Goal: Information Seeking & Learning: Learn about a topic

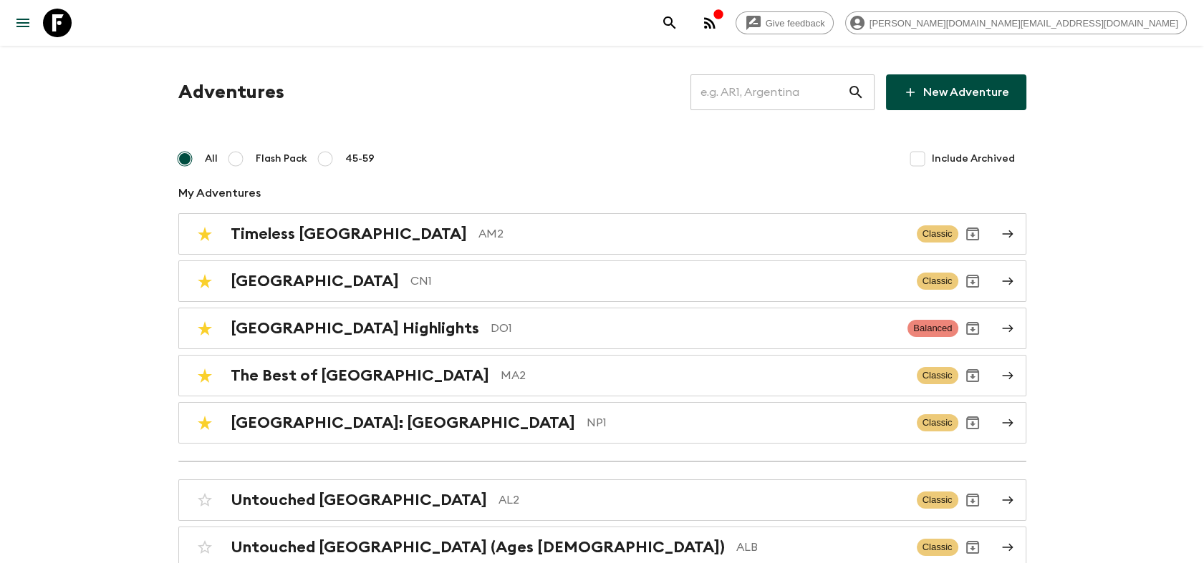
click at [795, 97] on input "text" at bounding box center [768, 92] width 157 height 40
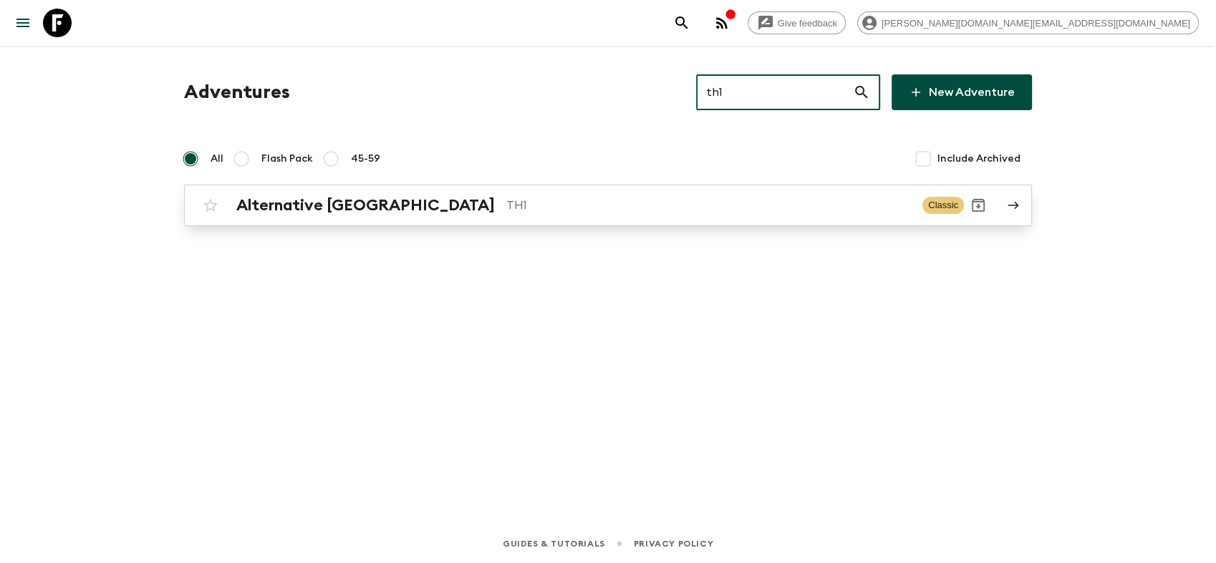
type input "th1"
click at [271, 212] on h2 "Alternative [GEOGRAPHIC_DATA]" at bounding box center [365, 205] width 258 height 19
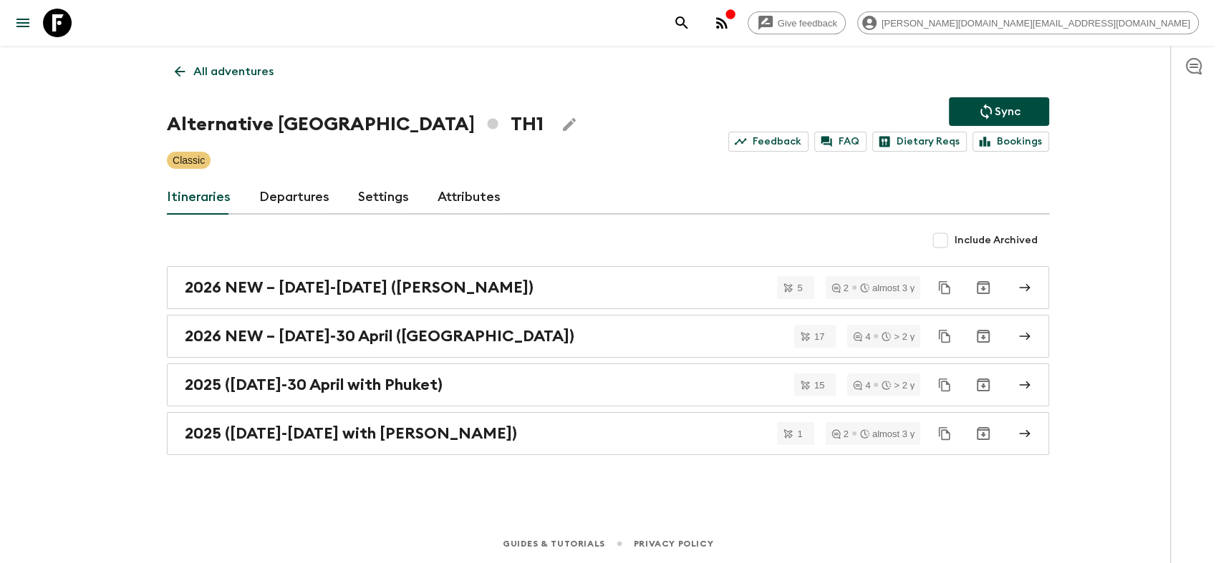
click at [304, 206] on link "Departures" at bounding box center [294, 197] width 70 height 34
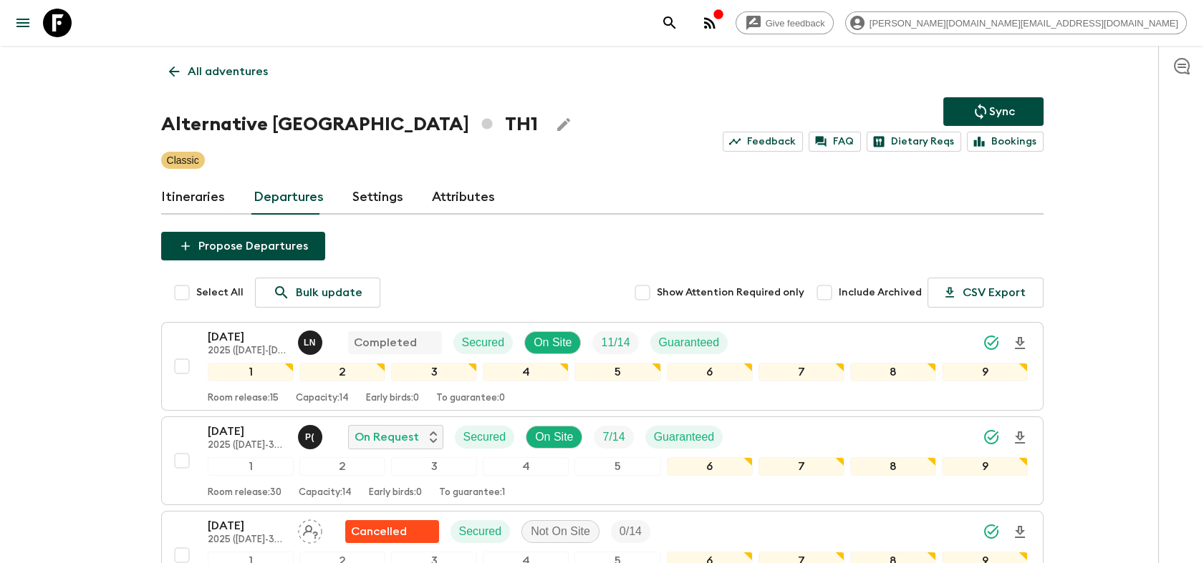
drag, startPoint x: 57, startPoint y: 26, endPoint x: 259, endPoint y: 25, distance: 202.6
click at [57, 25] on icon at bounding box center [57, 23] width 29 height 29
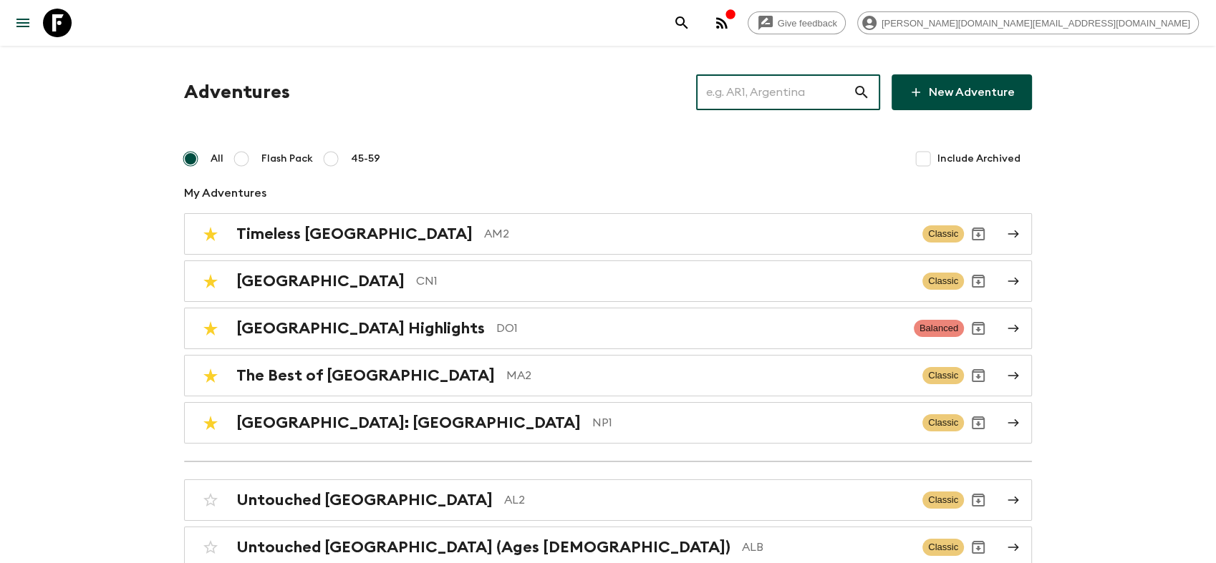
click at [750, 87] on input "text" at bounding box center [774, 92] width 157 height 40
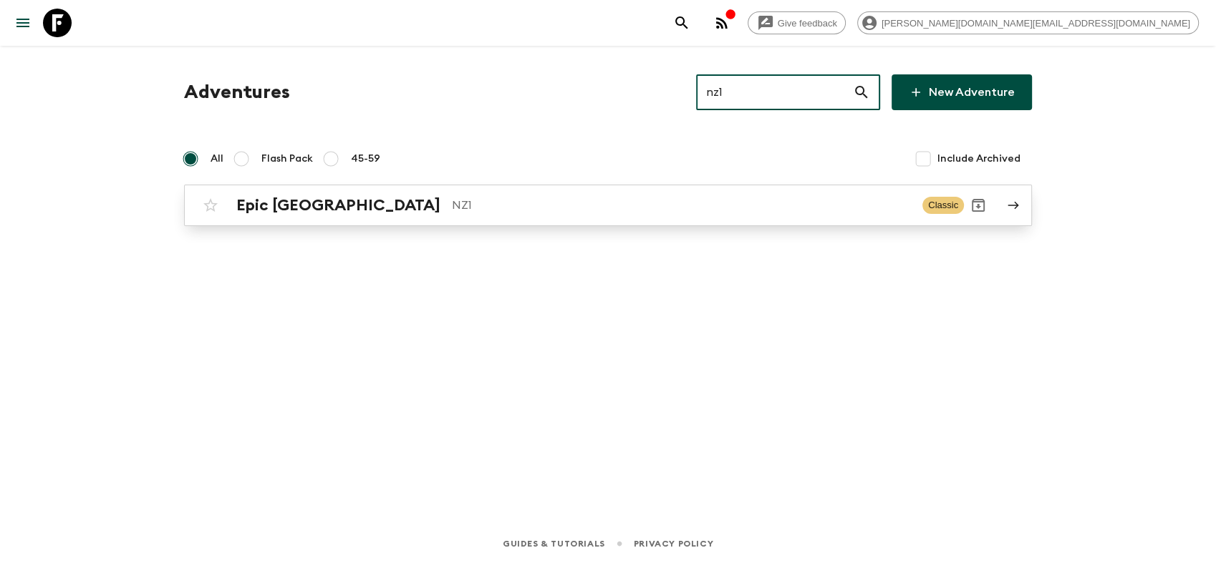
type input "nz1"
click at [348, 206] on h2 "Epic [GEOGRAPHIC_DATA]" at bounding box center [338, 205] width 204 height 19
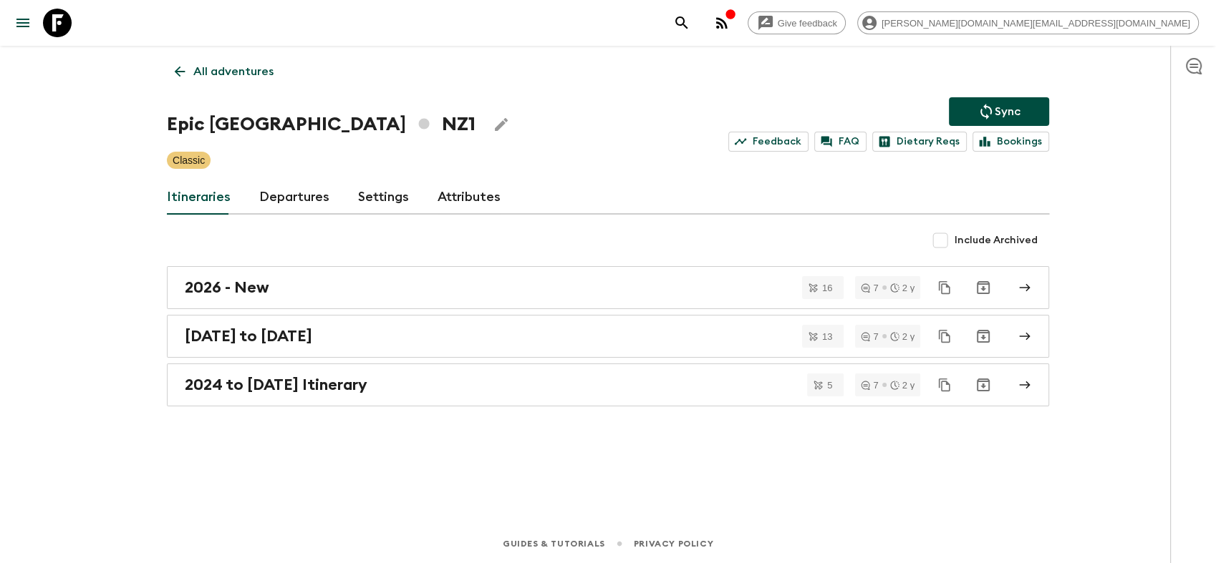
click at [316, 200] on link "Departures" at bounding box center [294, 197] width 70 height 34
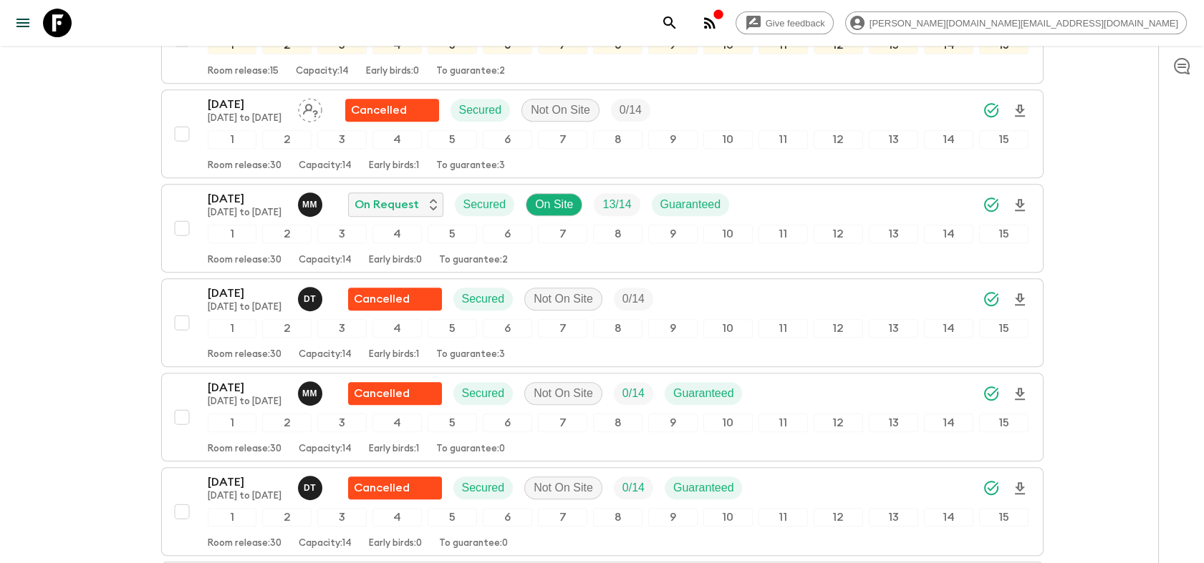
scroll to position [1604, 0]
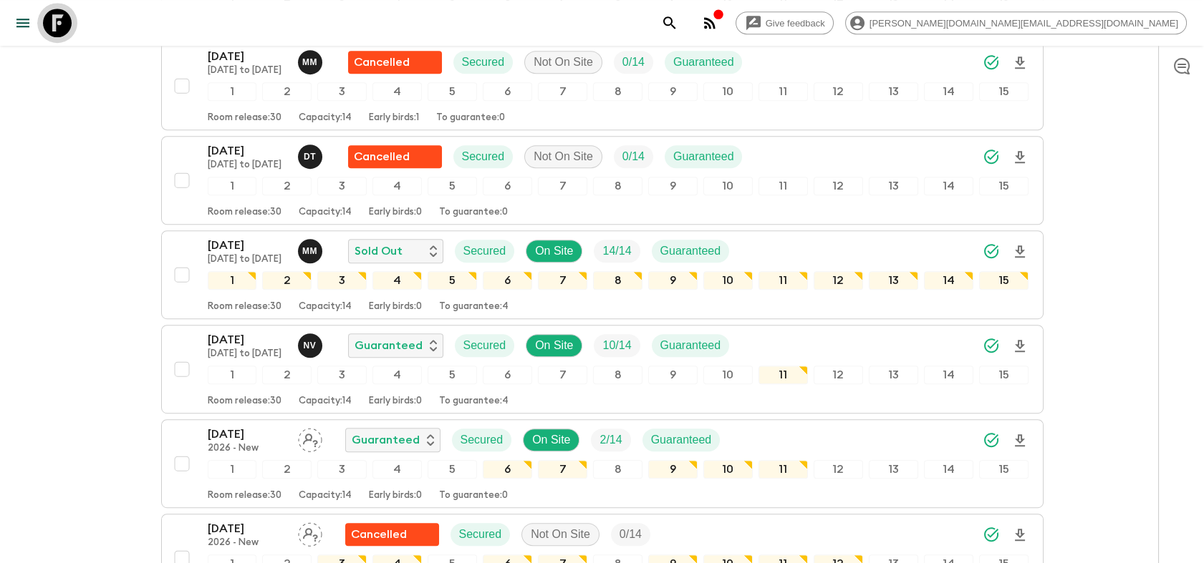
click at [47, 26] on icon at bounding box center [57, 23] width 29 height 29
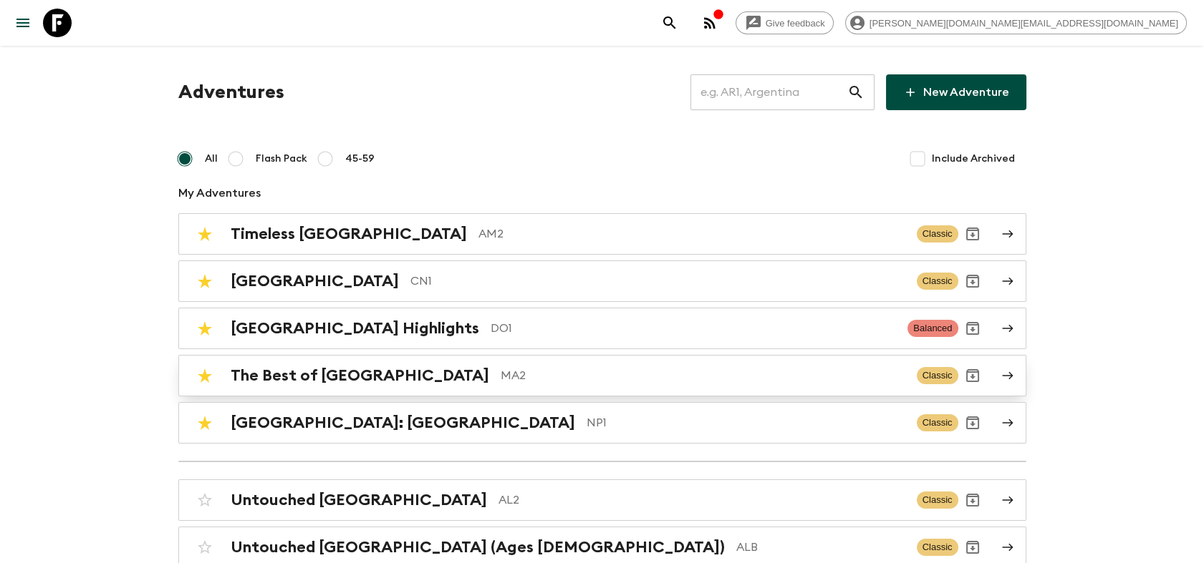
click at [207, 377] on input "checkbox" at bounding box center [204, 376] width 29 height 29
checkbox input "false"
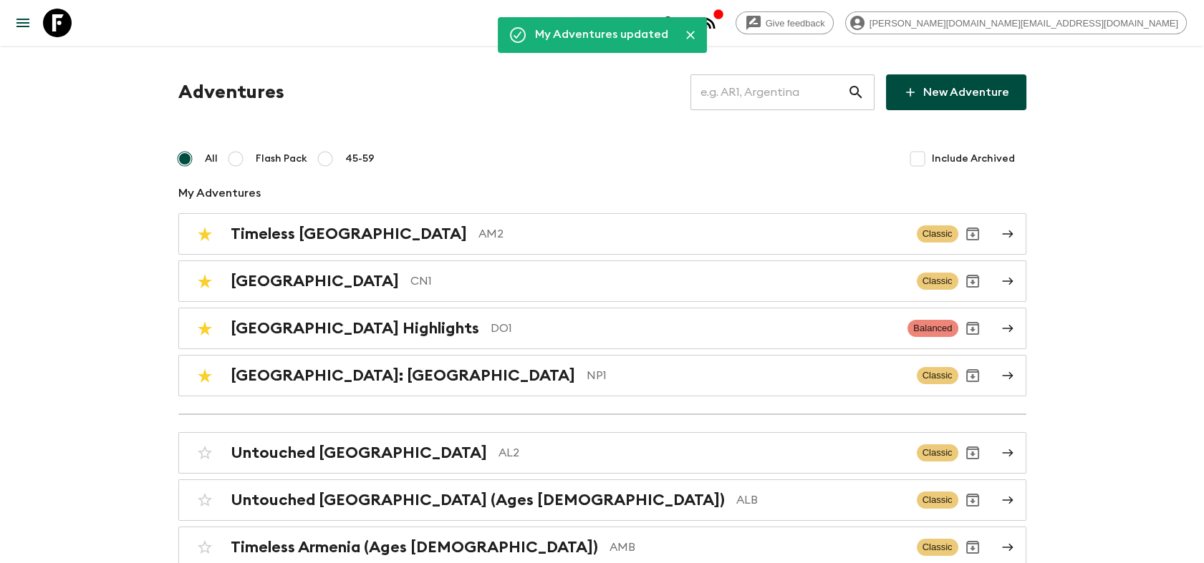
click at [755, 95] on input "text" at bounding box center [768, 92] width 157 height 40
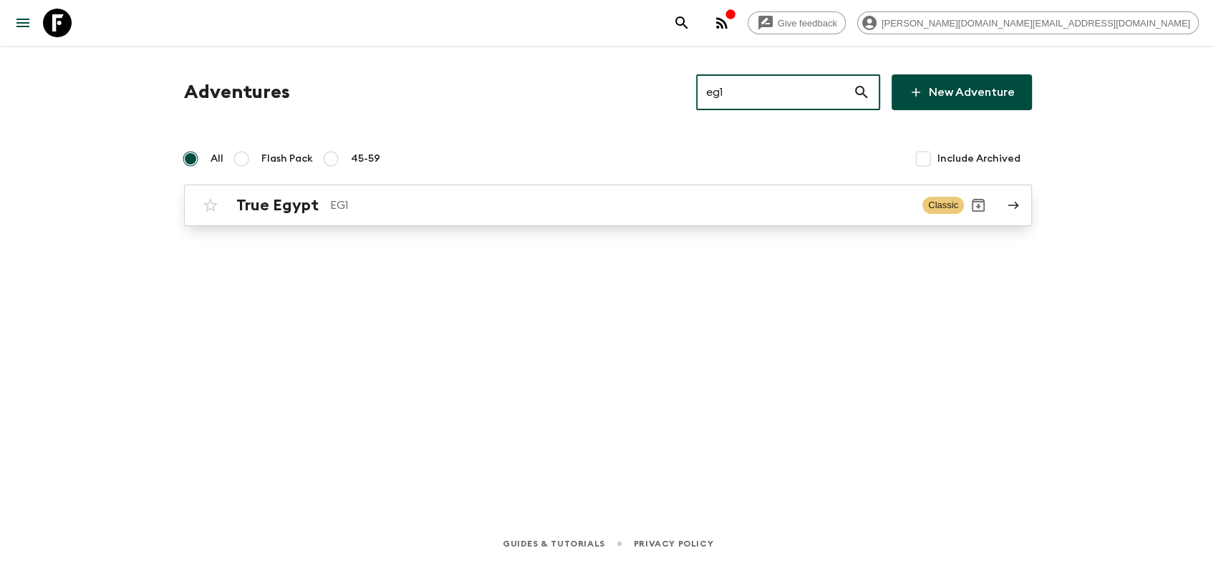
type input "eg1"
click at [350, 206] on p "EG1" at bounding box center [620, 205] width 581 height 17
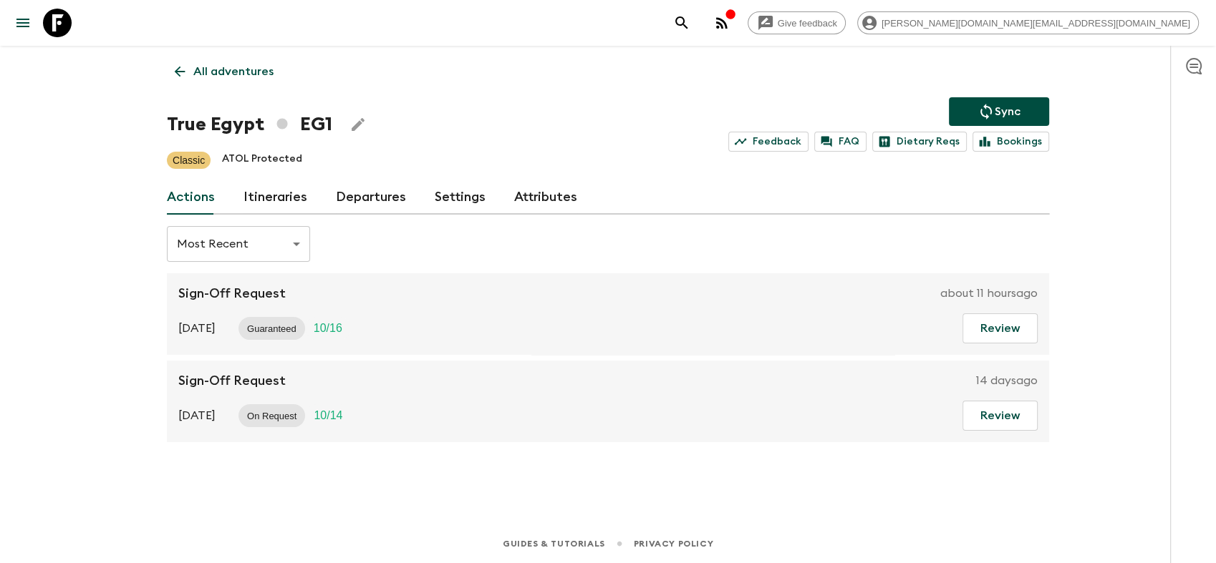
click at [362, 191] on link "Departures" at bounding box center [371, 197] width 70 height 34
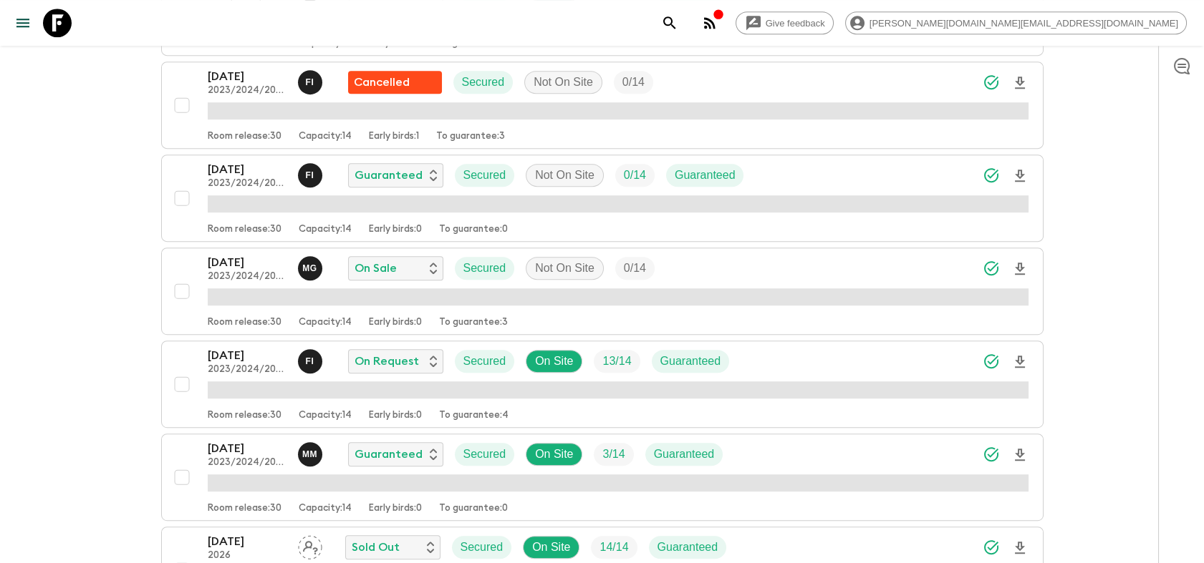
scroll to position [1670, 0]
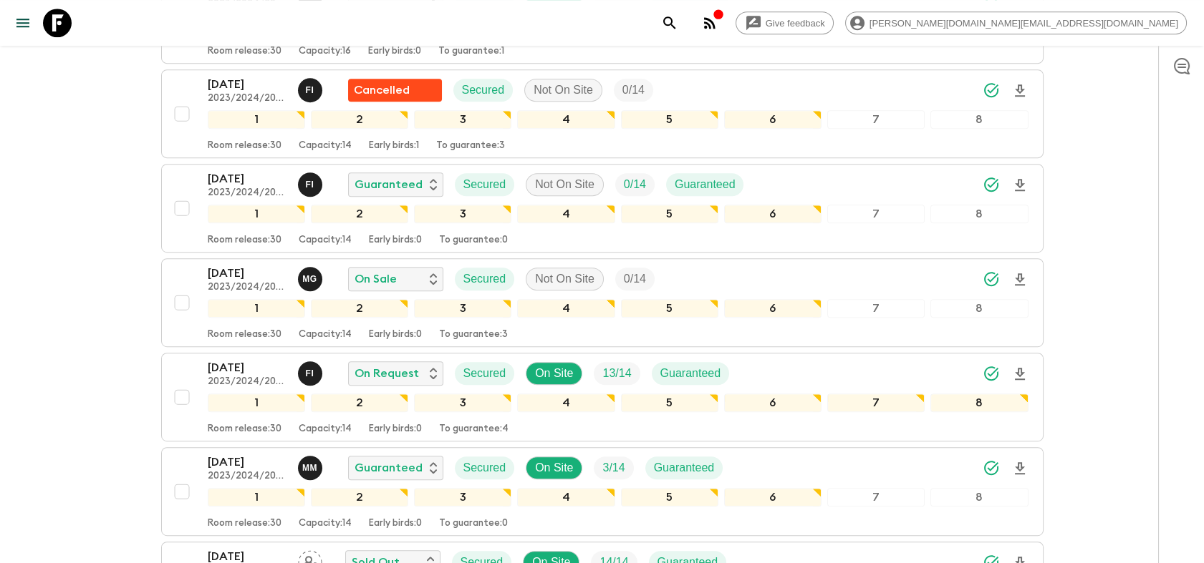
click at [68, 223] on div "Give feedback [PERSON_NAME][DOMAIN_NAME][EMAIL_ADDRESS][DOMAIN_NAME] All advent…" at bounding box center [602, 302] width 1204 height 3944
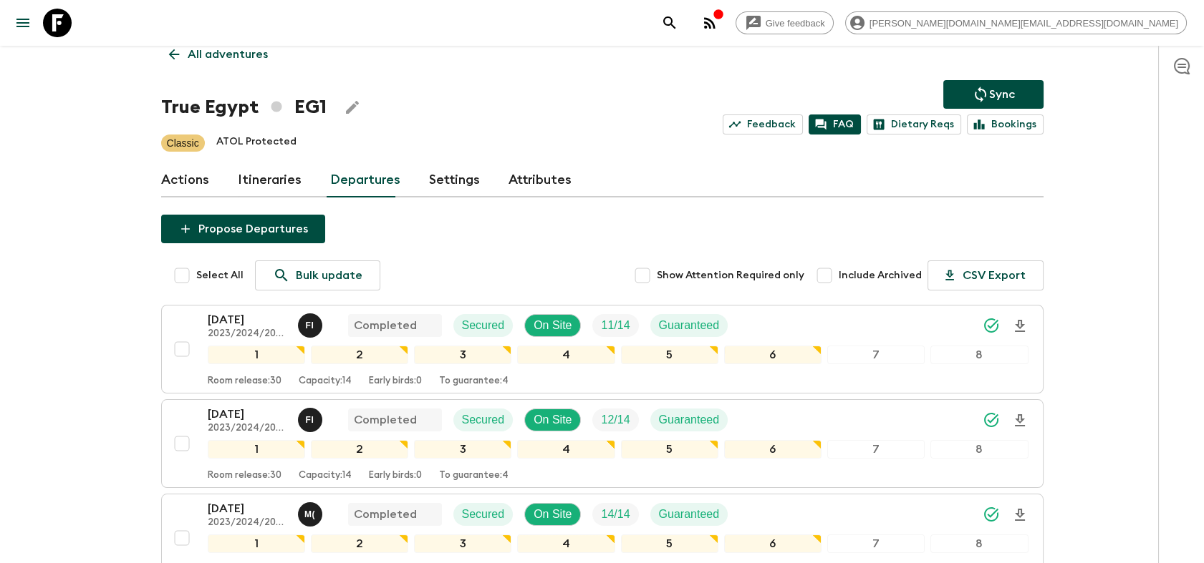
scroll to position [0, 0]
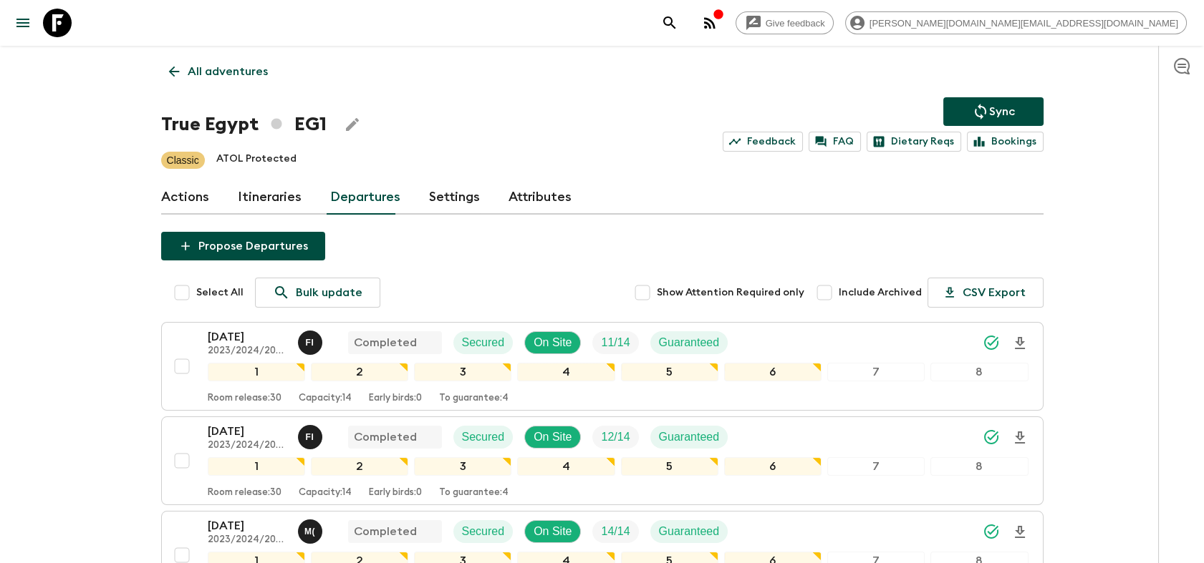
click at [54, 26] on icon at bounding box center [57, 23] width 29 height 29
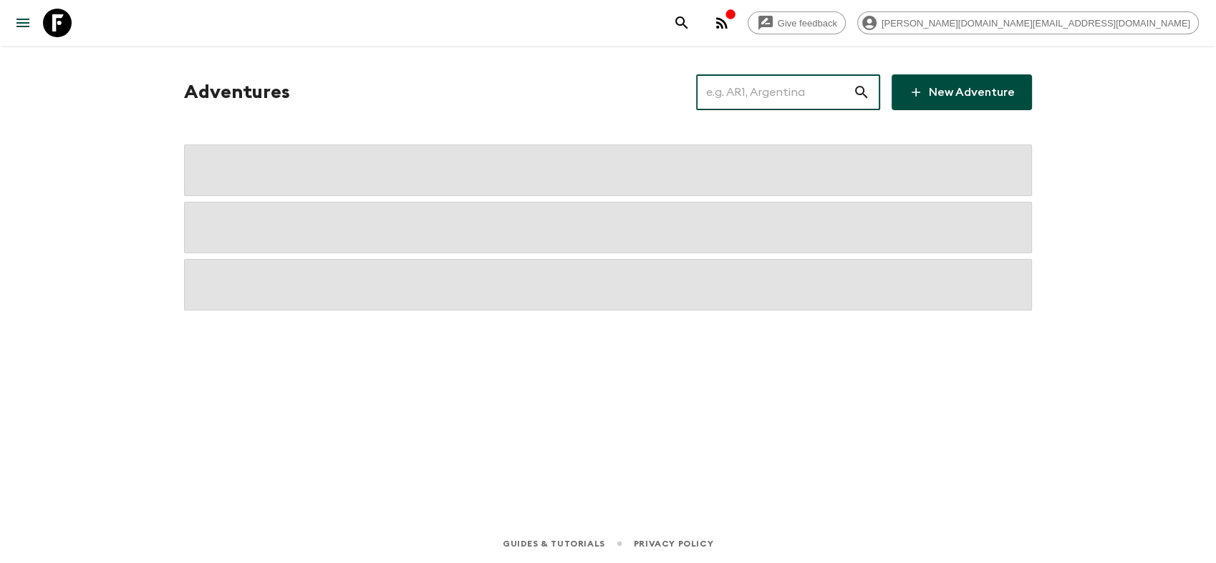
click at [801, 99] on input "text" at bounding box center [774, 92] width 157 height 40
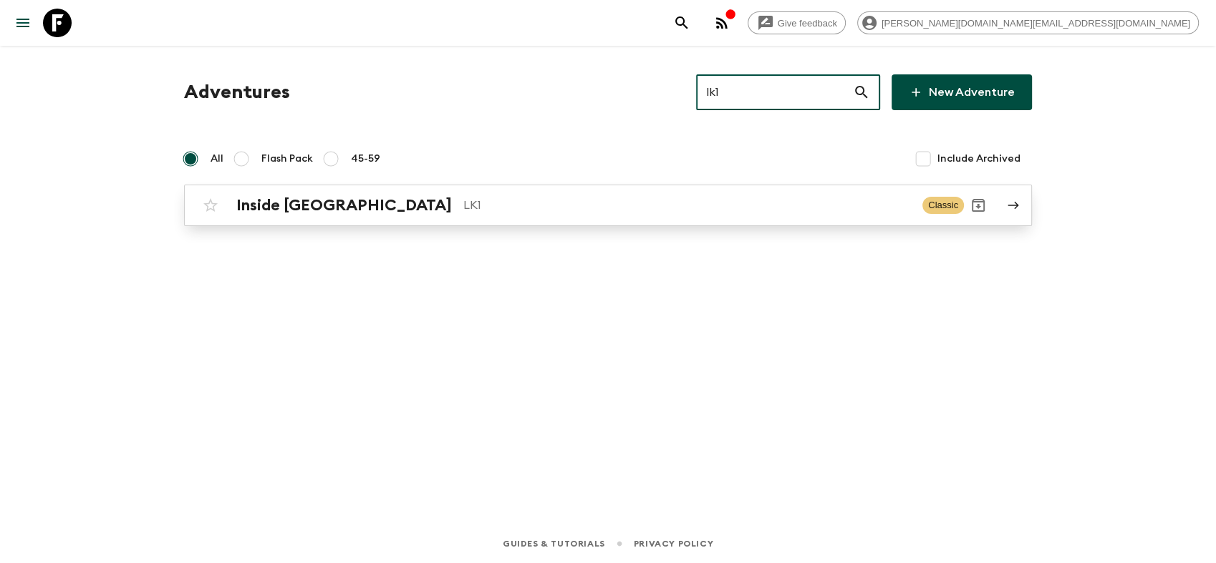
type input "lk1"
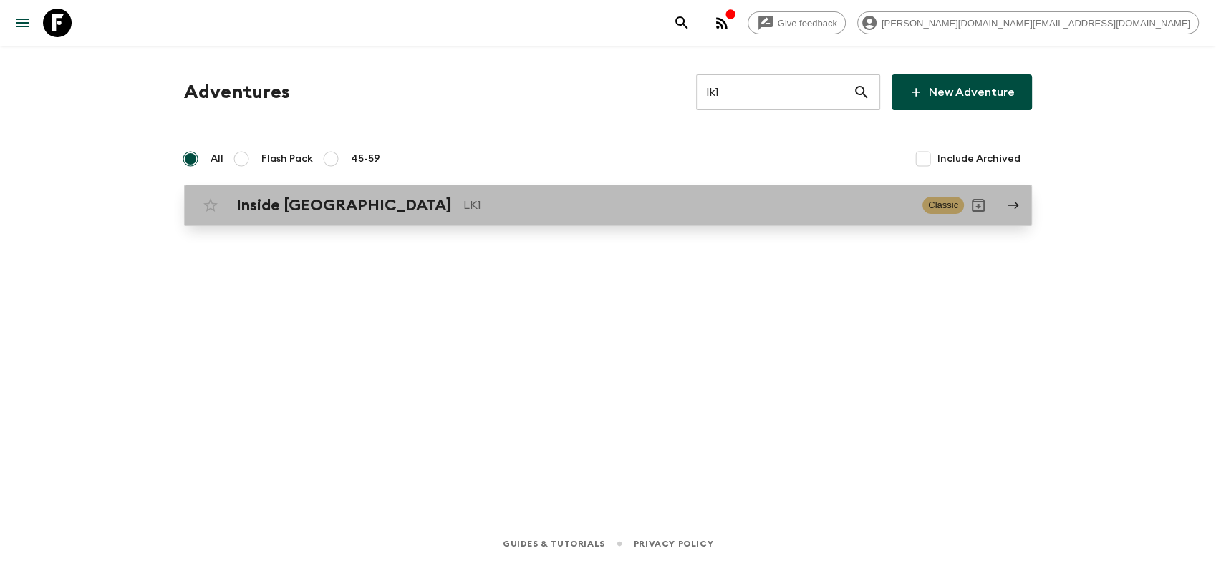
click at [463, 203] on p "LK1" at bounding box center [686, 205] width 447 height 17
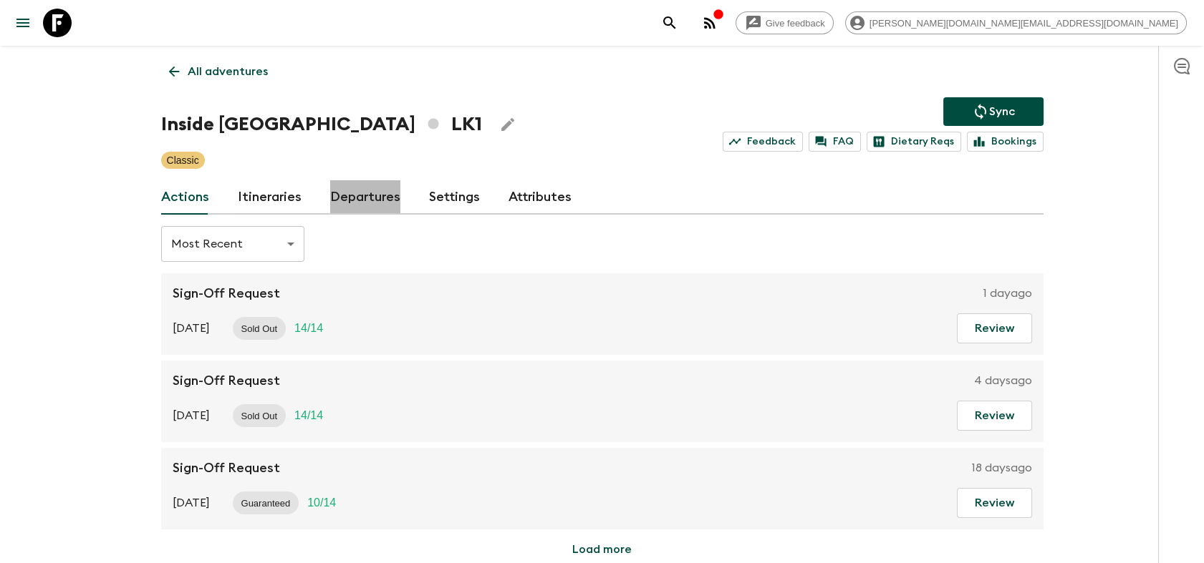
click at [389, 204] on link "Departures" at bounding box center [365, 197] width 70 height 34
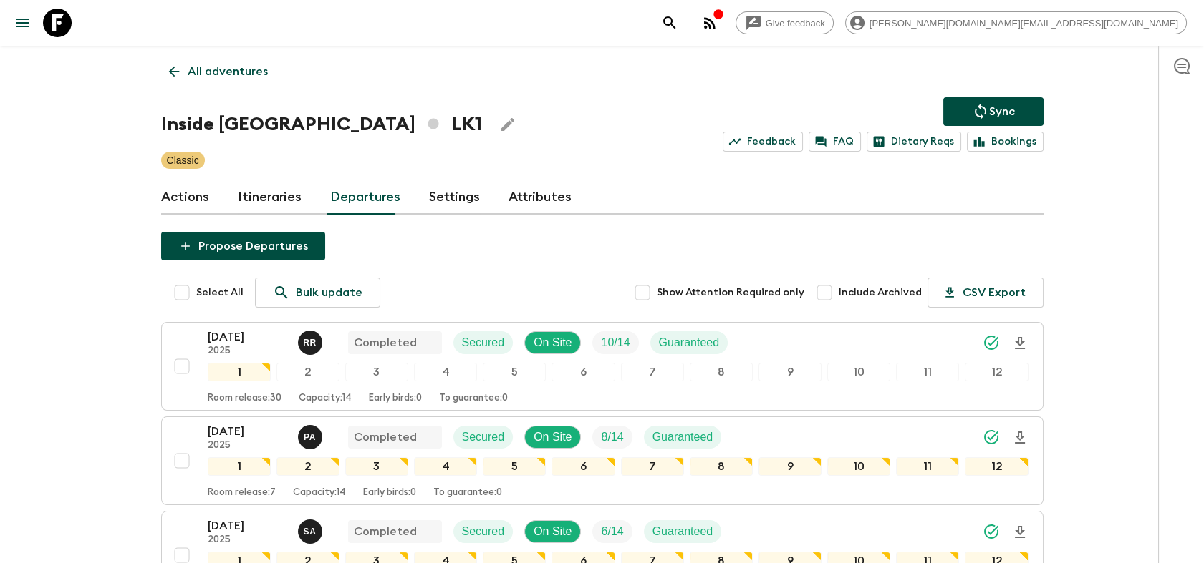
drag, startPoint x: 67, startPoint y: 31, endPoint x: 301, endPoint y: 41, distance: 234.3
click at [67, 30] on icon at bounding box center [57, 23] width 29 height 29
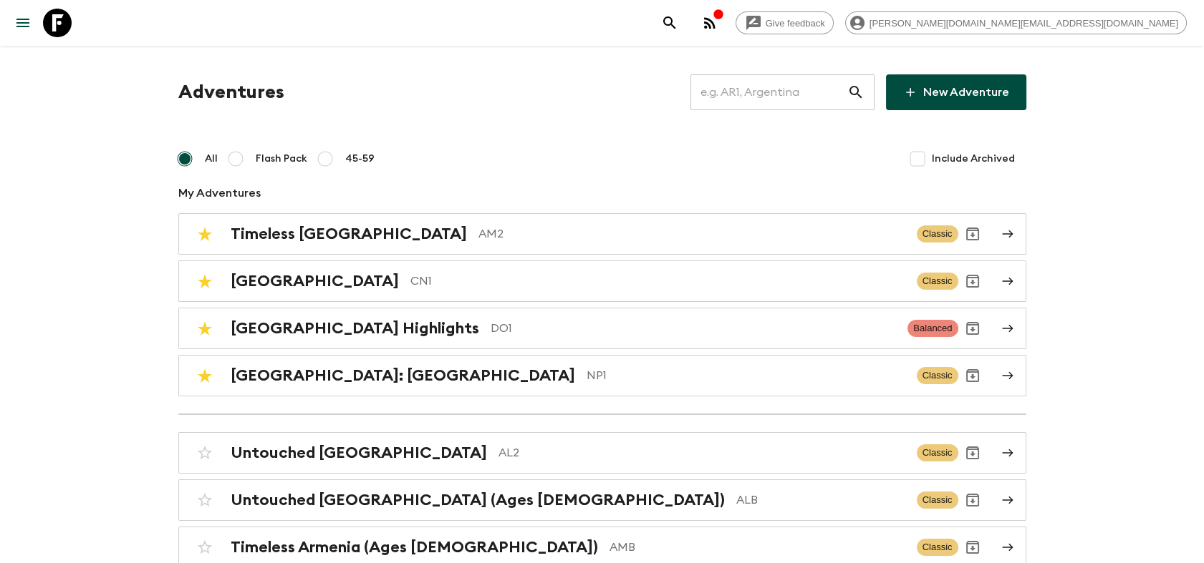
click at [737, 99] on input "text" at bounding box center [768, 92] width 157 height 40
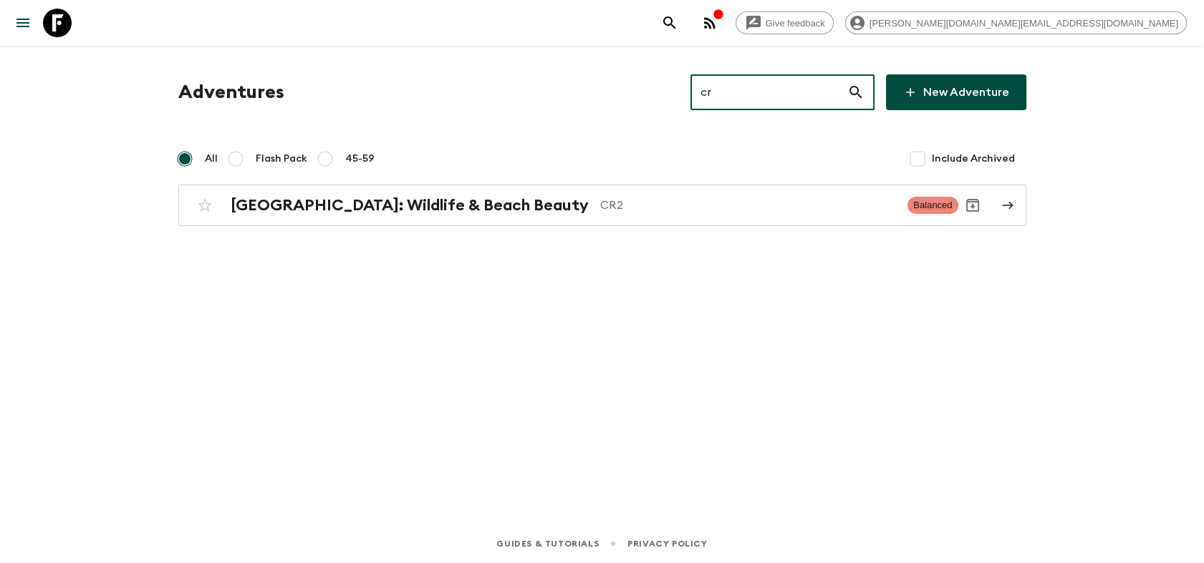
type input "cr2"
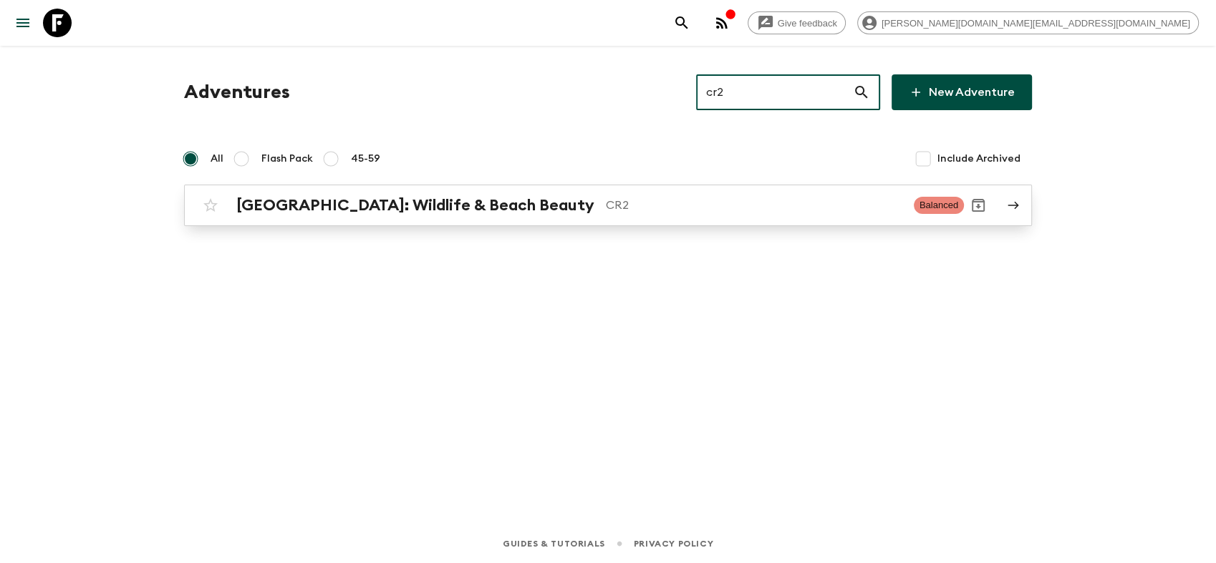
click at [336, 212] on h2 "[GEOGRAPHIC_DATA]: Wildlife & Beach Beauty" at bounding box center [415, 205] width 358 height 19
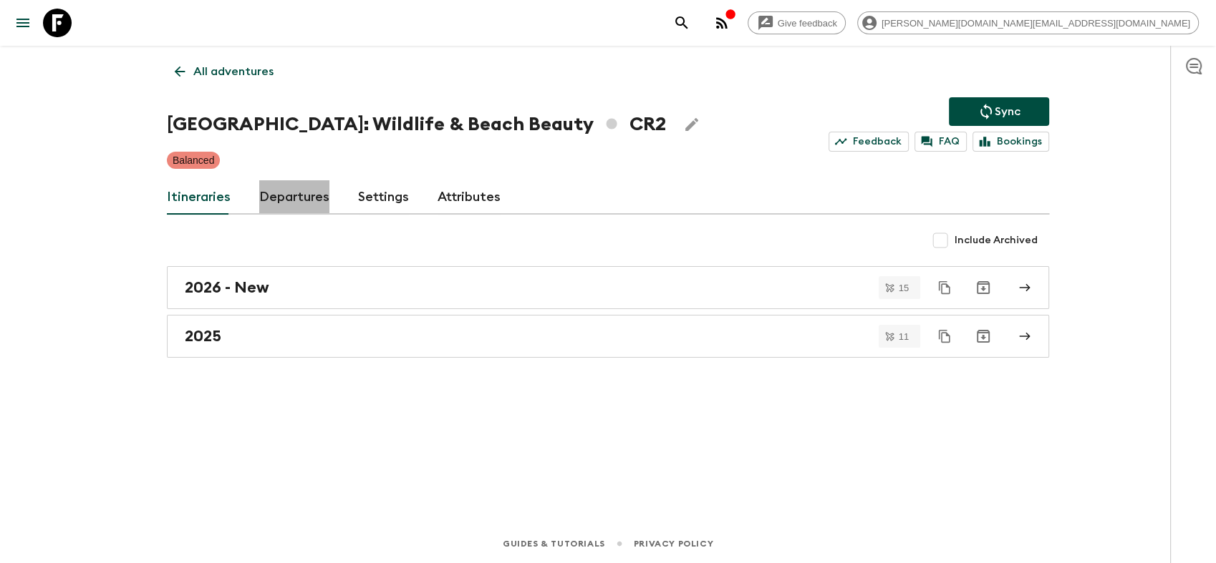
click at [304, 190] on link "Departures" at bounding box center [294, 197] width 70 height 34
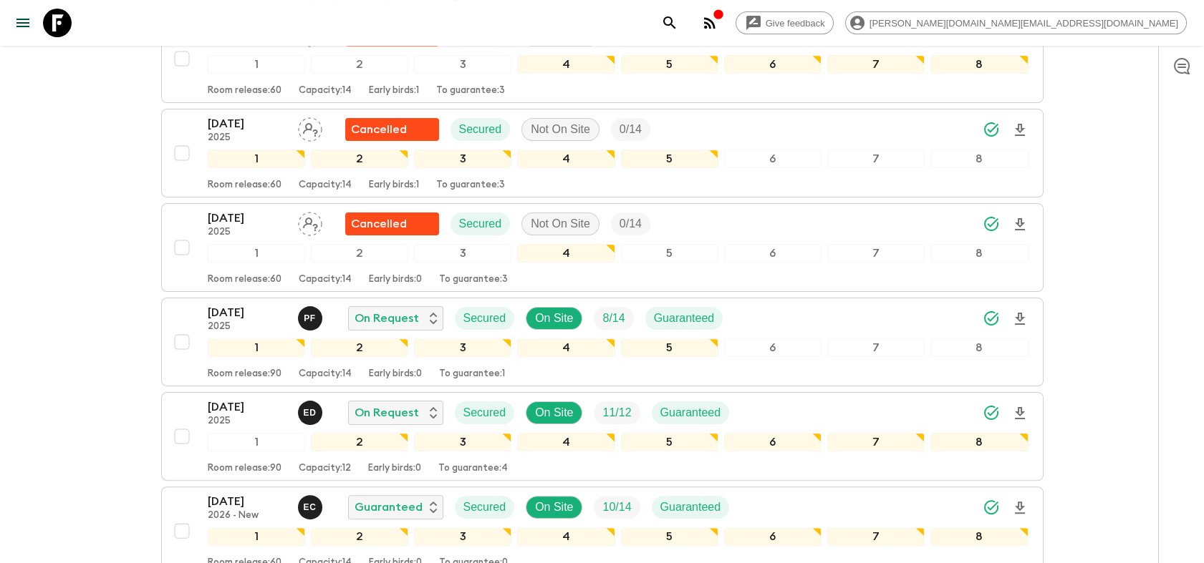
scroll to position [954, 0]
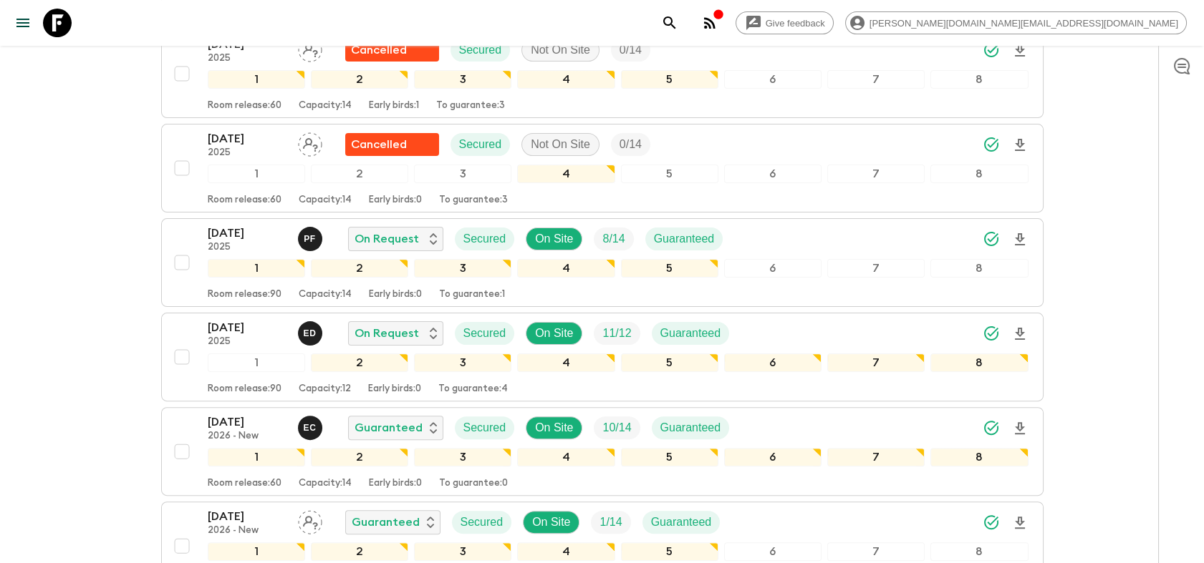
click at [58, 21] on icon at bounding box center [57, 23] width 29 height 29
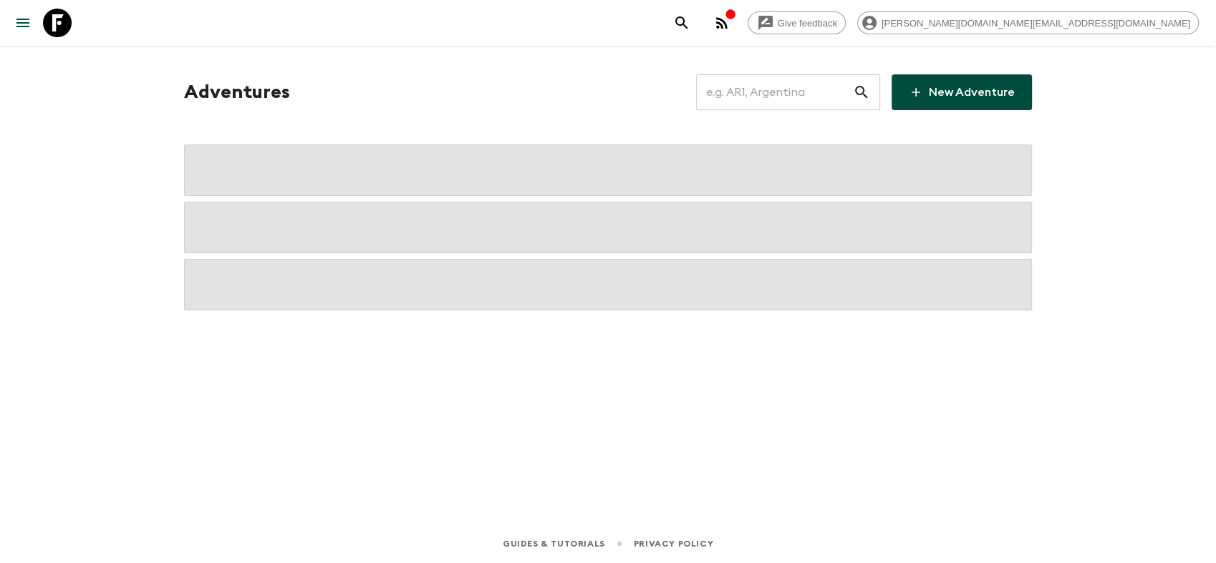
click at [763, 95] on input "text" at bounding box center [774, 92] width 157 height 40
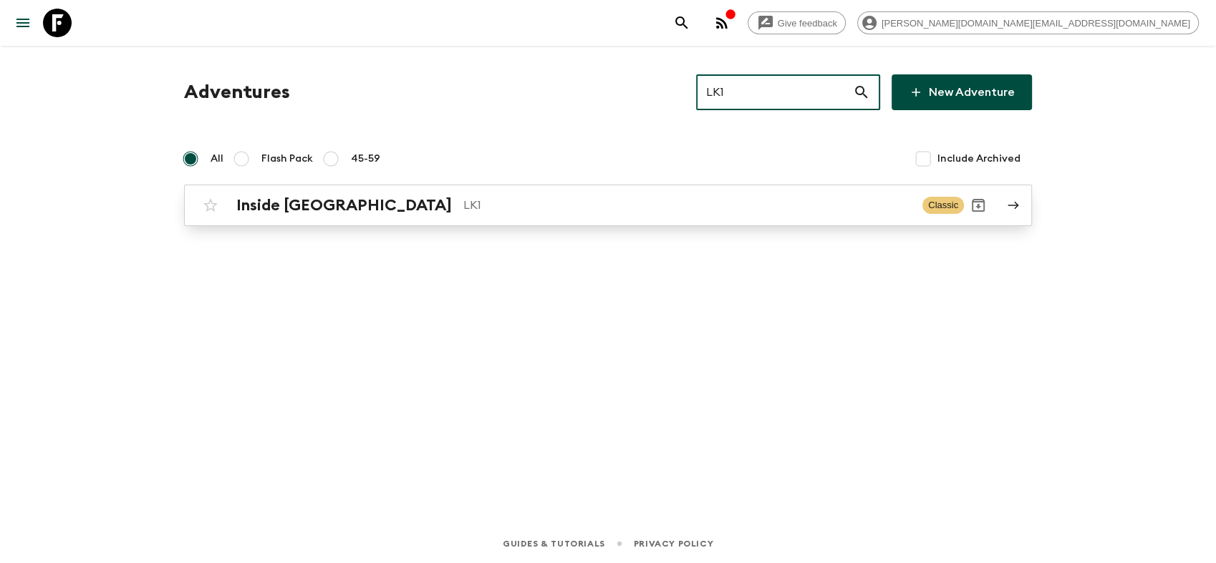
type input "LK1"
click at [253, 208] on h2 "Inside [GEOGRAPHIC_DATA]" at bounding box center [344, 205] width 216 height 19
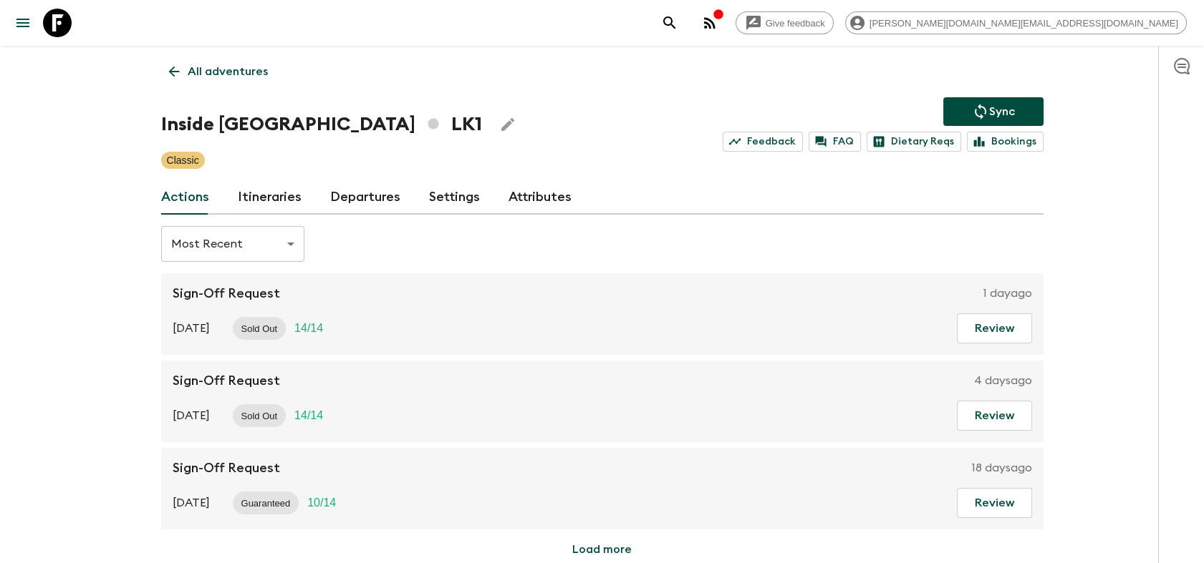
click at [372, 200] on link "Departures" at bounding box center [365, 197] width 70 height 34
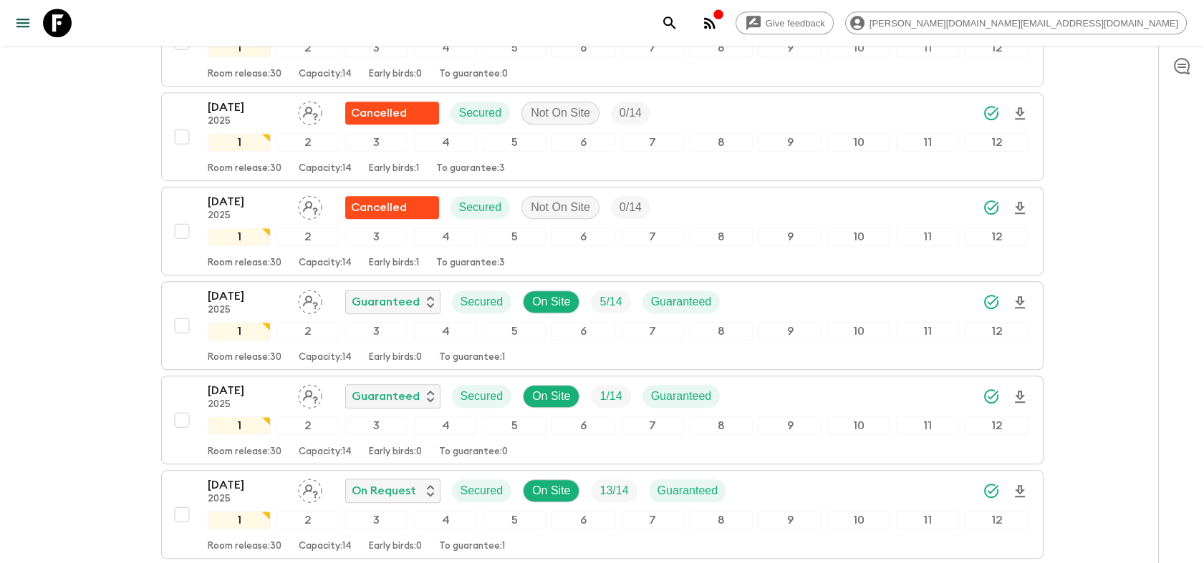
scroll to position [2148, 0]
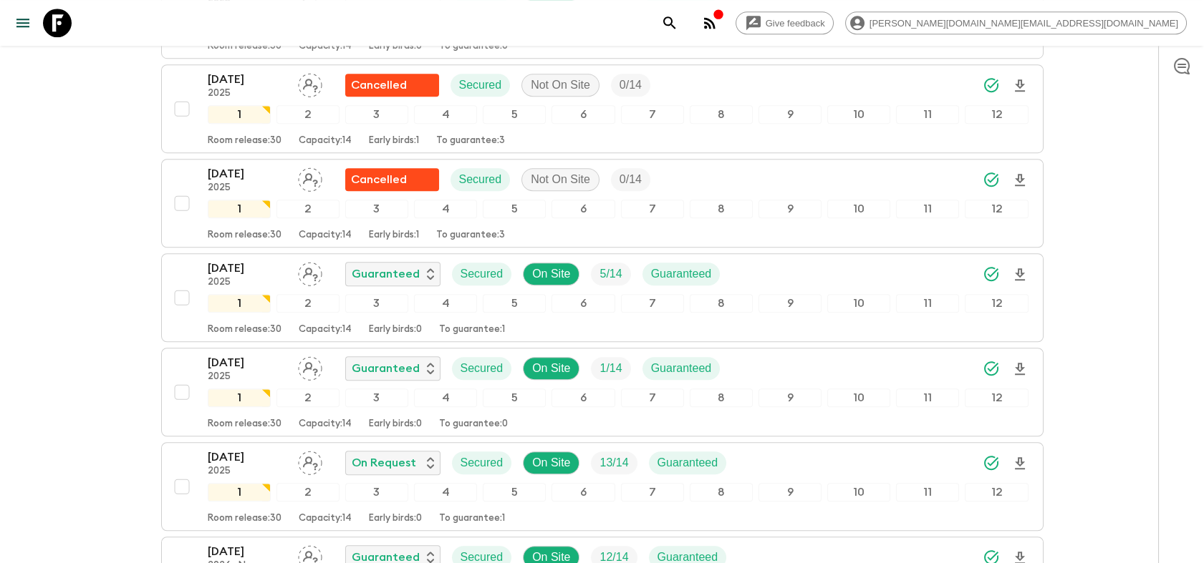
drag, startPoint x: 64, startPoint y: 29, endPoint x: 282, endPoint y: 46, distance: 219.0
click at [63, 29] on icon at bounding box center [57, 23] width 29 height 29
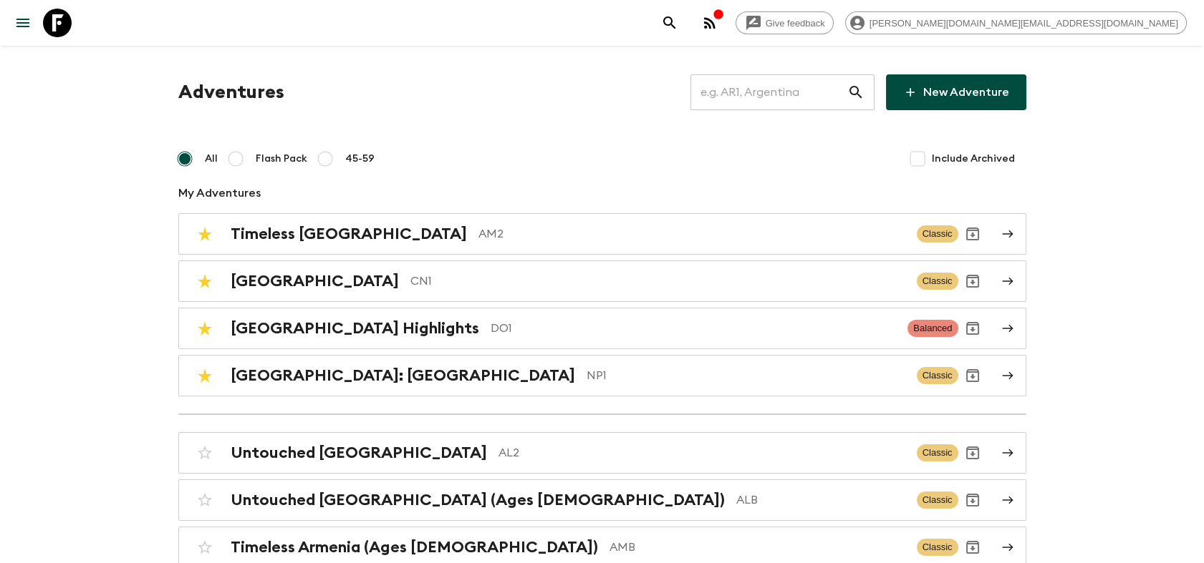
click at [812, 97] on input "text" at bounding box center [768, 92] width 157 height 40
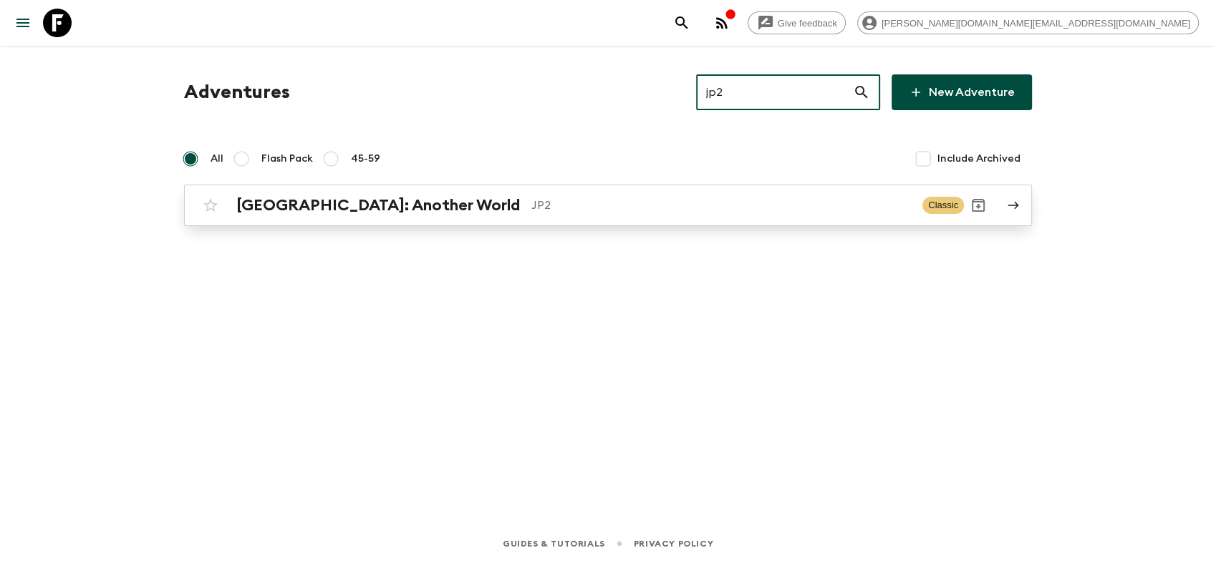
type input "jp2"
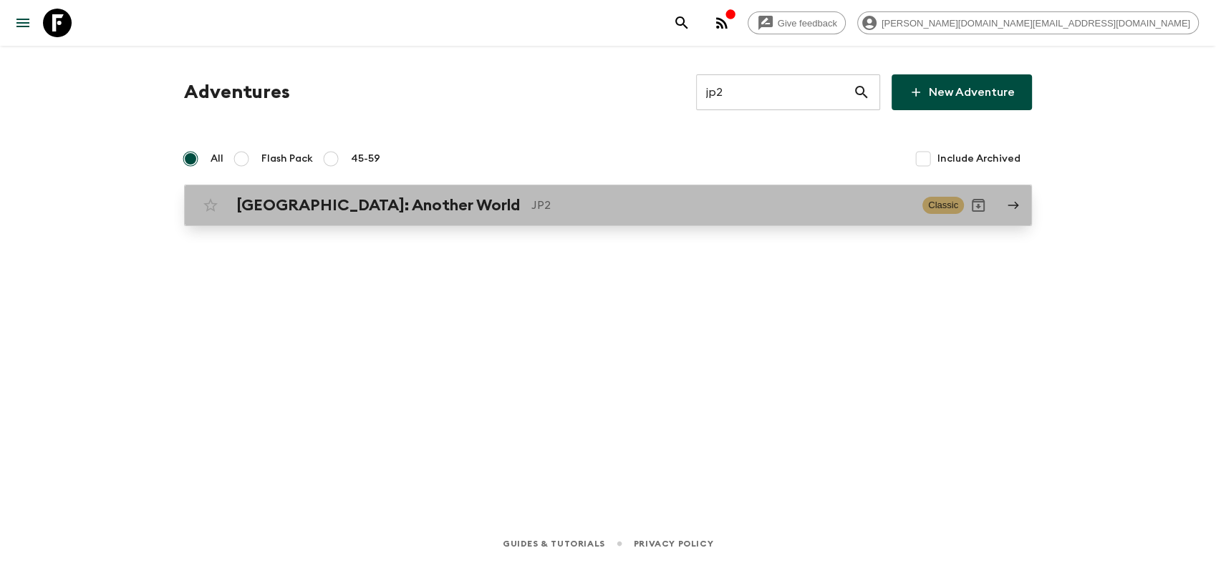
click at [248, 205] on h2 "[GEOGRAPHIC_DATA]: Another World" at bounding box center [378, 205] width 284 height 19
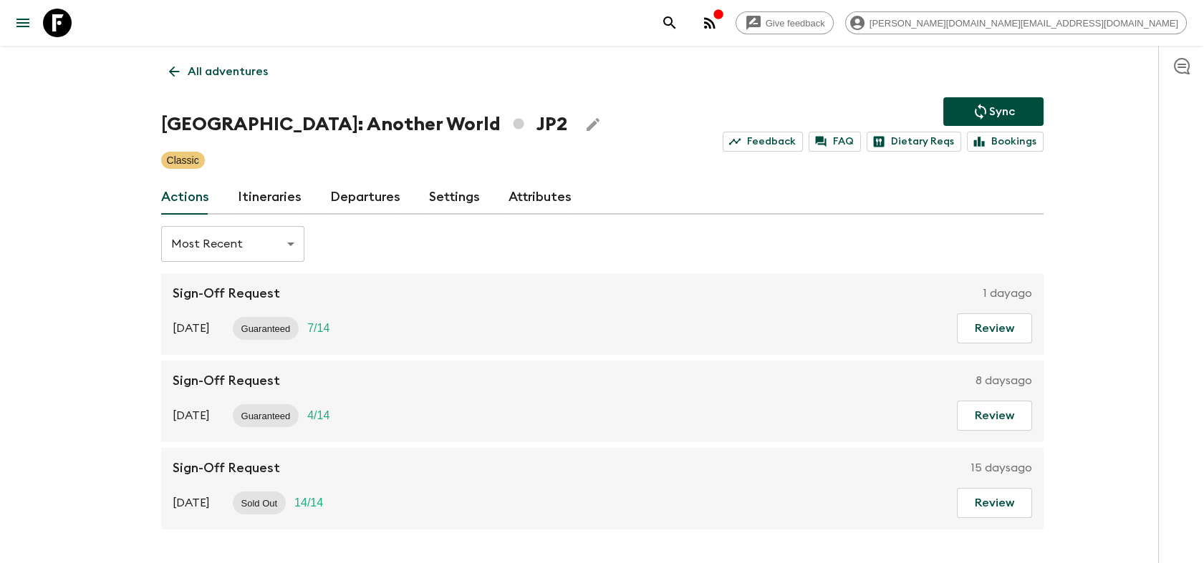
click at [347, 200] on link "Departures" at bounding box center [365, 197] width 70 height 34
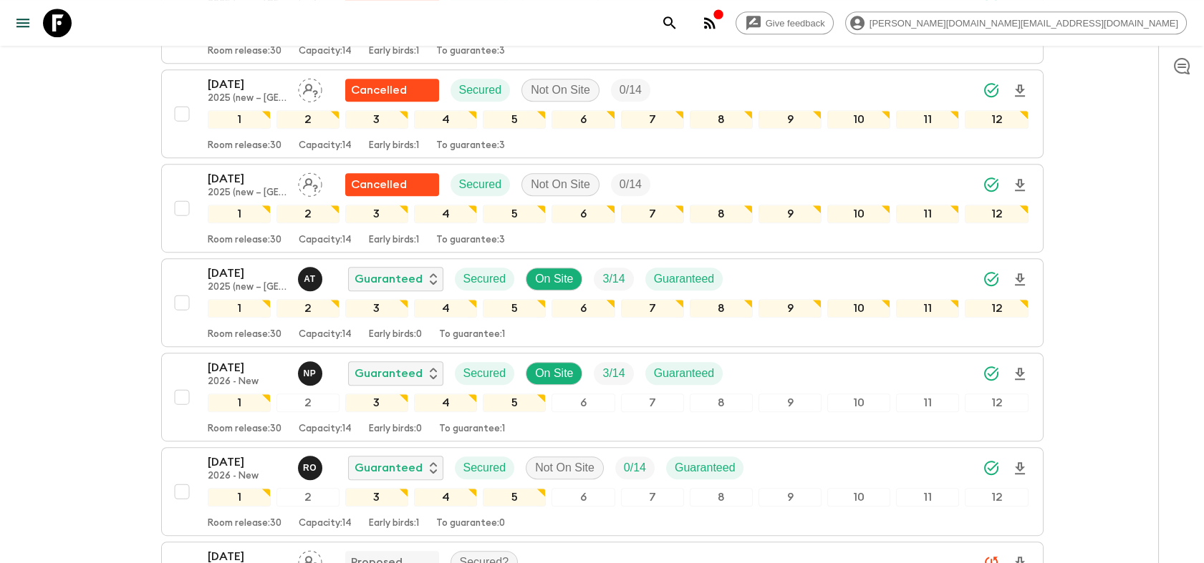
scroll to position [1689, 0]
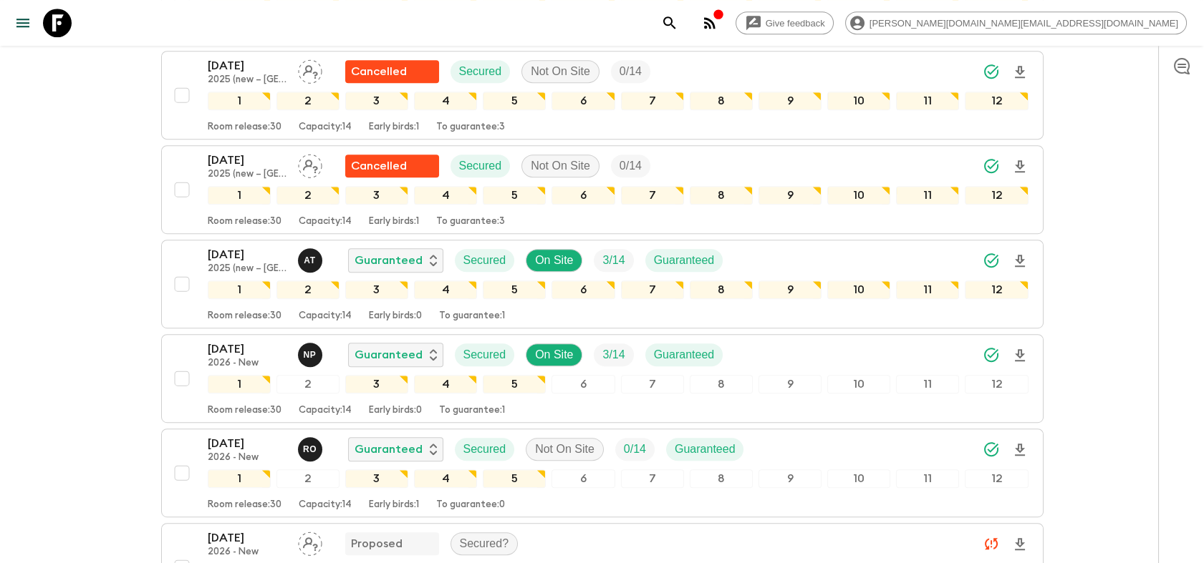
click at [60, 27] on icon at bounding box center [57, 23] width 29 height 29
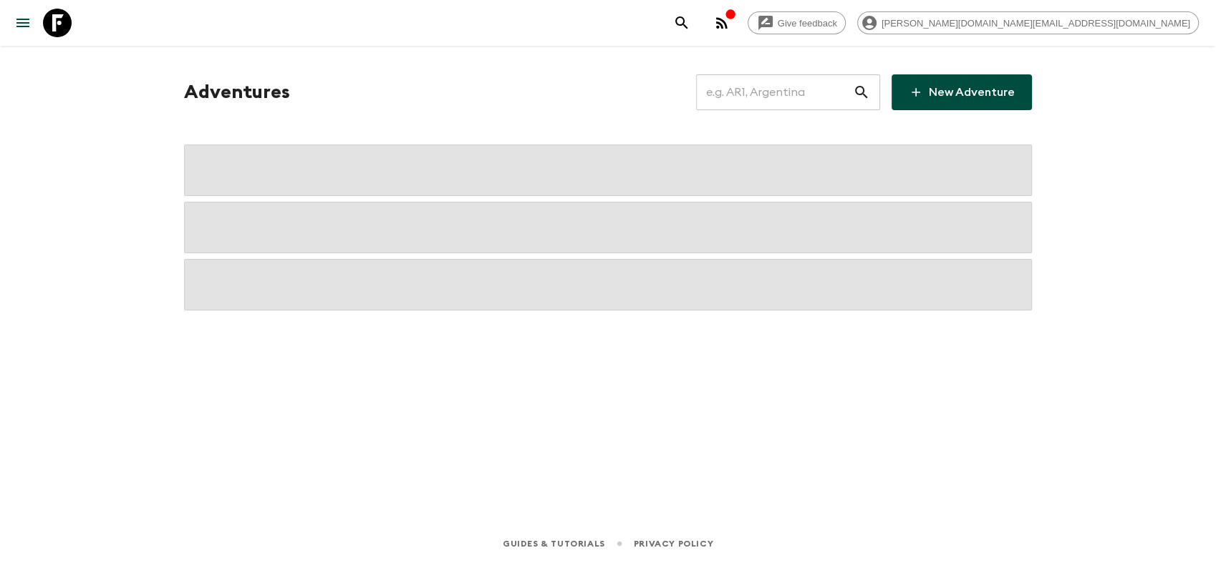
click at [748, 89] on input "text" at bounding box center [774, 92] width 157 height 40
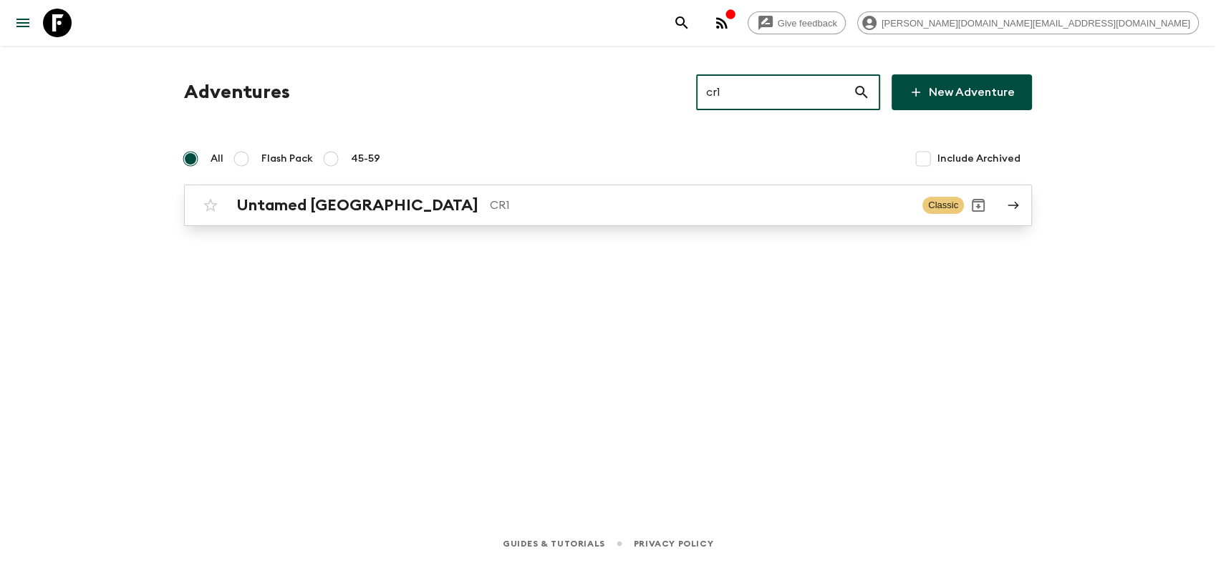
type input "cr1"
click at [521, 196] on div "Untamed [GEOGRAPHIC_DATA] CR1" at bounding box center [573, 205] width 674 height 19
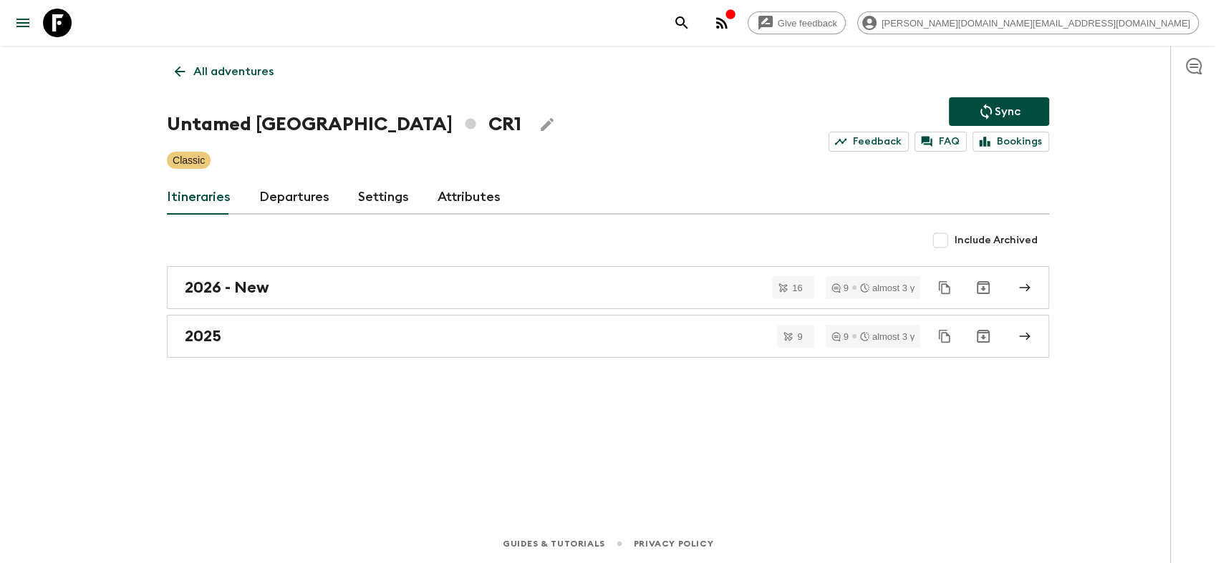
click at [307, 198] on link "Departures" at bounding box center [294, 197] width 70 height 34
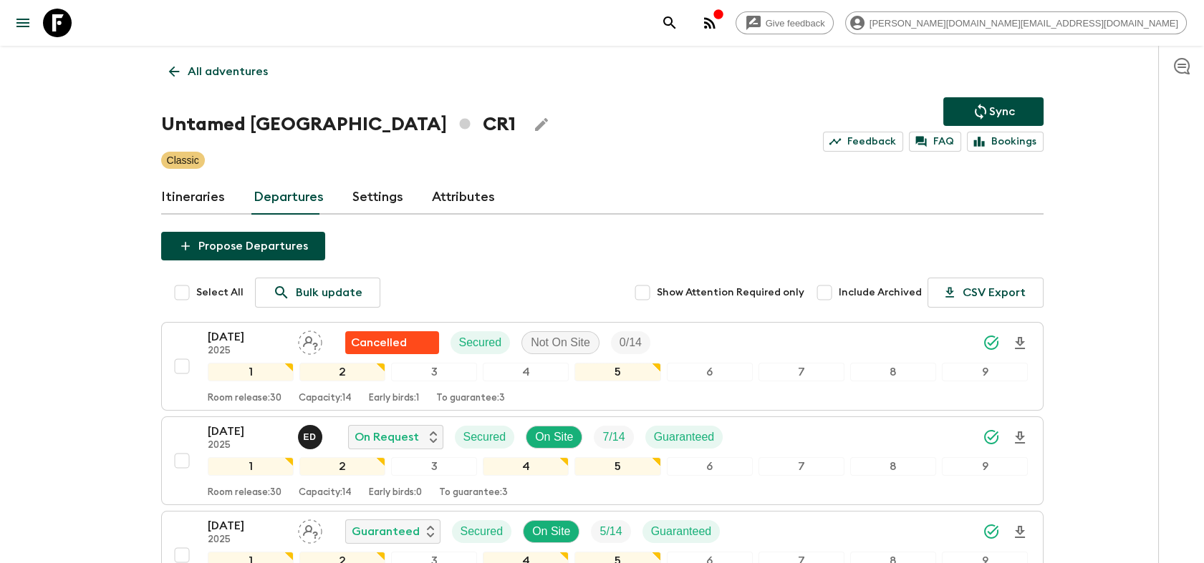
click at [173, 73] on icon at bounding box center [174, 72] width 16 height 16
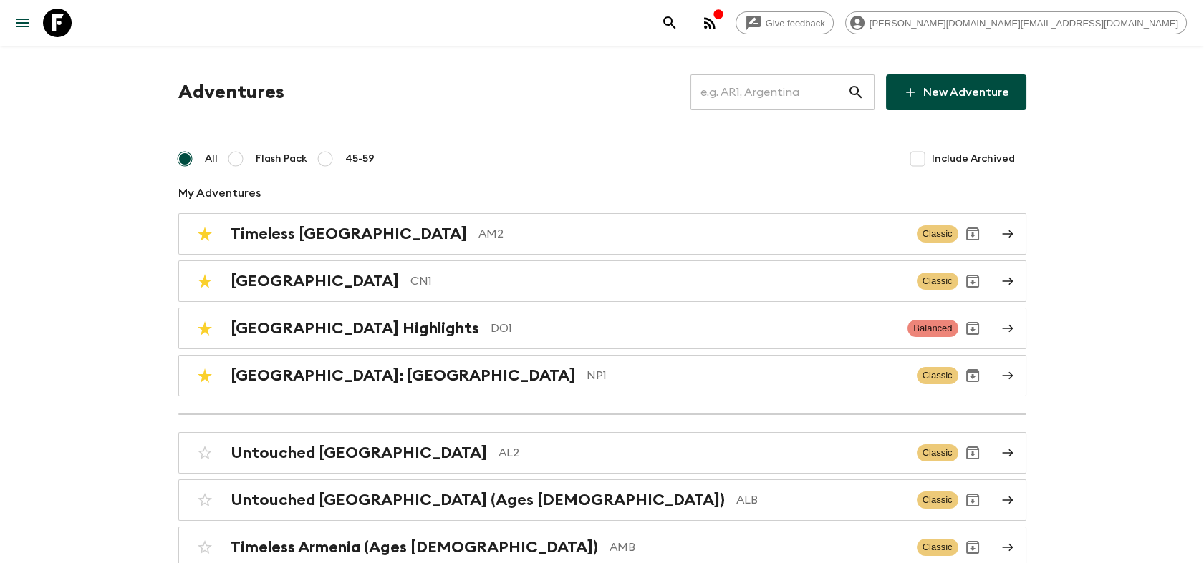
click at [751, 92] on input "text" at bounding box center [768, 92] width 157 height 40
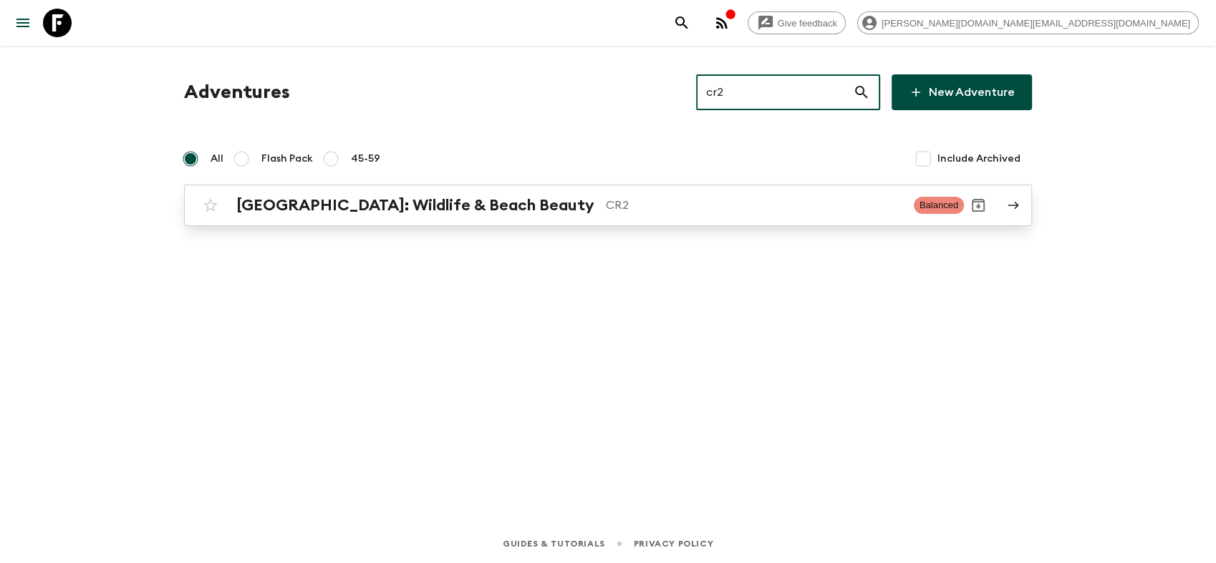
type input "cr2"
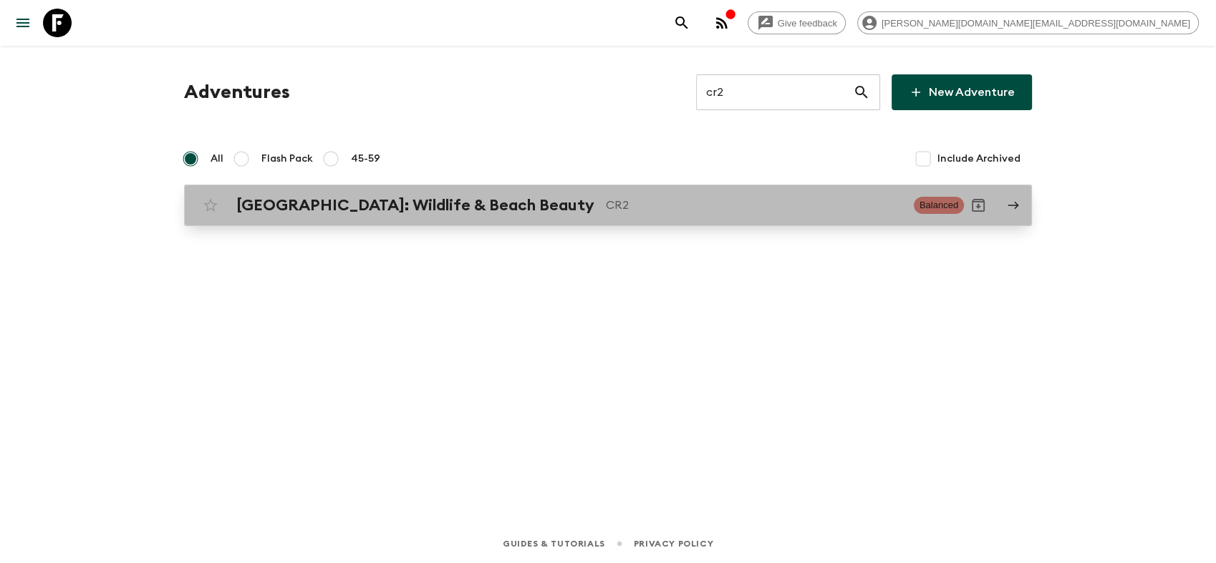
click at [447, 211] on h2 "[GEOGRAPHIC_DATA]: Wildlife & Beach Beauty" at bounding box center [415, 205] width 358 height 19
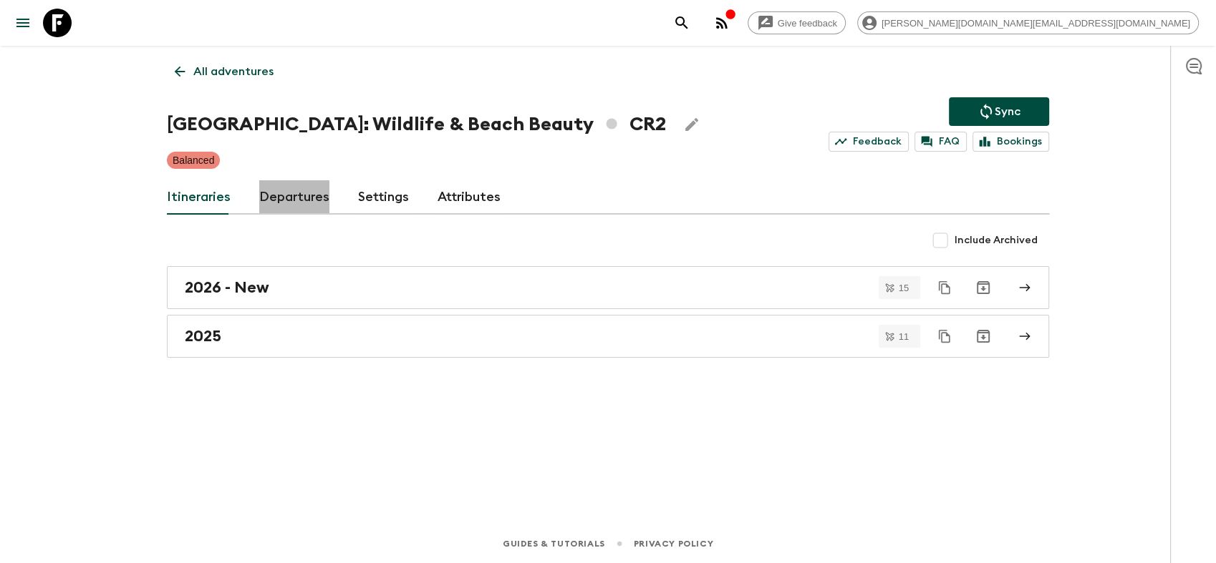
click at [284, 201] on link "Departures" at bounding box center [294, 197] width 70 height 34
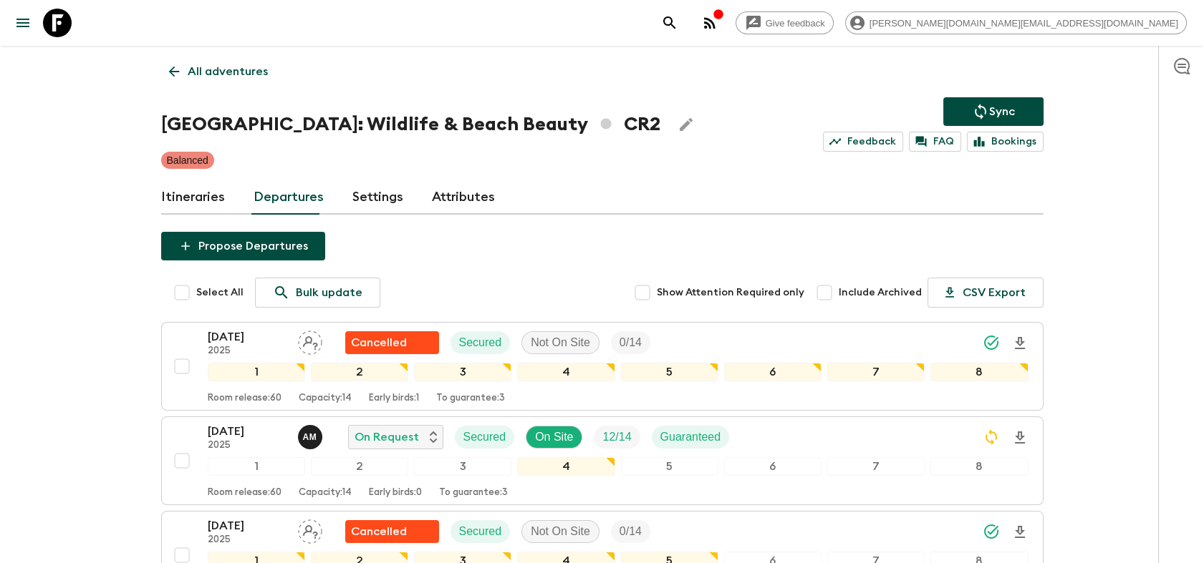
click at [46, 21] on icon at bounding box center [57, 23] width 29 height 29
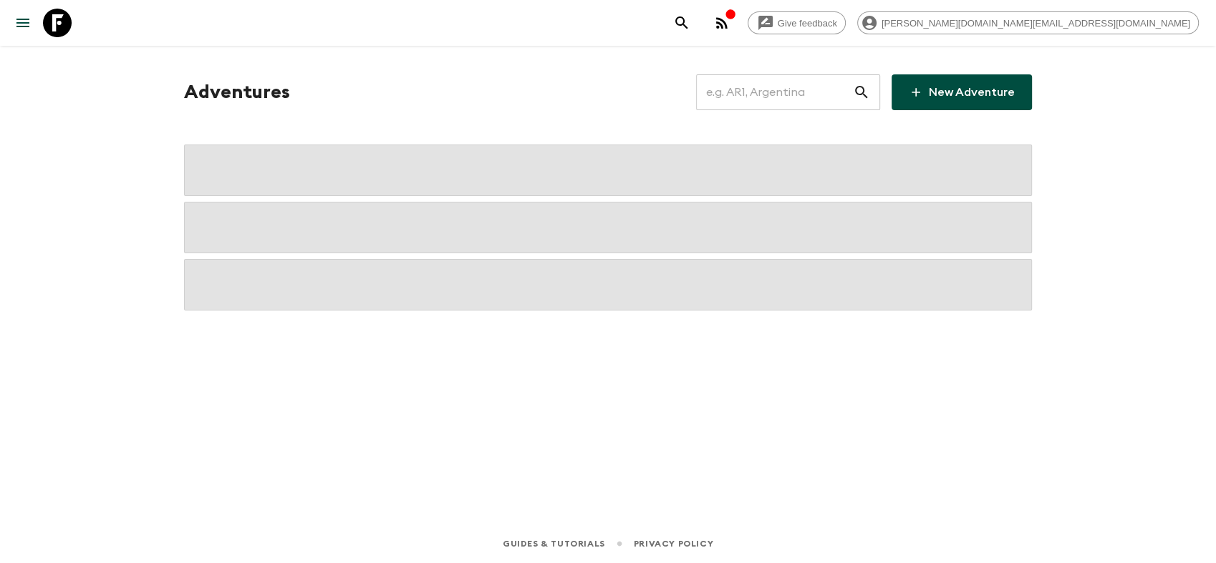
click at [775, 95] on input "text" at bounding box center [774, 92] width 157 height 40
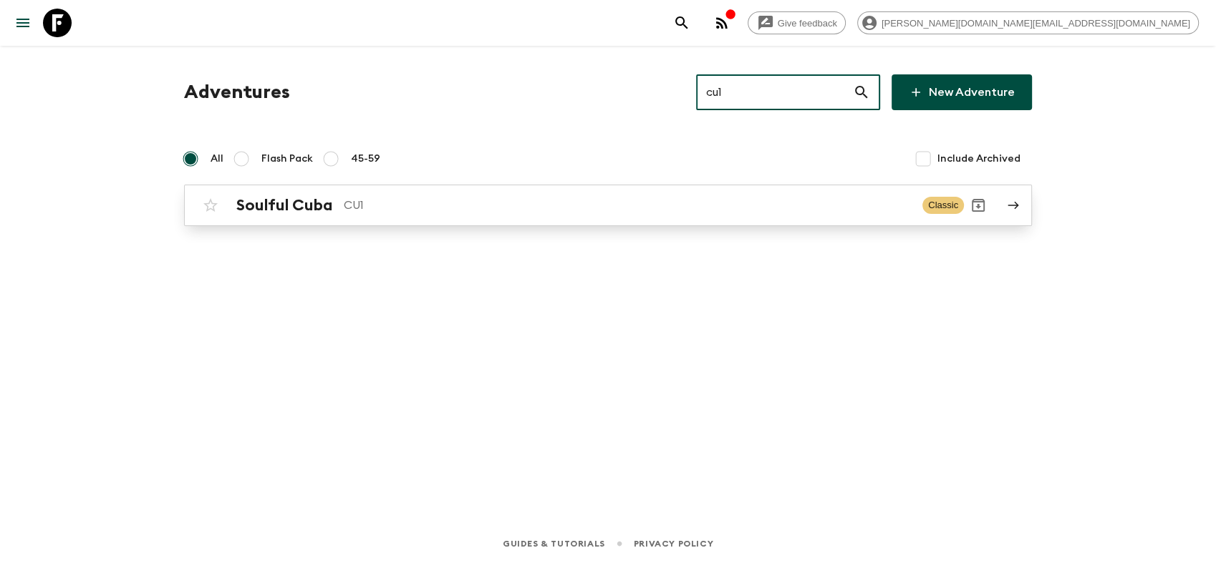
type input "cu1"
click at [349, 209] on p "CU1" at bounding box center [627, 205] width 567 height 17
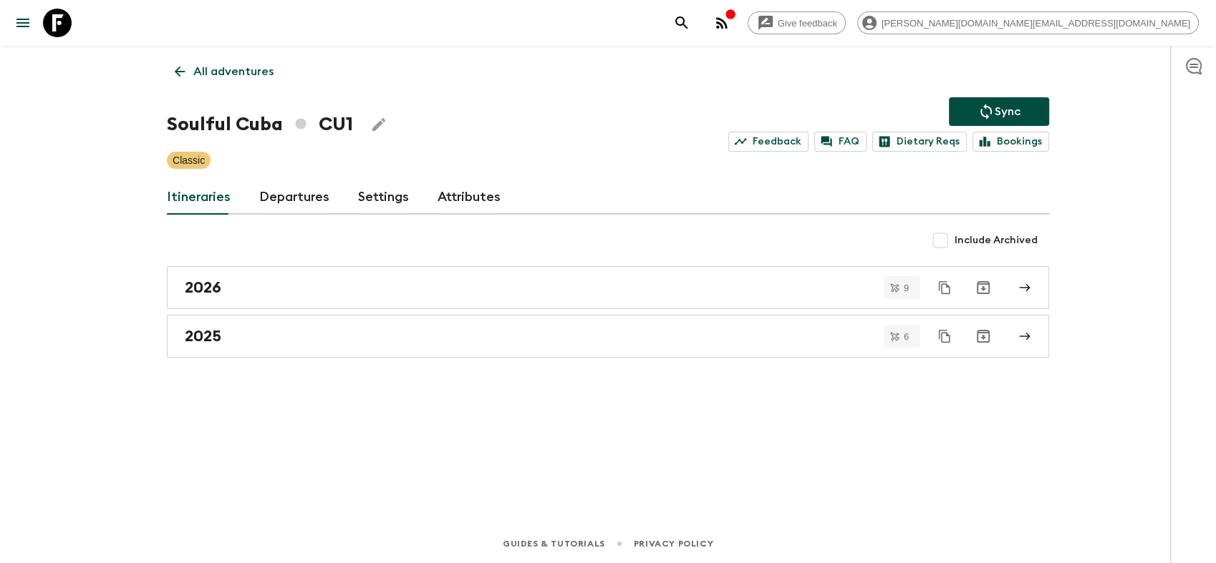
click at [293, 197] on link "Departures" at bounding box center [294, 197] width 70 height 34
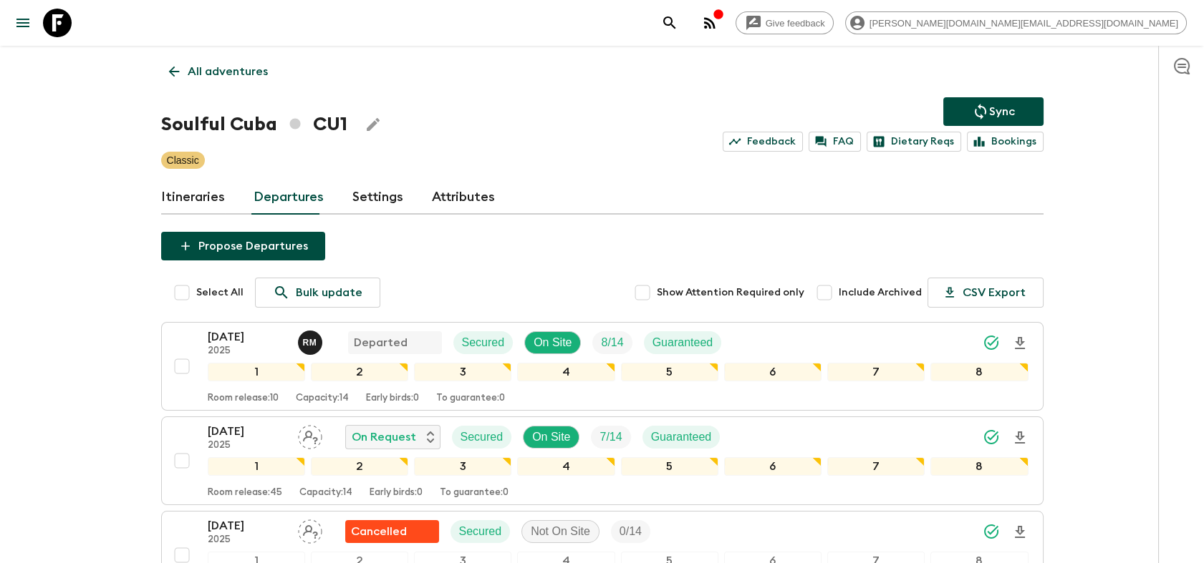
drag, startPoint x: 61, startPoint y: 33, endPoint x: 445, endPoint y: 54, distance: 384.3
click at [61, 33] on icon at bounding box center [57, 23] width 29 height 29
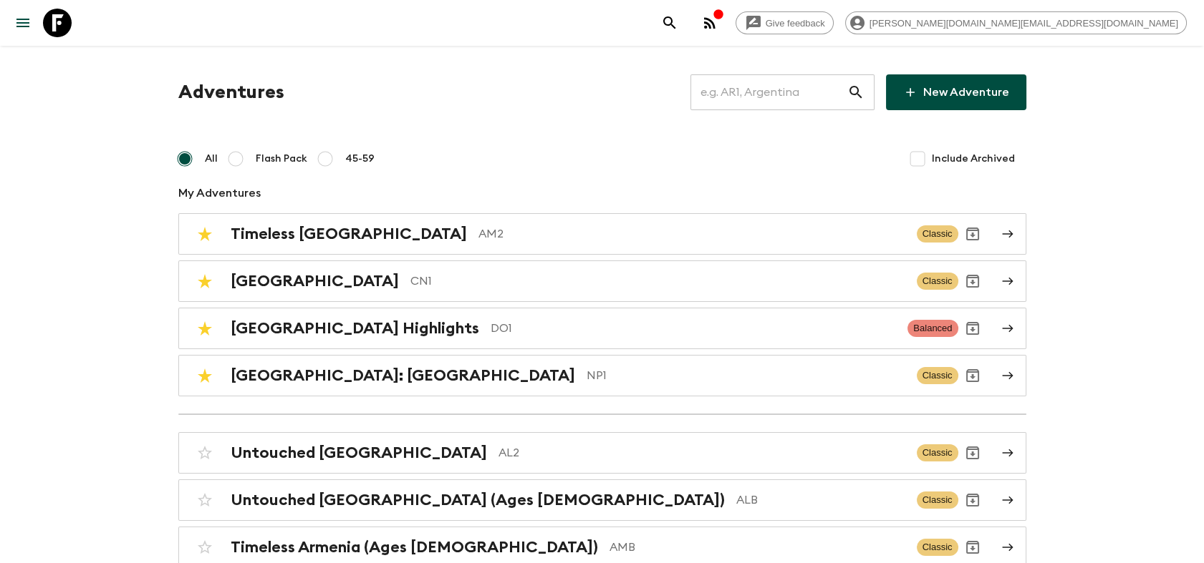
click at [754, 94] on input "text" at bounding box center [768, 92] width 157 height 40
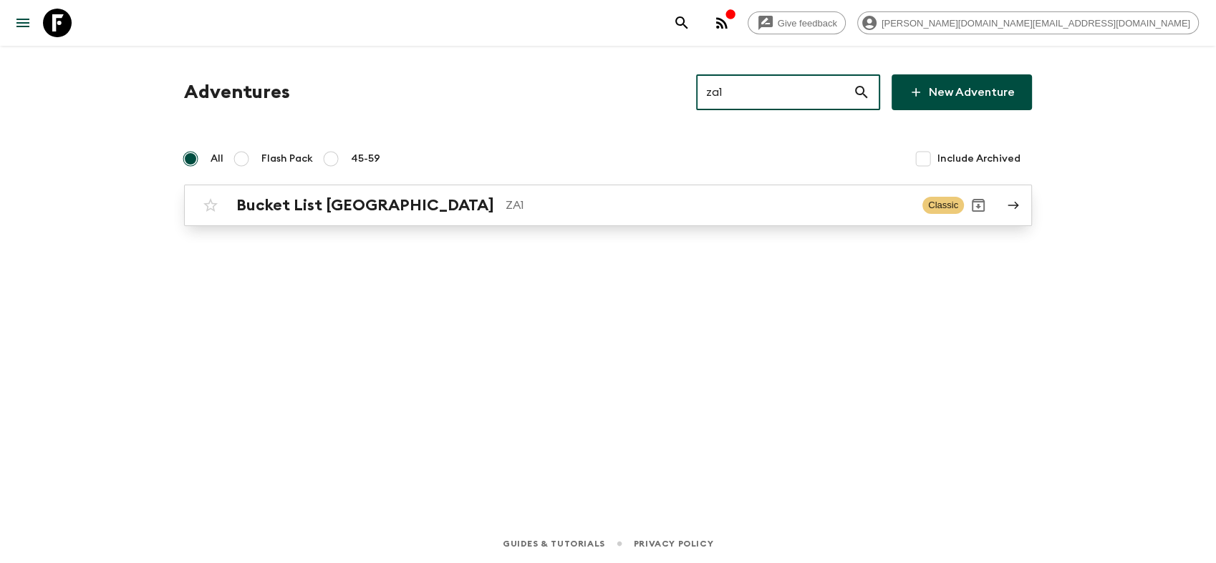
type input "za1"
click at [470, 219] on div "Bucket List [GEOGRAPHIC_DATA] ZA1 Classic" at bounding box center [580, 205] width 768 height 29
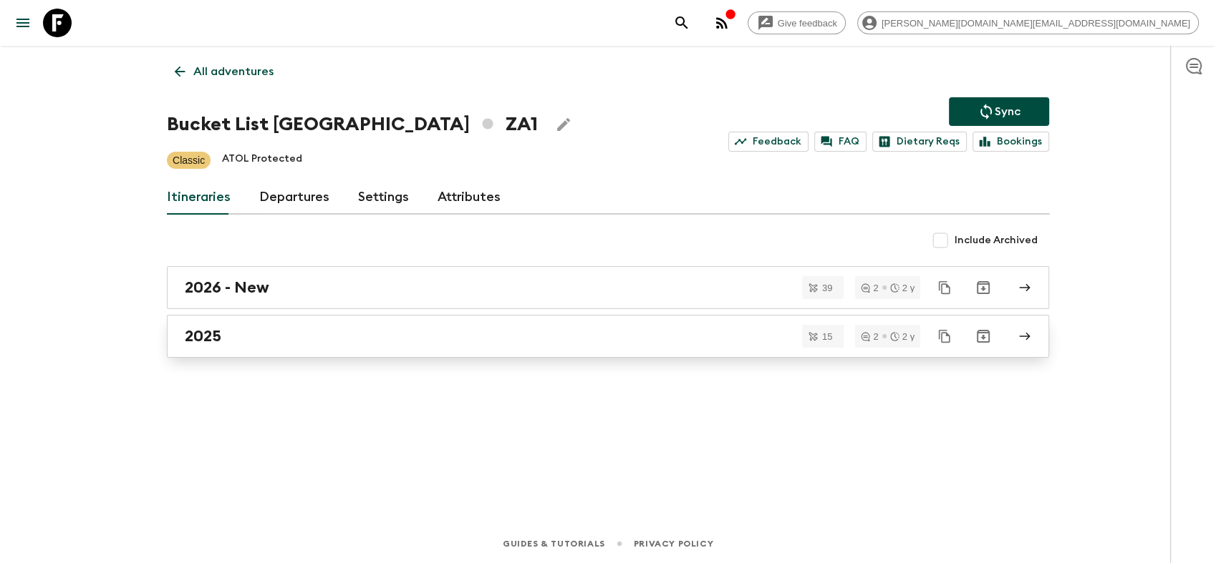
click at [243, 330] on div "2025" at bounding box center [594, 336] width 819 height 19
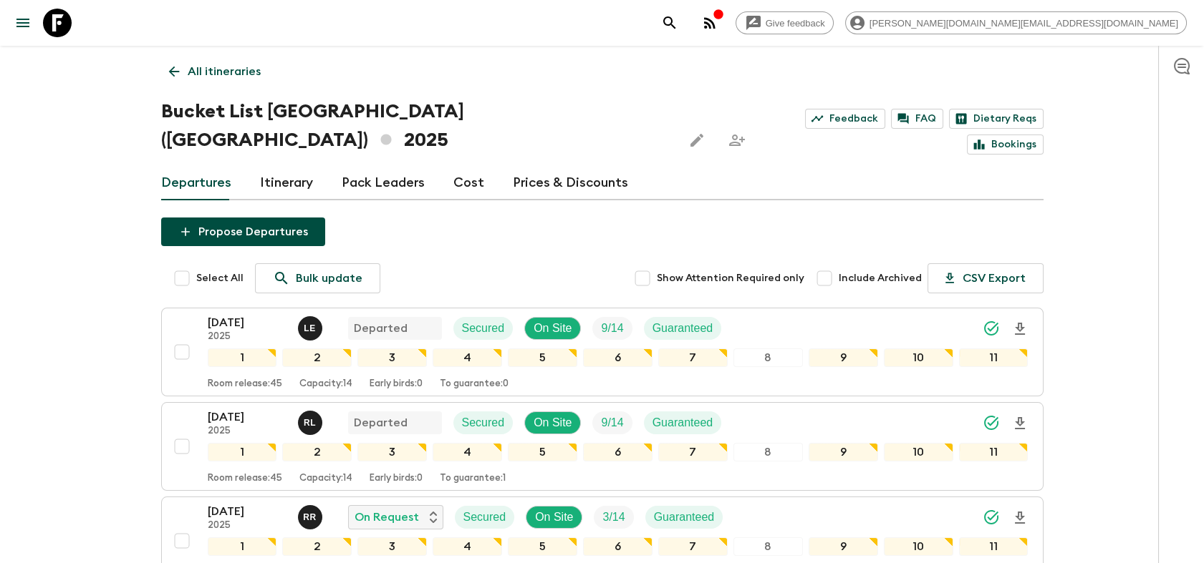
click at [72, 24] on link at bounding box center [57, 23] width 40 height 40
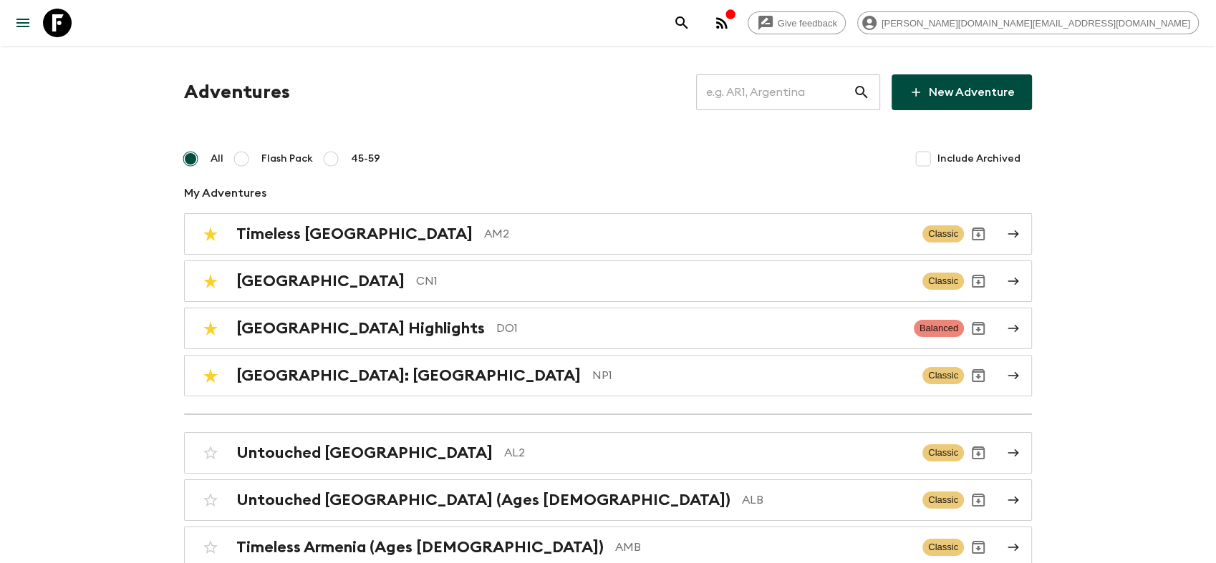
click at [773, 86] on input "text" at bounding box center [774, 92] width 157 height 40
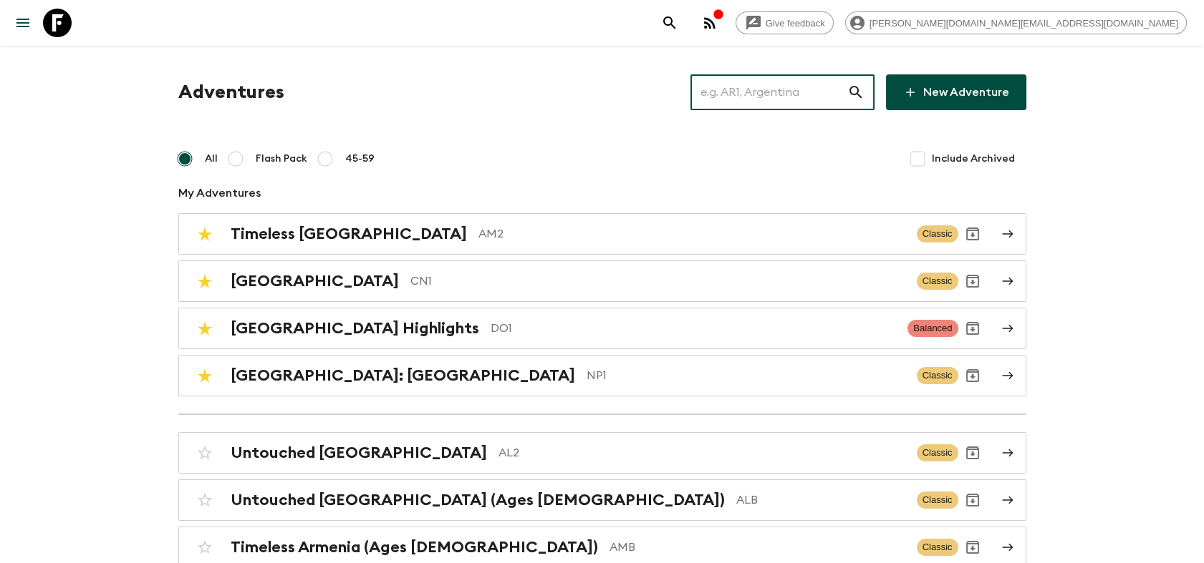
type input "f"
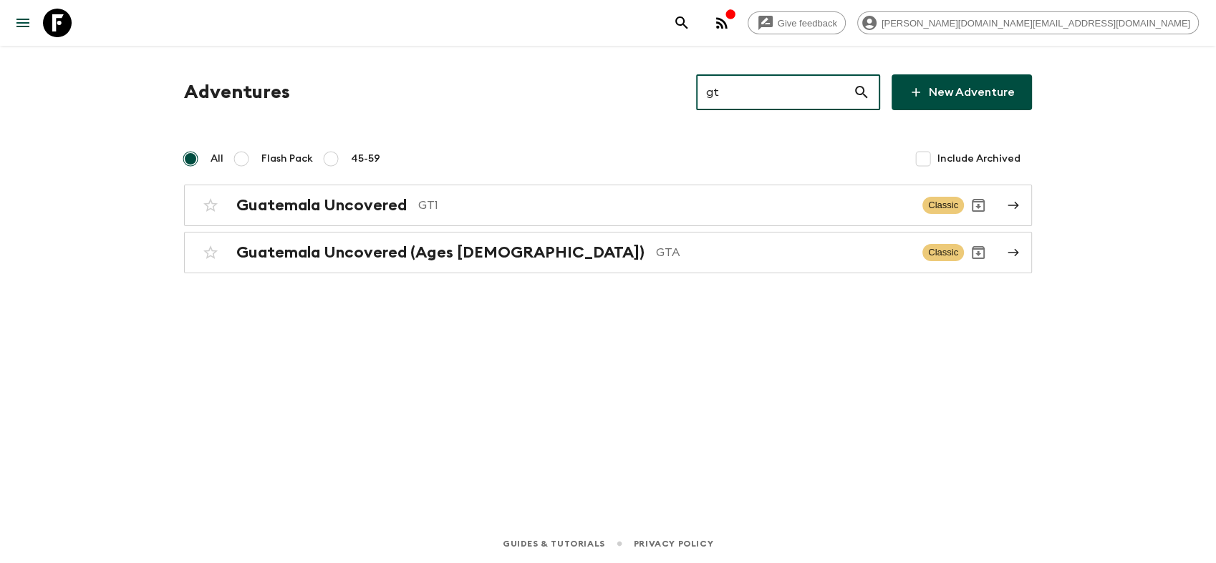
type input "gt1"
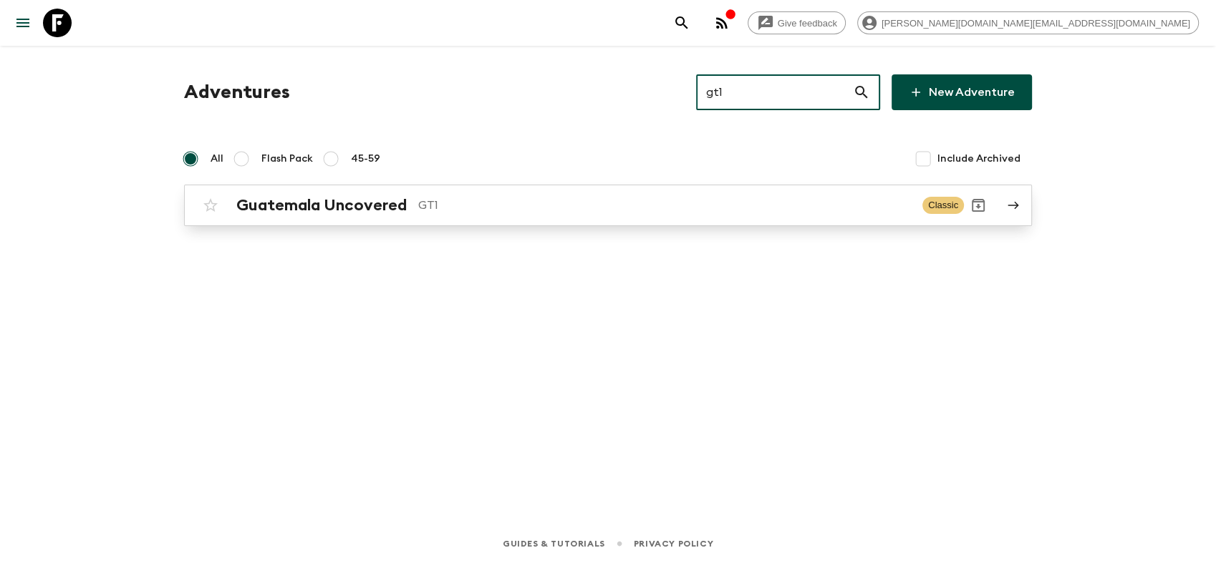
click at [430, 217] on div "Guatemala Uncovered GT1 Classic" at bounding box center [580, 205] width 768 height 29
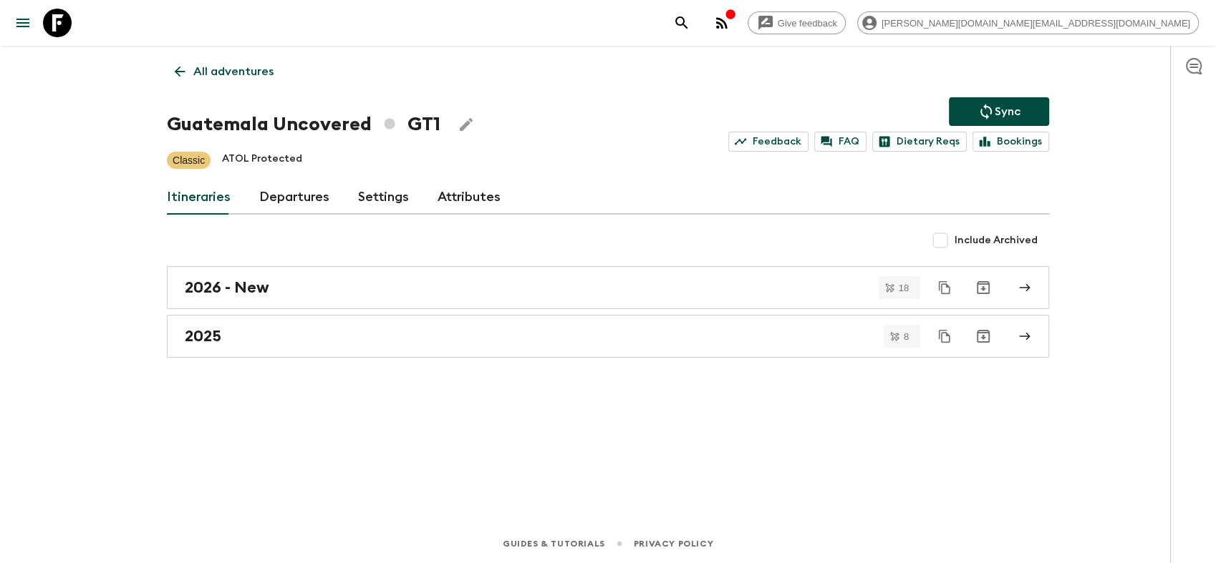
click at [281, 205] on link "Departures" at bounding box center [294, 197] width 70 height 34
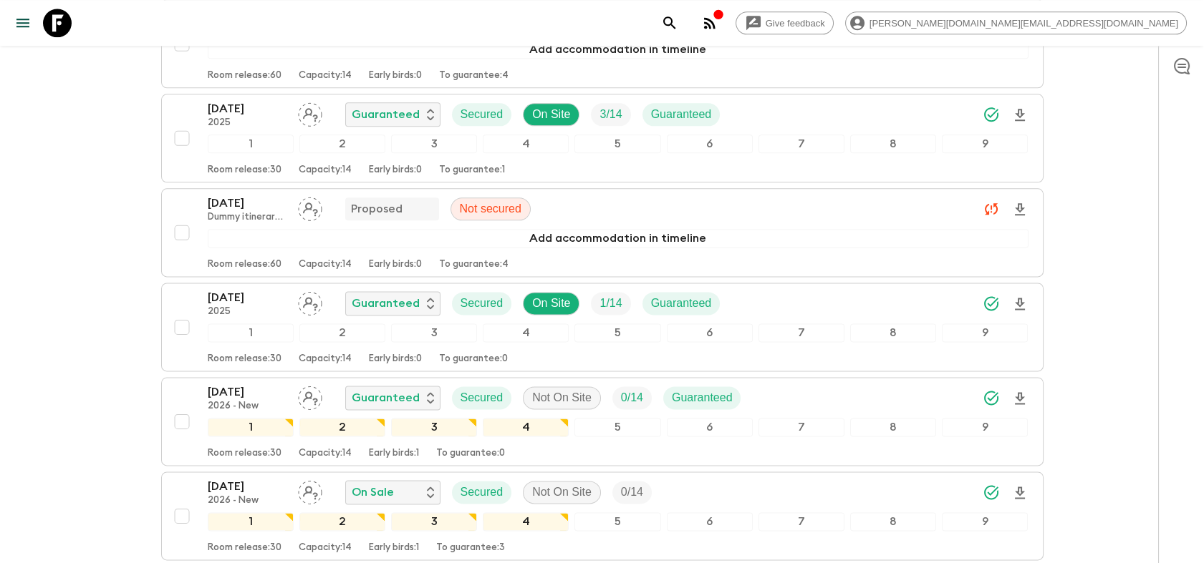
scroll to position [3740, 0]
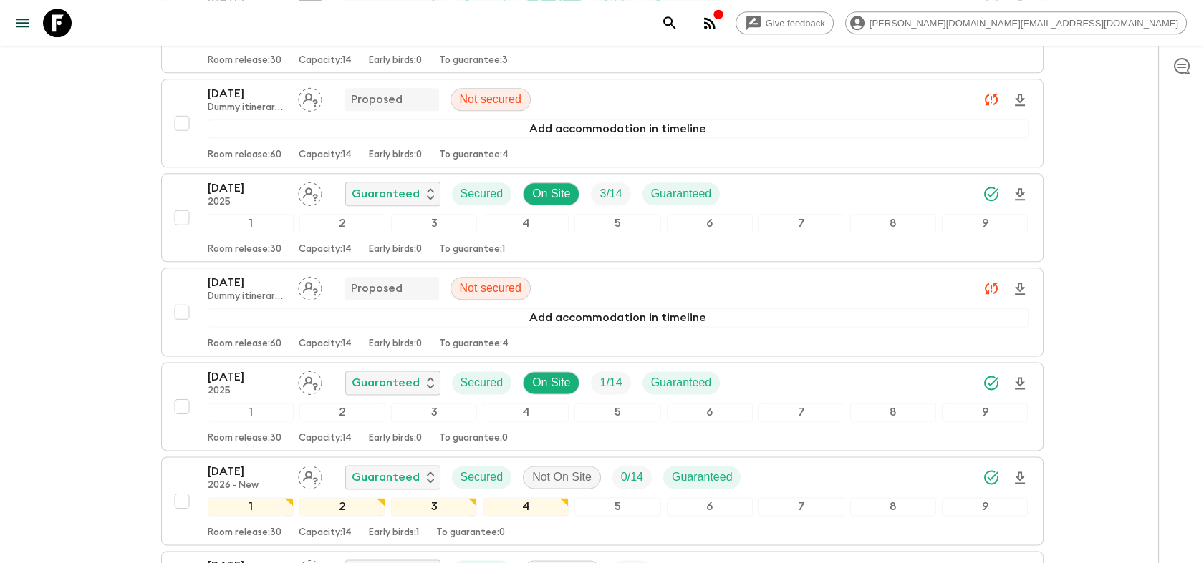
drag, startPoint x: 51, startPoint y: 24, endPoint x: 493, endPoint y: 24, distance: 442.5
click at [51, 24] on icon at bounding box center [57, 23] width 29 height 29
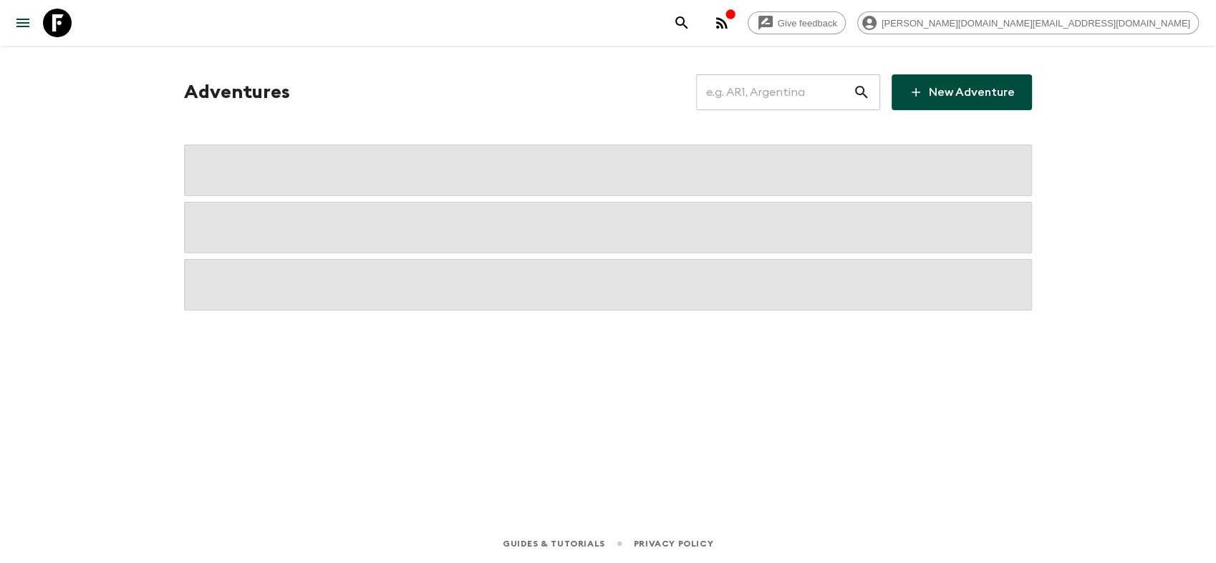
click at [773, 98] on input "text" at bounding box center [774, 92] width 157 height 40
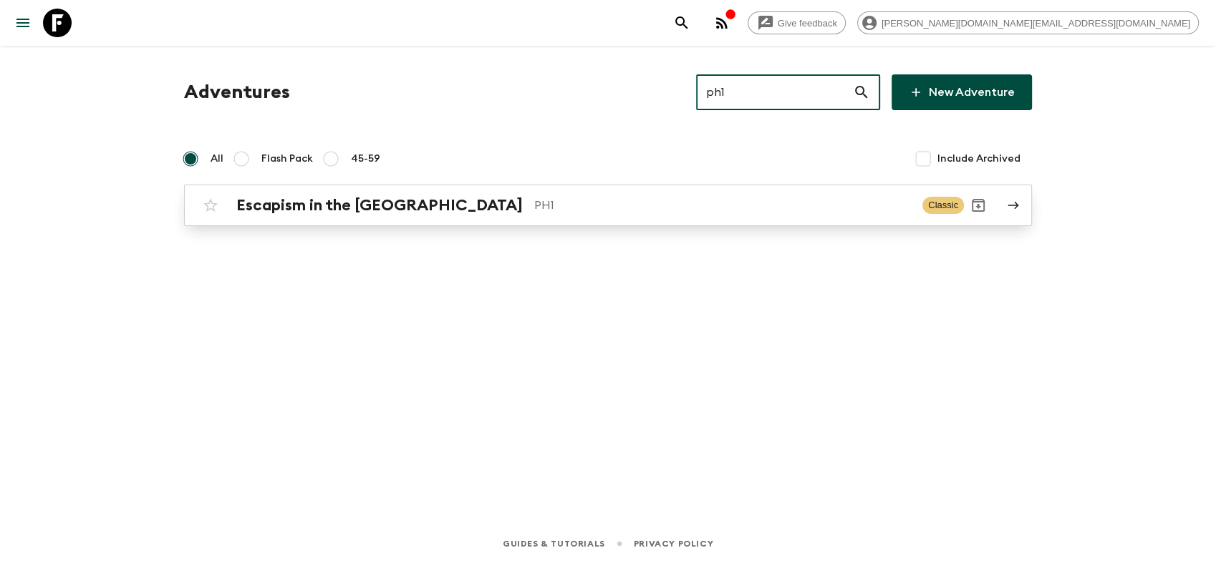
type input "ph1"
click at [392, 202] on h2 "Escapism in the [GEOGRAPHIC_DATA]" at bounding box center [379, 205] width 286 height 19
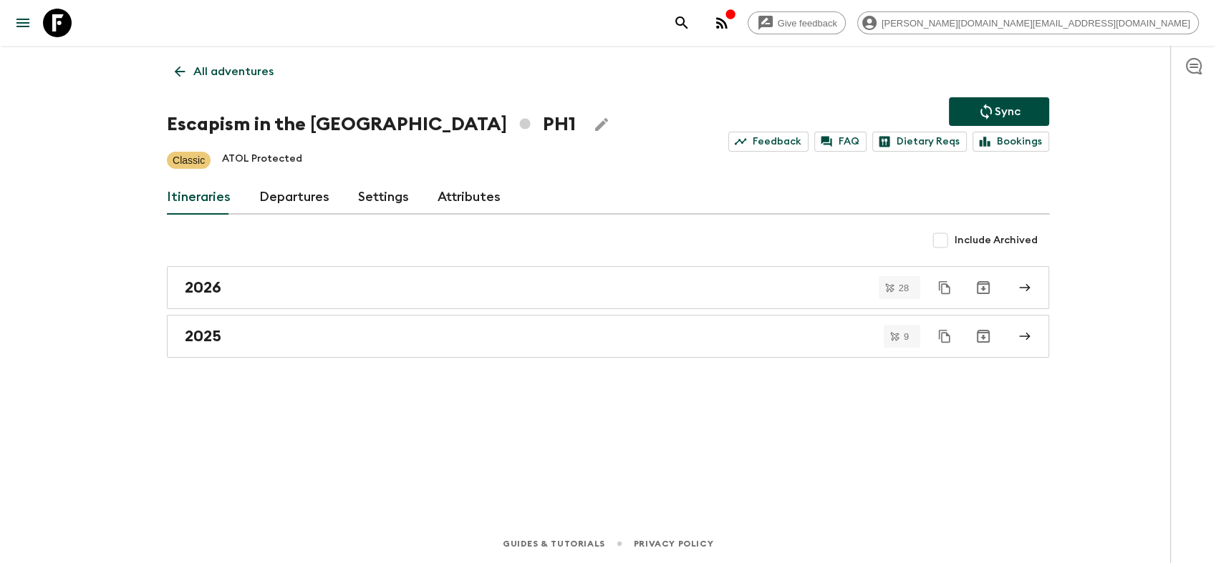
click at [321, 201] on link "Departures" at bounding box center [294, 197] width 70 height 34
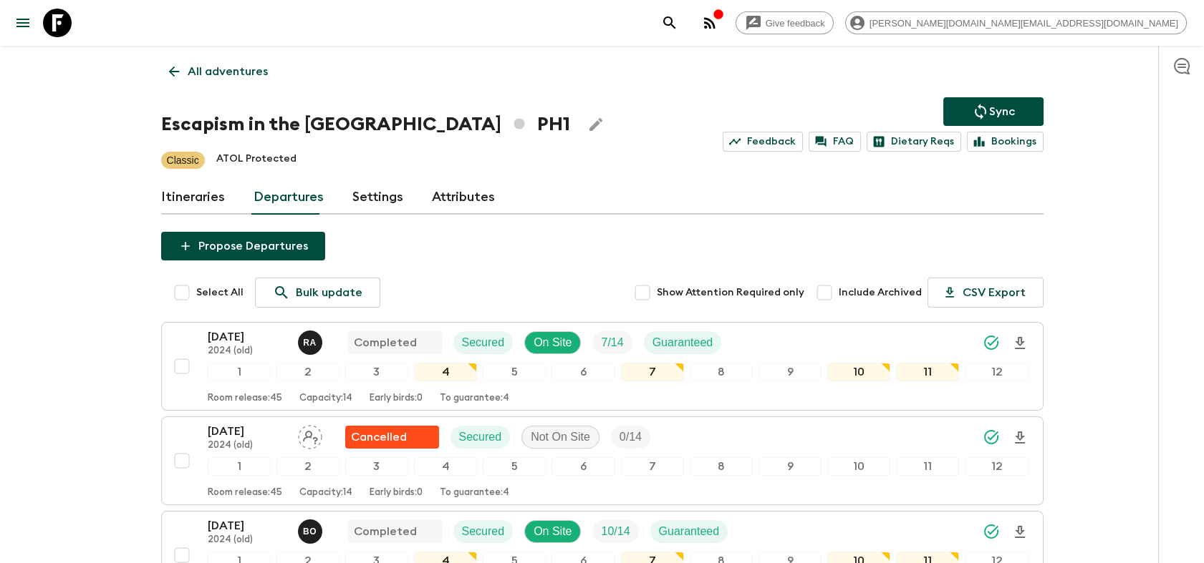
click at [170, 70] on icon at bounding box center [173, 72] width 11 height 11
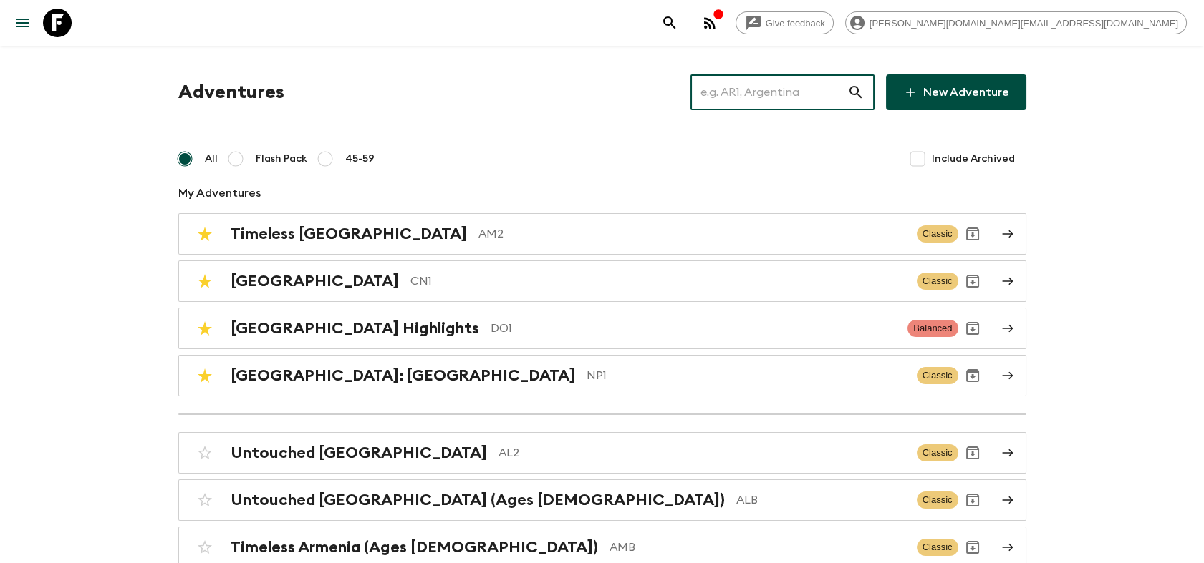
click at [779, 97] on input "text" at bounding box center [768, 92] width 157 height 40
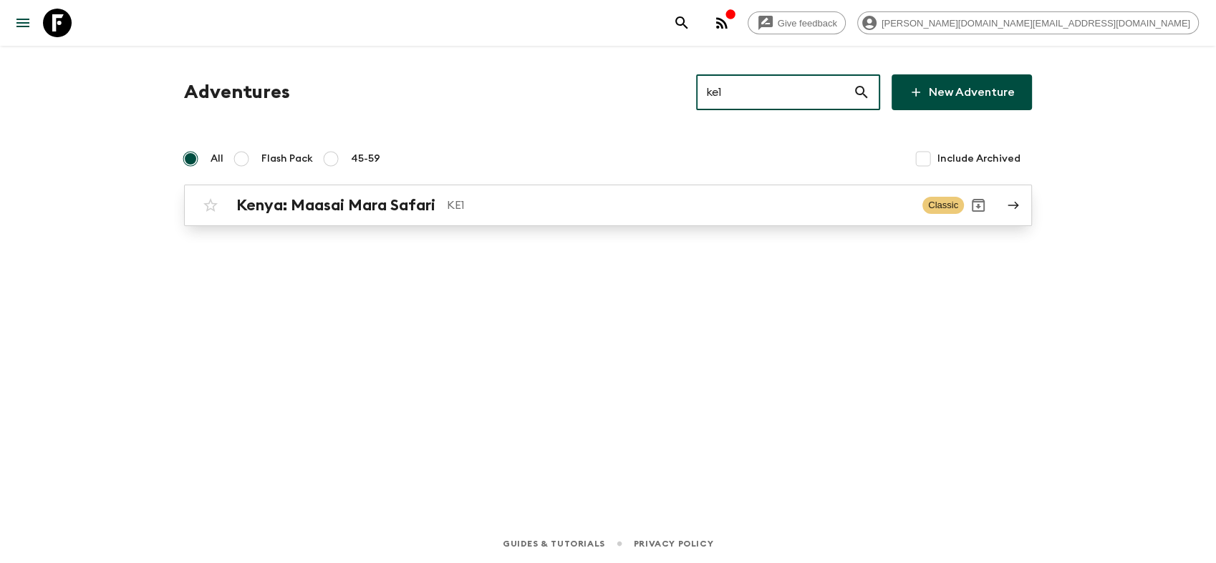
type input "ke1"
click at [435, 212] on h2 "Kenya: Maasai Mara Safari" at bounding box center [335, 205] width 199 height 19
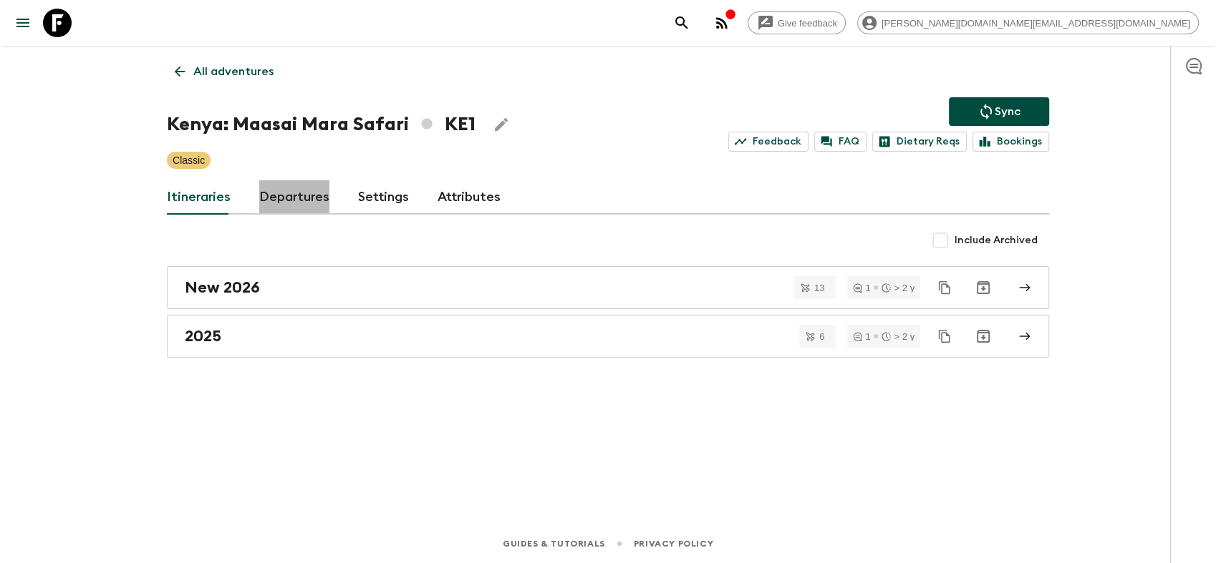
click at [301, 191] on link "Departures" at bounding box center [294, 197] width 70 height 34
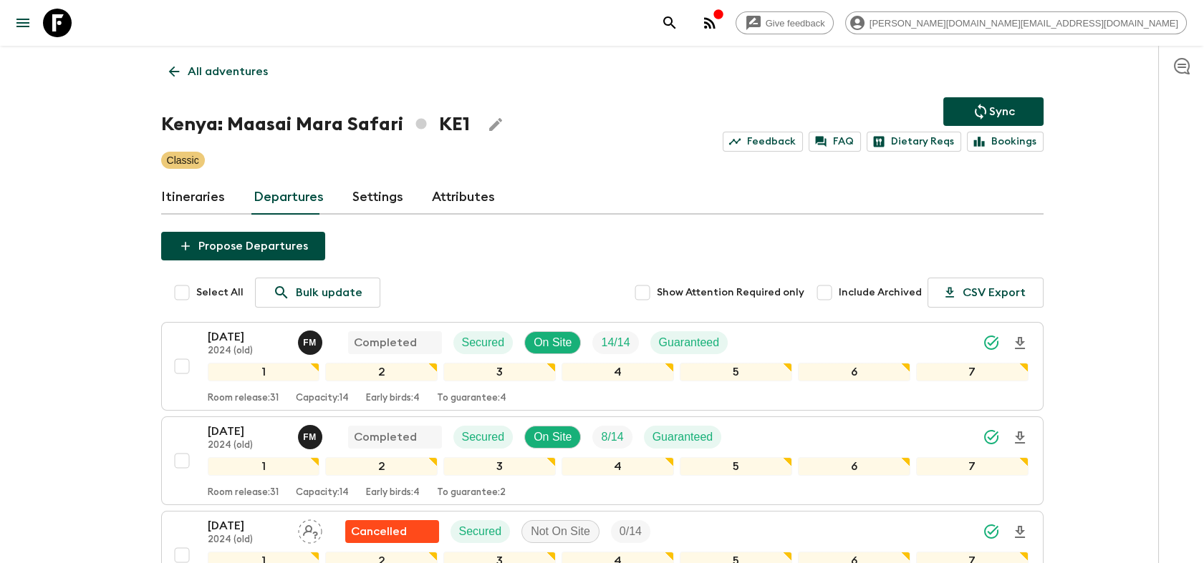
drag, startPoint x: 69, startPoint y: 23, endPoint x: 172, endPoint y: 52, distance: 107.0
click at [69, 23] on icon at bounding box center [57, 23] width 29 height 29
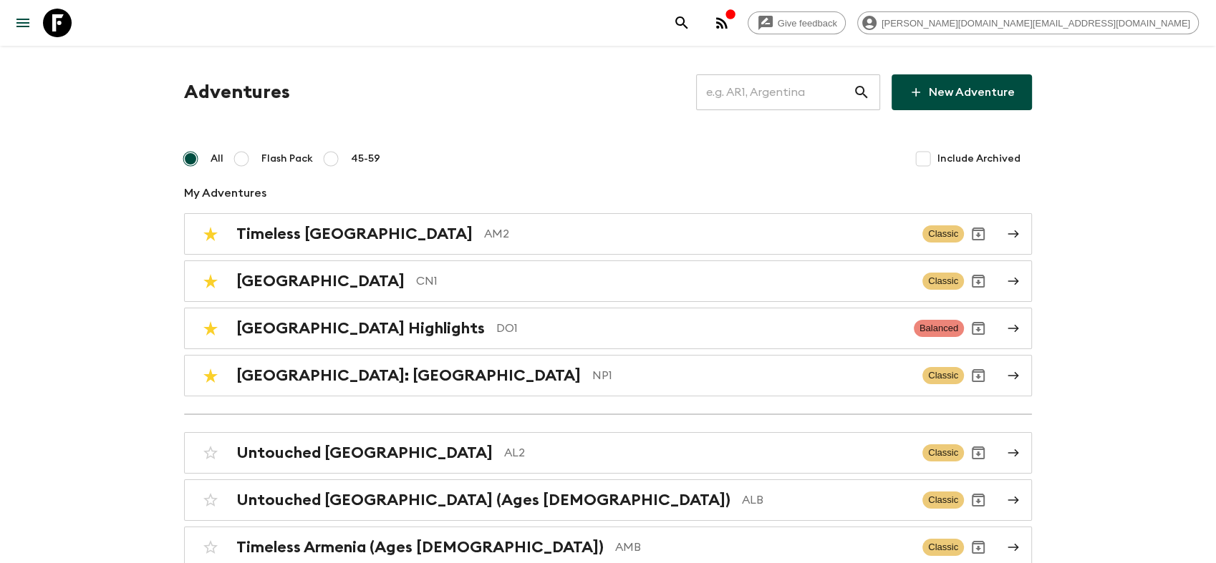
click at [768, 104] on input "text" at bounding box center [774, 92] width 157 height 40
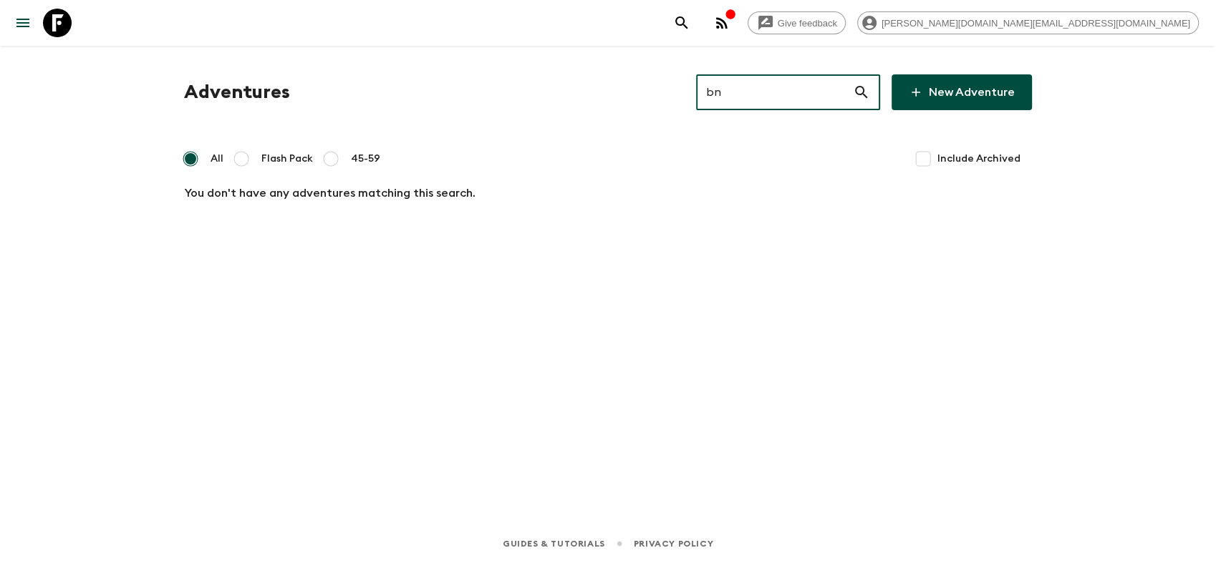
type input "b"
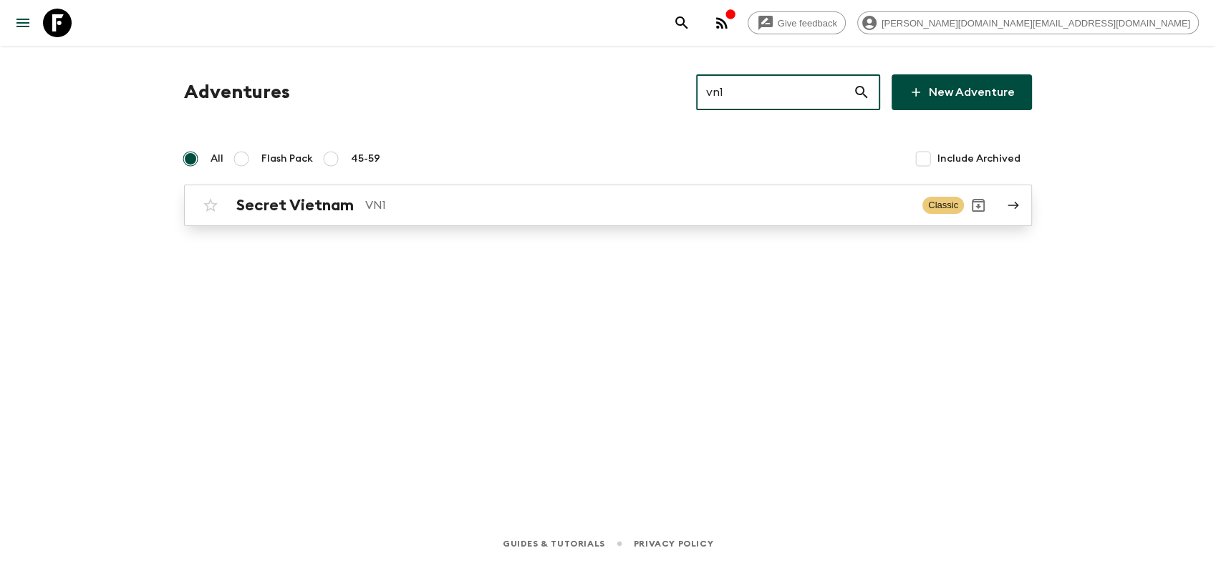
type input "vn1"
click at [281, 212] on h2 "Secret Vietnam" at bounding box center [294, 205] width 117 height 19
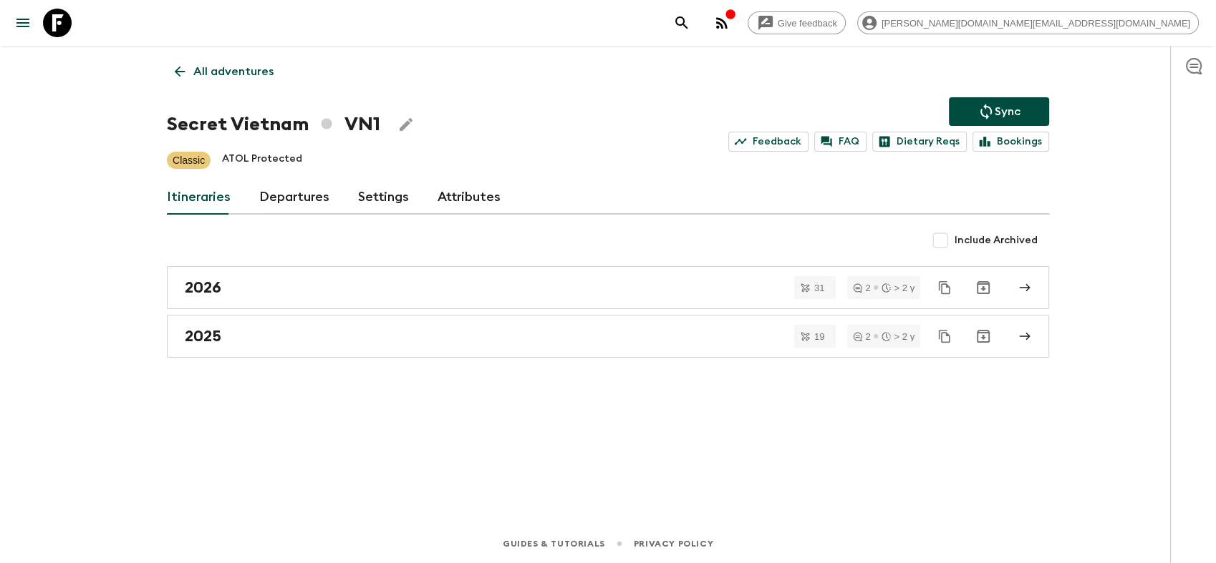
click at [306, 203] on link "Departures" at bounding box center [294, 197] width 70 height 34
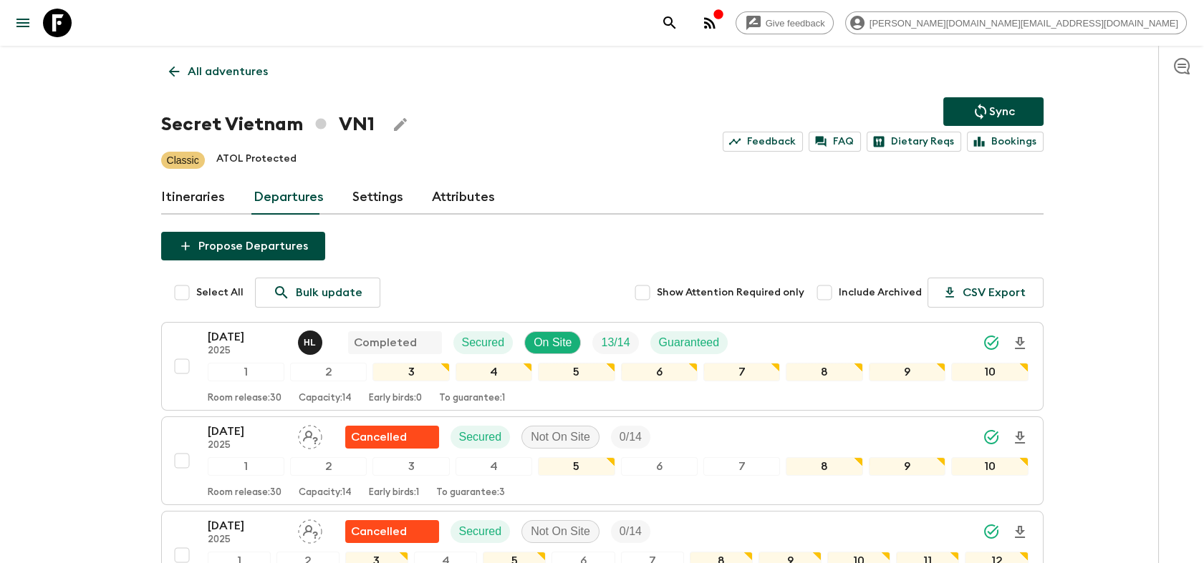
click at [72, 26] on link at bounding box center [57, 23] width 40 height 40
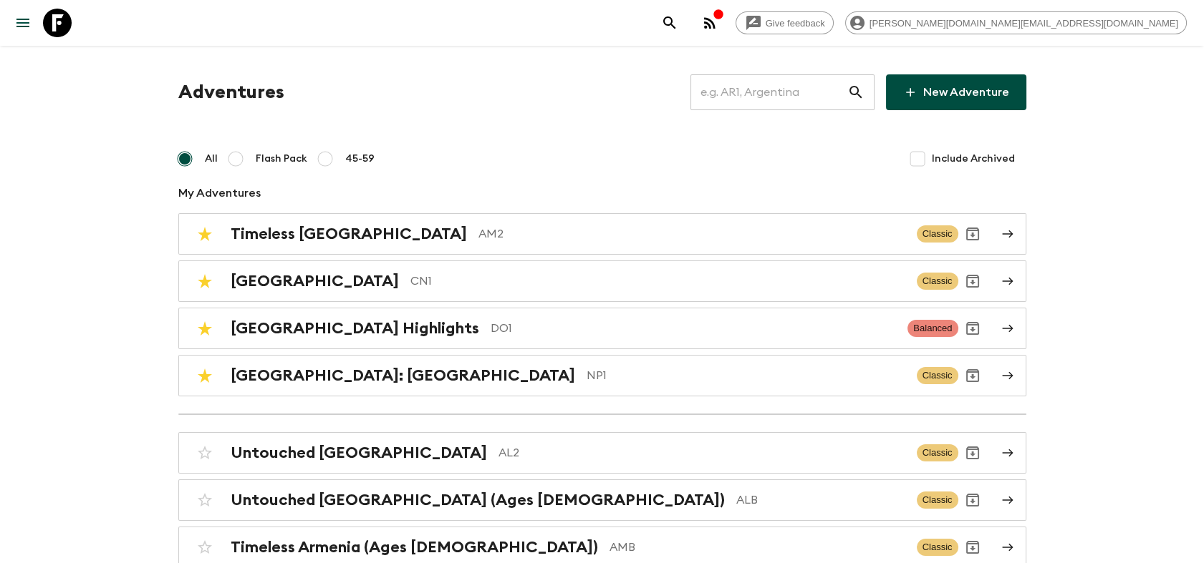
click at [750, 92] on input "text" at bounding box center [768, 92] width 157 height 40
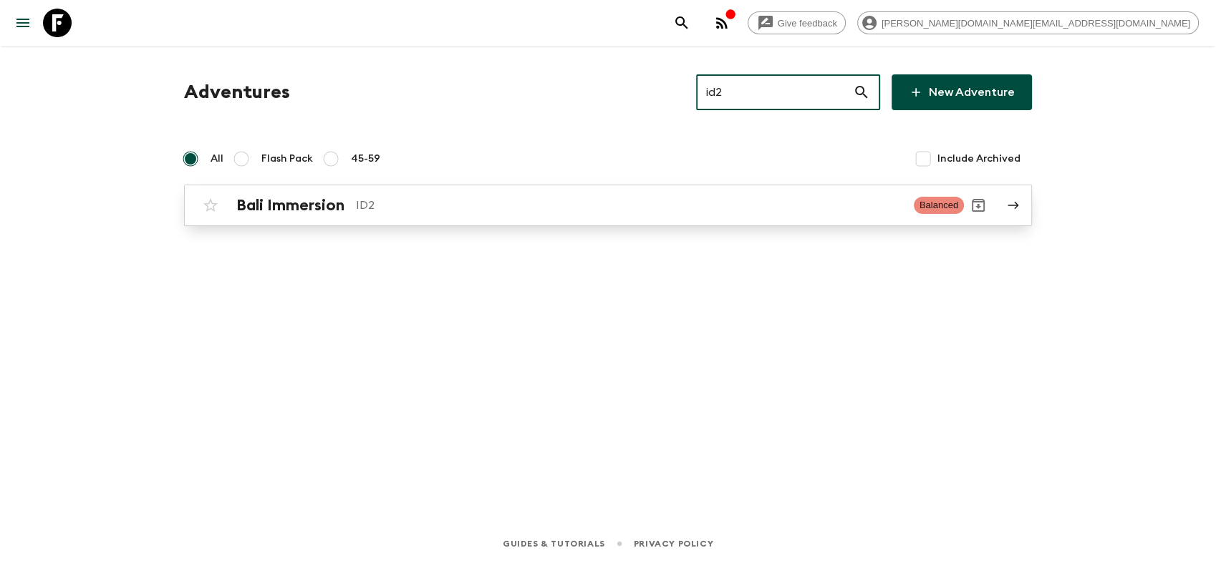
type input "id2"
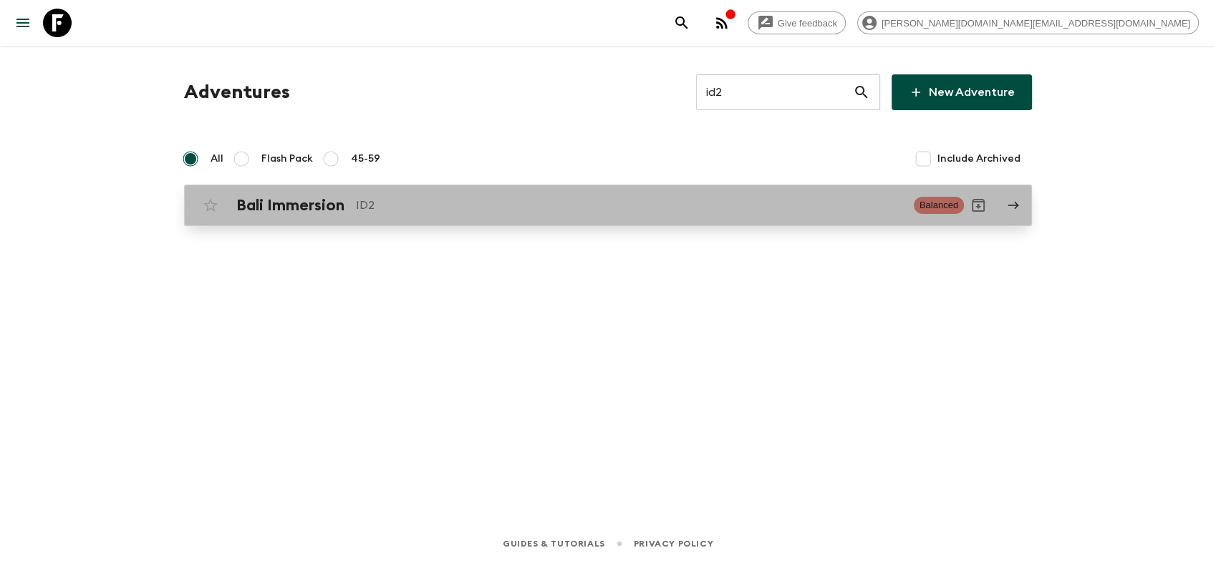
click at [430, 211] on p "ID2" at bounding box center [629, 205] width 546 height 17
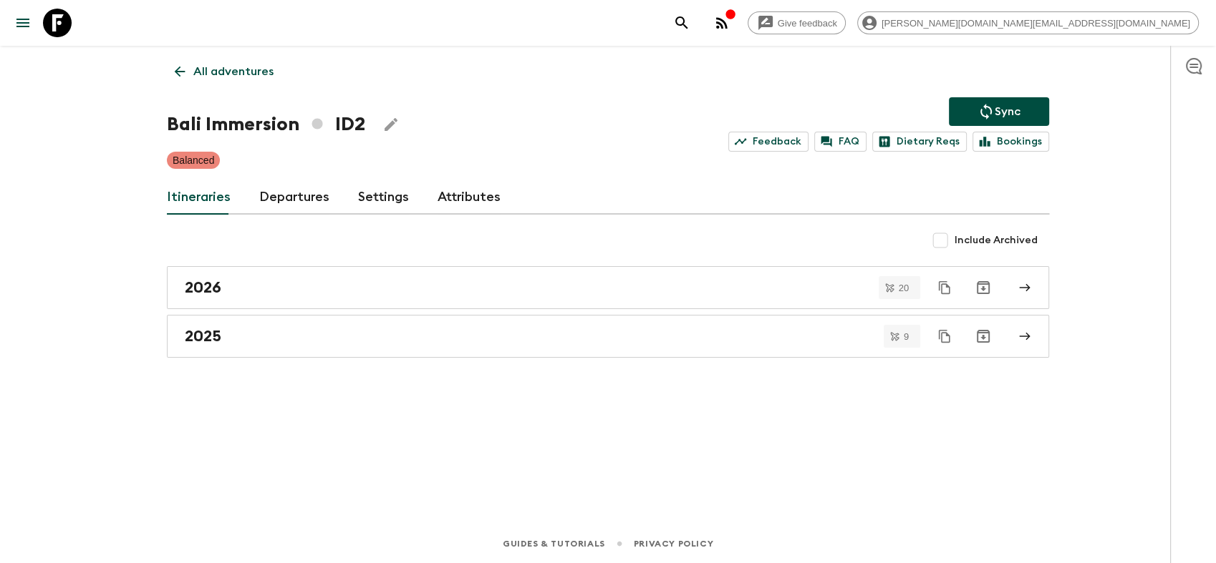
click at [296, 204] on link "Departures" at bounding box center [294, 197] width 70 height 34
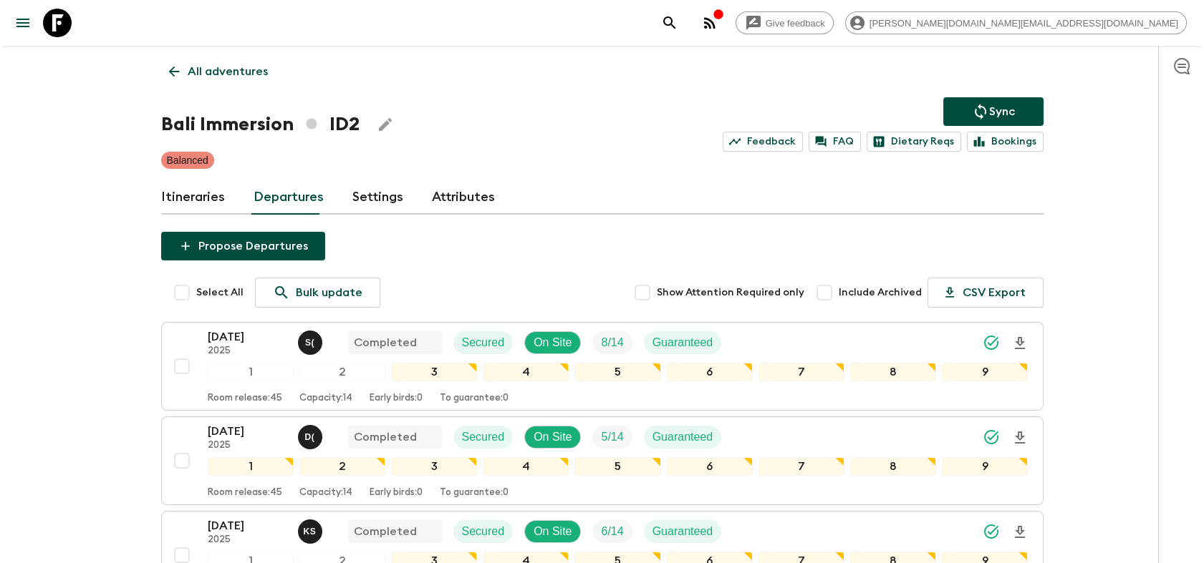
drag, startPoint x: 63, startPoint y: 35, endPoint x: 317, endPoint y: 46, distance: 254.4
click at [63, 34] on icon at bounding box center [57, 23] width 29 height 29
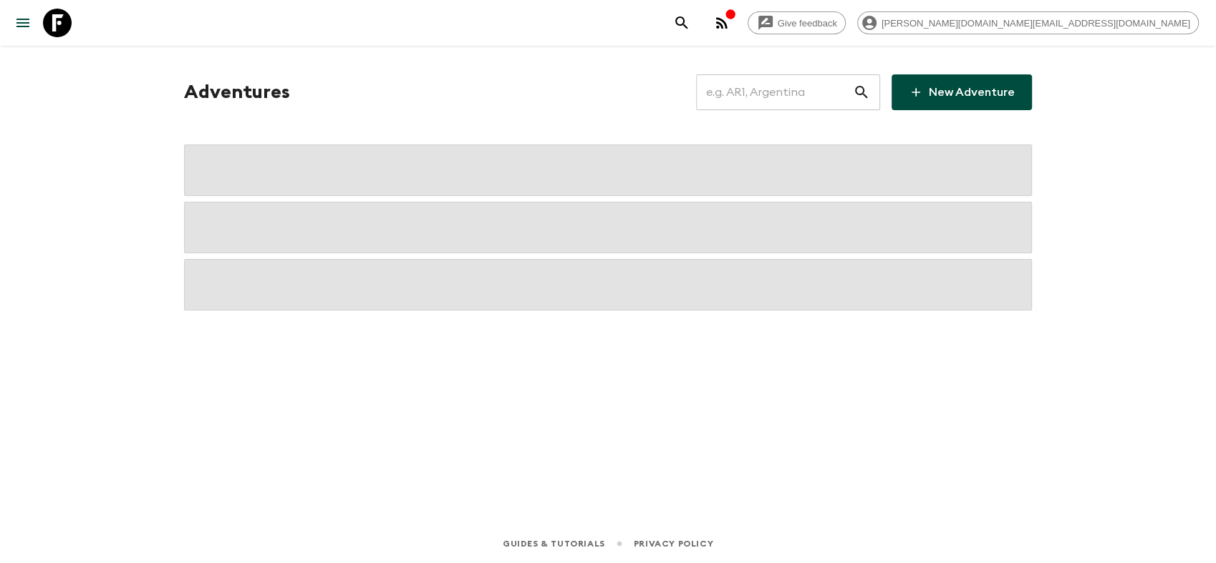
click at [783, 97] on input "text" at bounding box center [774, 92] width 157 height 40
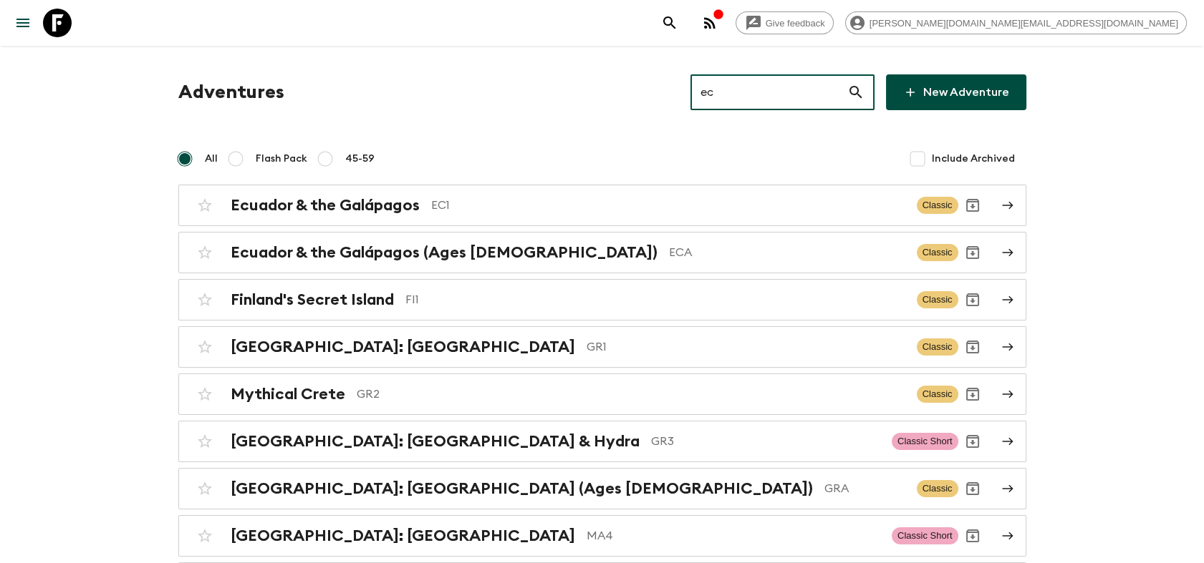
type input "ec1"
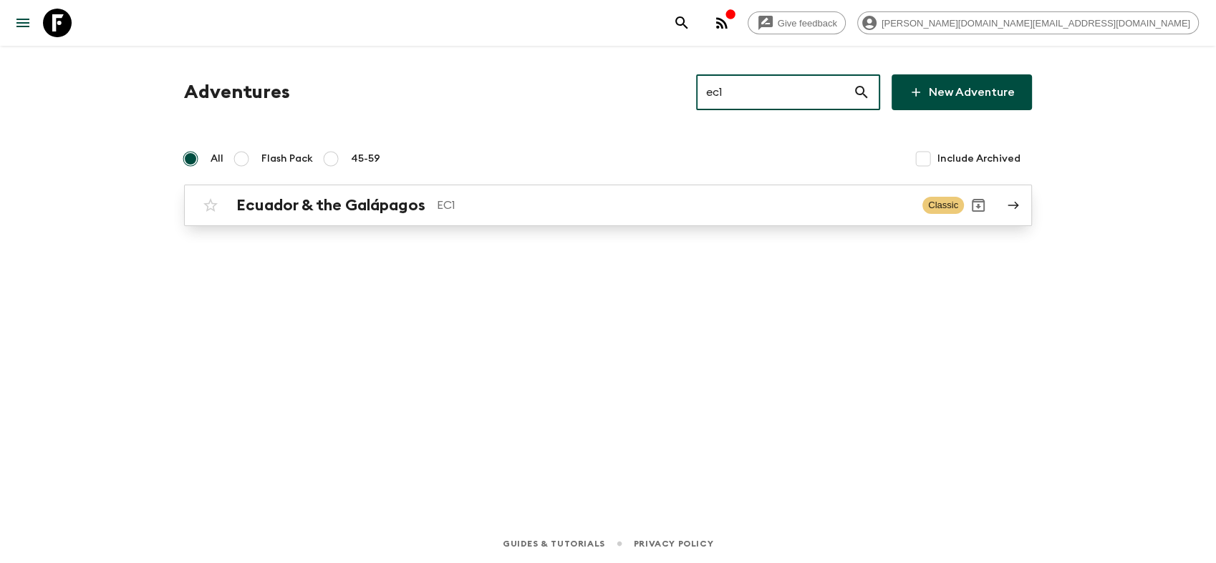
click at [418, 193] on div "Ecuador & the Galápagos EC1 Classic" at bounding box center [580, 205] width 768 height 29
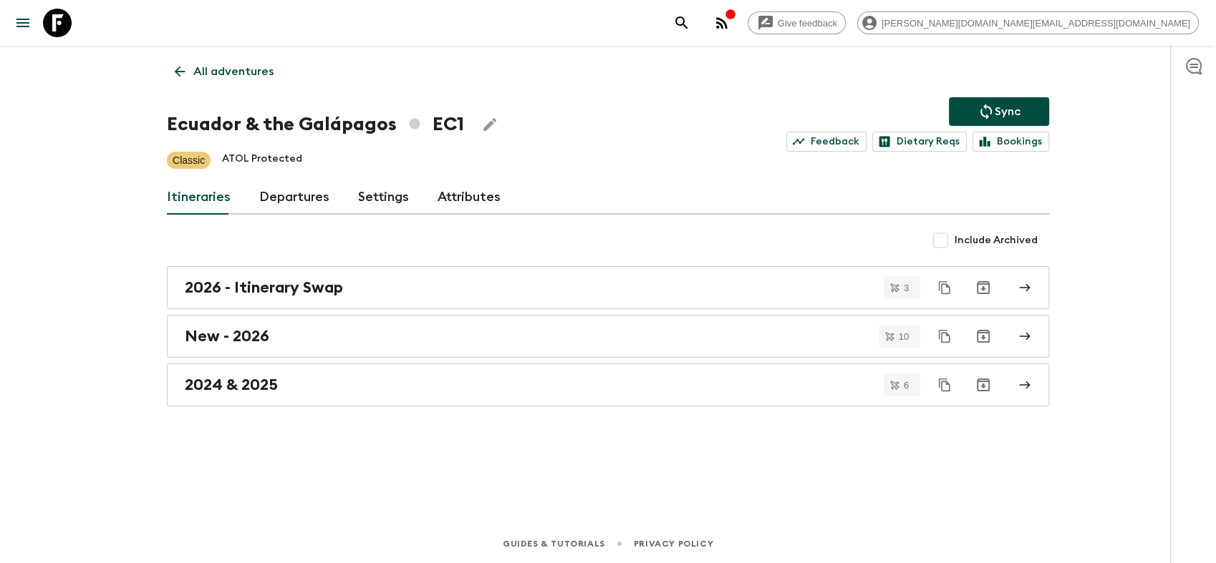
click at [267, 200] on link "Departures" at bounding box center [294, 197] width 70 height 34
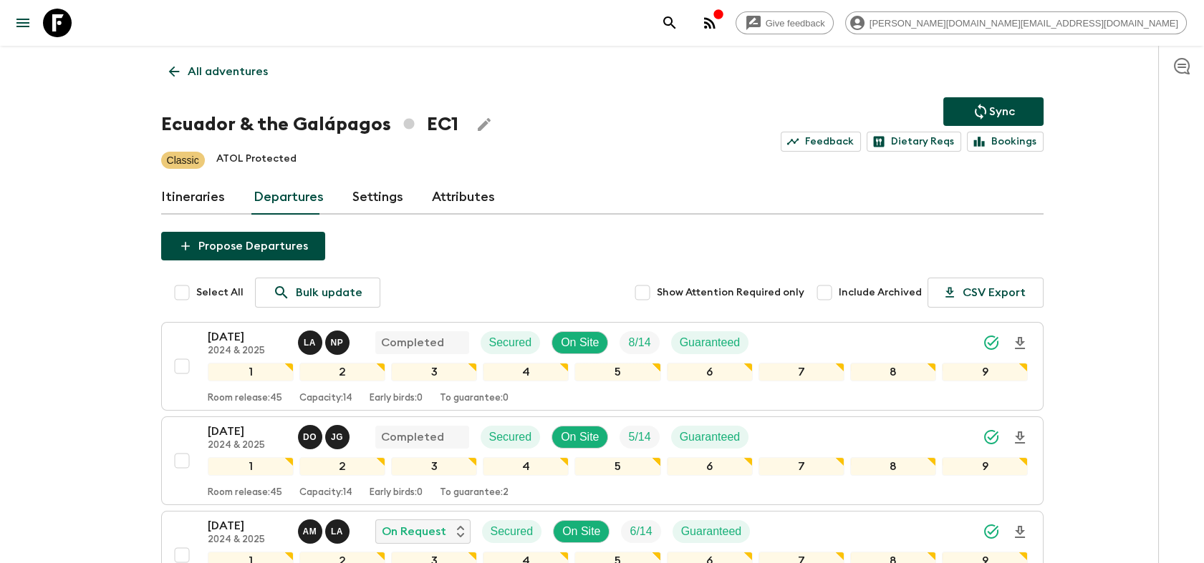
drag, startPoint x: 52, startPoint y: 27, endPoint x: 64, endPoint y: 27, distance: 11.5
click at [52, 27] on icon at bounding box center [57, 23] width 29 height 29
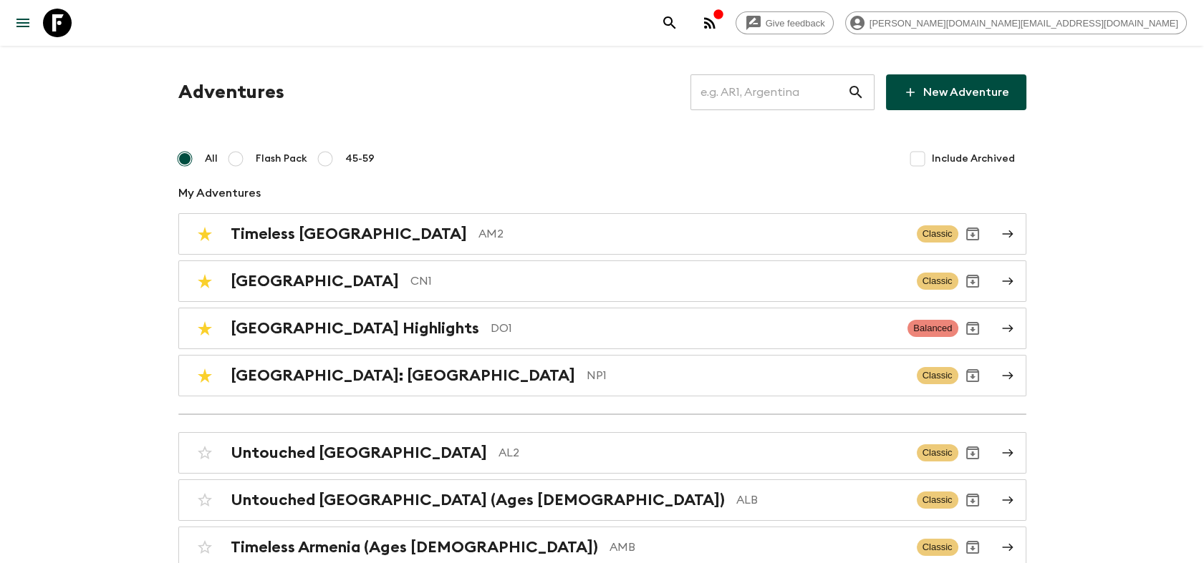
click at [757, 95] on input "text" at bounding box center [768, 92] width 157 height 40
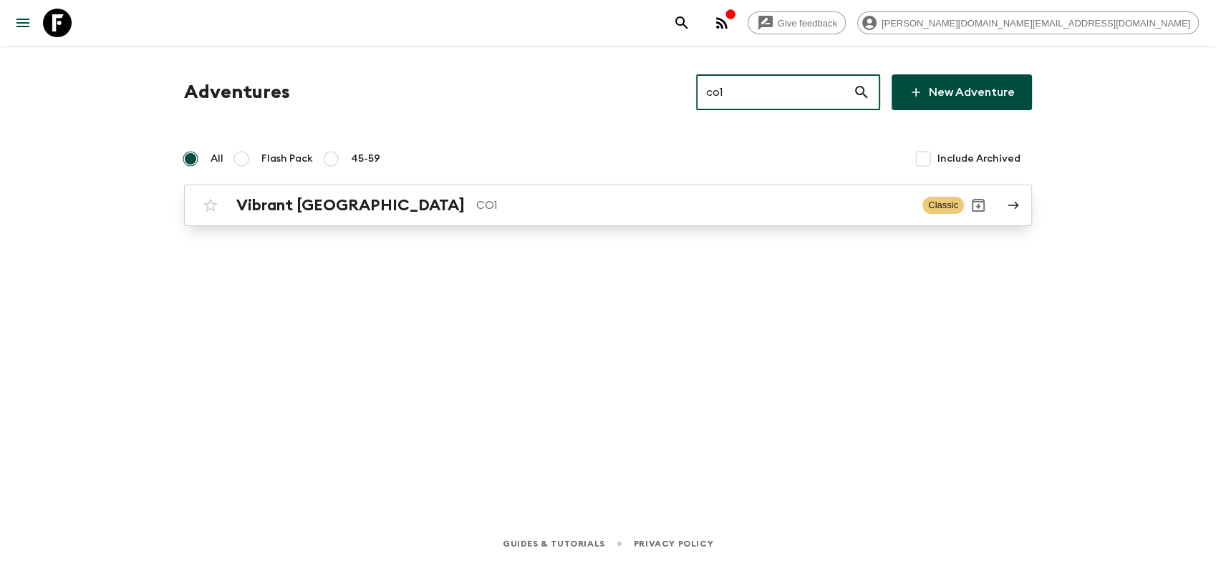
type input "co1"
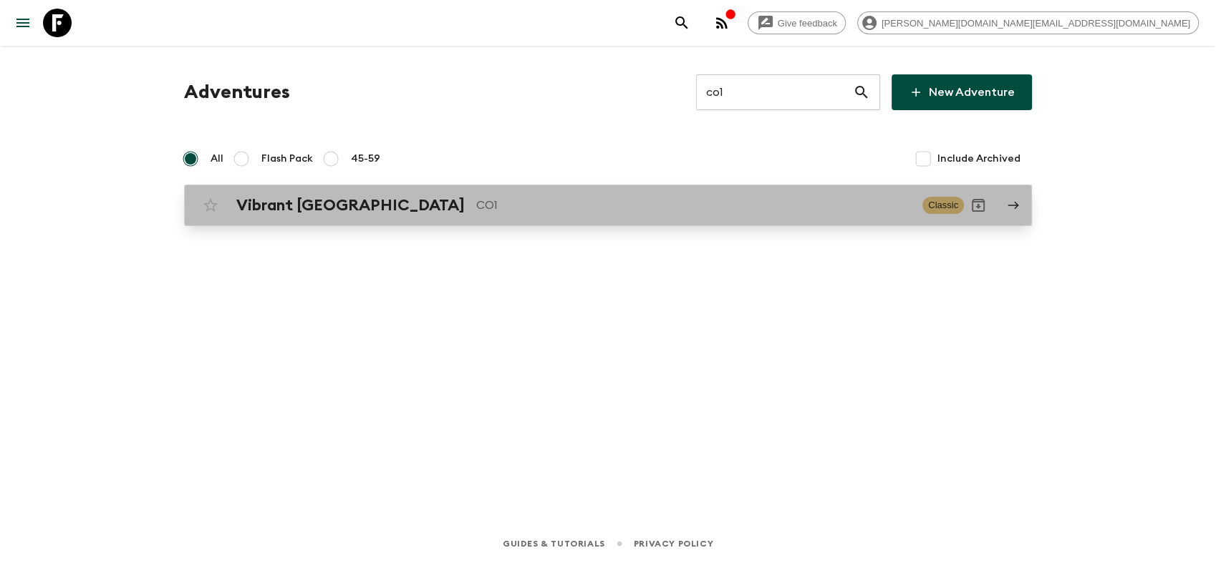
click at [476, 200] on p "CO1" at bounding box center [693, 205] width 435 height 17
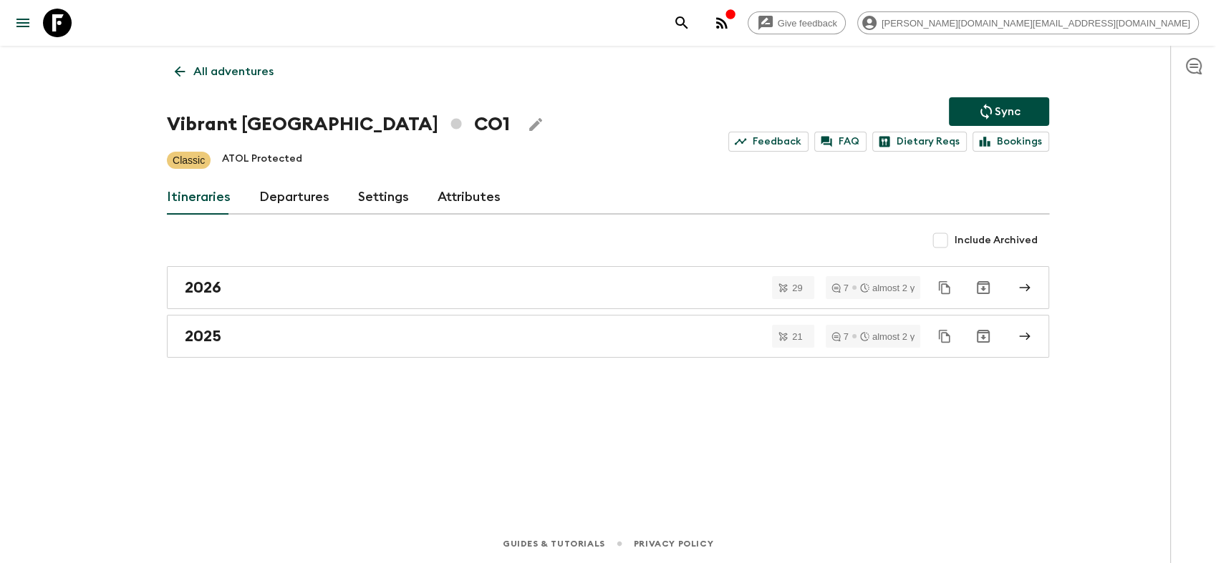
click at [309, 195] on link "Departures" at bounding box center [294, 197] width 70 height 34
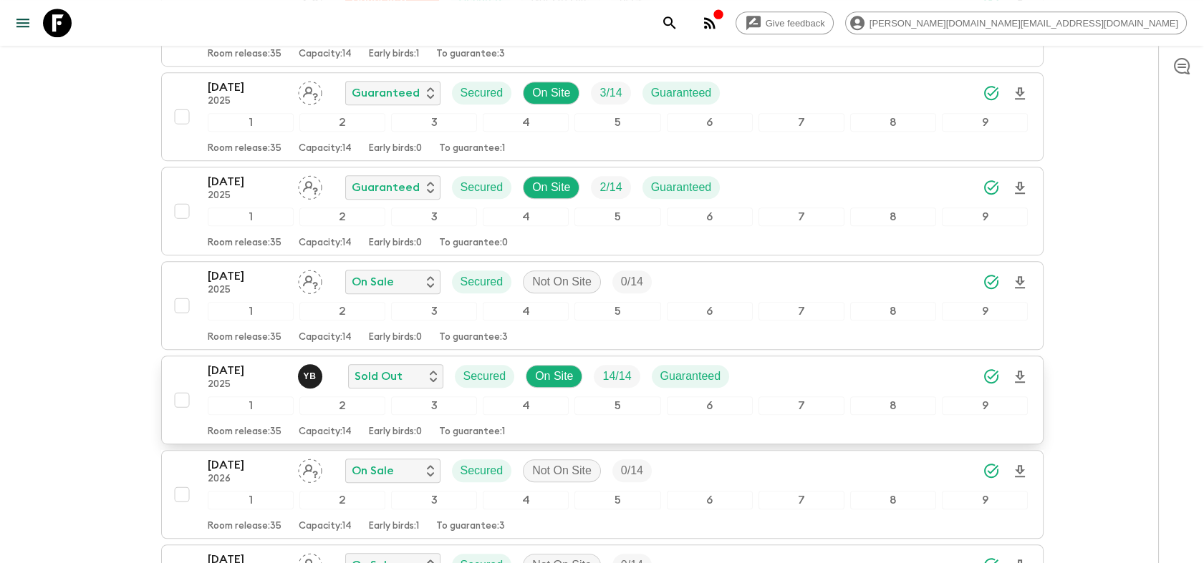
scroll to position [1829, 0]
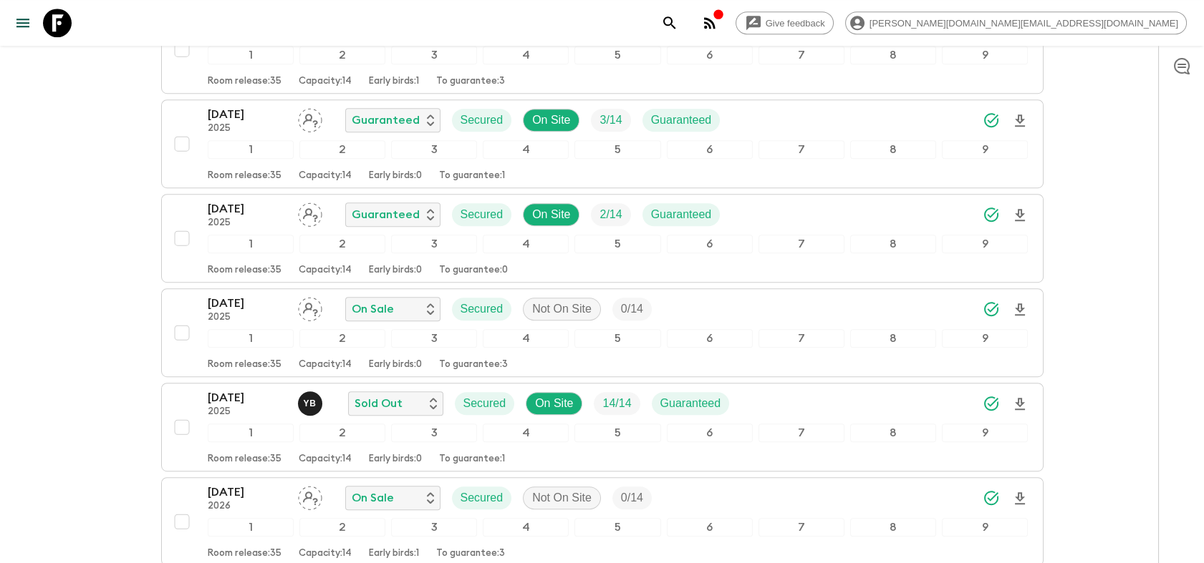
drag, startPoint x: 64, startPoint y: 24, endPoint x: 410, endPoint y: 72, distance: 349.1
click at [63, 24] on icon at bounding box center [57, 23] width 29 height 29
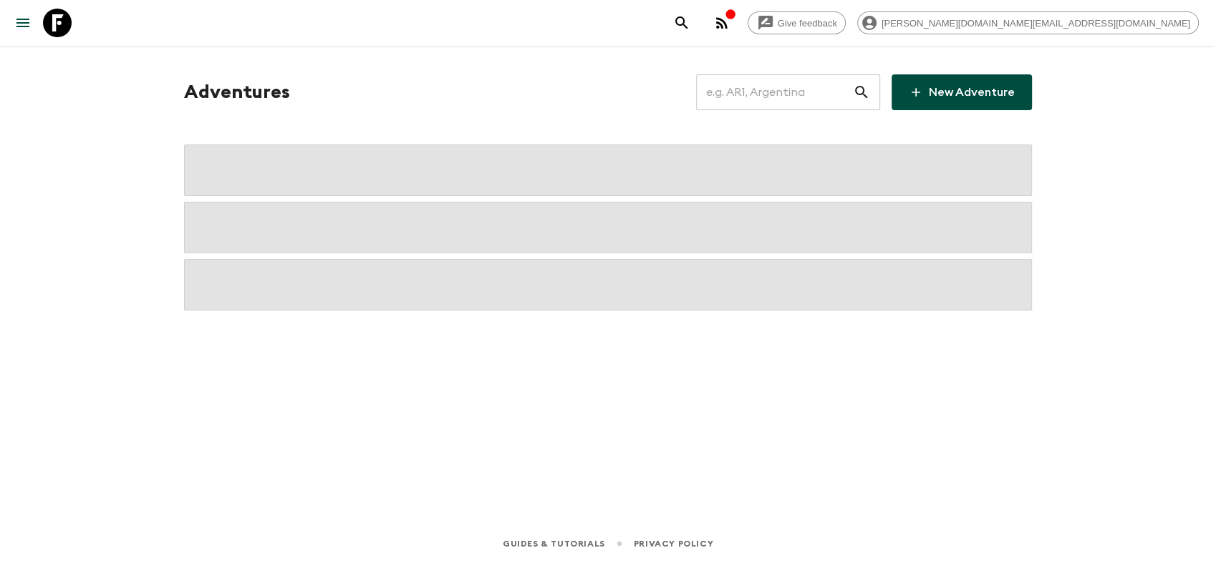
click at [753, 92] on input "text" at bounding box center [774, 92] width 157 height 40
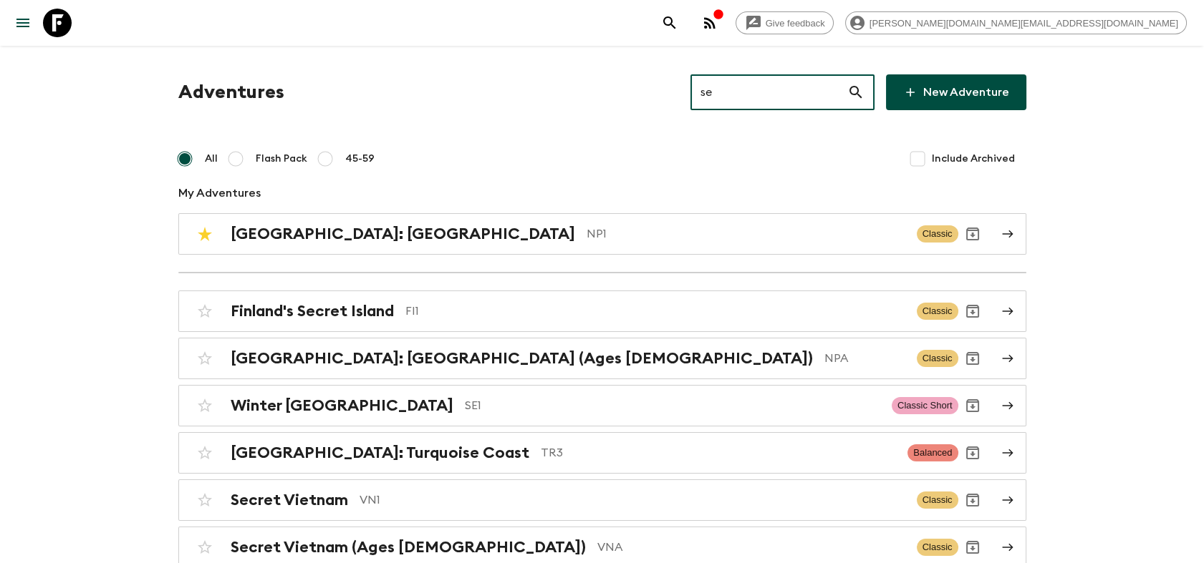
type input "se1"
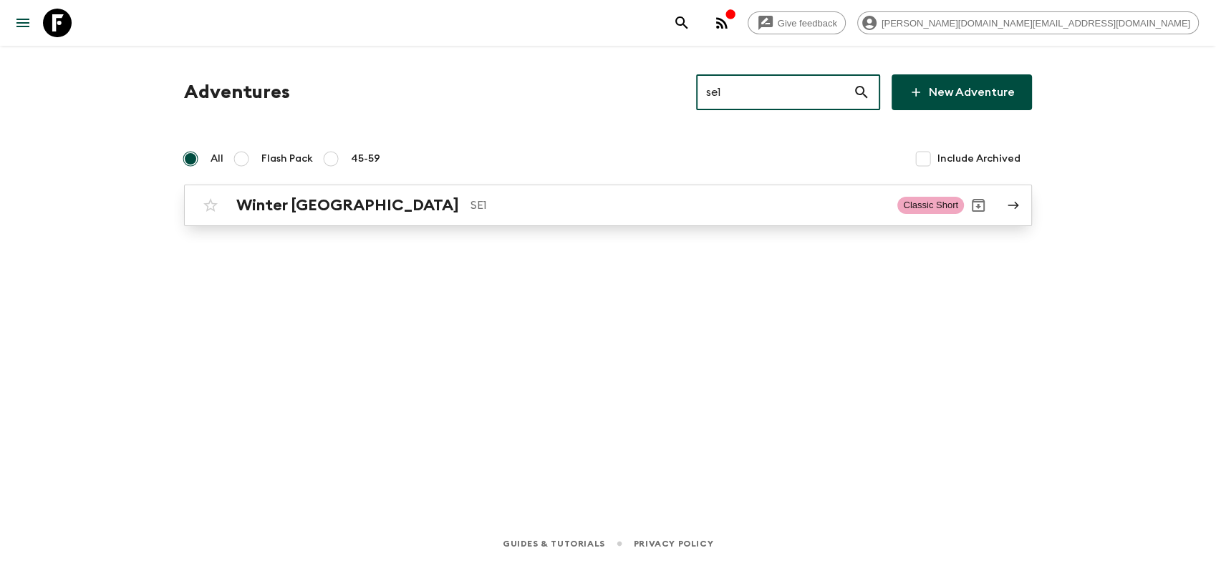
click at [306, 199] on h2 "Winter [GEOGRAPHIC_DATA]" at bounding box center [347, 205] width 223 height 19
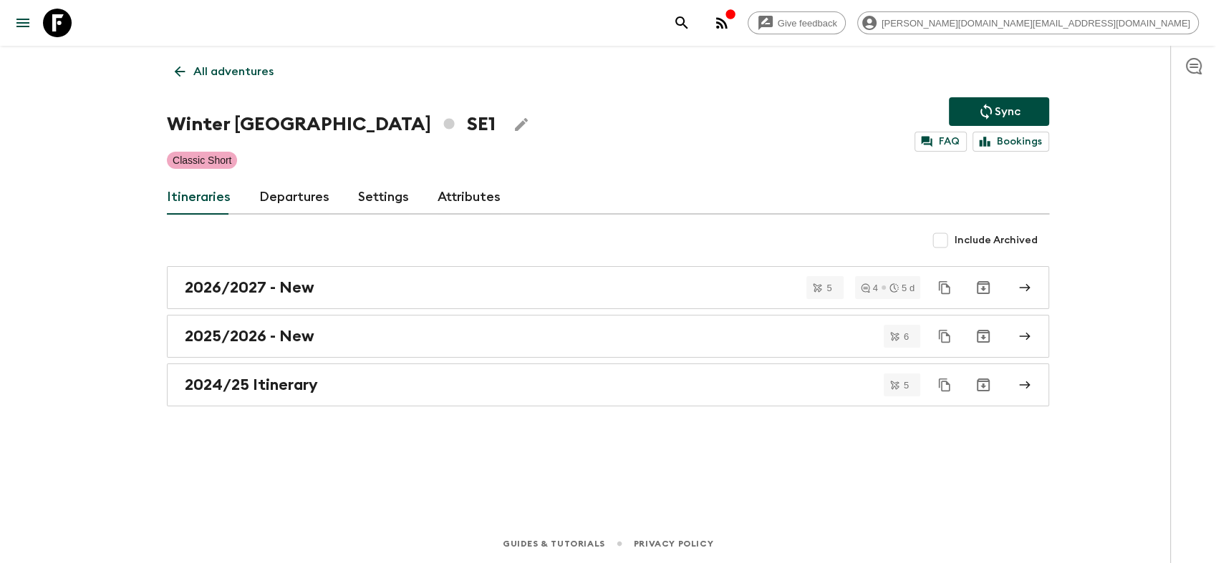
click at [286, 196] on link "Departures" at bounding box center [294, 197] width 70 height 34
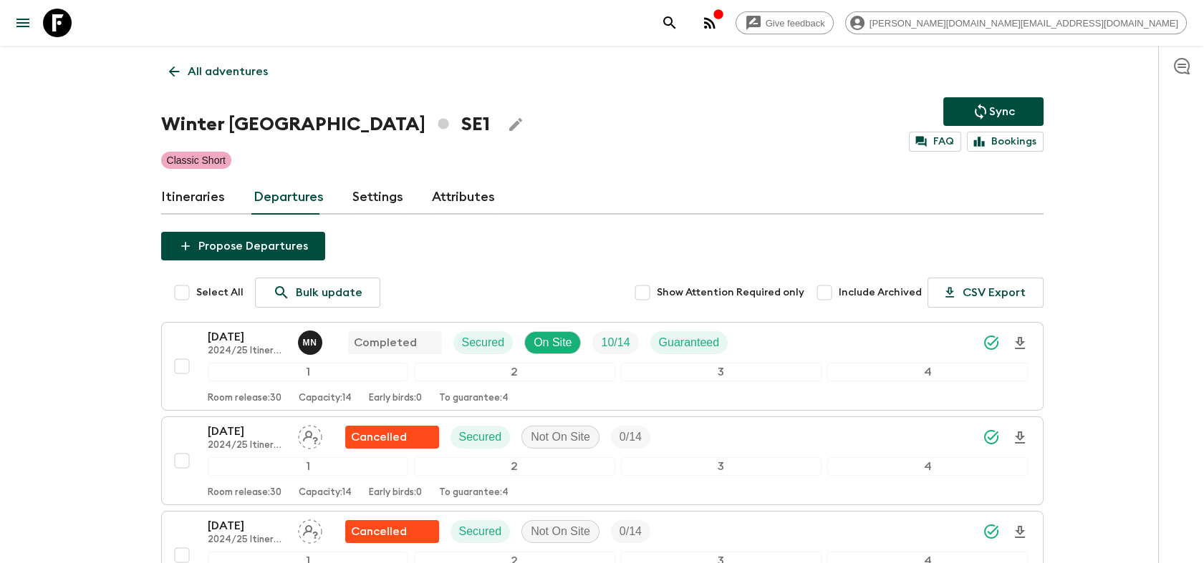
click at [52, 20] on icon at bounding box center [57, 23] width 29 height 29
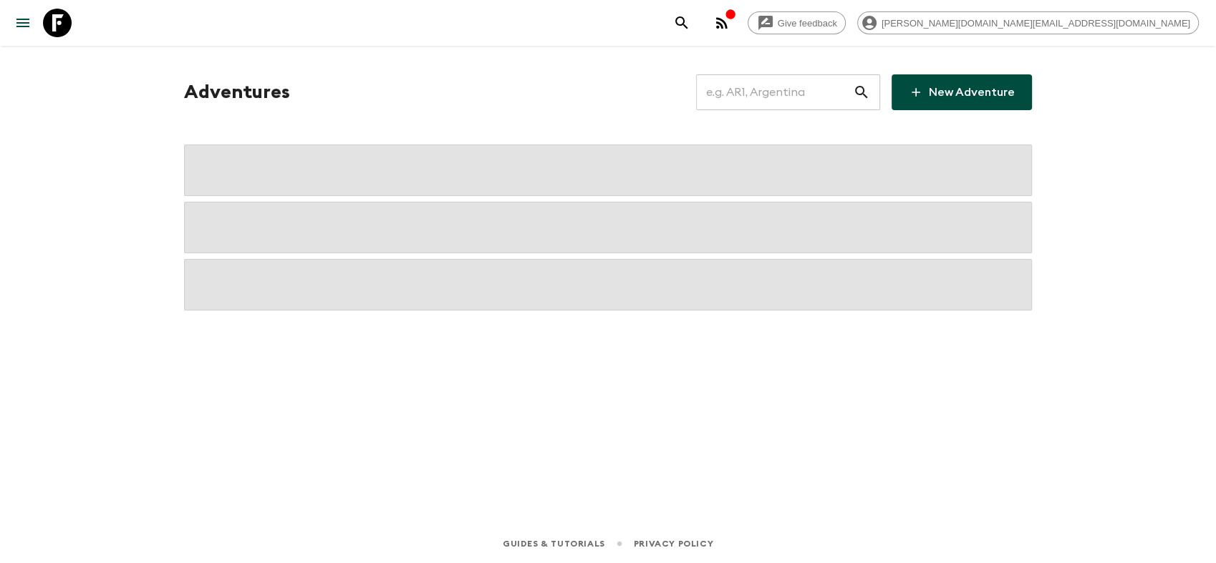
click at [771, 95] on input "text" at bounding box center [774, 92] width 157 height 40
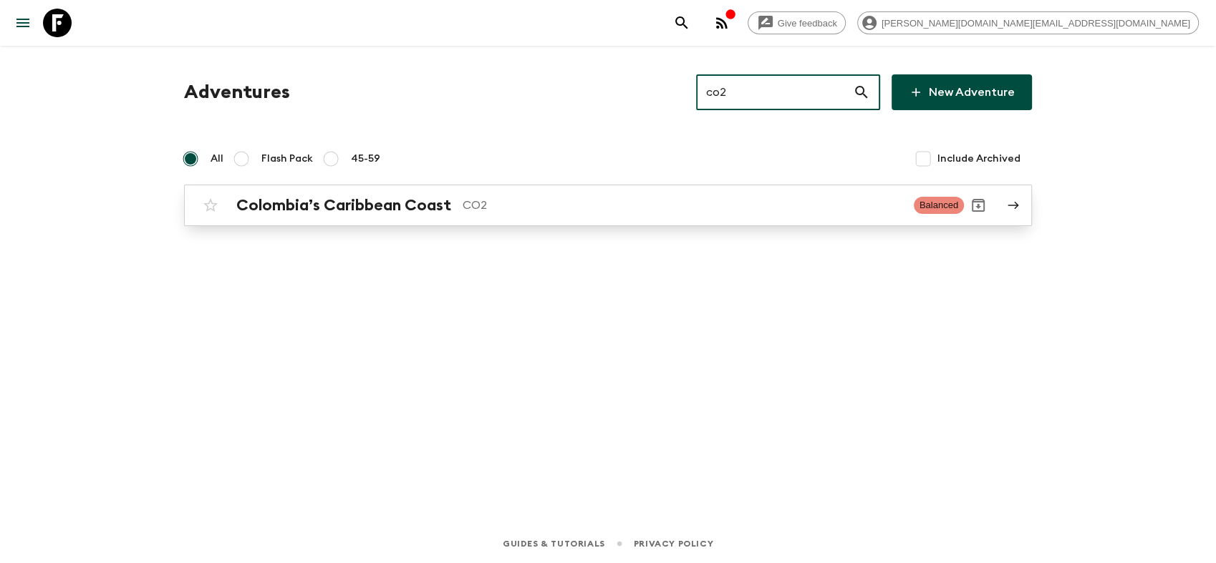
type input "co2"
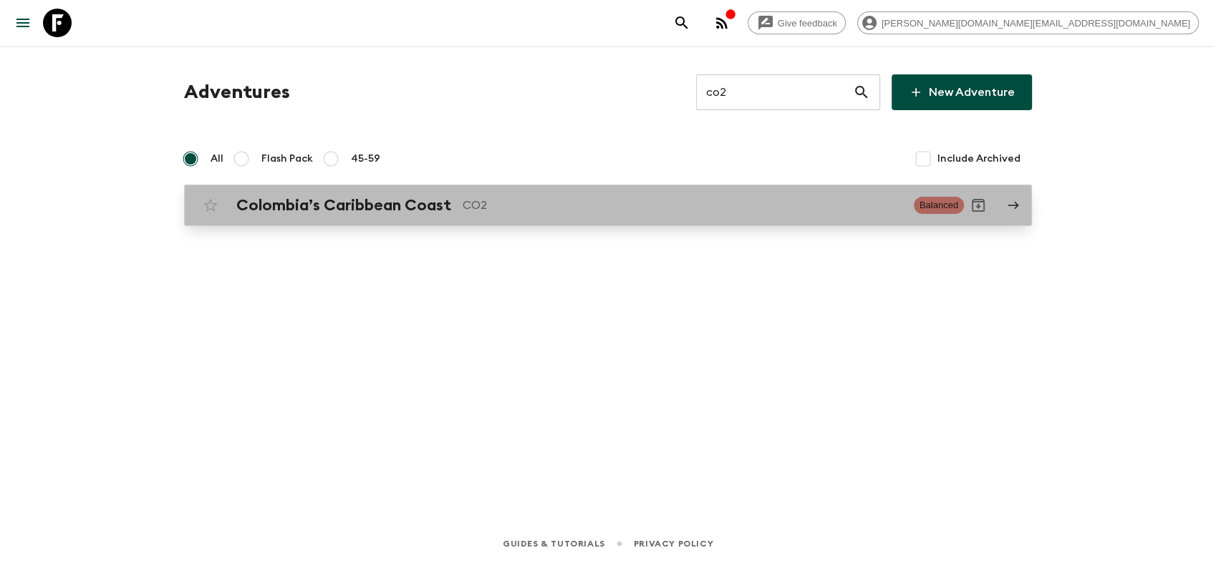
click at [339, 217] on div "Colombia’s Caribbean Coast CO2 Balanced" at bounding box center [580, 205] width 768 height 29
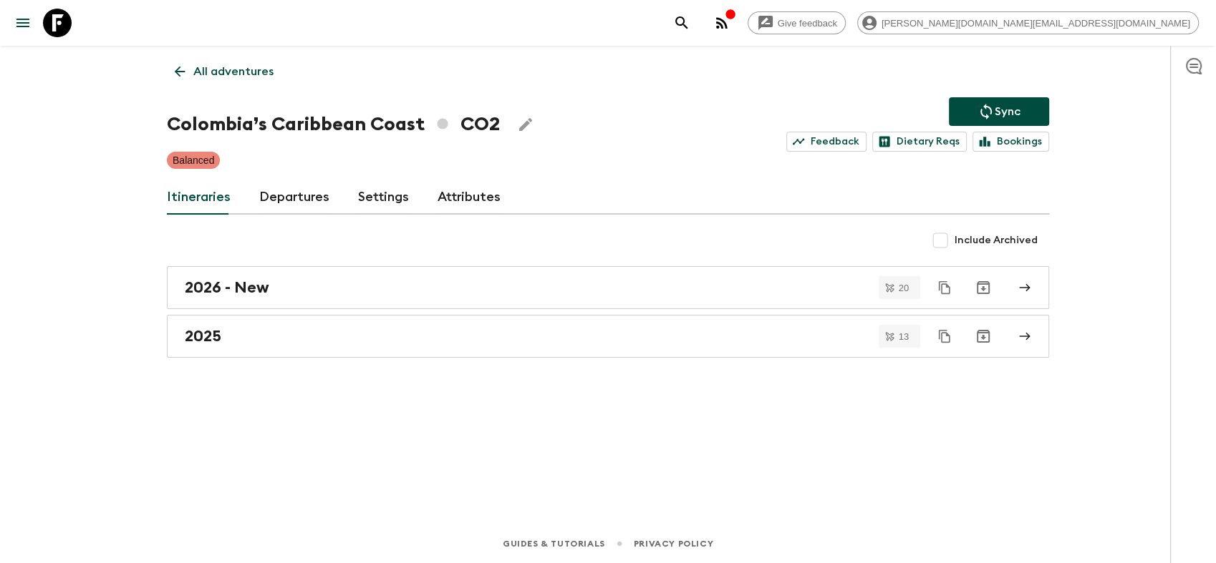
click at [298, 200] on link "Departures" at bounding box center [294, 197] width 70 height 34
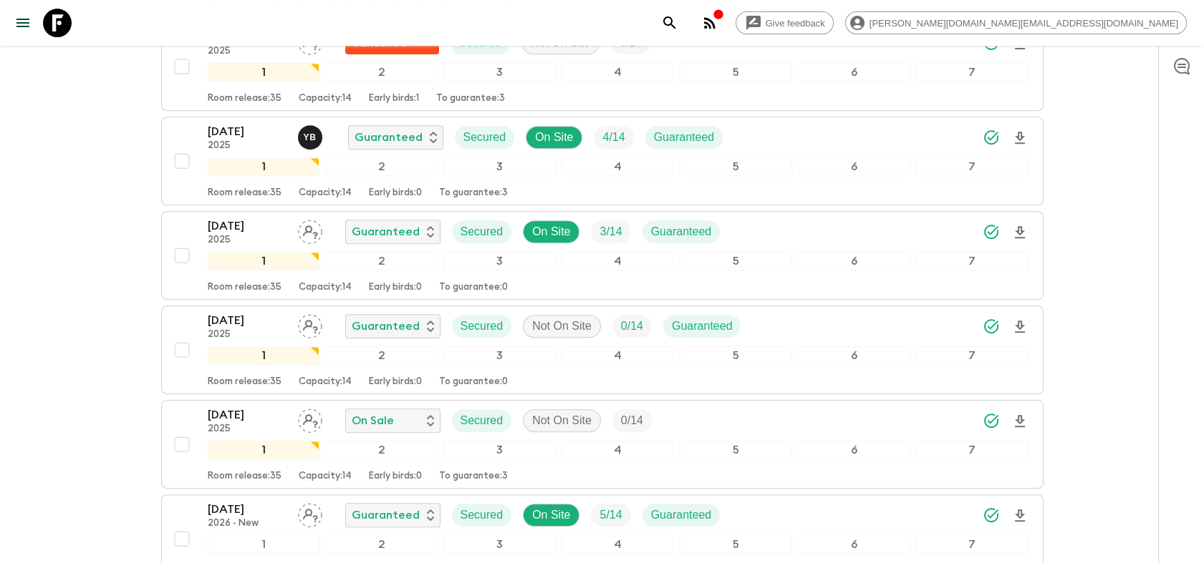
scroll to position [1272, 0]
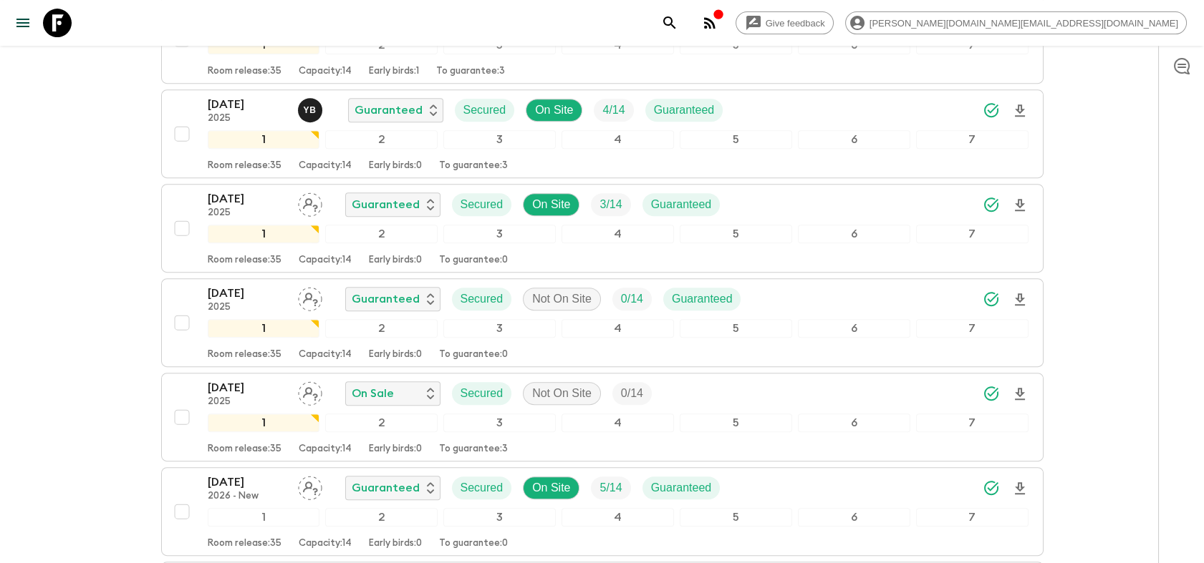
drag, startPoint x: 52, startPoint y: 16, endPoint x: 87, endPoint y: 21, distance: 36.3
click at [52, 15] on icon at bounding box center [57, 23] width 29 height 29
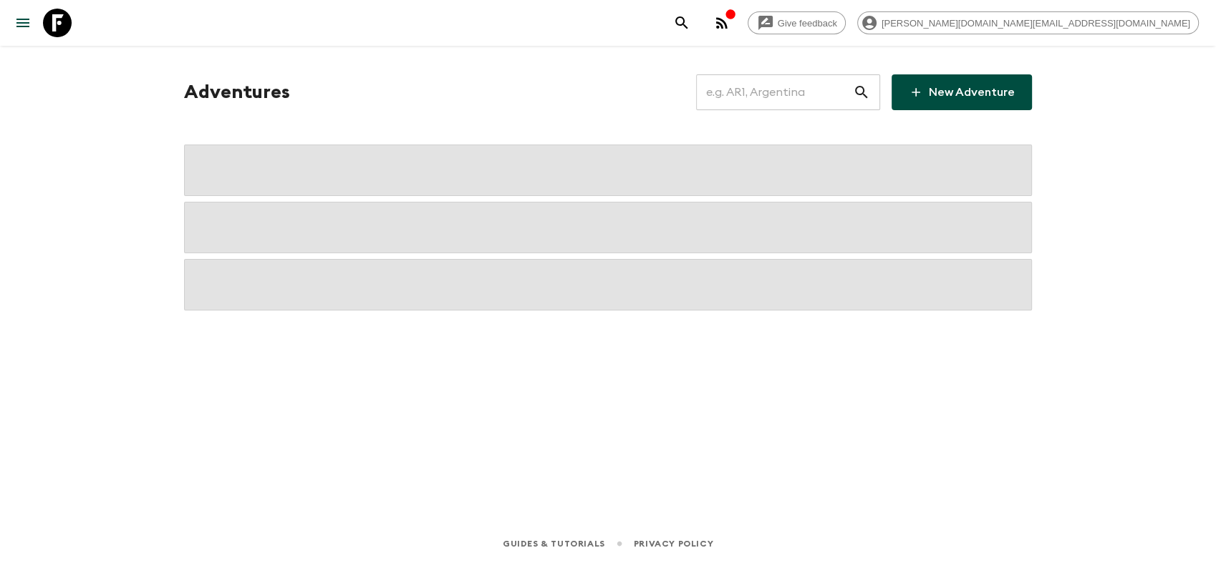
click at [750, 100] on input "text" at bounding box center [774, 92] width 157 height 40
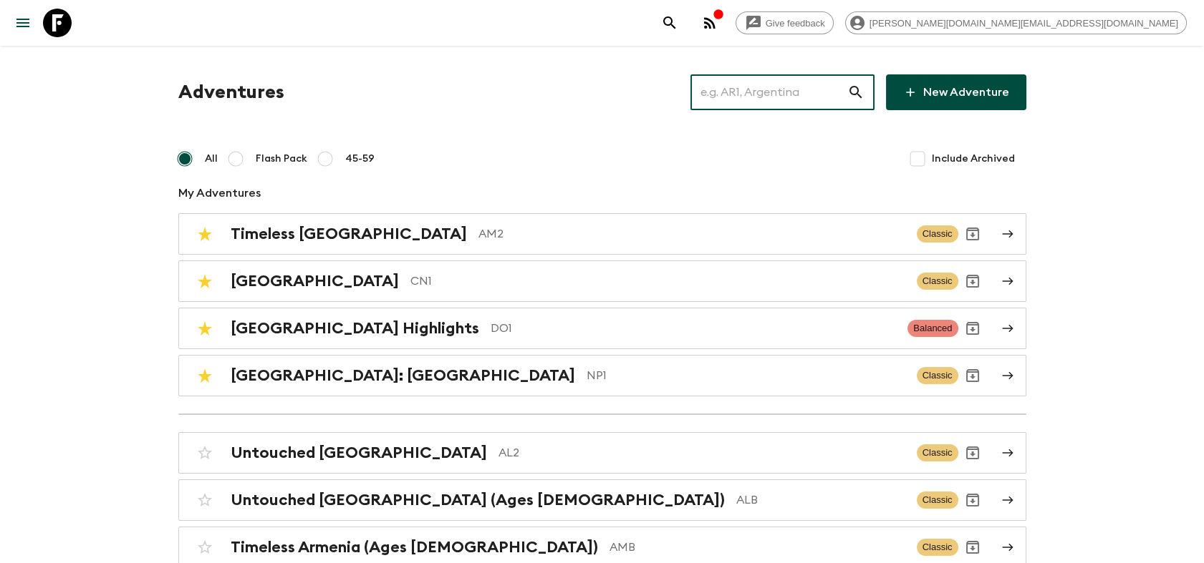
click at [760, 100] on input "text" at bounding box center [768, 92] width 157 height 40
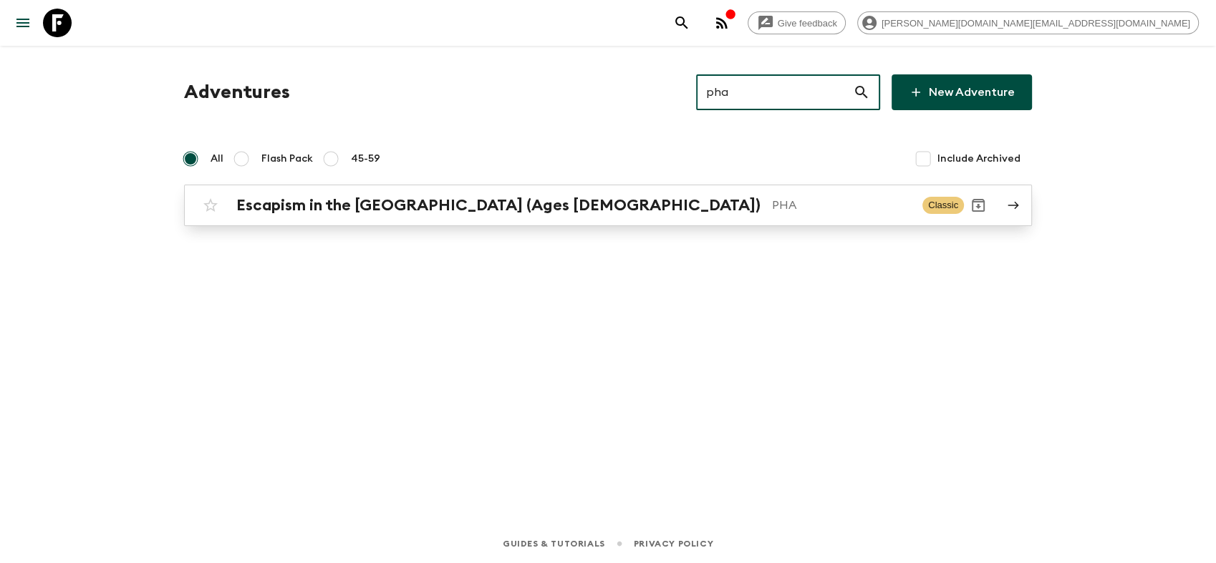
type input "pha"
click at [513, 215] on div "Escapism in the [GEOGRAPHIC_DATA] (Ages [DEMOGRAPHIC_DATA]) PHA Classic" at bounding box center [580, 205] width 768 height 29
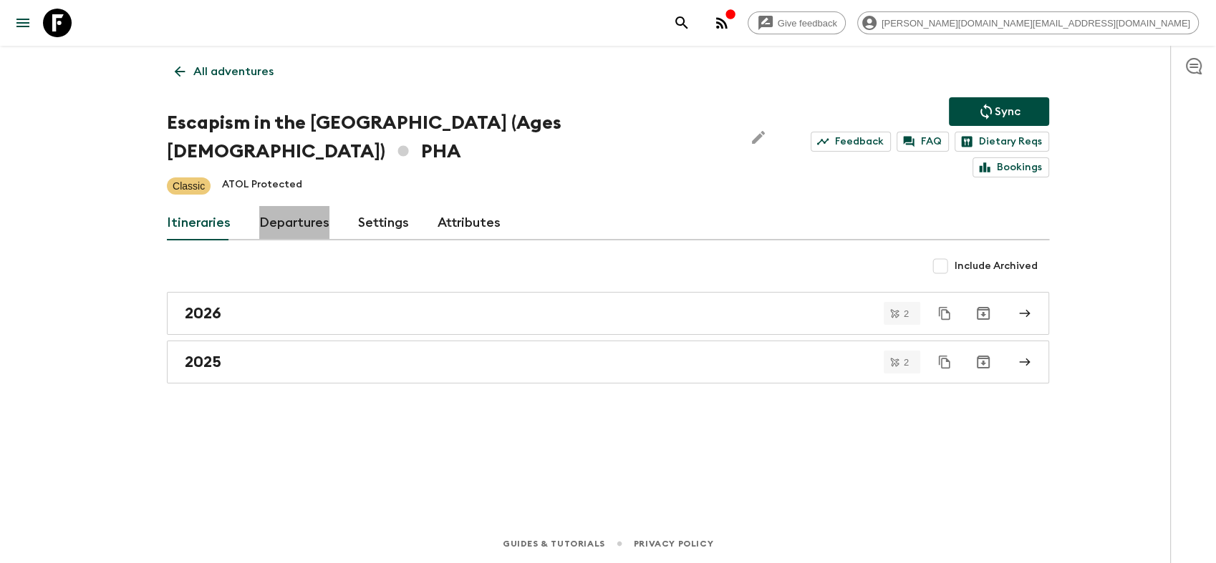
click at [299, 206] on link "Departures" at bounding box center [294, 223] width 70 height 34
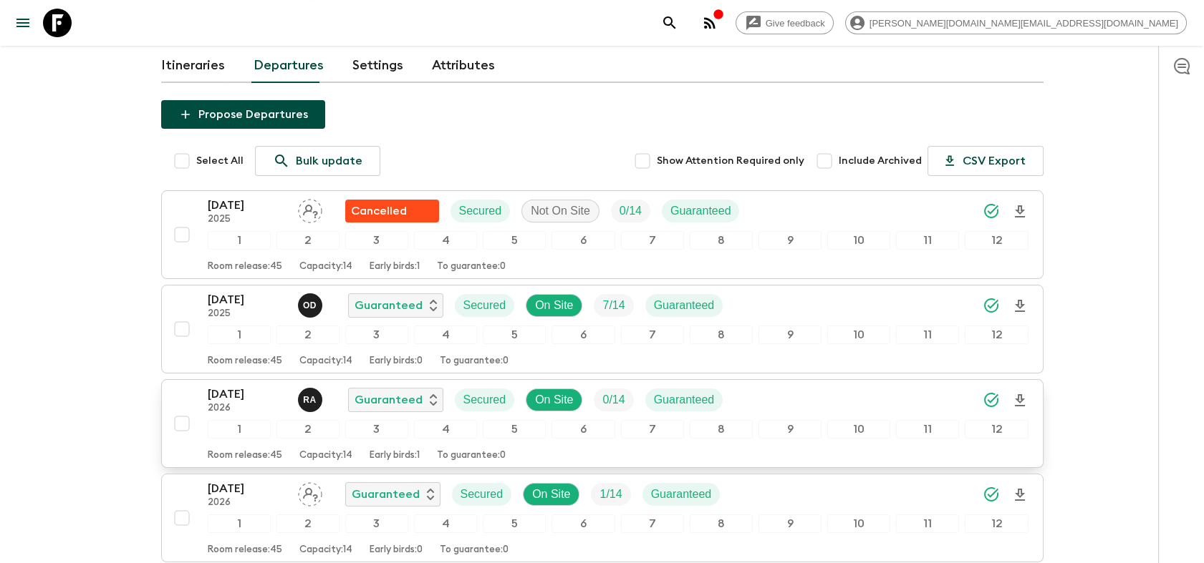
scroll to position [238, 0]
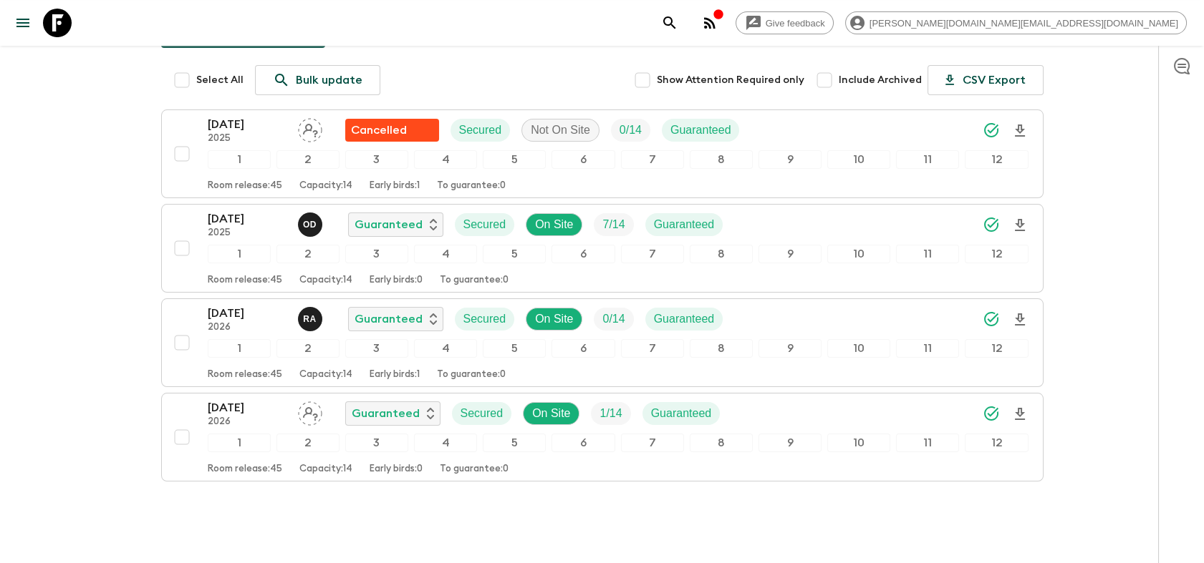
click at [64, 23] on icon at bounding box center [57, 23] width 29 height 29
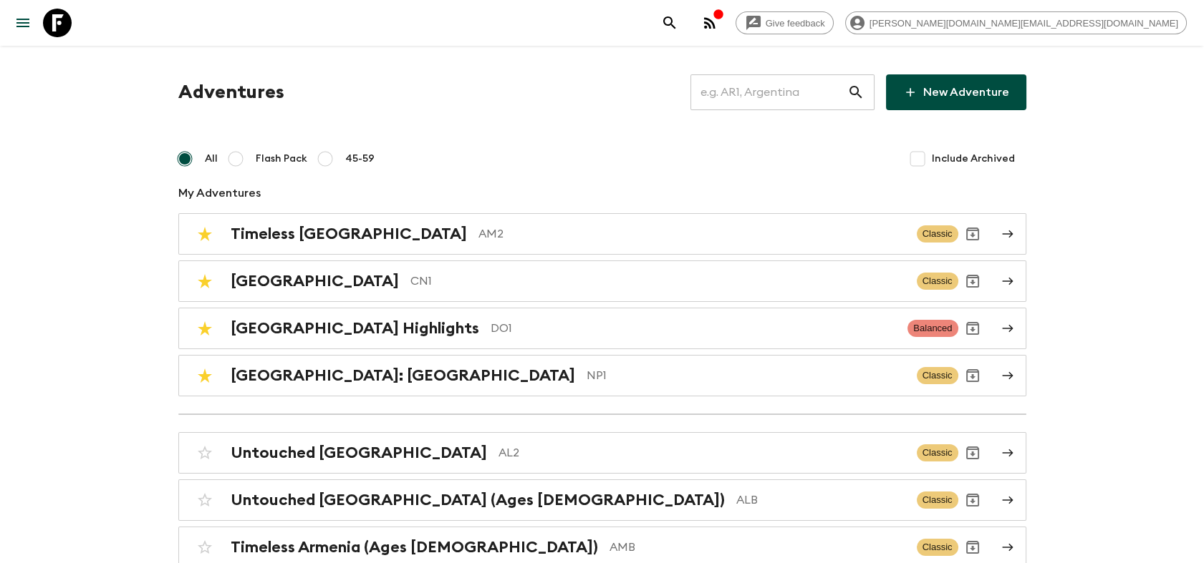
click at [778, 95] on input "text" at bounding box center [768, 92] width 157 height 40
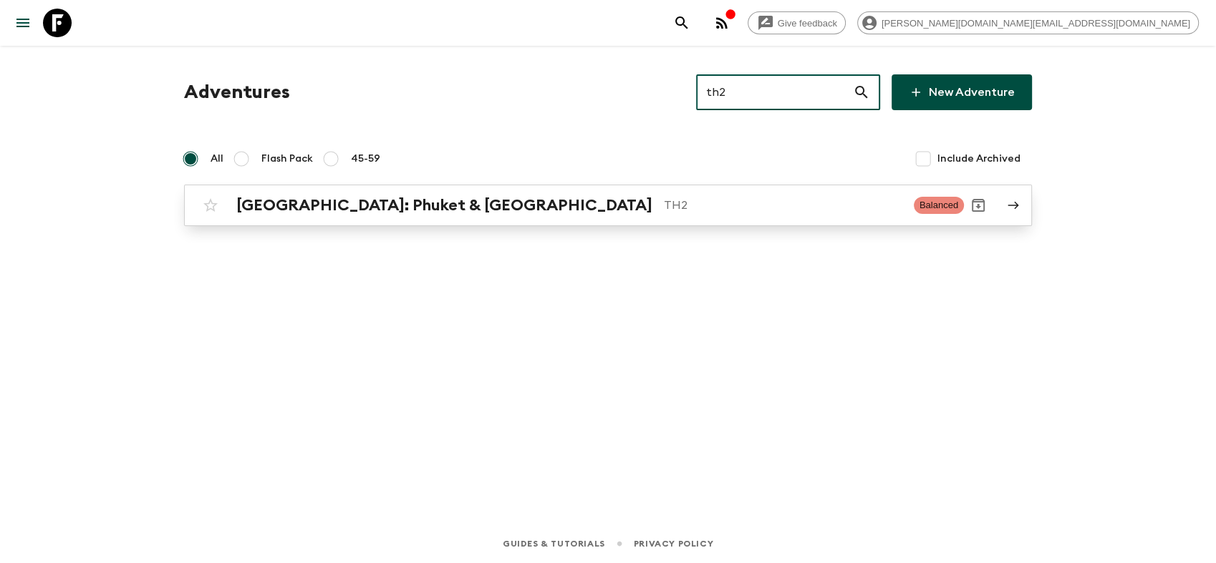
type input "th2"
click at [370, 207] on h2 "[GEOGRAPHIC_DATA]: Phuket & [GEOGRAPHIC_DATA]" at bounding box center [444, 205] width 416 height 19
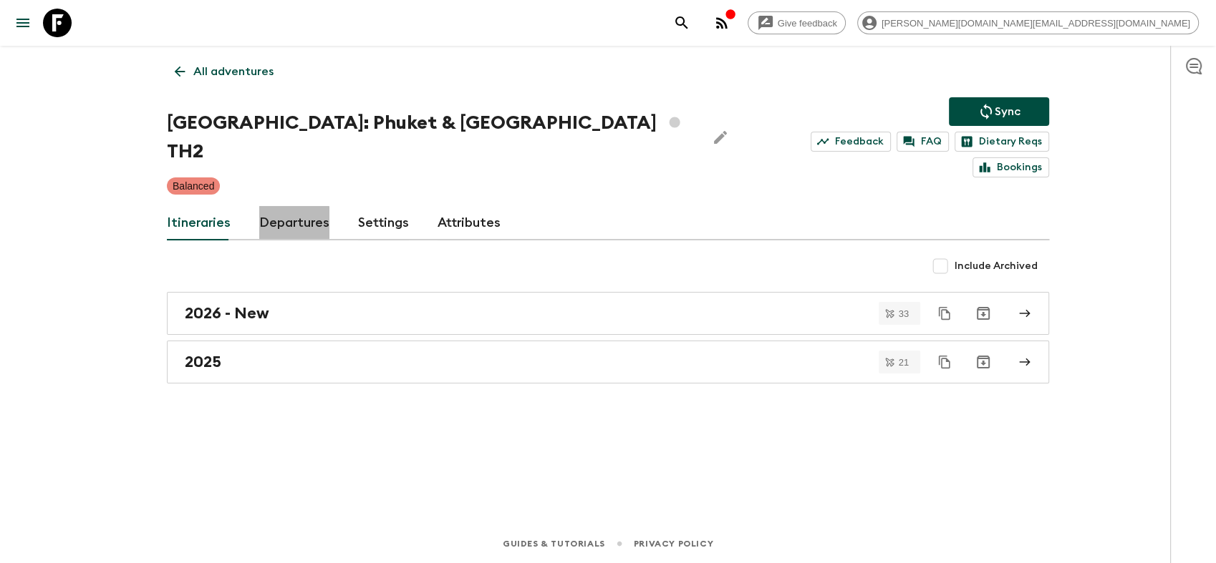
click at [286, 206] on link "Departures" at bounding box center [294, 223] width 70 height 34
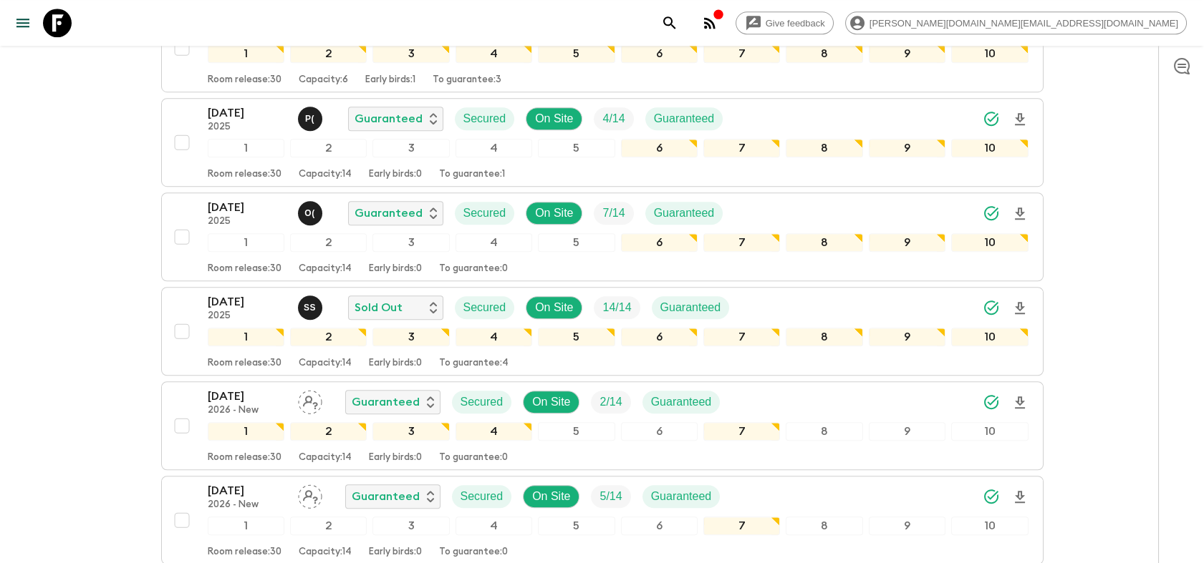
scroll to position [2148, 0]
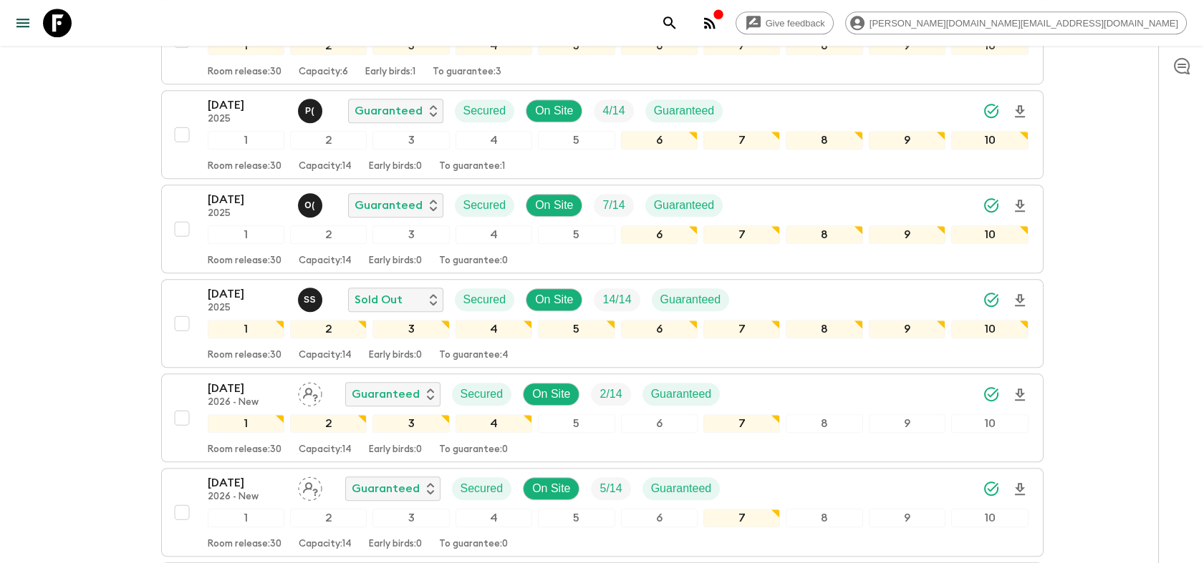
click at [67, 28] on icon at bounding box center [57, 23] width 29 height 29
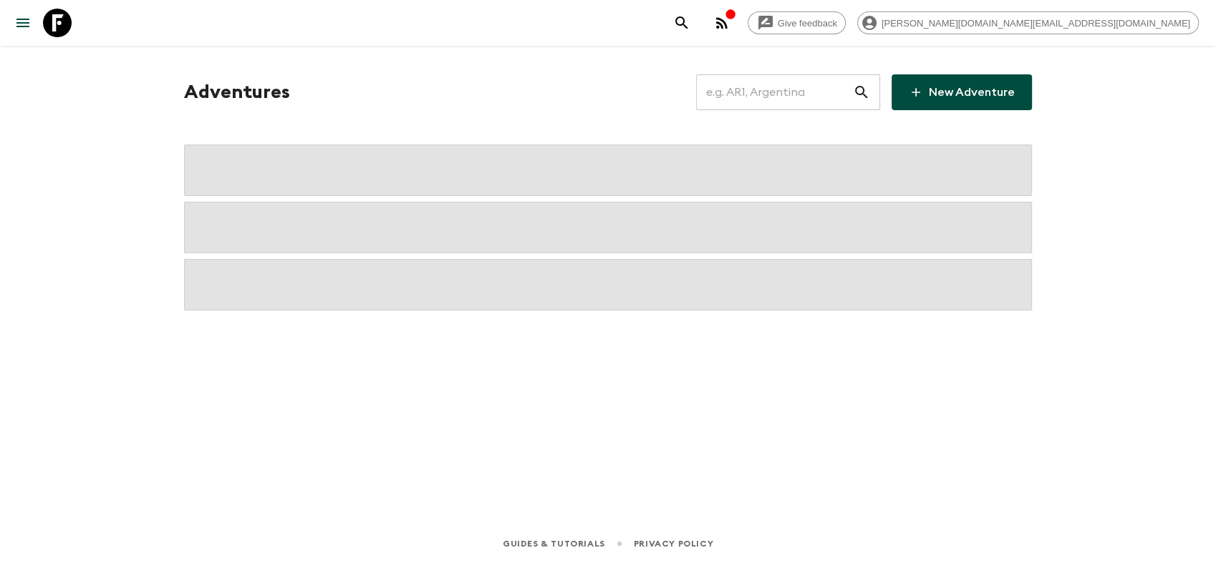
click at [775, 87] on input "text" at bounding box center [774, 92] width 157 height 40
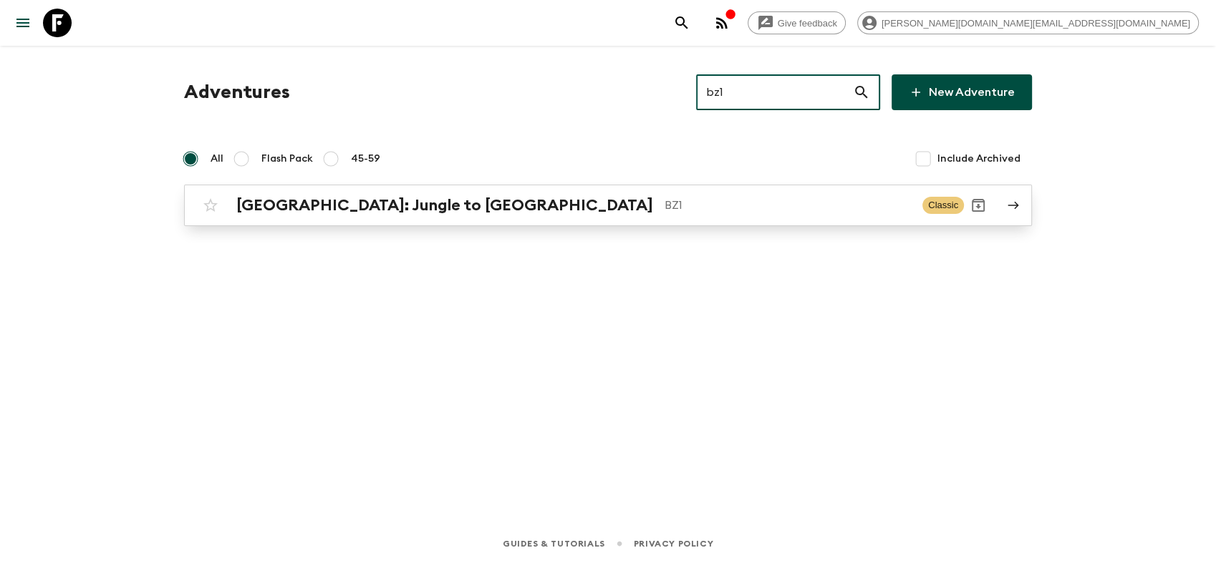
type input "bz1"
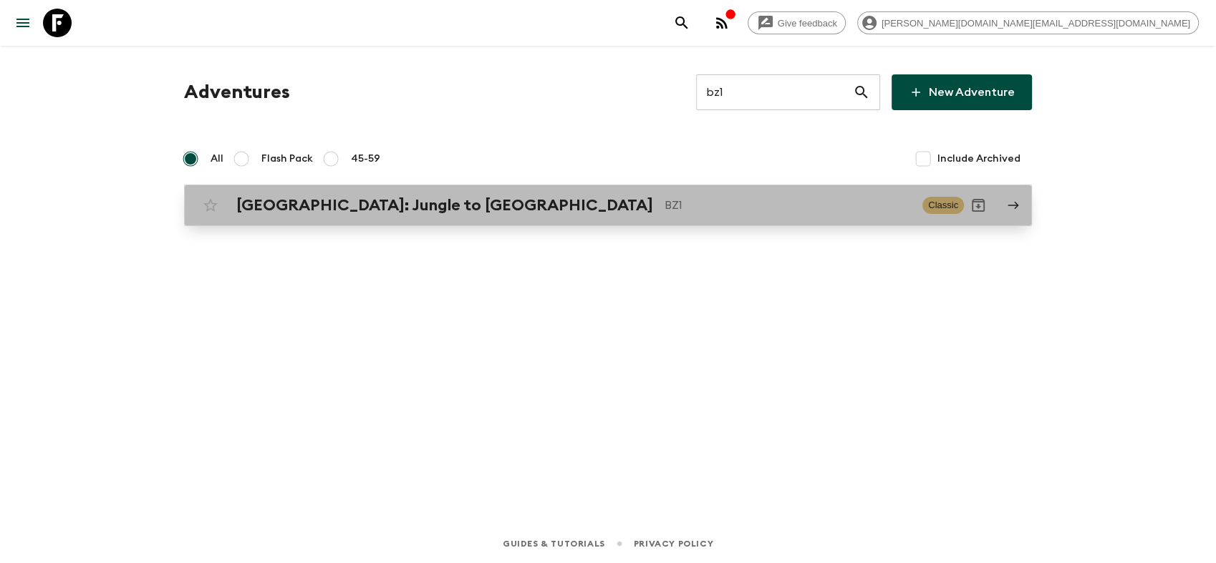
click at [664, 205] on p "BZ1" at bounding box center [787, 205] width 246 height 17
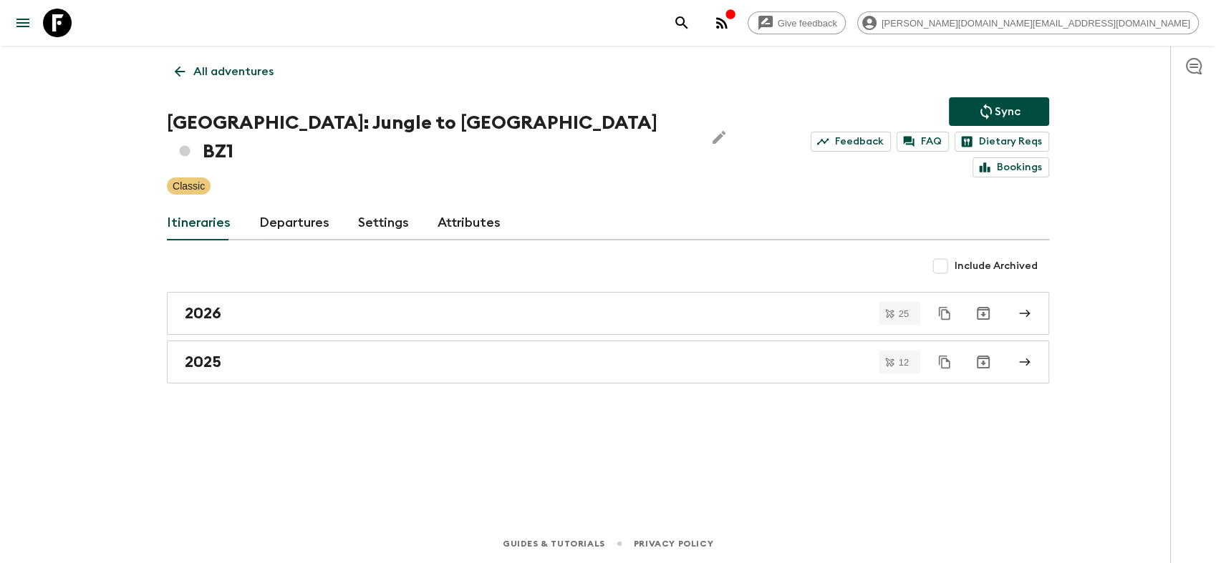
click at [306, 206] on link "Departures" at bounding box center [294, 223] width 70 height 34
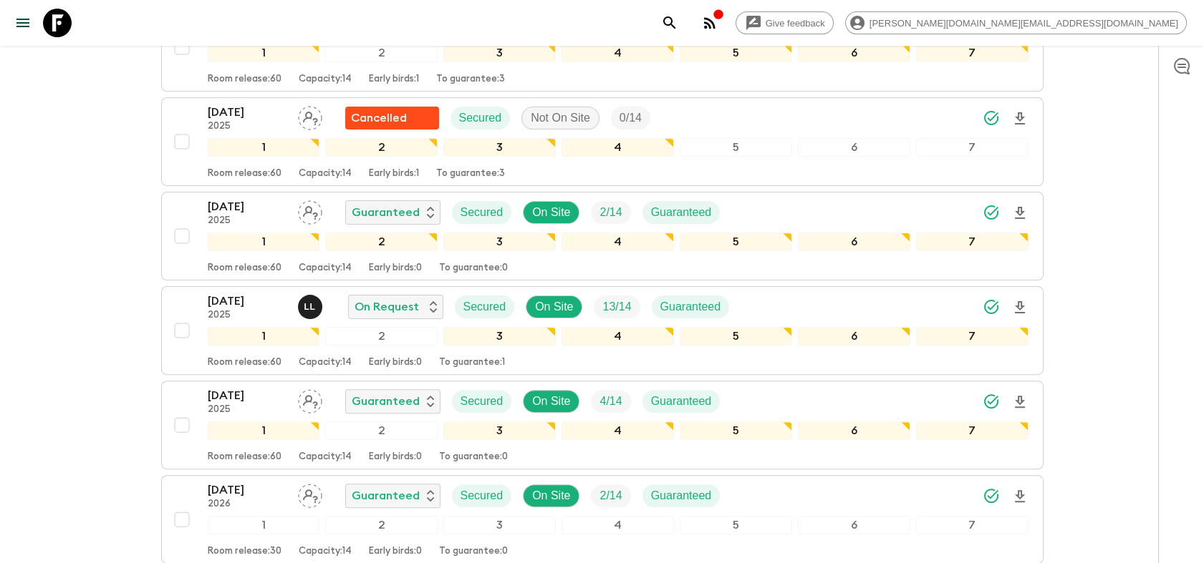
scroll to position [1034, 0]
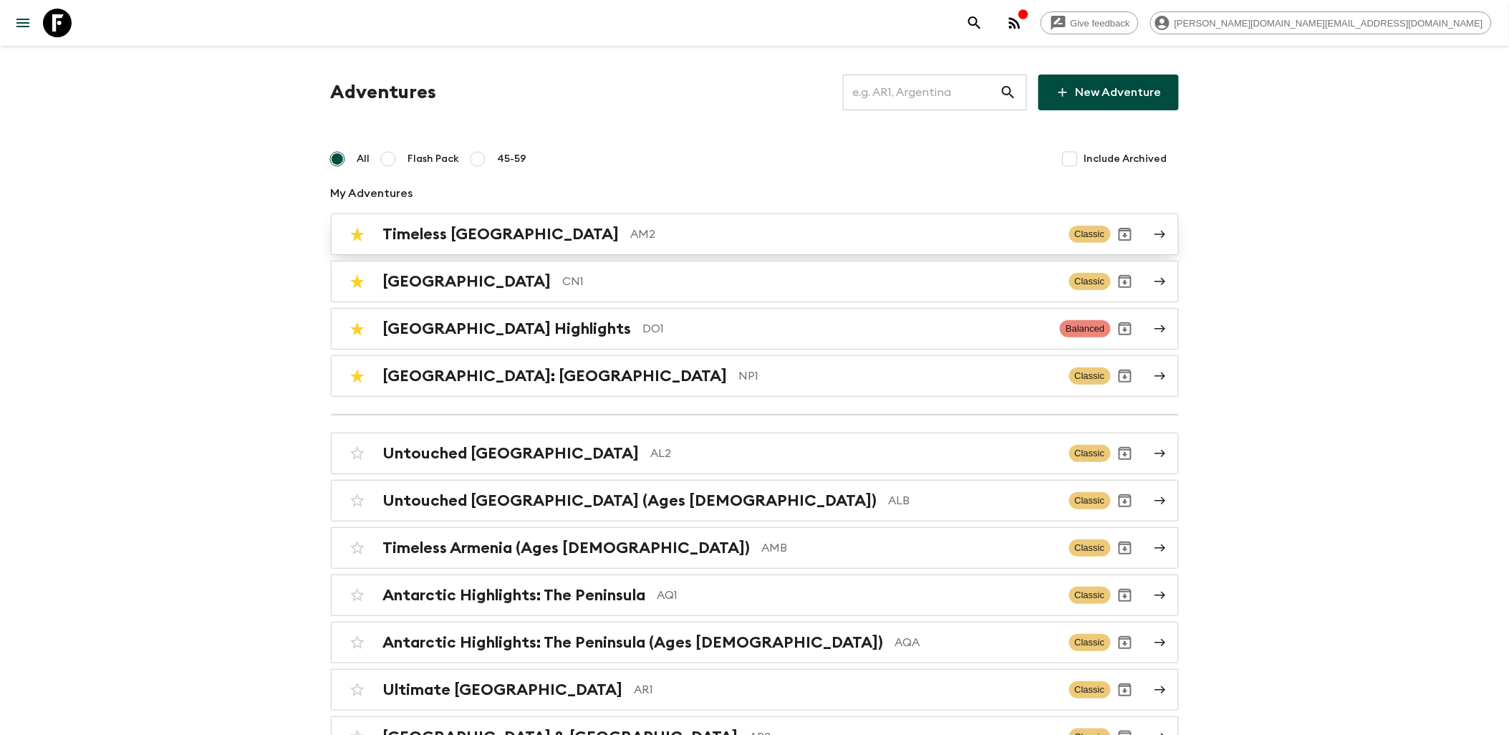
click at [631, 238] on p "AM2" at bounding box center [844, 234] width 427 height 17
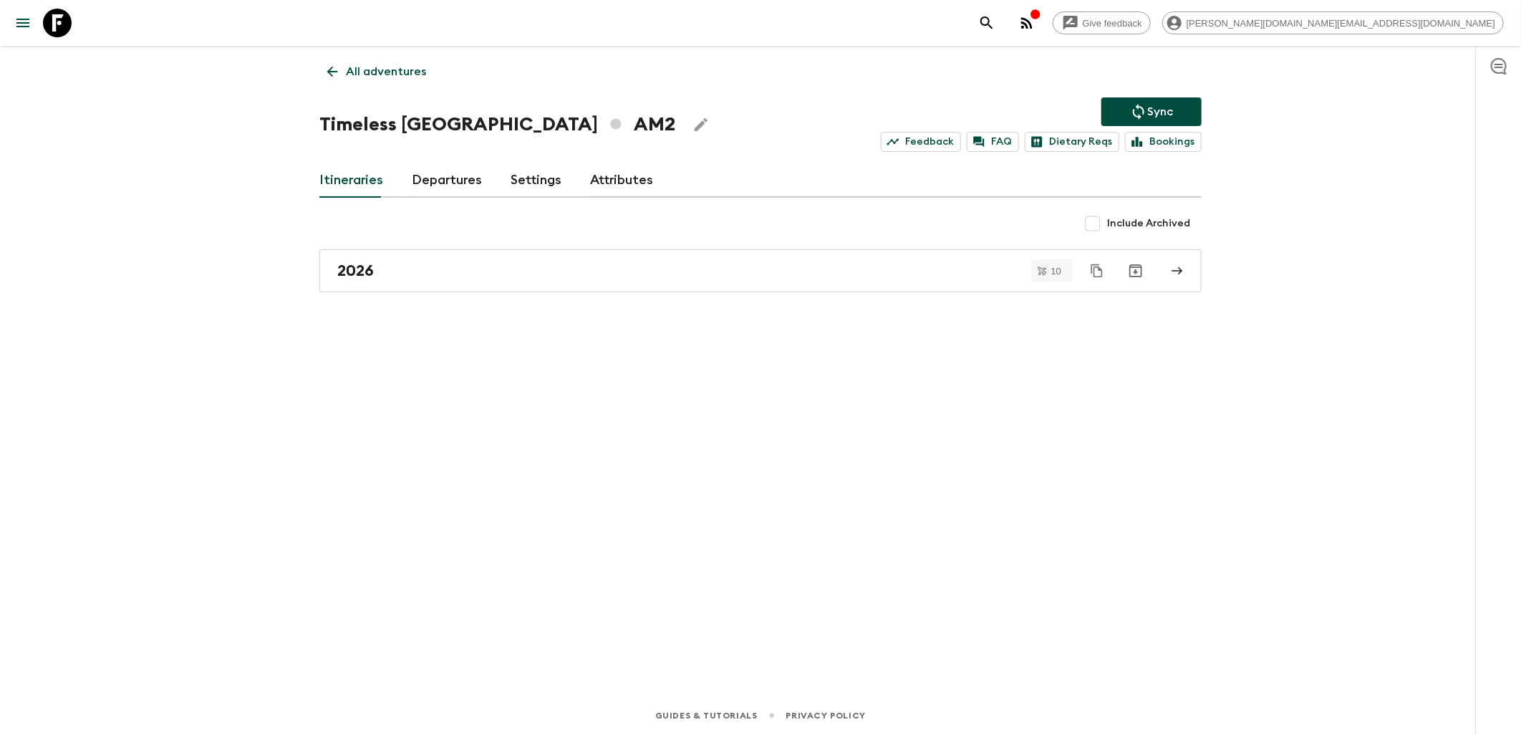
click at [359, 184] on link "Itineraries" at bounding box center [351, 180] width 64 height 34
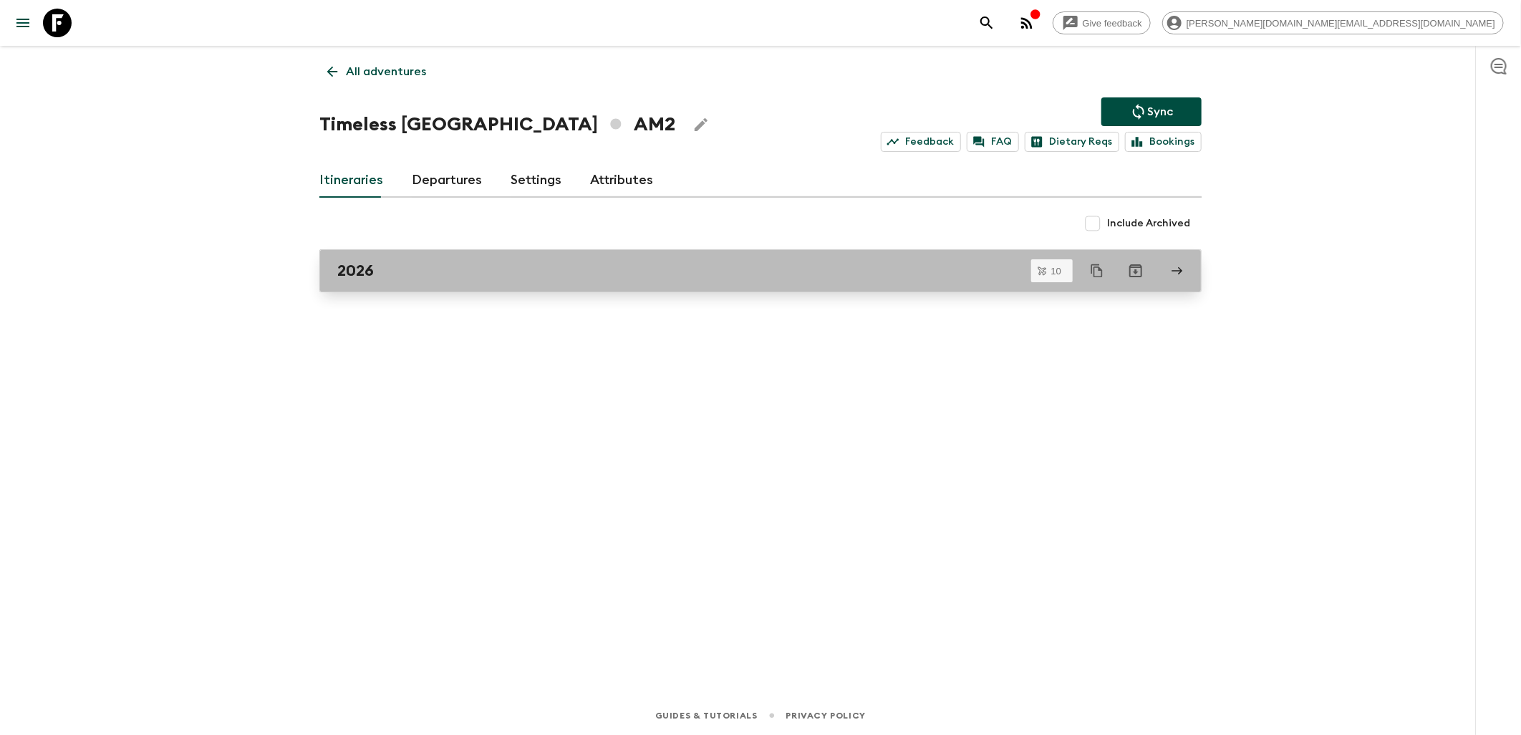
click at [410, 271] on div "2026" at bounding box center [746, 270] width 819 height 19
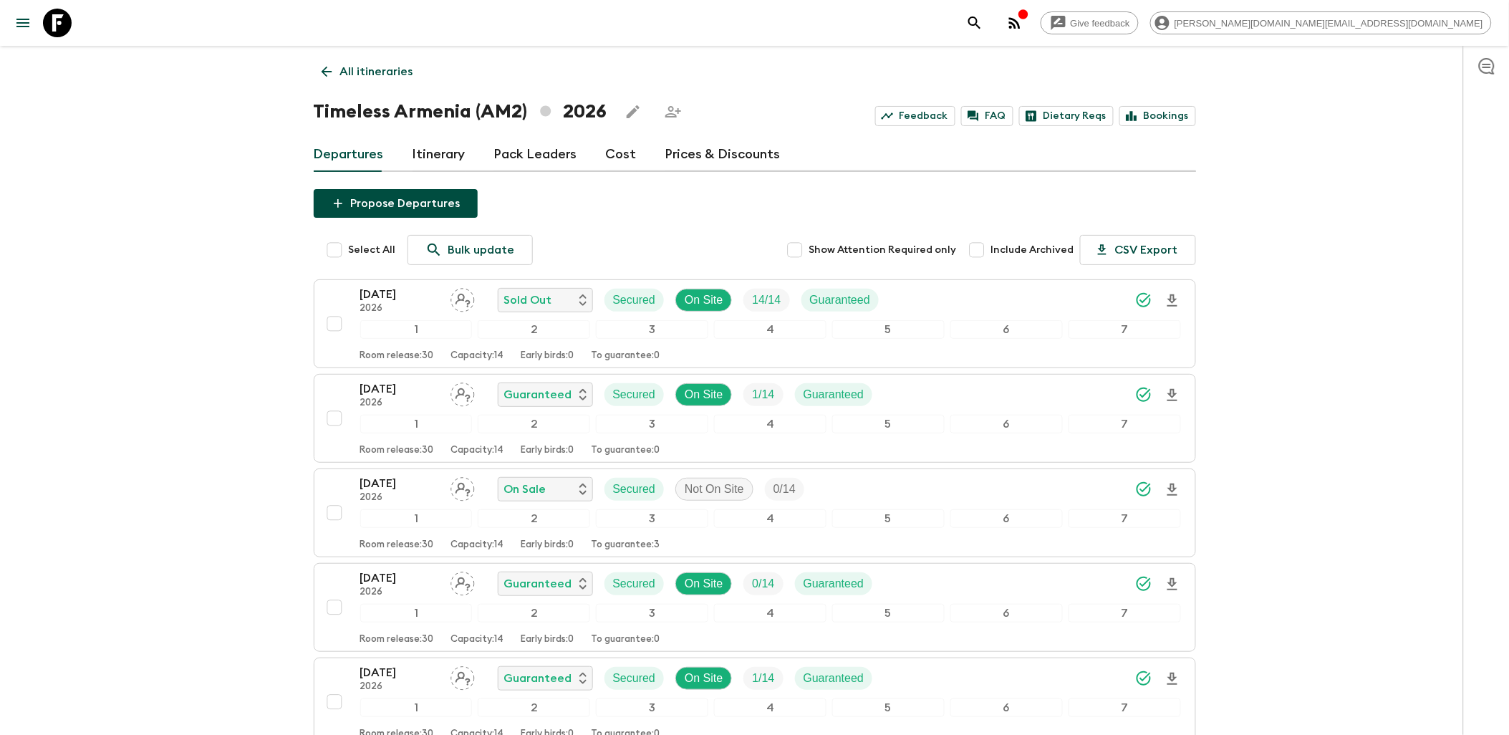
click at [432, 155] on link "Itinerary" at bounding box center [438, 154] width 53 height 34
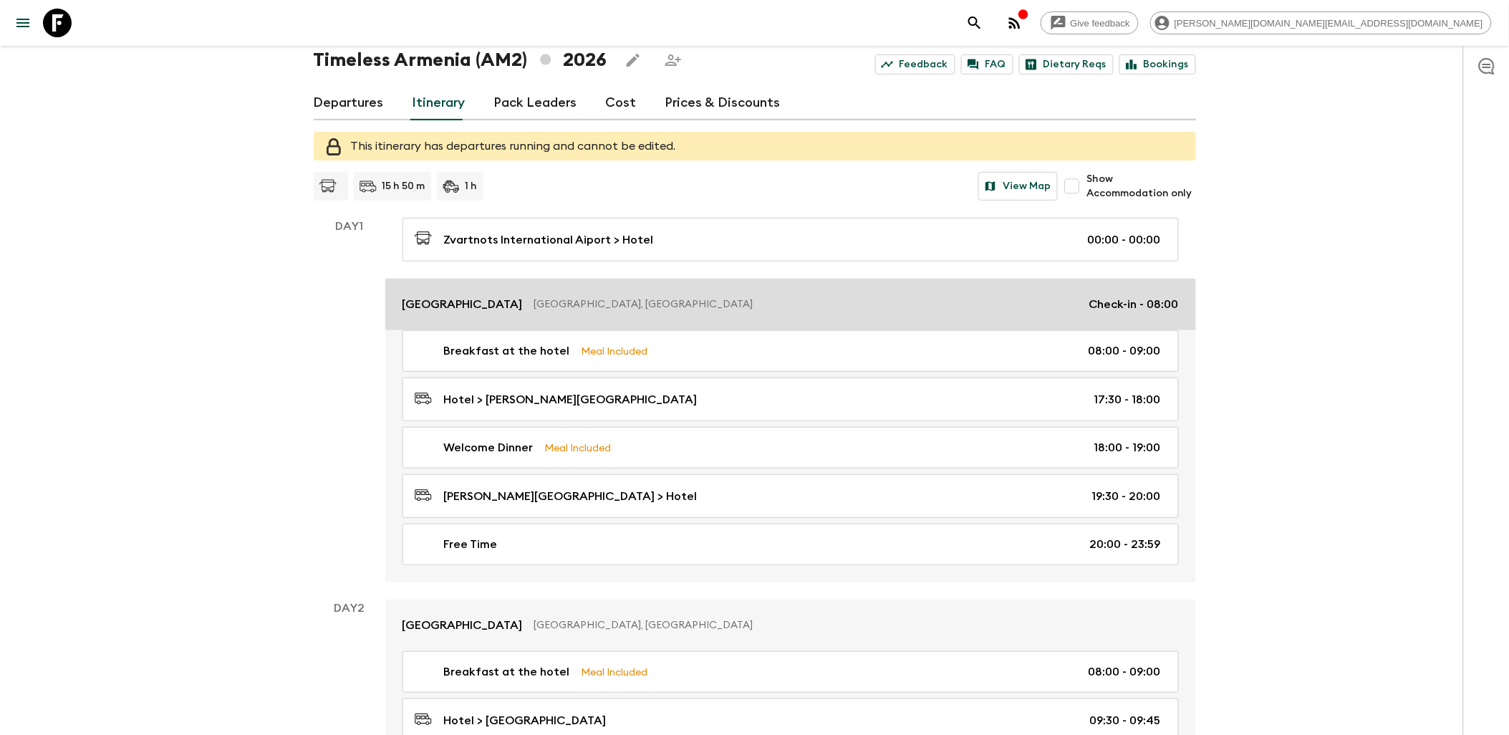
scroll to position [79, 0]
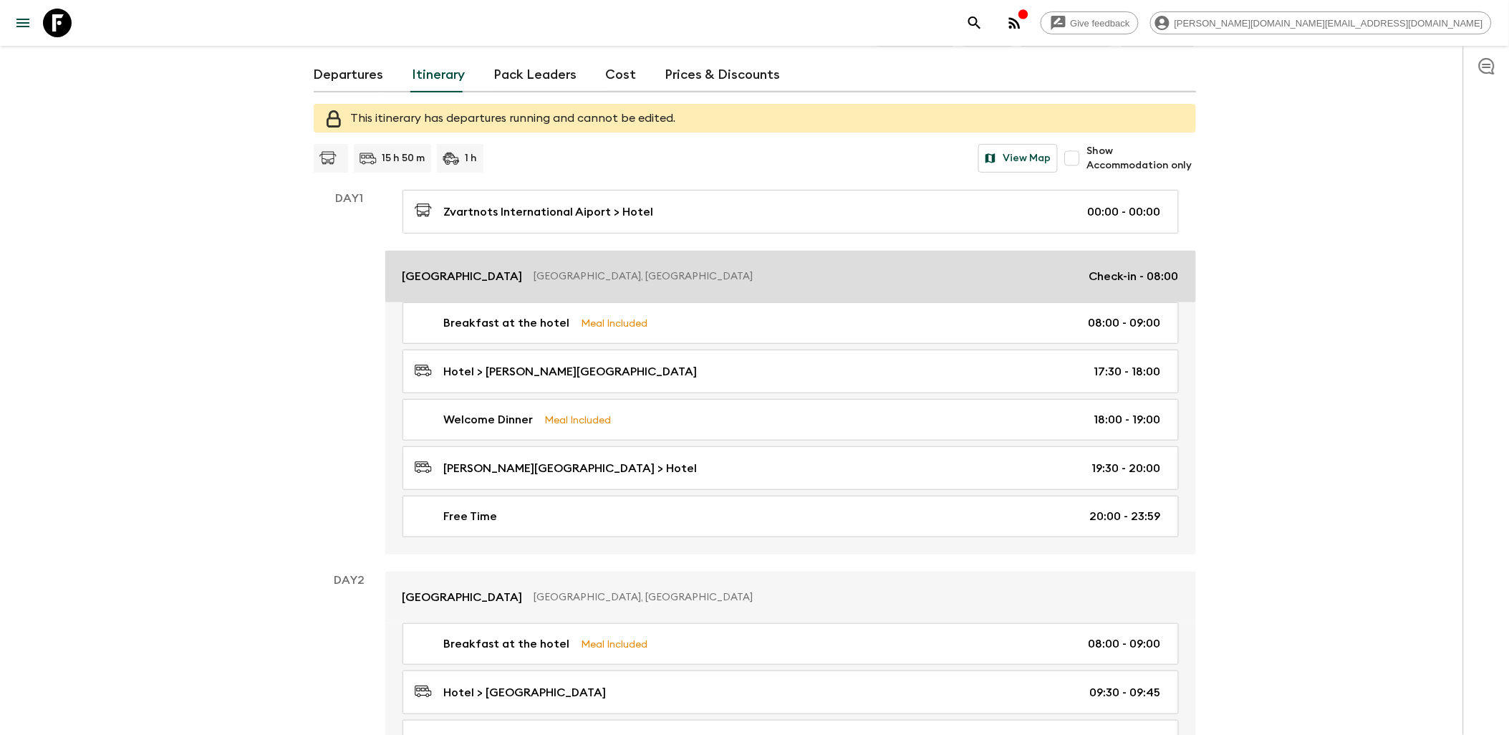
click at [784, 280] on p "Yerevan, Armenia" at bounding box center [805, 276] width 543 height 14
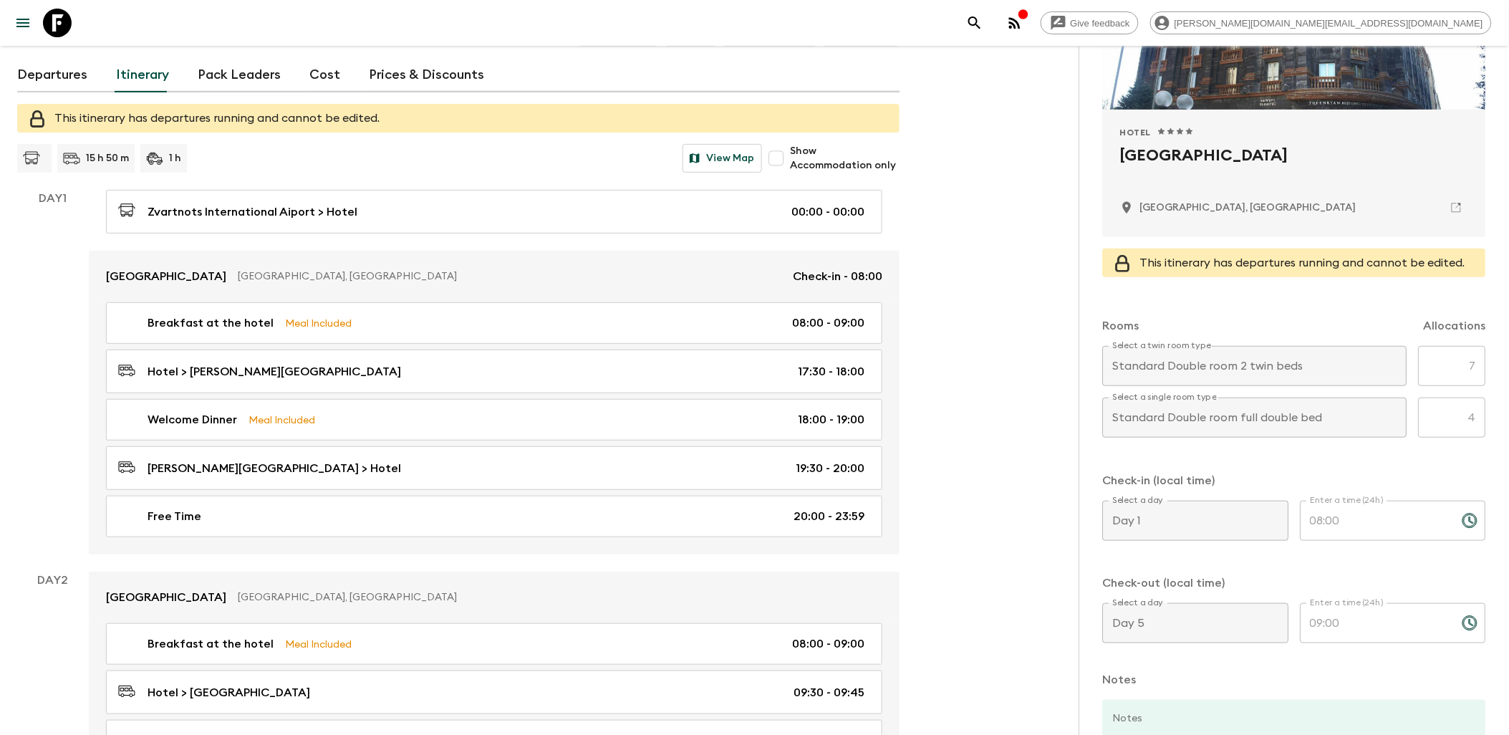
scroll to position [205, 0]
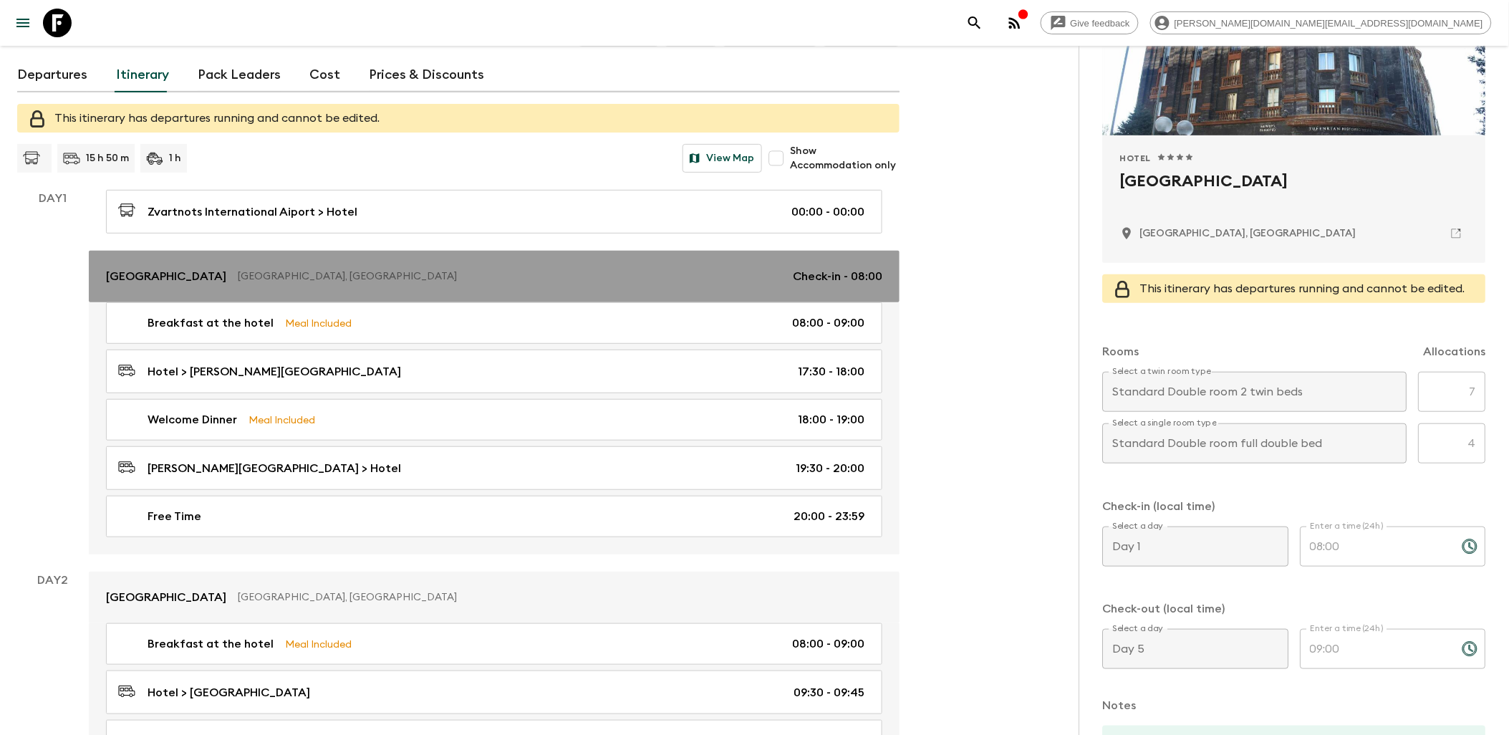
click at [517, 276] on p "Yerevan, Armenia" at bounding box center [509, 276] width 543 height 14
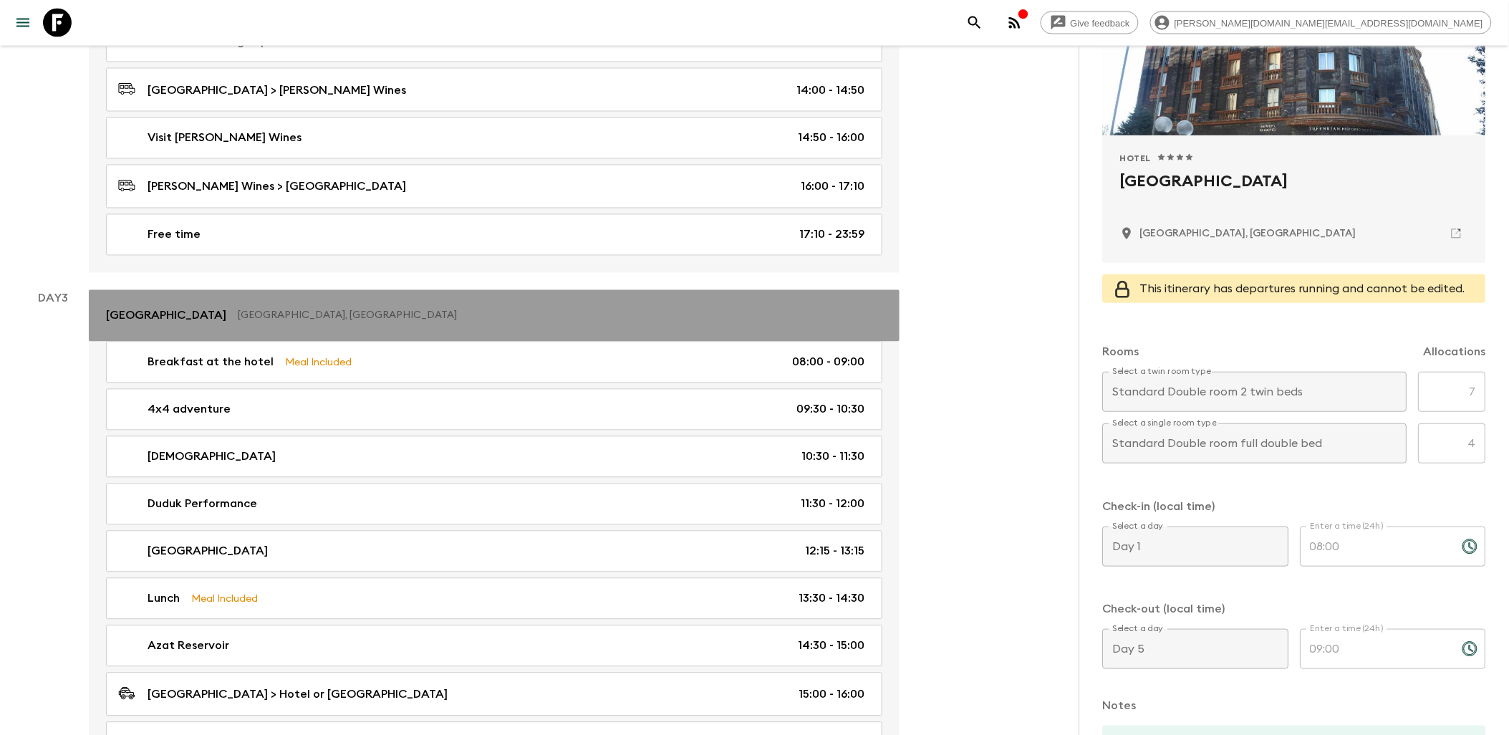
click at [510, 311] on link "Tufenkian Historic Yerevan Hotel Yerevan, Armenia" at bounding box center [494, 316] width 811 height 52
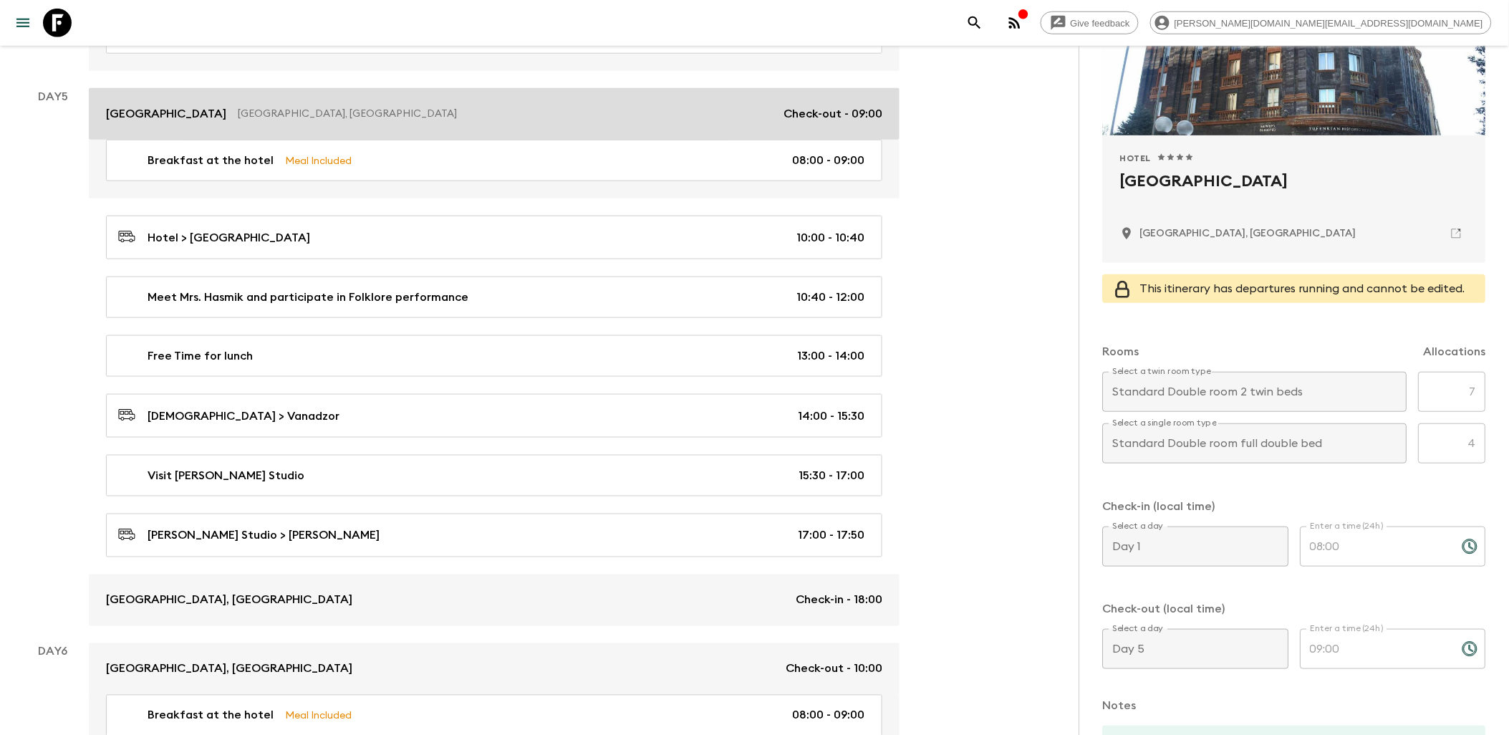
scroll to position [2625, 0]
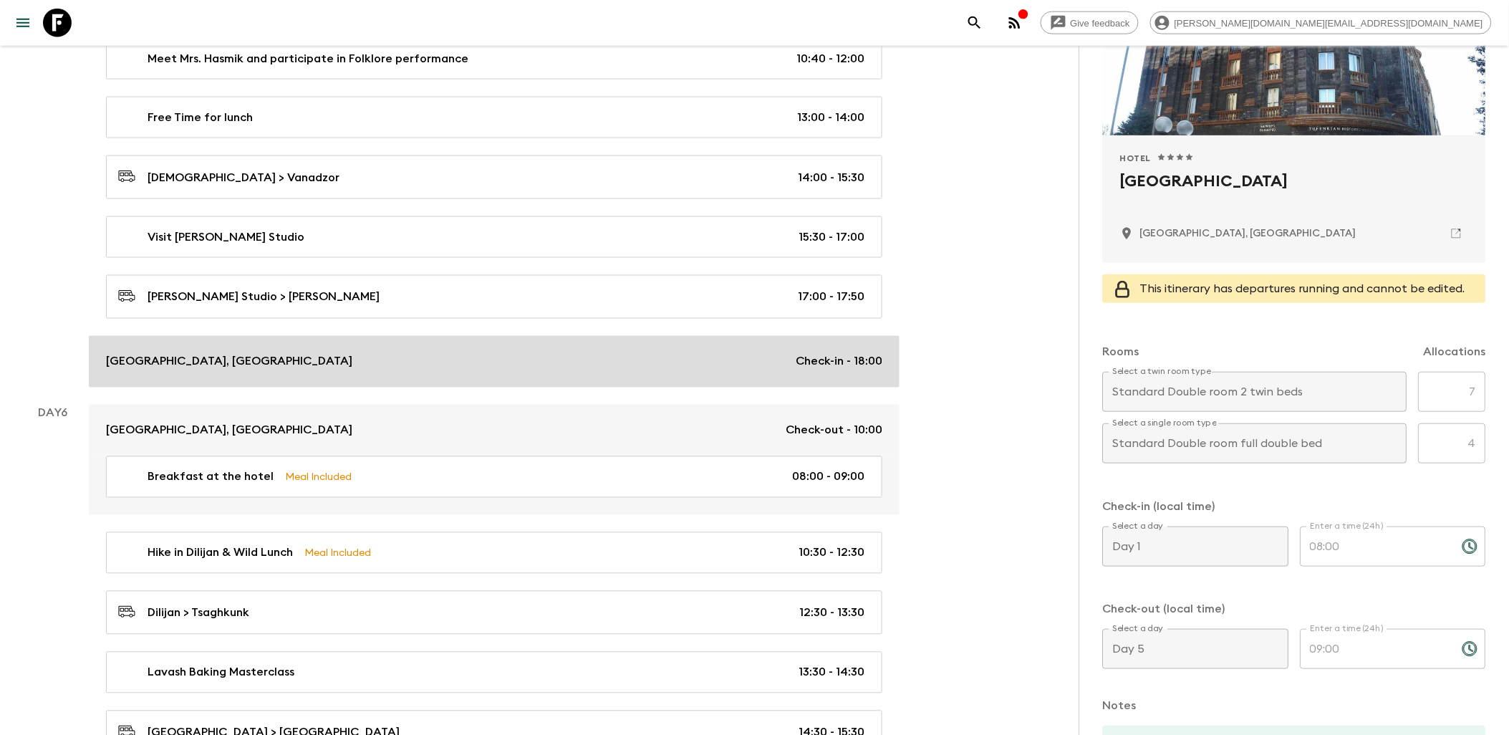
click at [517, 367] on link "Dili Town, Hotel and Spa Check-in - 18:00" at bounding box center [494, 362] width 811 height 52
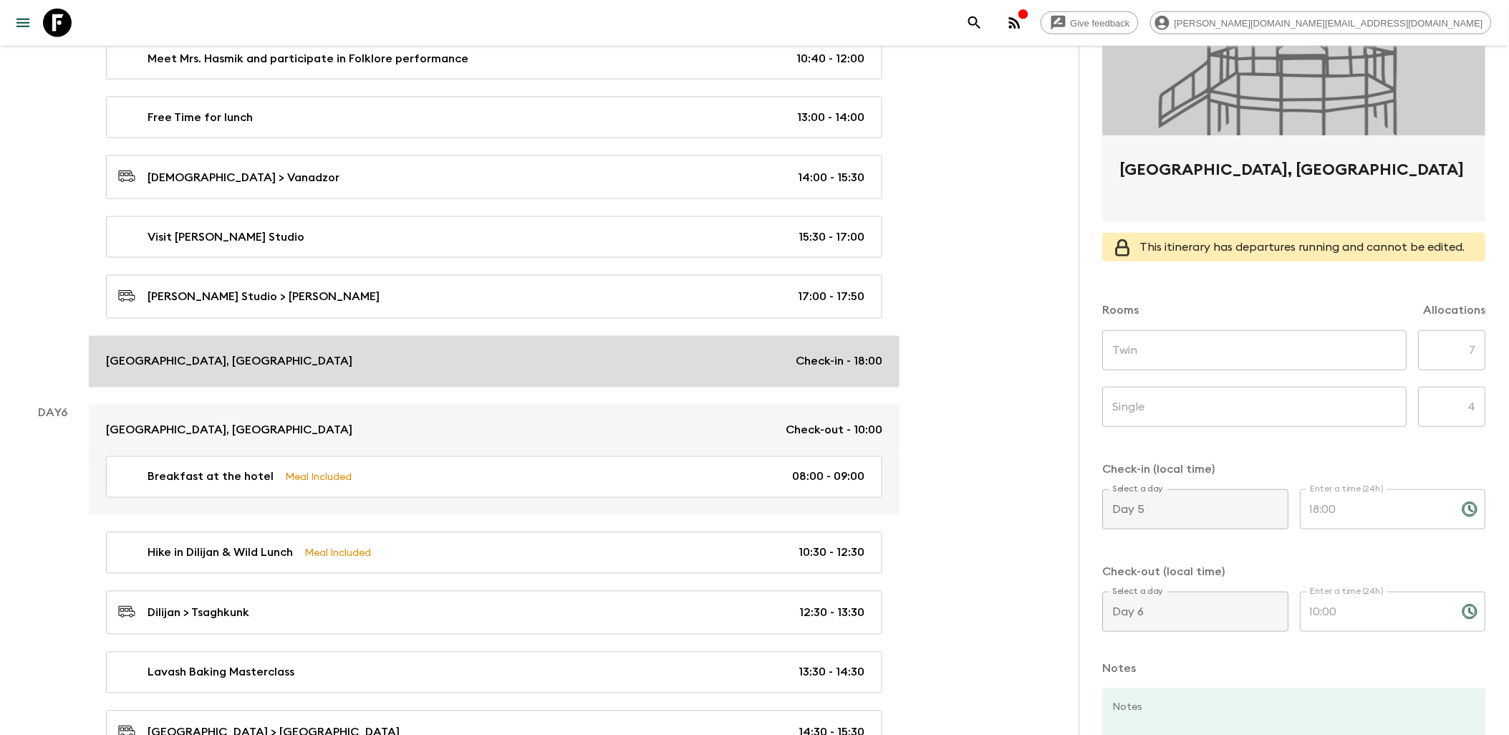
click at [546, 370] on div "Dili Town, Hotel and Spa Check-in - 18:00" at bounding box center [494, 361] width 776 height 17
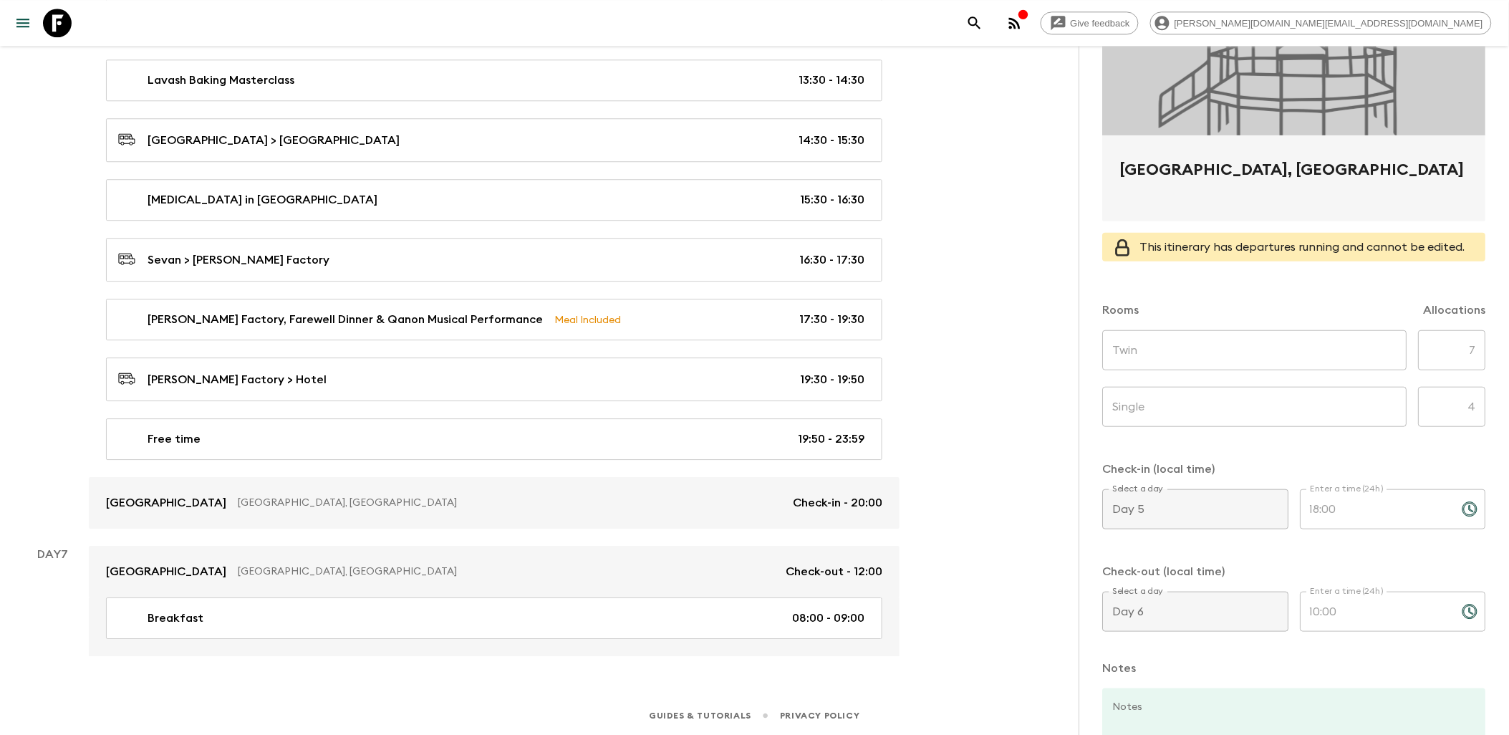
scroll to position [3235, 0]
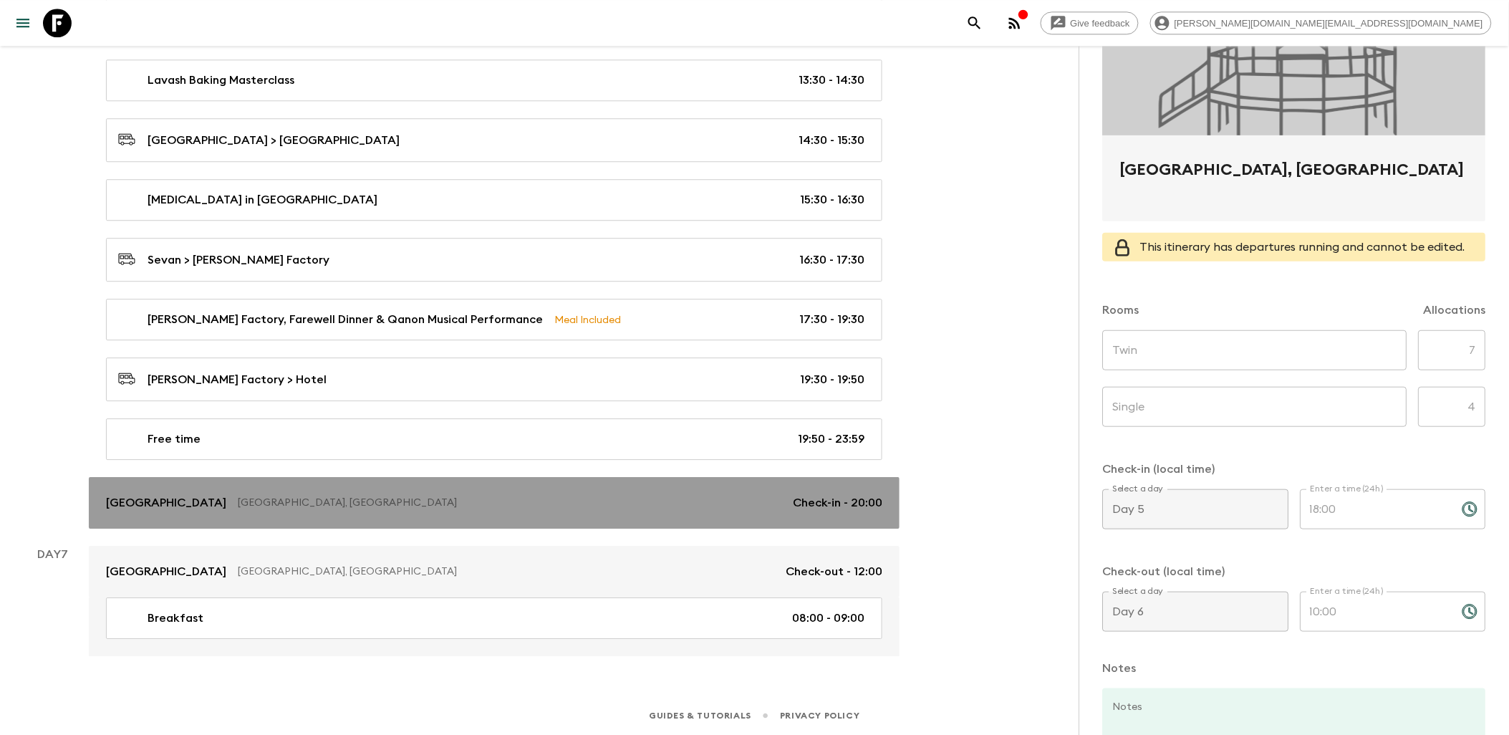
click at [538, 498] on p "Yerevan, Armenia" at bounding box center [509, 502] width 543 height 14
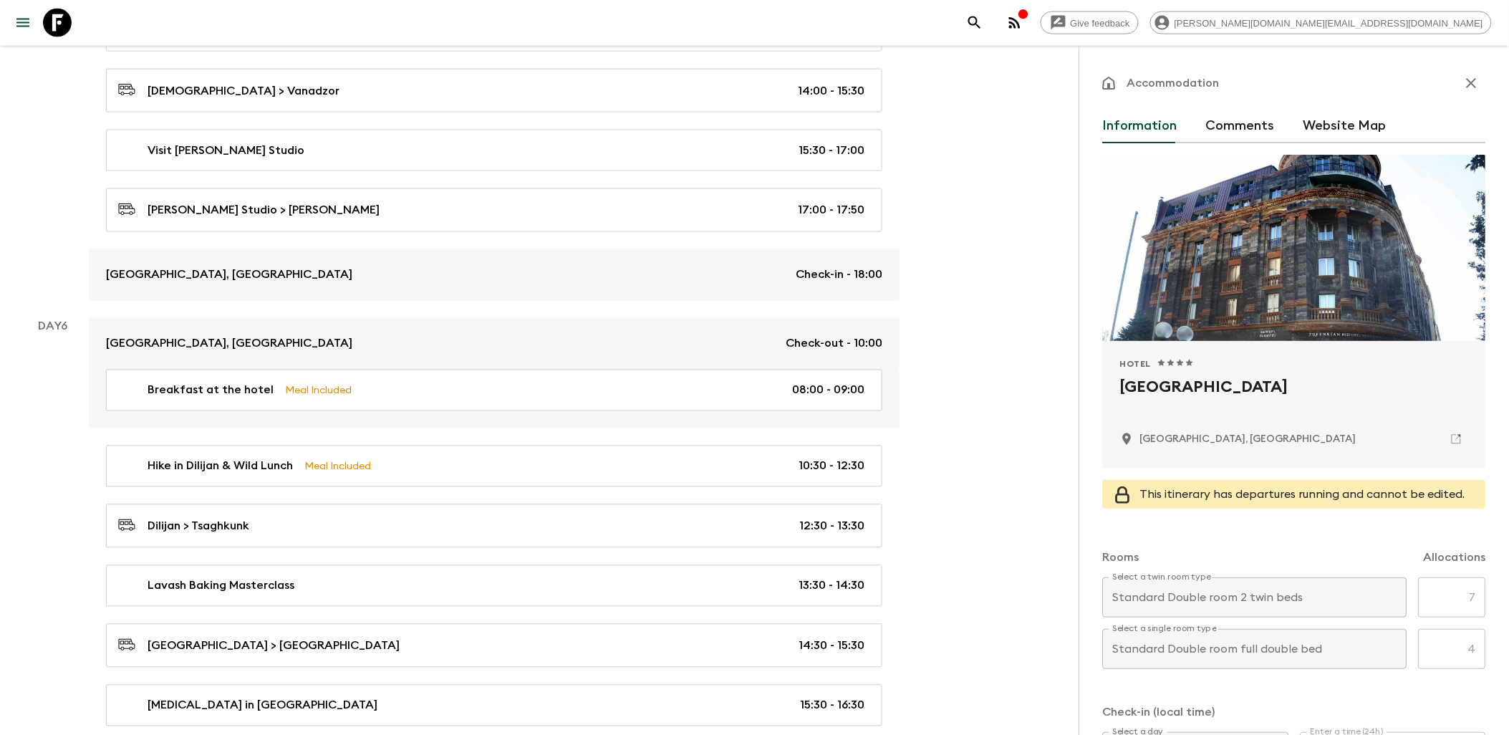
scroll to position [2679, 0]
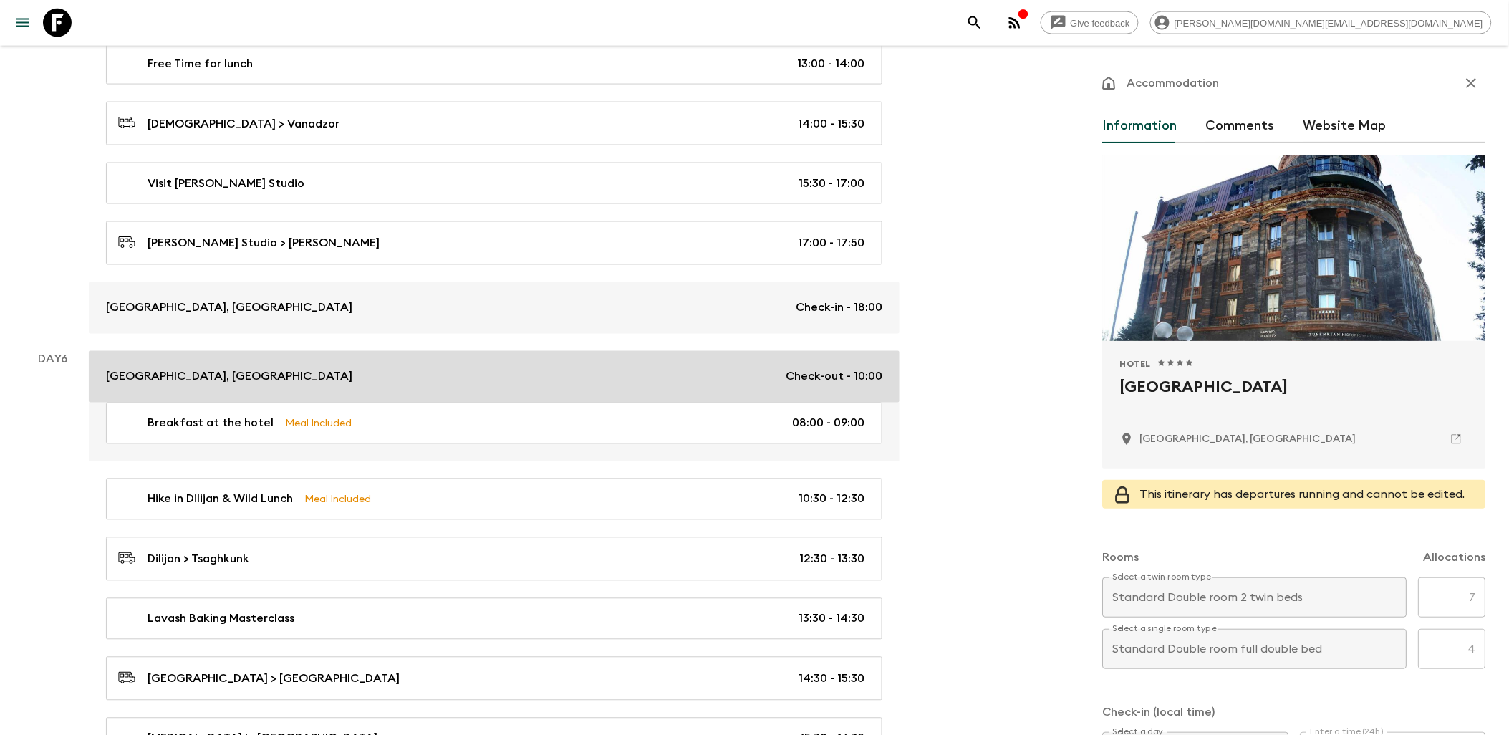
click at [536, 385] on div "Dili Town, Hotel and Spa Check-out - 10:00" at bounding box center [494, 376] width 776 height 17
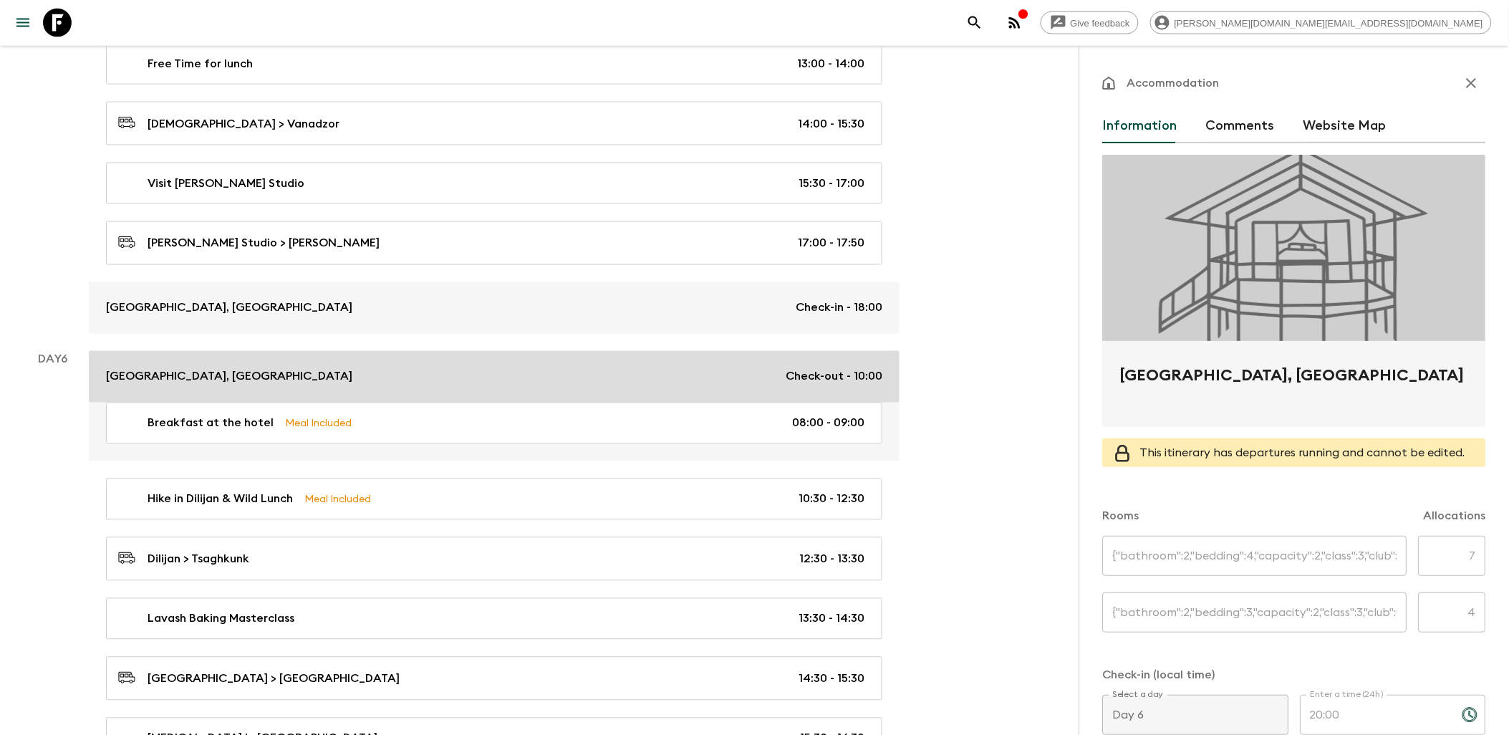
type input "Twin"
type input "Single"
type input "Day 5"
type input "18:00"
type input "Day 6"
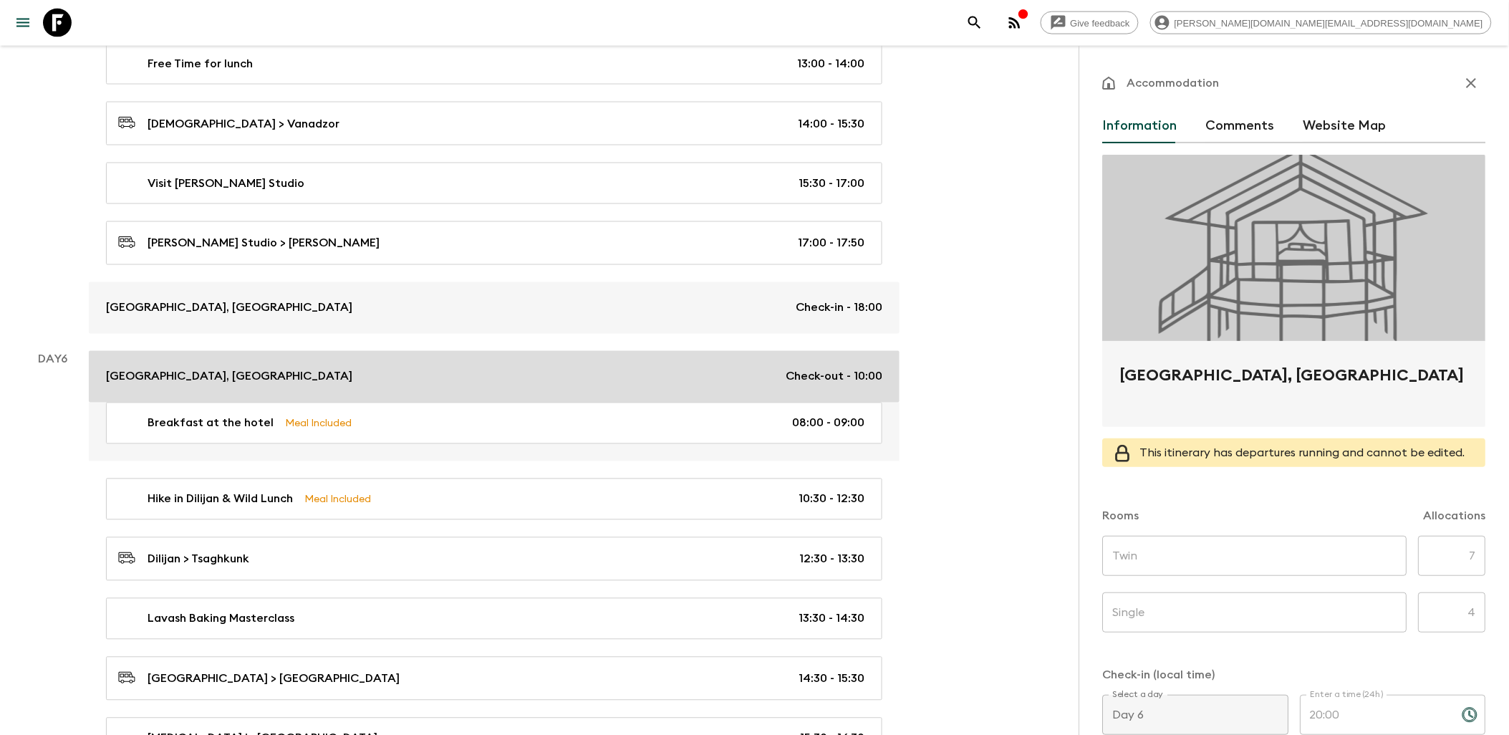
type input "10:00"
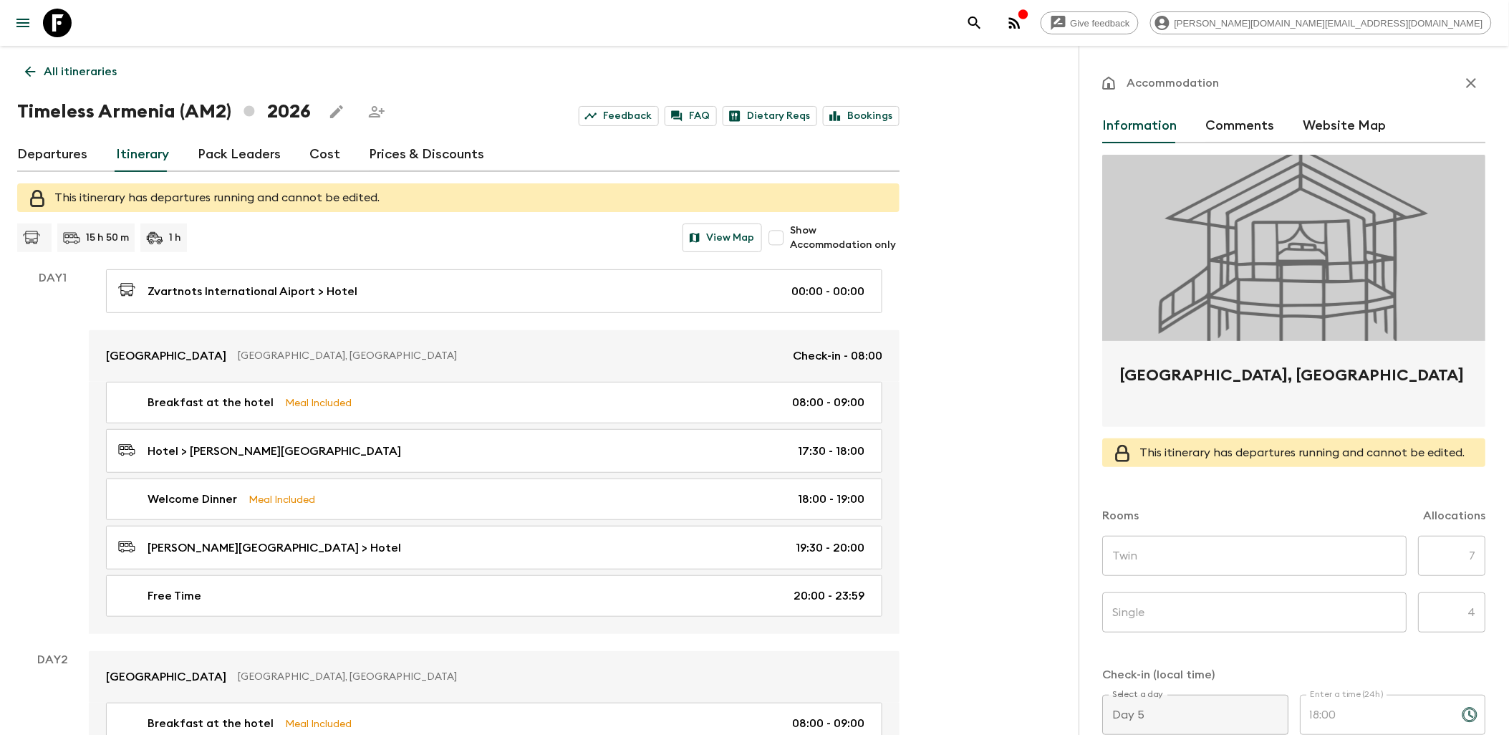
click at [47, 18] on icon at bounding box center [57, 23] width 29 height 29
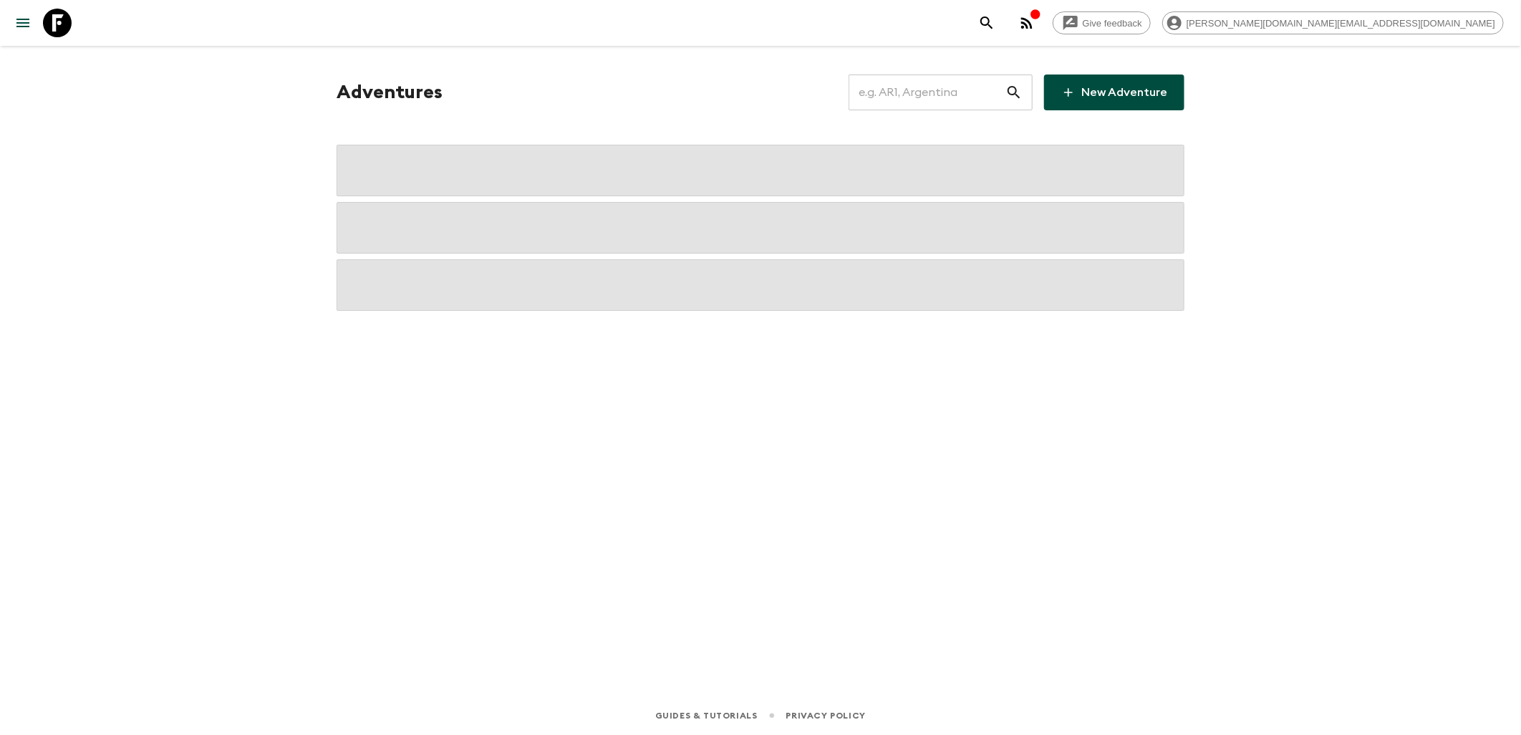
click at [904, 88] on input "text" at bounding box center [926, 92] width 157 height 40
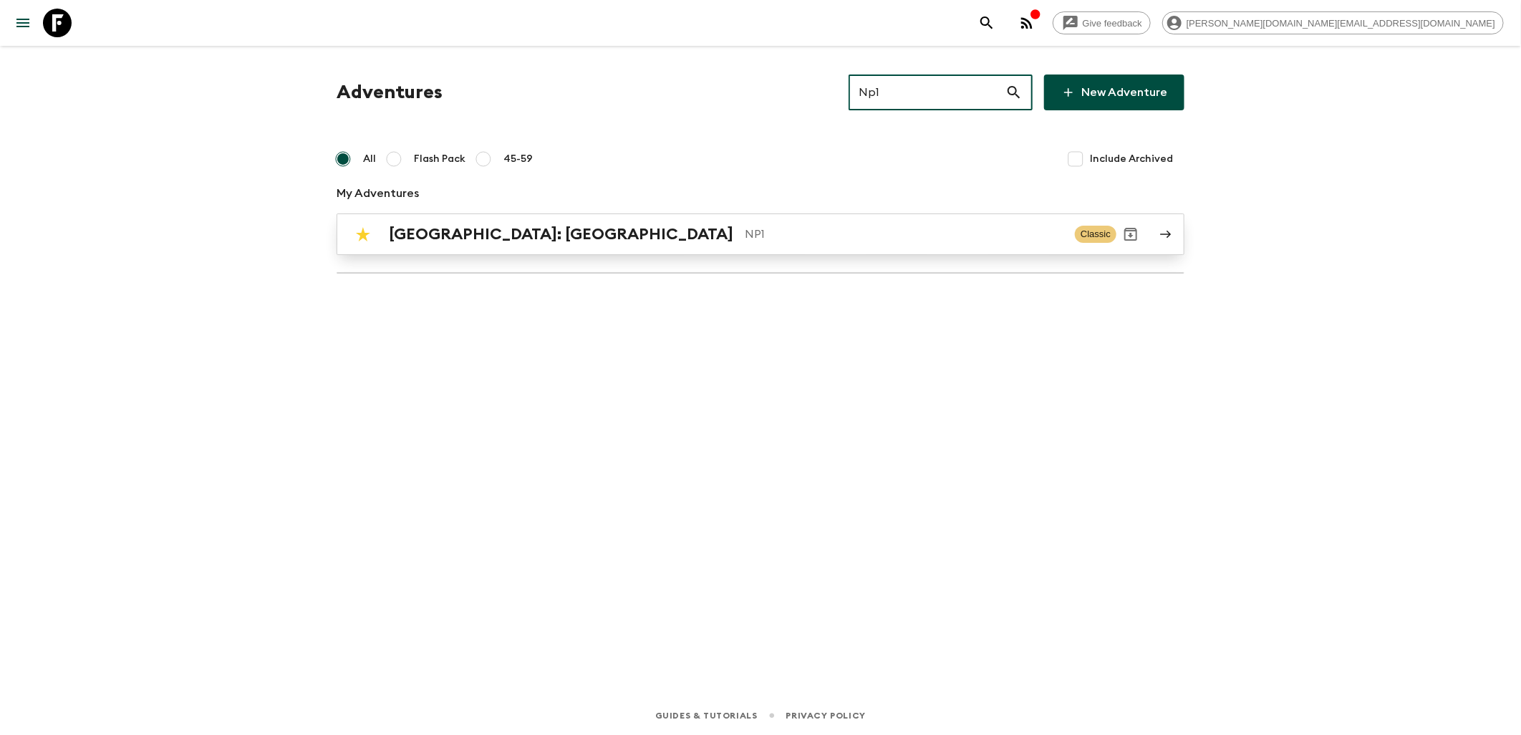
type input "Np1"
click at [546, 231] on h2 "[GEOGRAPHIC_DATA]: [GEOGRAPHIC_DATA]" at bounding box center [561, 234] width 344 height 19
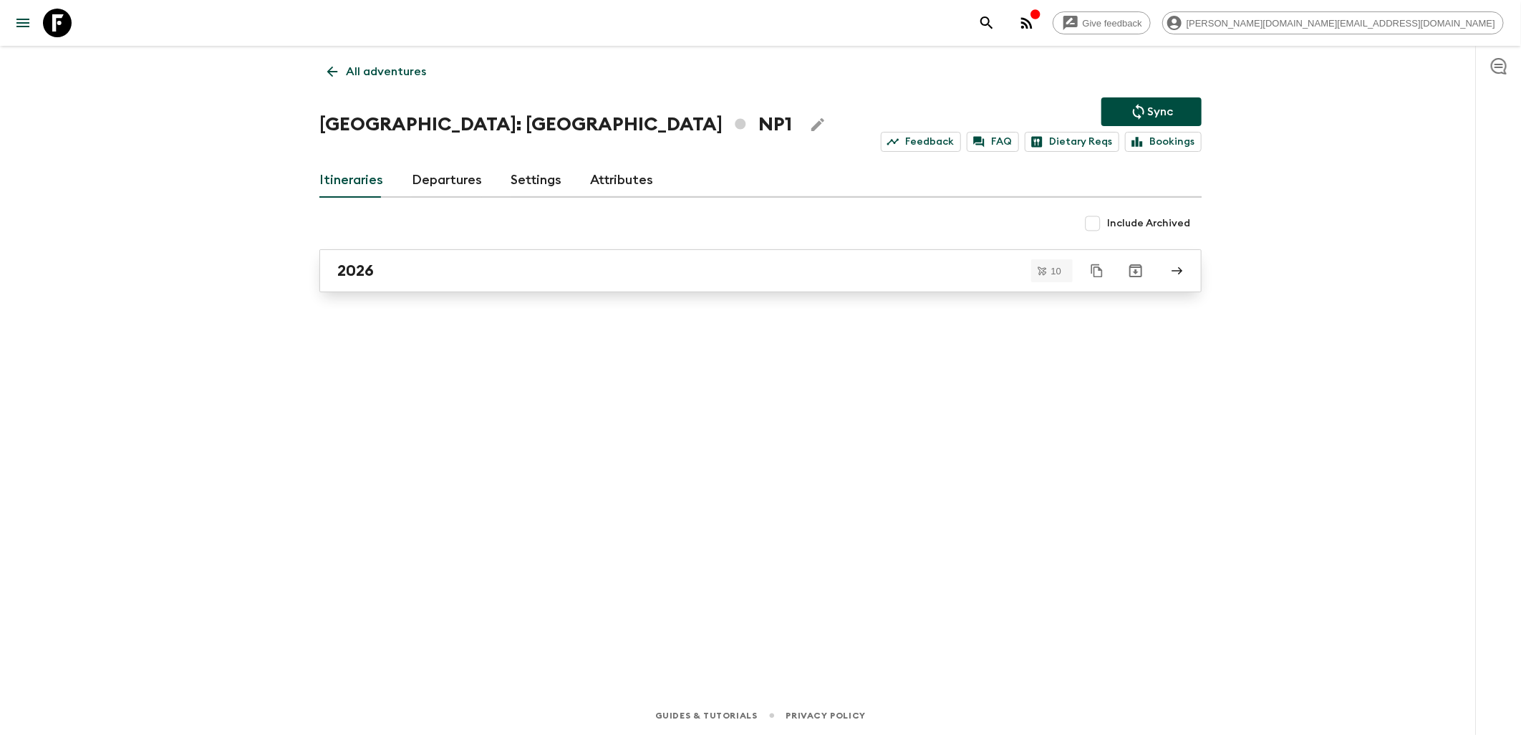
click at [406, 272] on div "2026" at bounding box center [746, 270] width 819 height 19
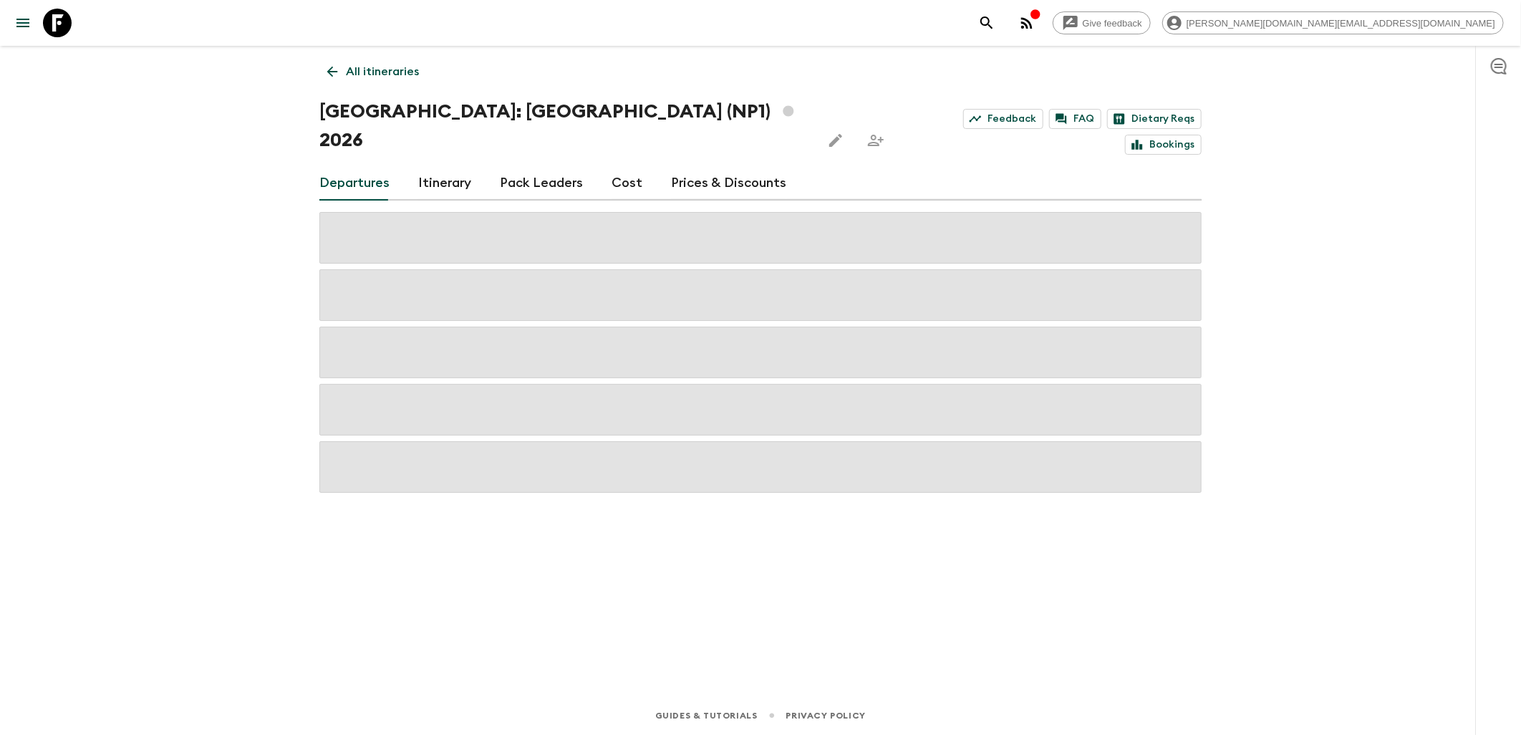
click at [444, 166] on link "Itinerary" at bounding box center [444, 183] width 53 height 34
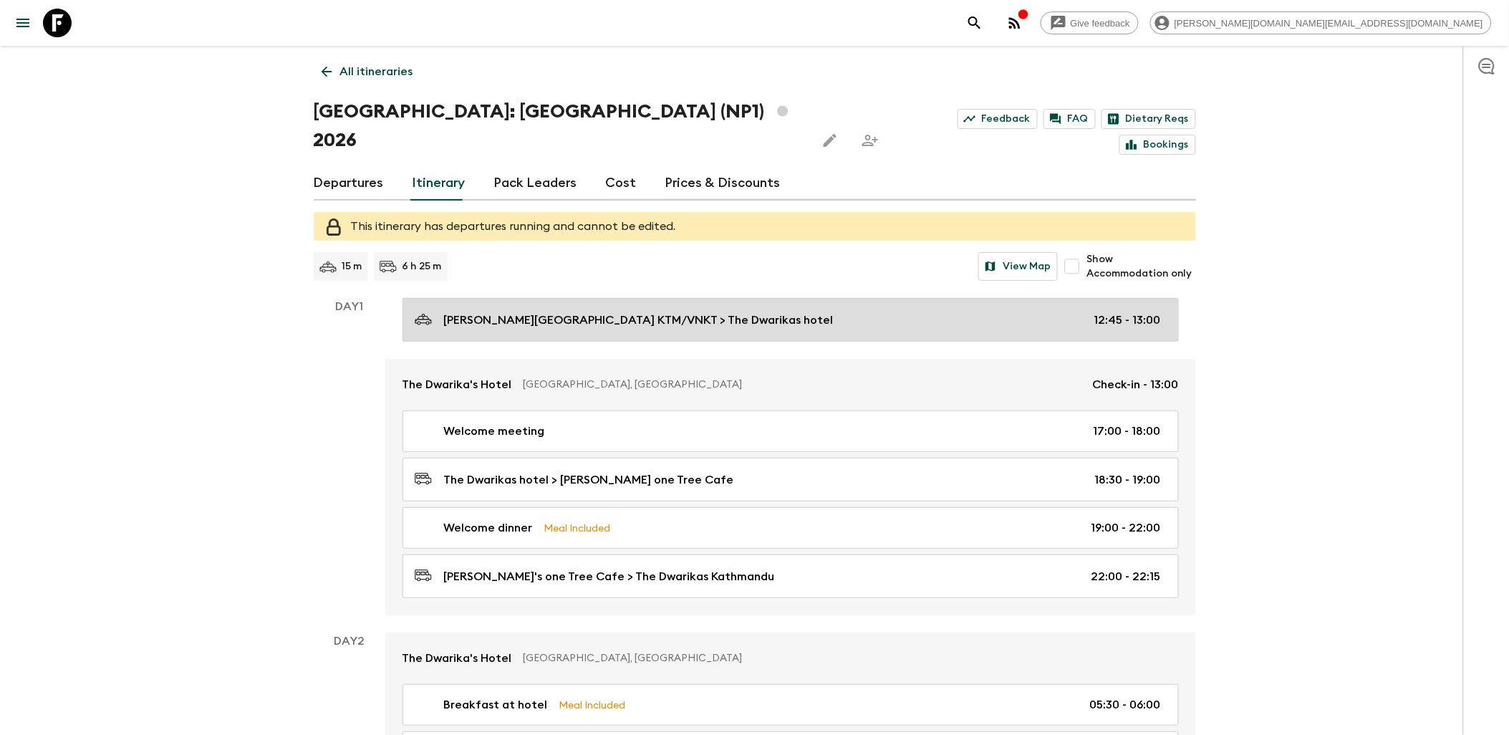
click at [727, 311] on p "Tribhuwan International Airport KTM/VNKT > The Dwarikas hotel" at bounding box center [639, 319] width 390 height 17
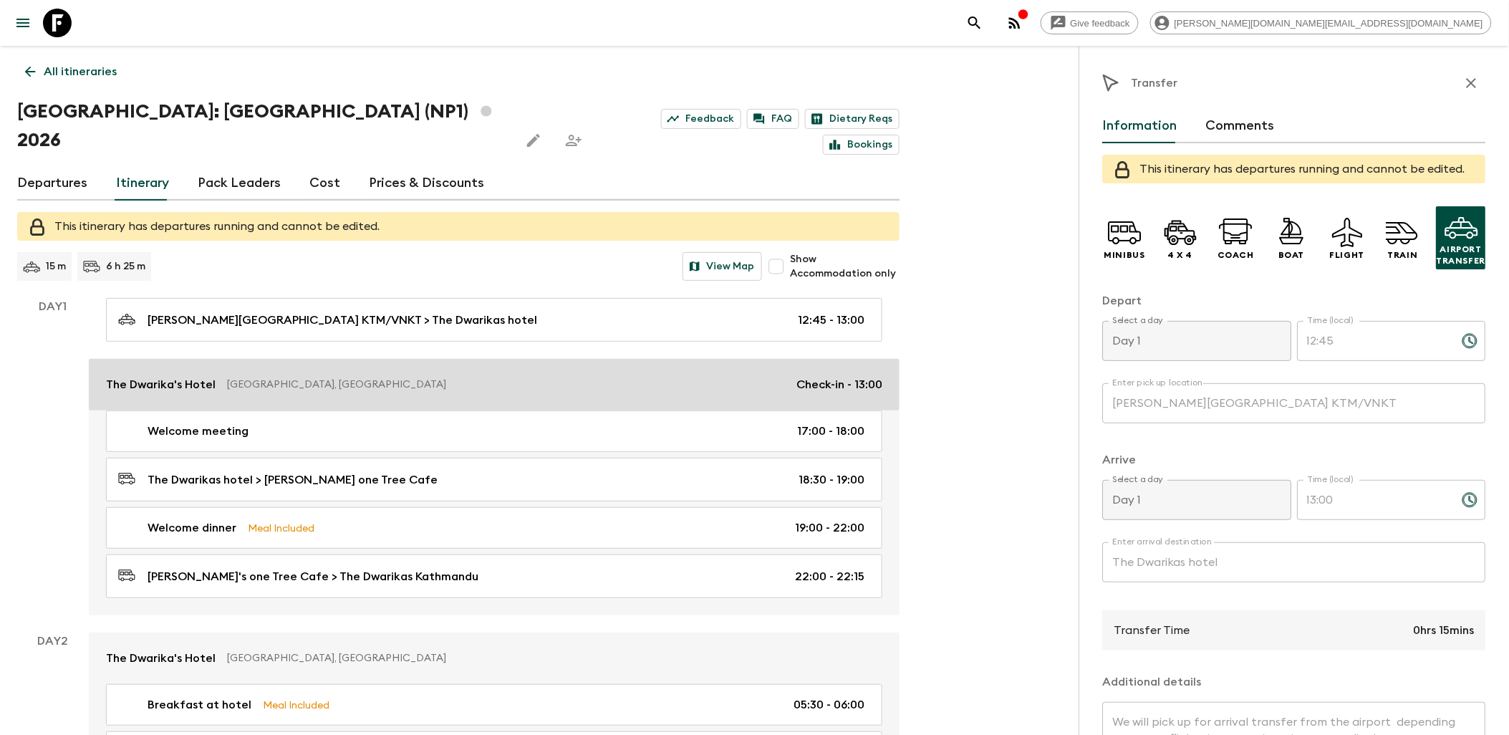
click at [427, 377] on p "Kathmandu, Nepal" at bounding box center [506, 384] width 558 height 14
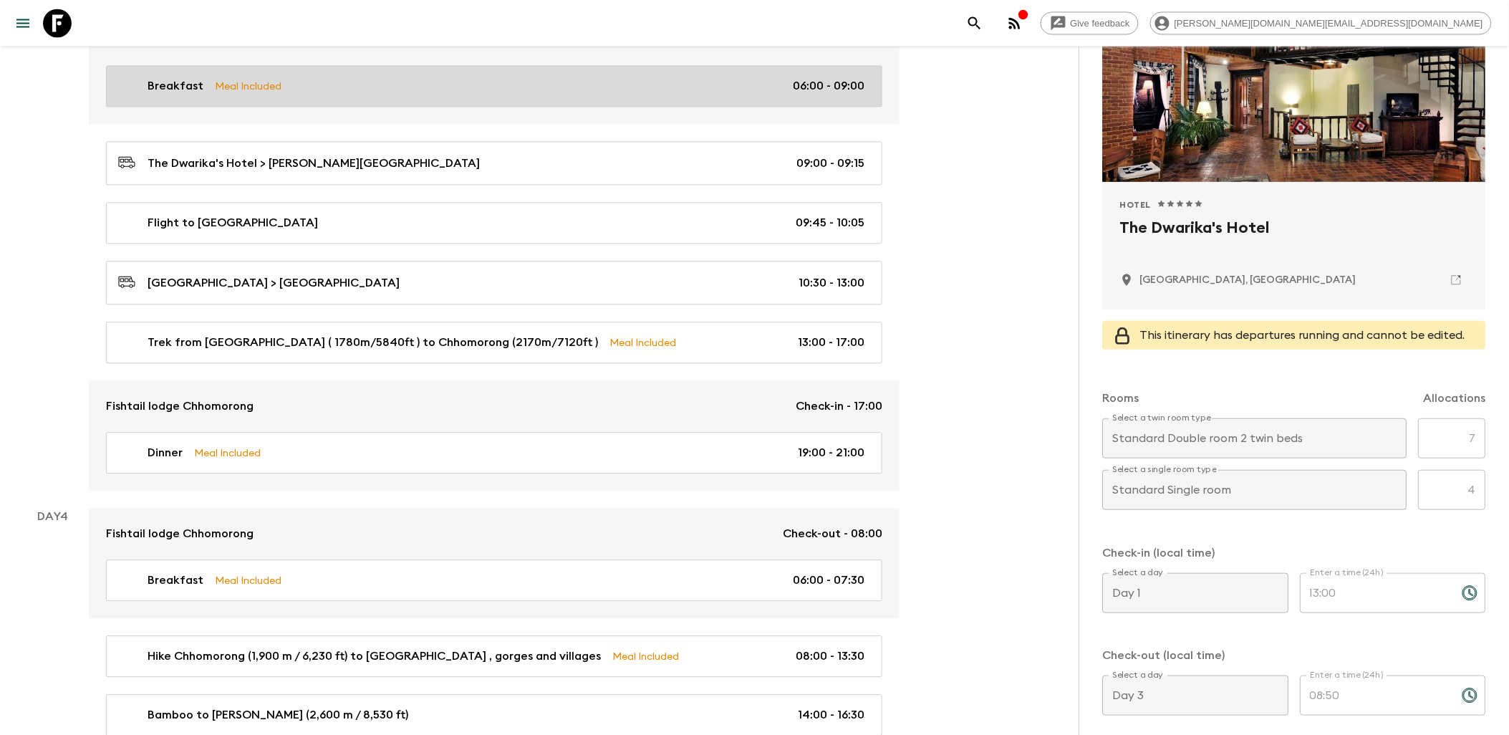
scroll to position [1113, 0]
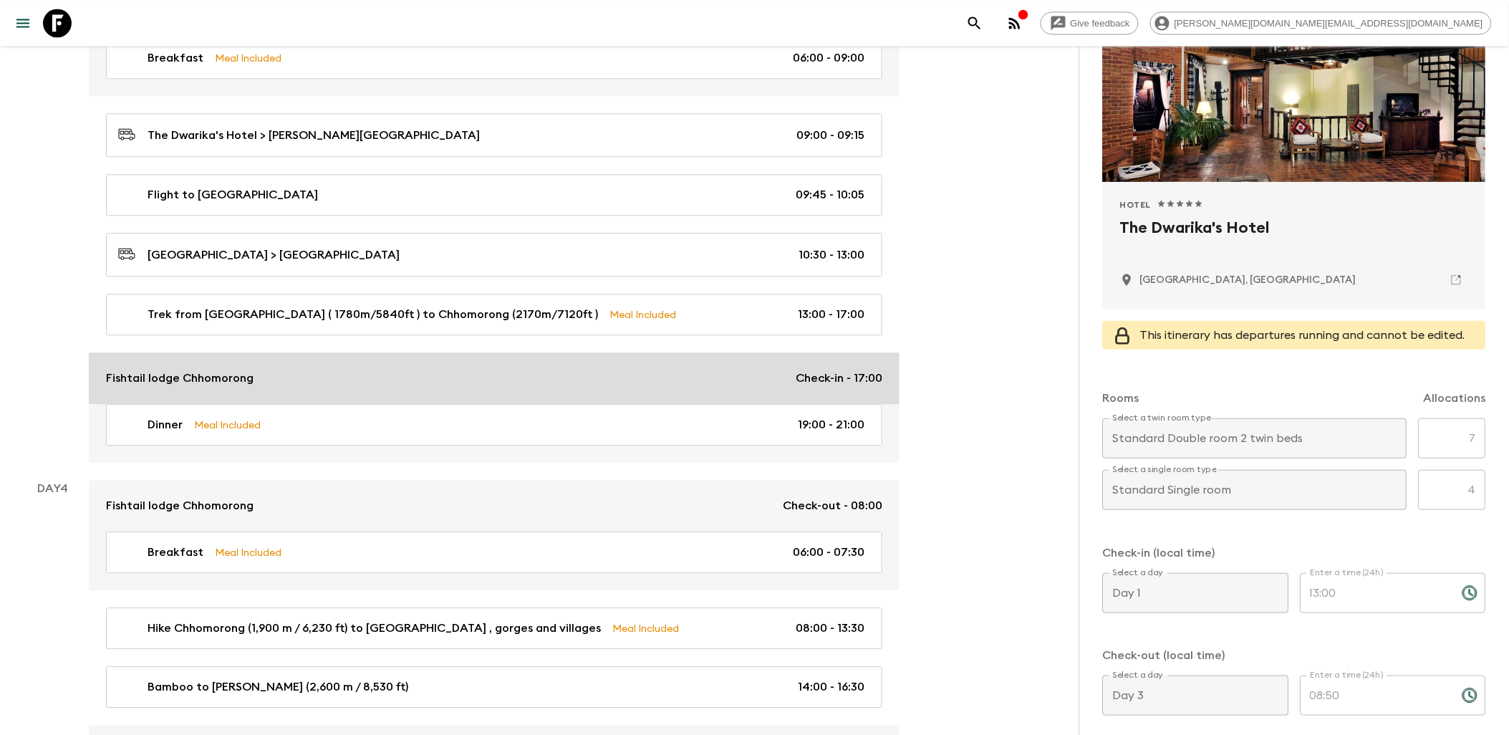
click at [462, 369] on div "Fishtail lodge Chhomorong Check-in - 17:00" at bounding box center [494, 377] width 776 height 17
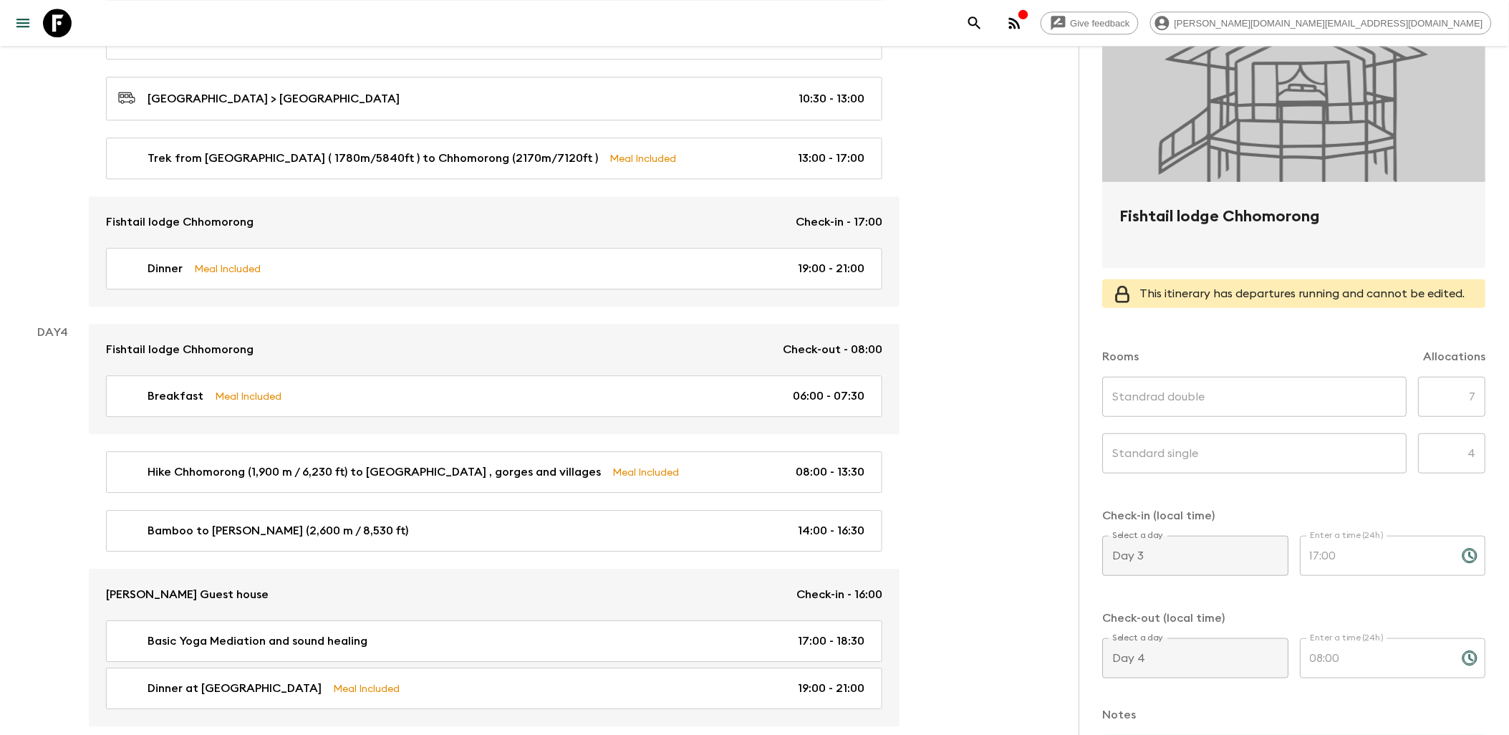
scroll to position [1272, 0]
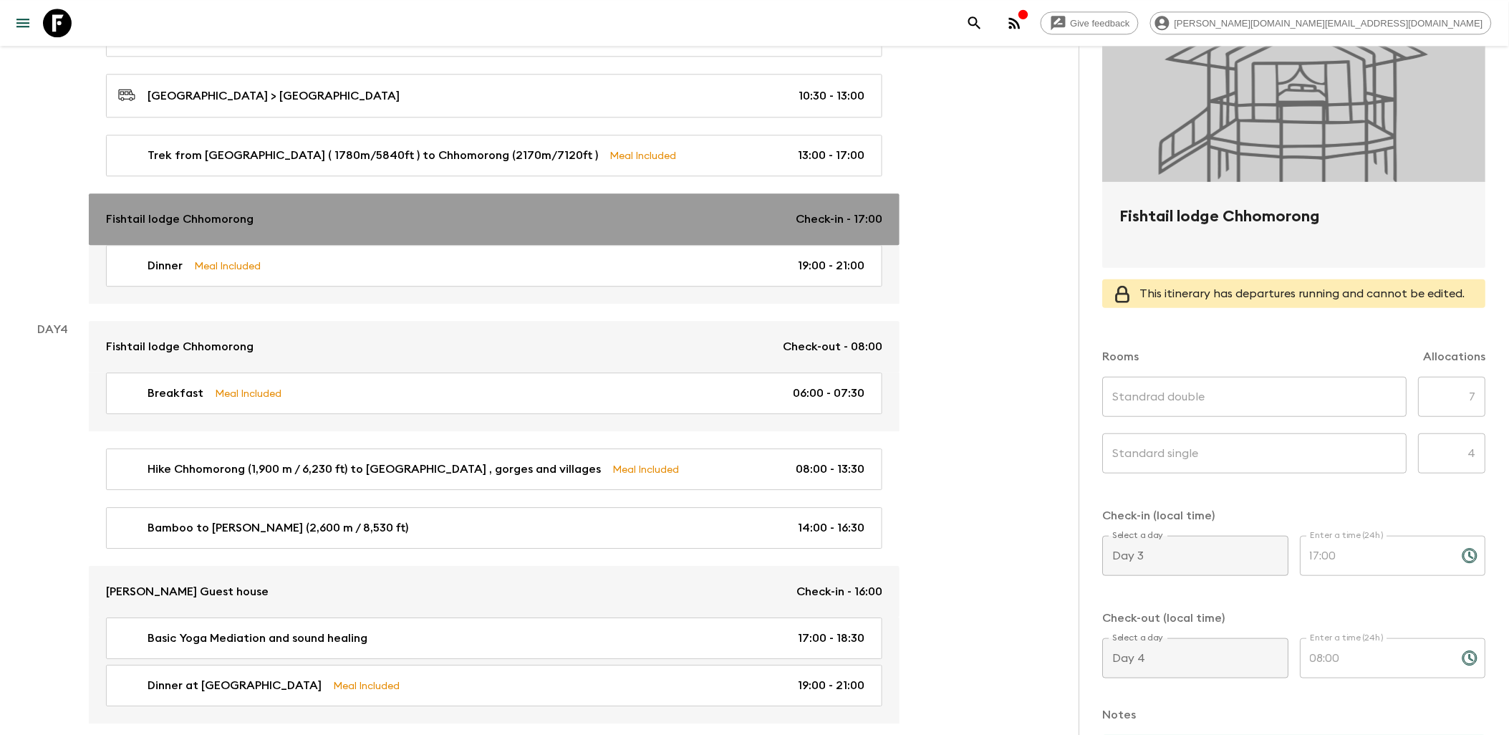
click at [507, 211] on div "Fishtail lodge Chhomorong Check-in - 17:00" at bounding box center [494, 219] width 776 height 17
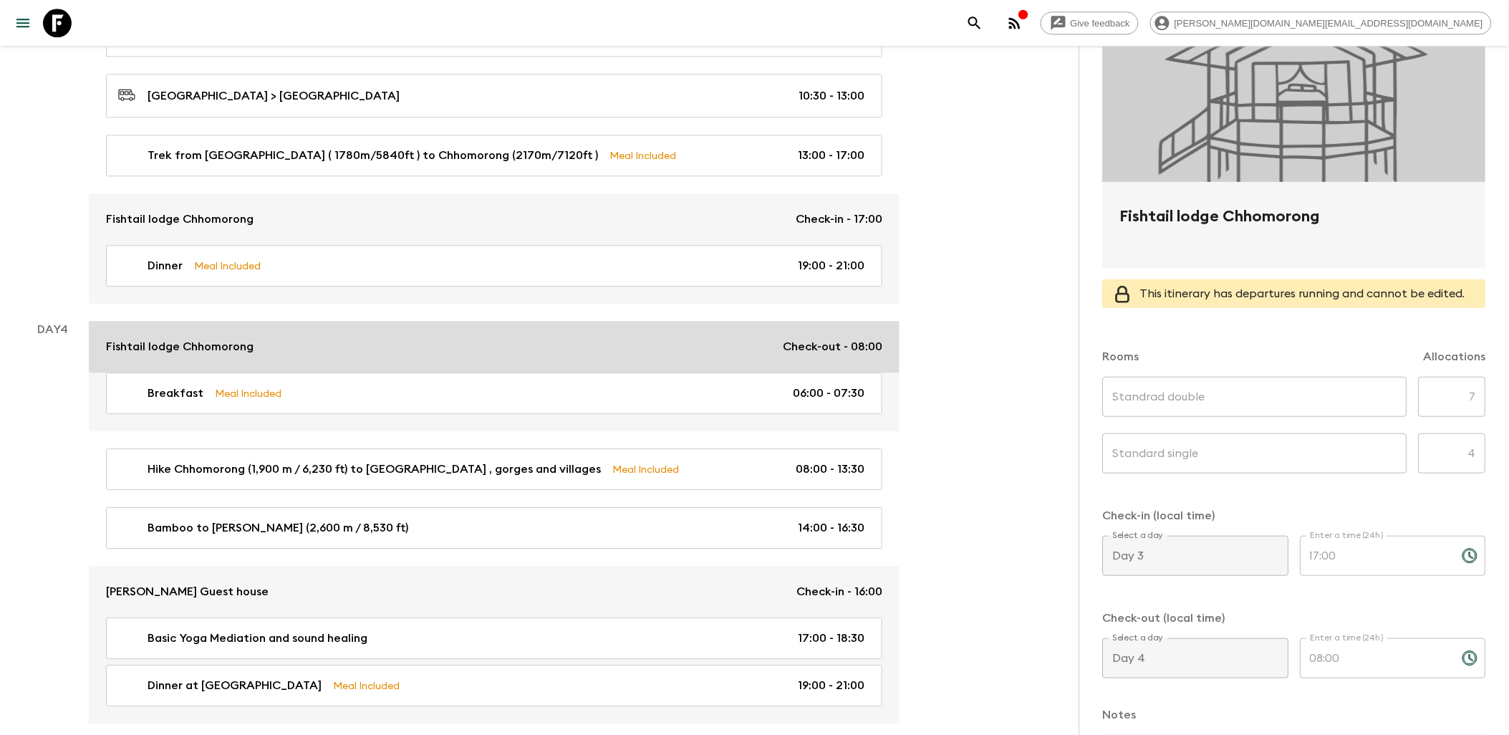
click at [511, 338] on div "Fishtail lodge Chhomorong Check-out - 08:00" at bounding box center [494, 346] width 776 height 17
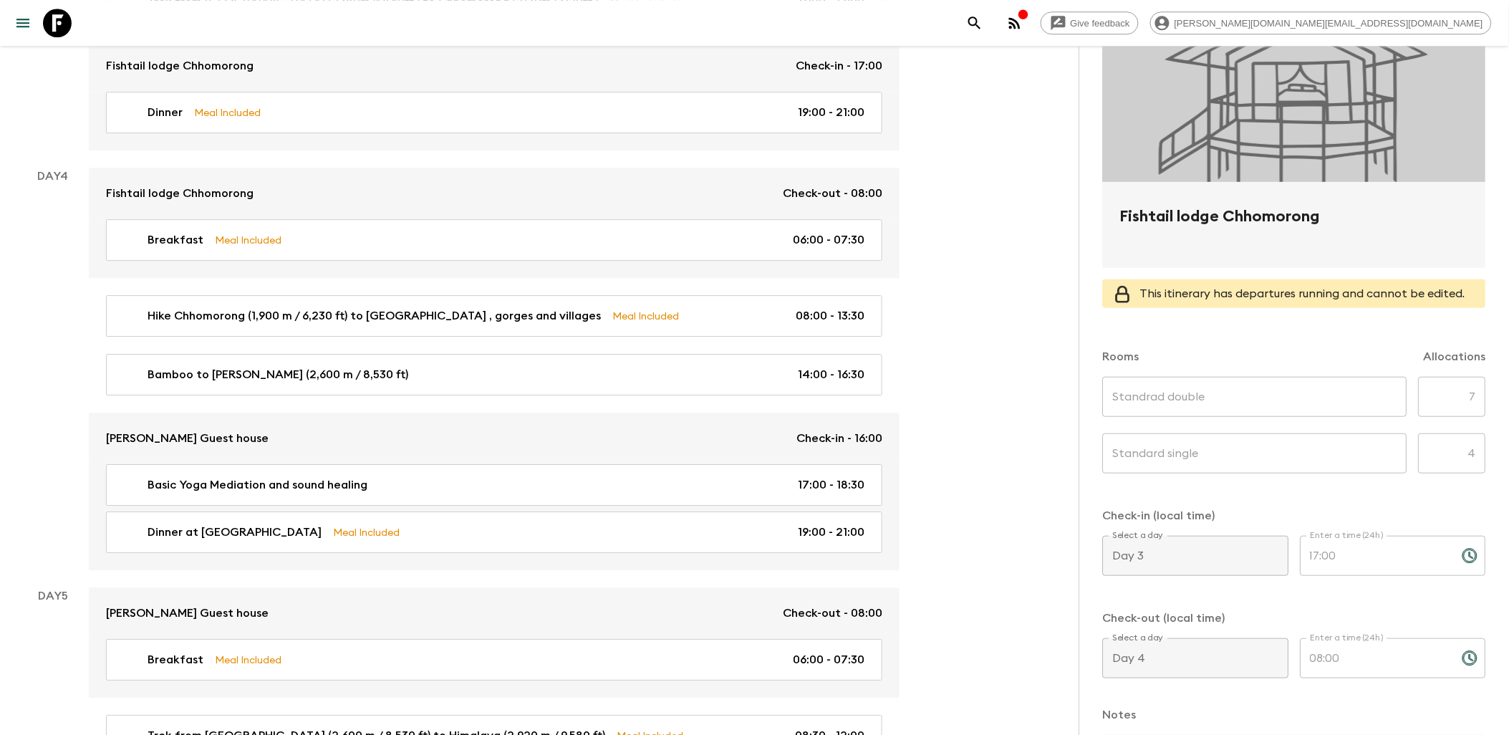
scroll to position [1432, 0]
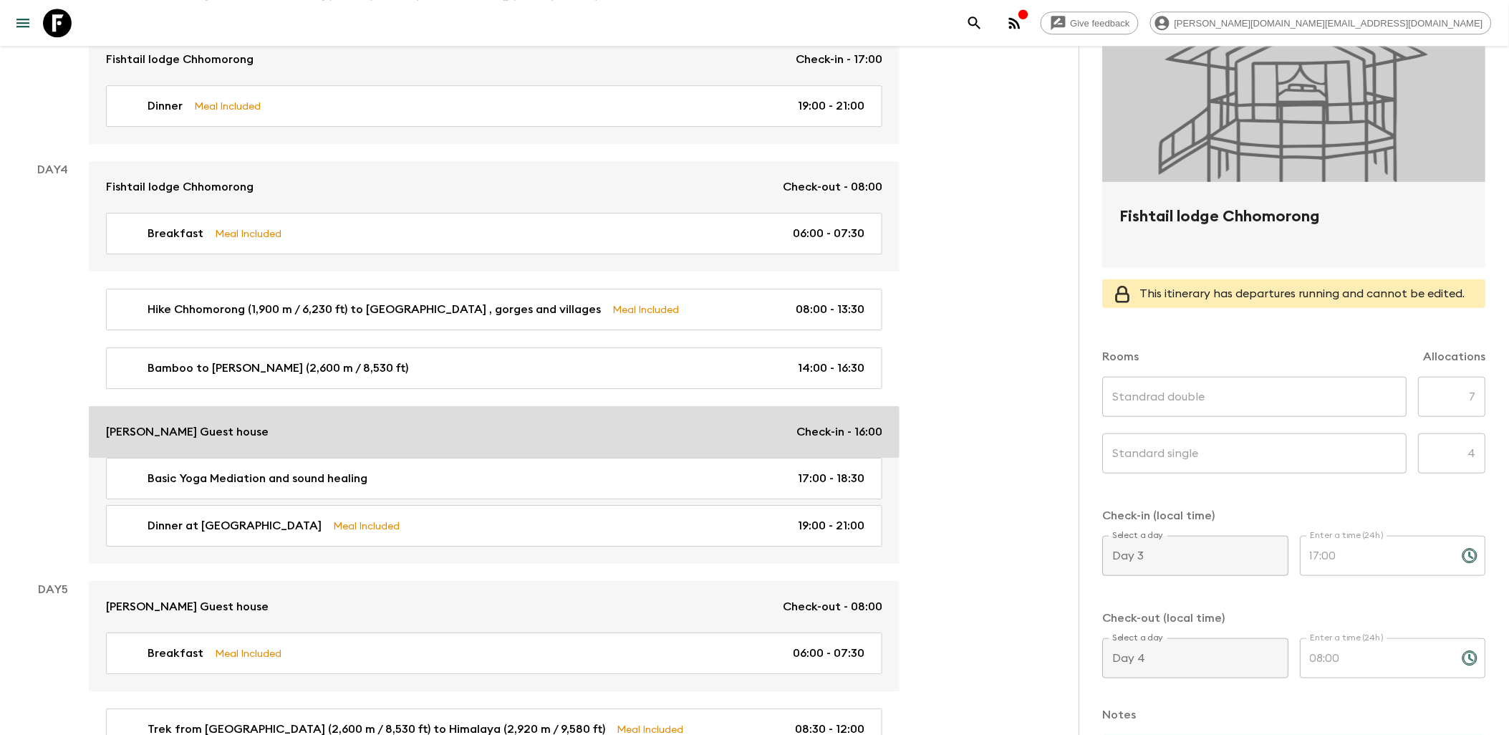
click at [541, 423] on div "Dovan Guest house Check-in - 16:00" at bounding box center [494, 431] width 776 height 17
type input "Standard double"
type input "Day 4"
type input "16:00"
type input "Day 5"
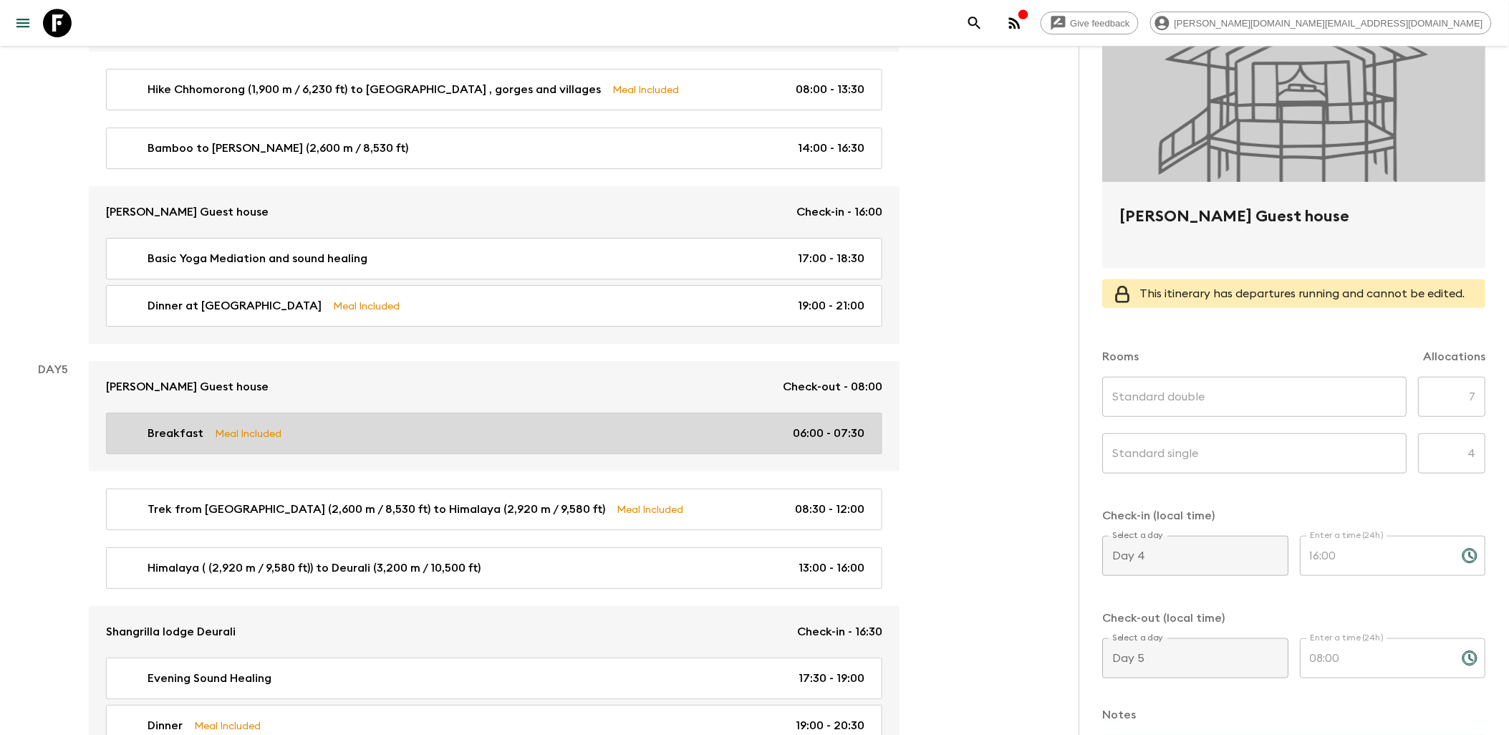
scroll to position [1670, 0]
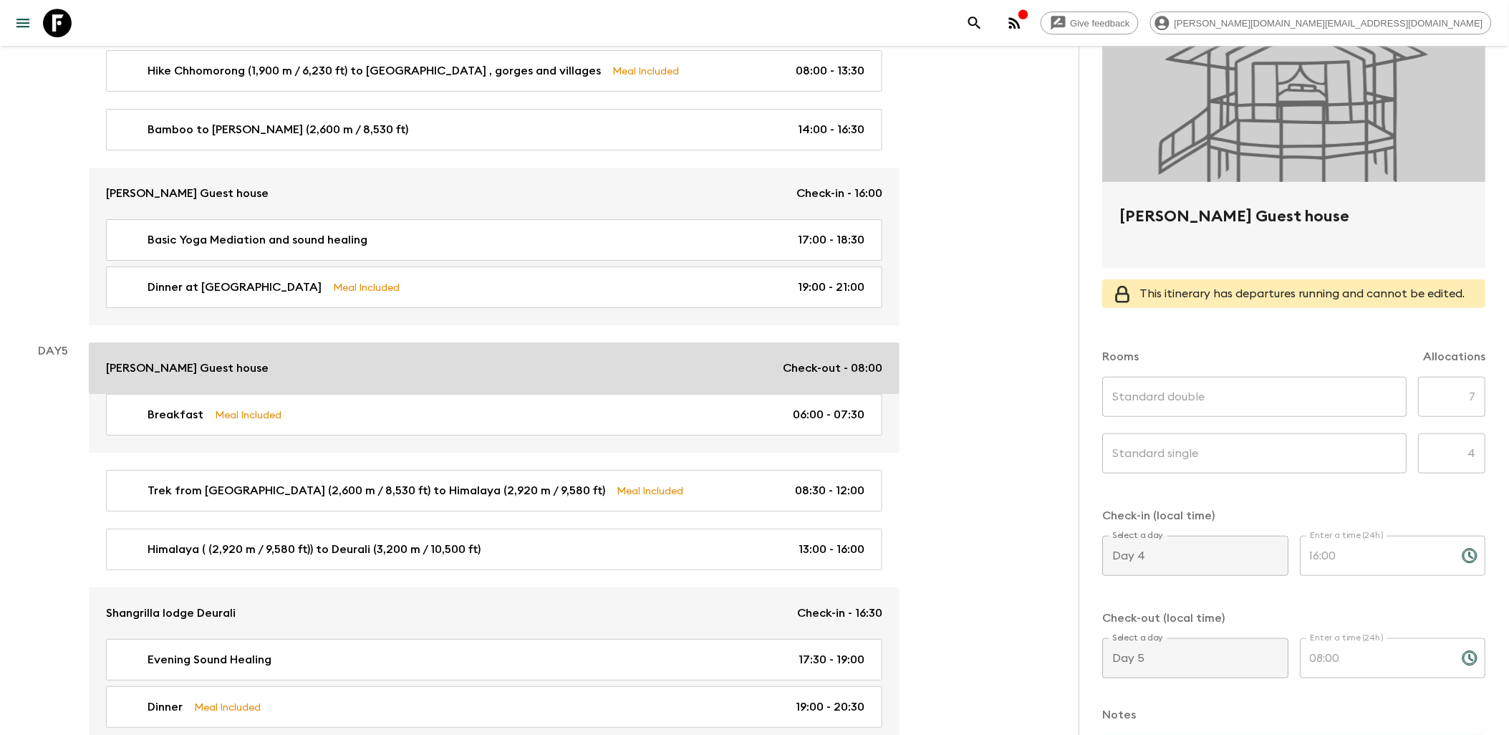
click at [530, 357] on link "Dovan Guest house Check-out - 08:00" at bounding box center [494, 368] width 811 height 52
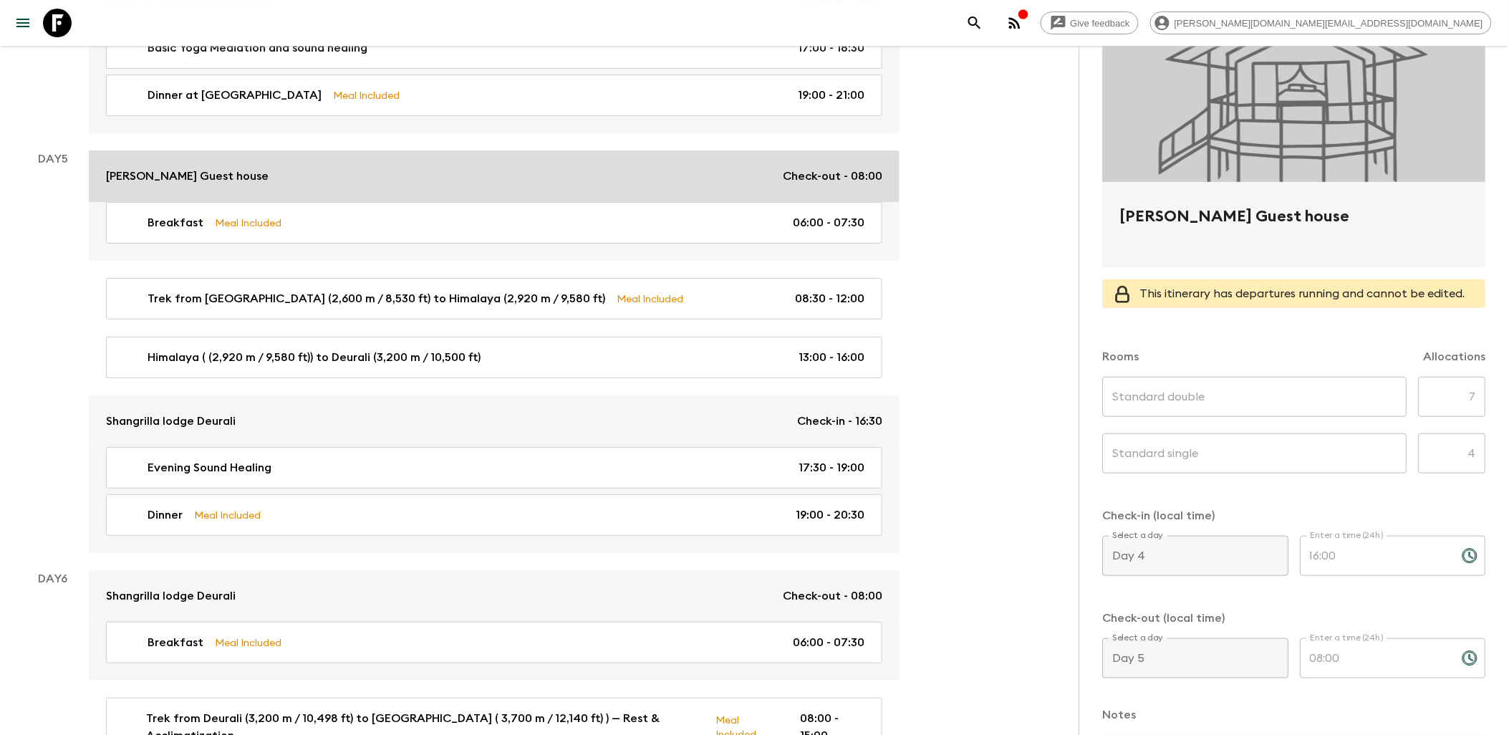
scroll to position [1909, 0]
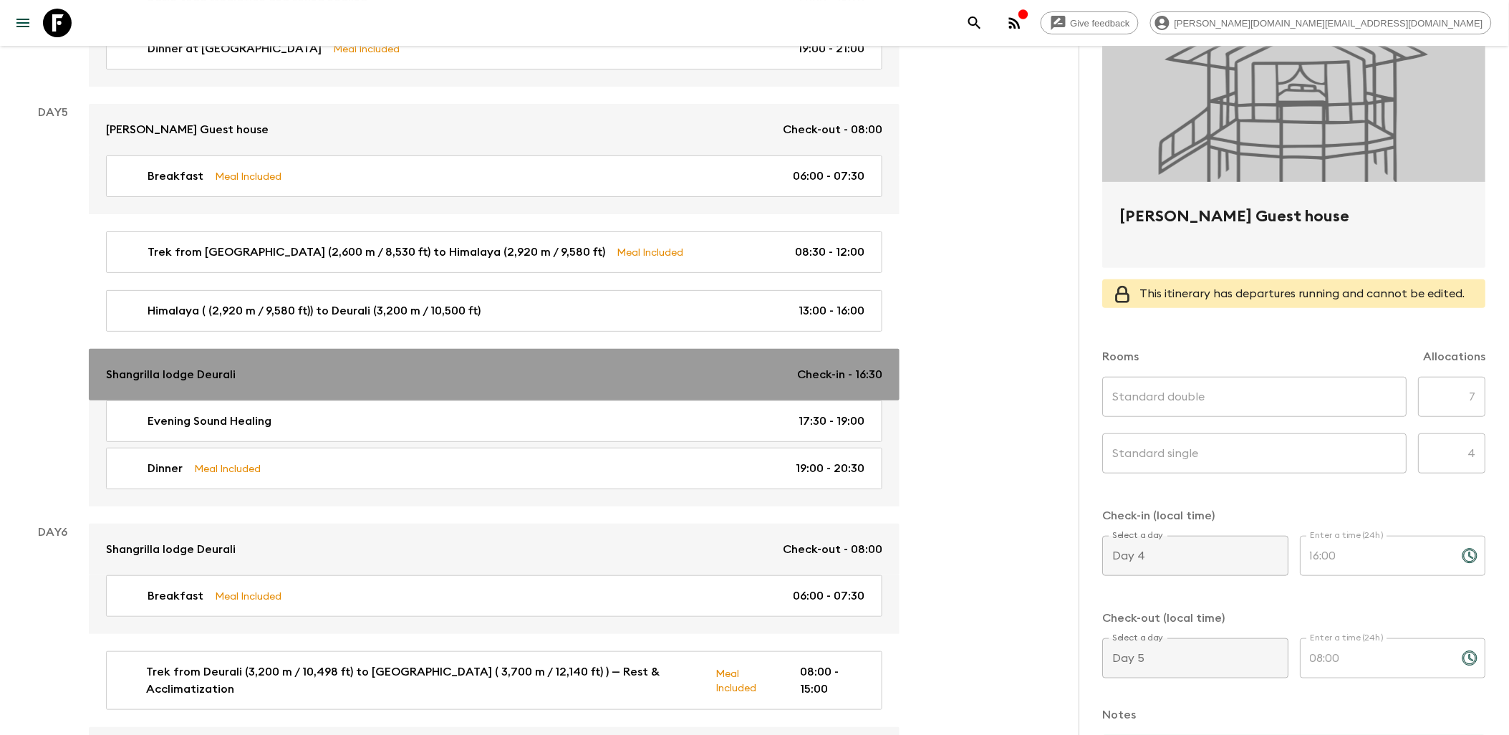
click at [530, 366] on div "Shangrilla lodge Deurali Check-in - 16:30" at bounding box center [494, 374] width 776 height 17
type input "Standard Double room"
type input "Standard Single room"
type input "Day 5"
type input "16:30"
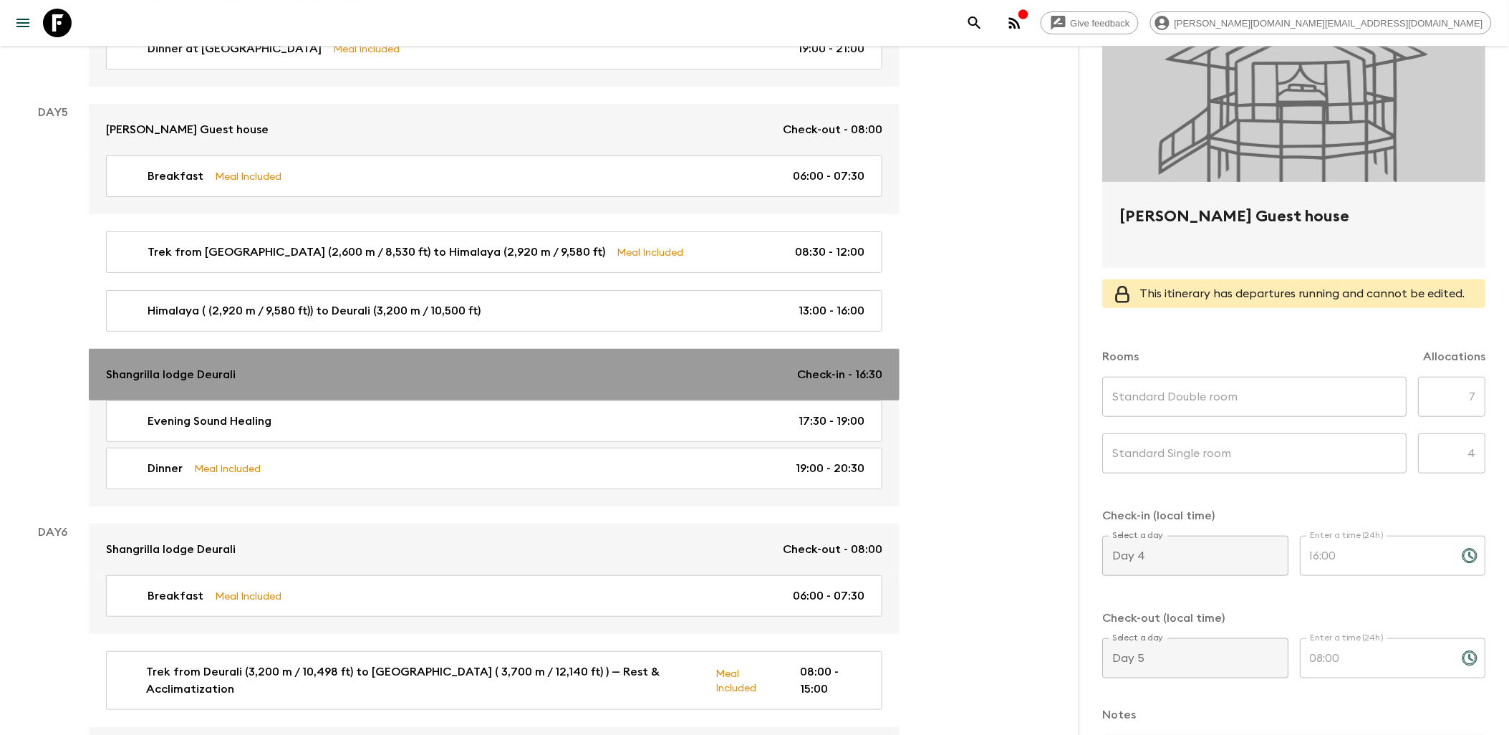
type input "Day 6"
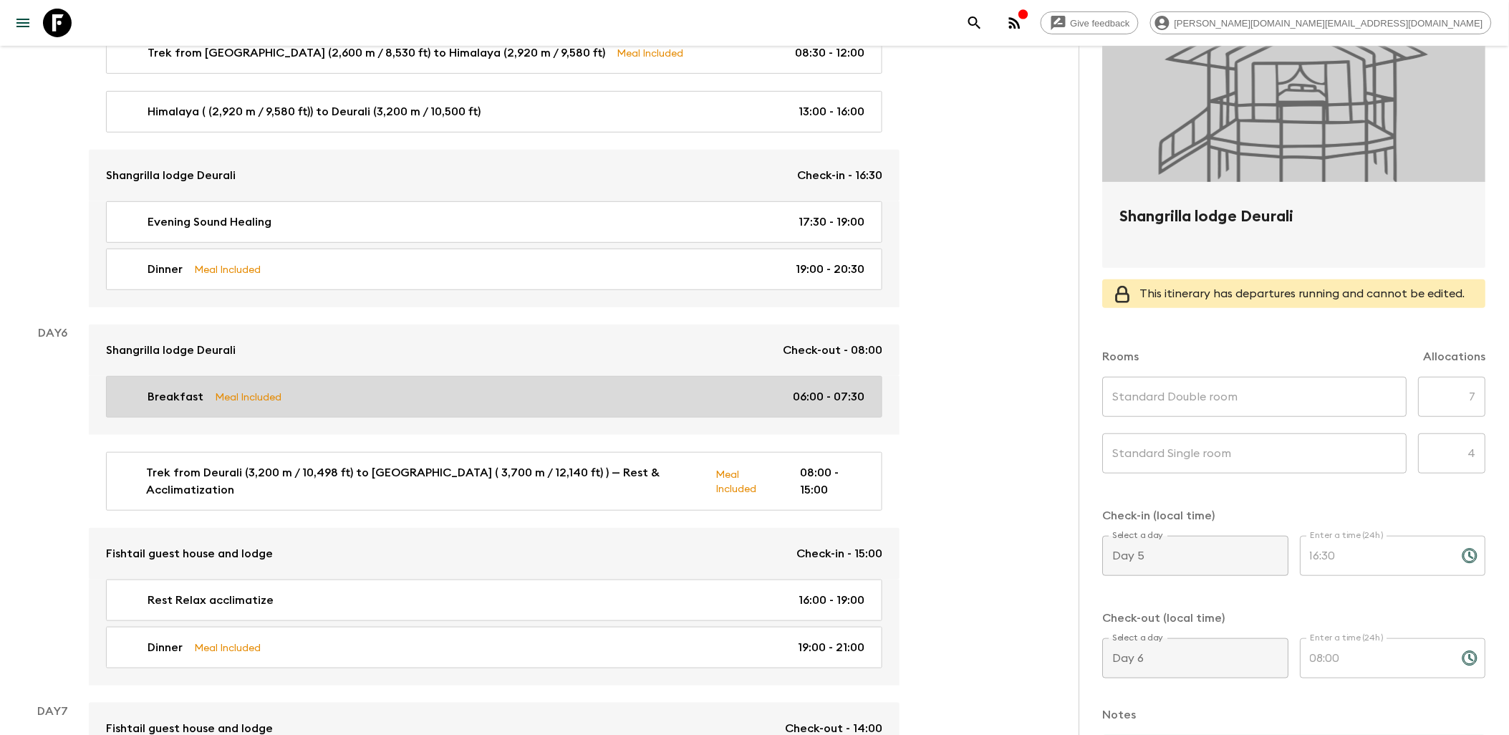
scroll to position [2148, 0]
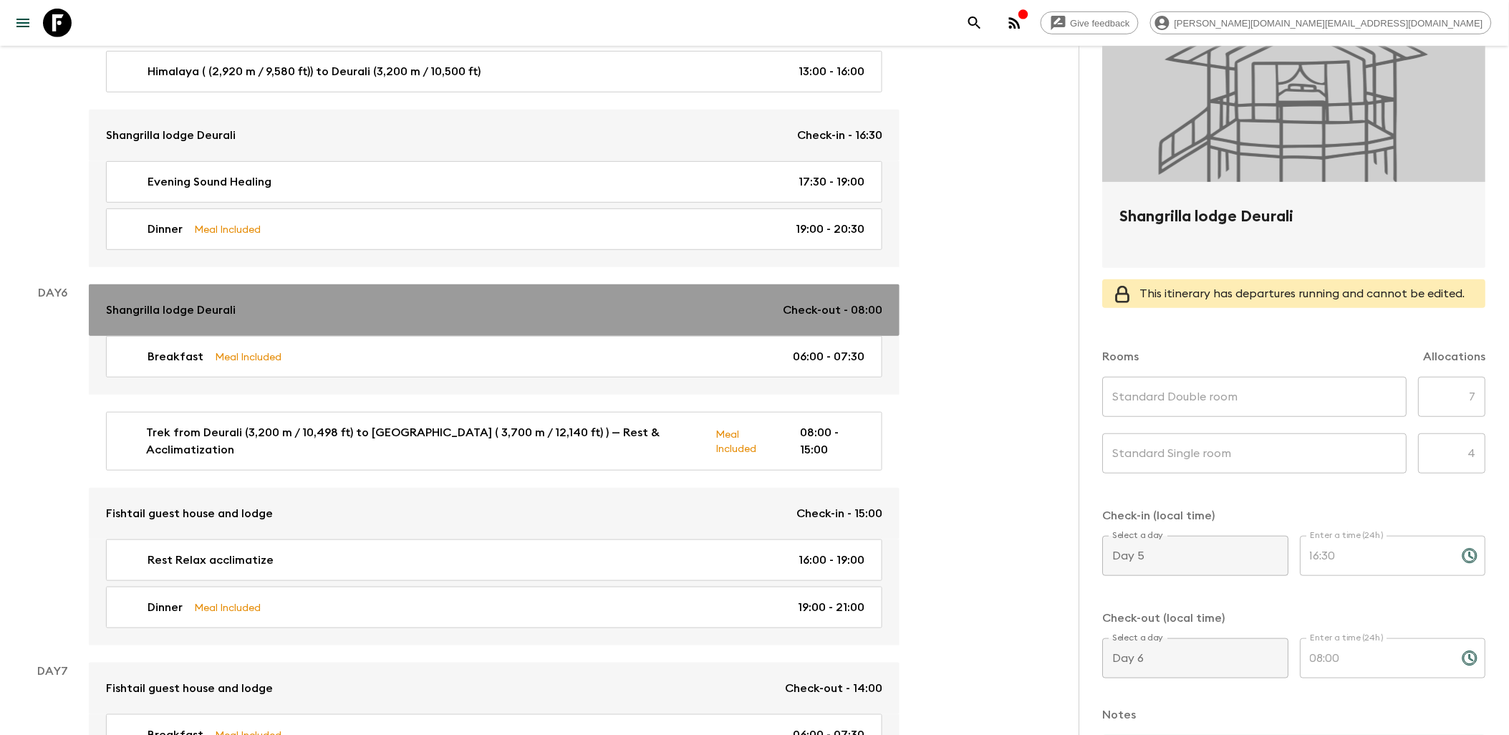
click at [525, 301] on div "Shangrilla lodge Deurali Check-out - 08:00" at bounding box center [494, 309] width 776 height 17
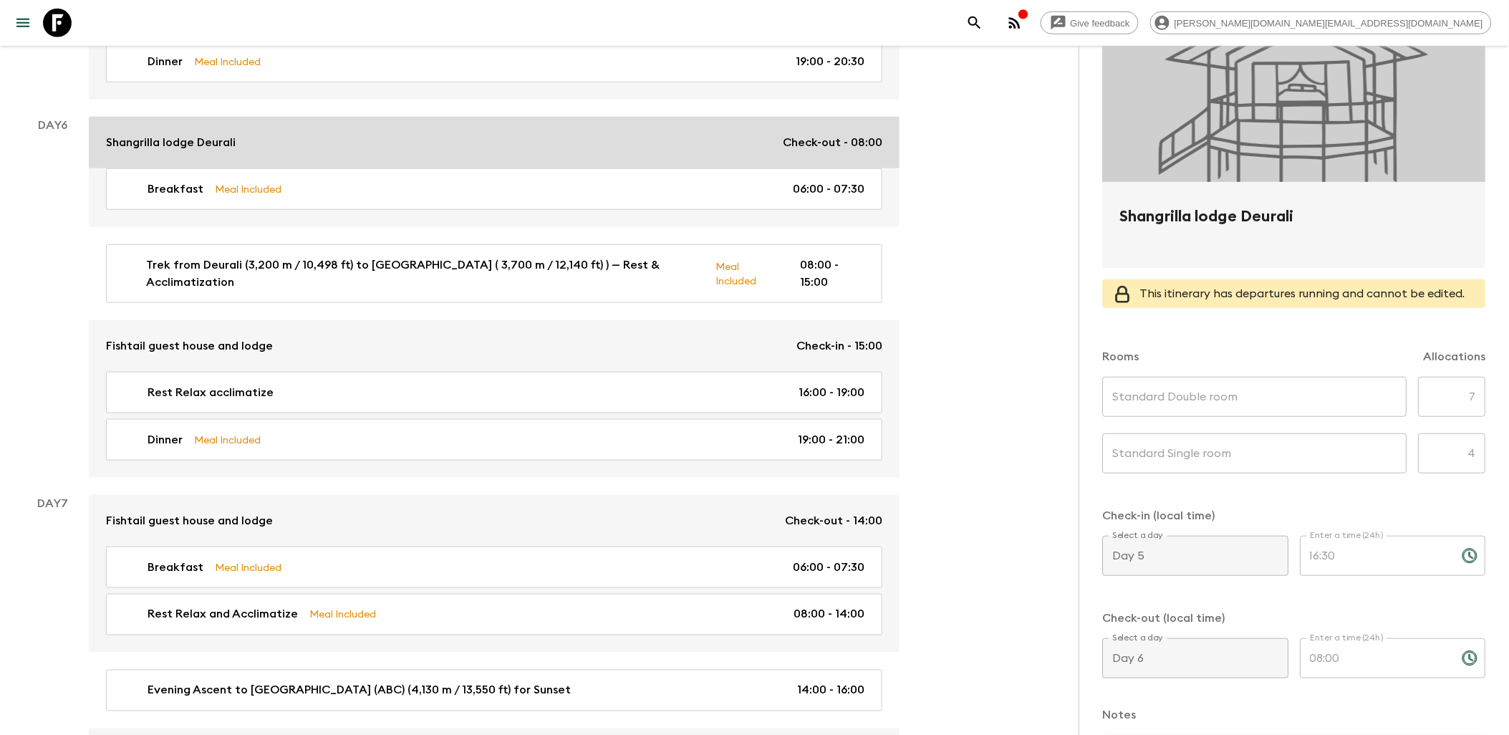
scroll to position [2386, 0]
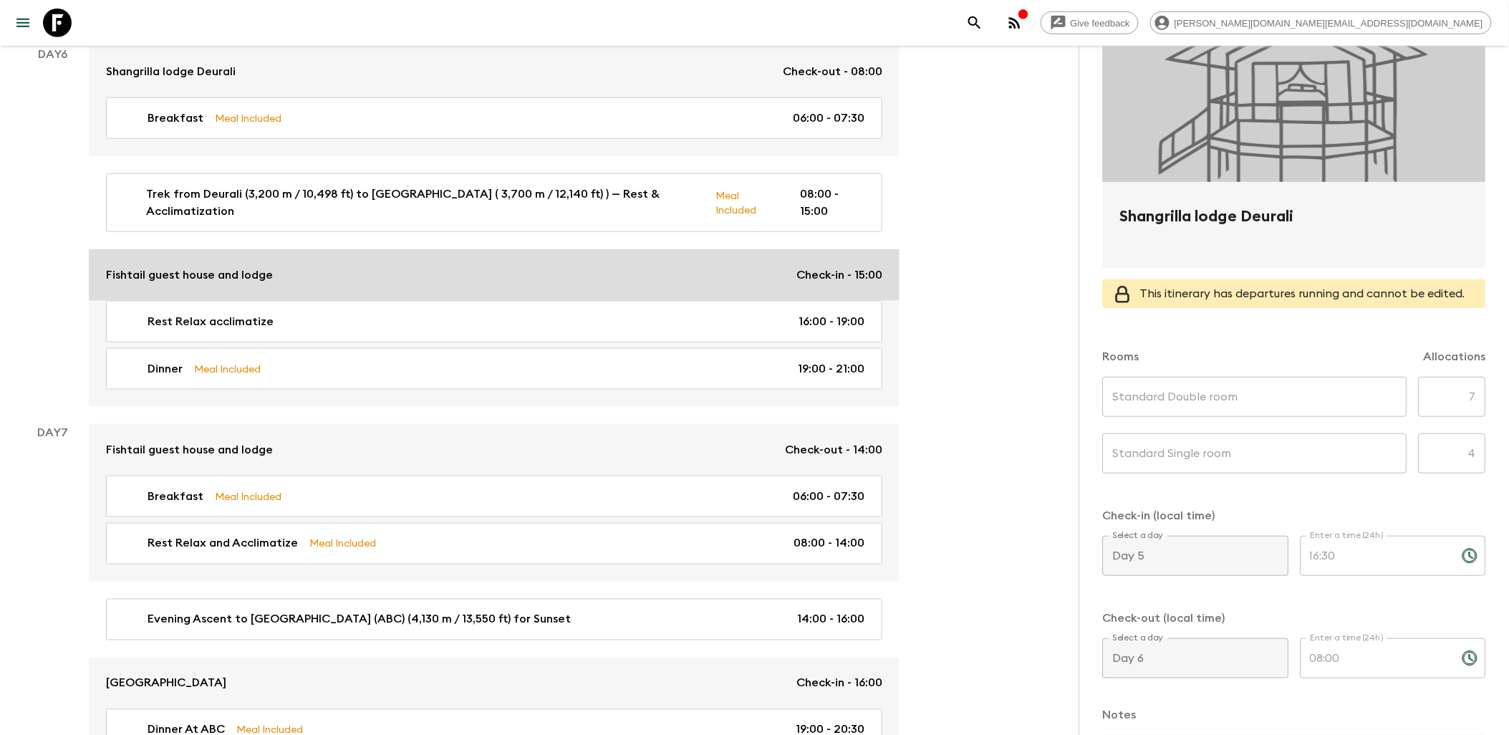
click at [511, 267] on link "Fishtail guest house and lodge Check-in - 15:00" at bounding box center [494, 275] width 811 height 52
type input "Standard Double room"
type input "Standard single room"
type input "Day 6"
type input "15:00"
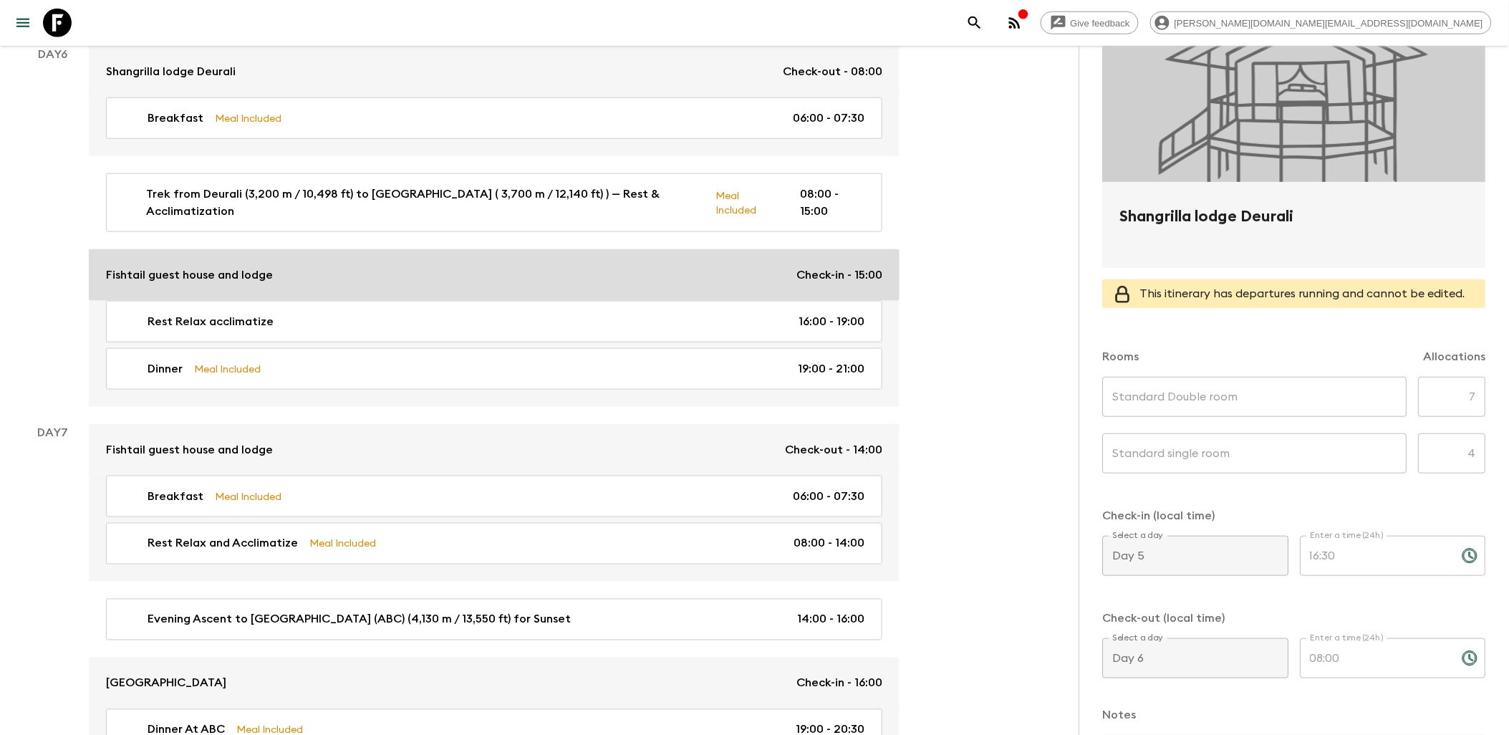
type input "Day 7"
type input "14:00"
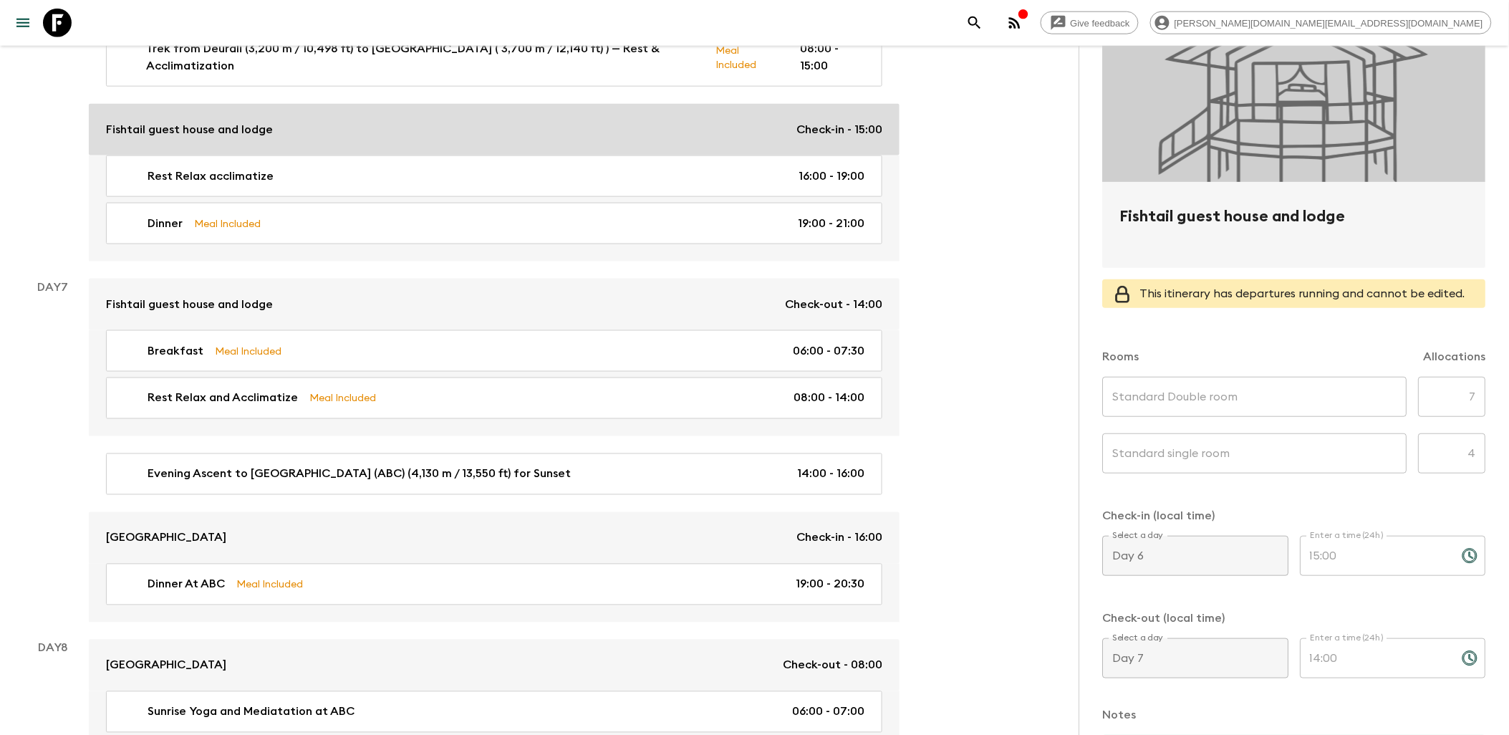
scroll to position [2545, 0]
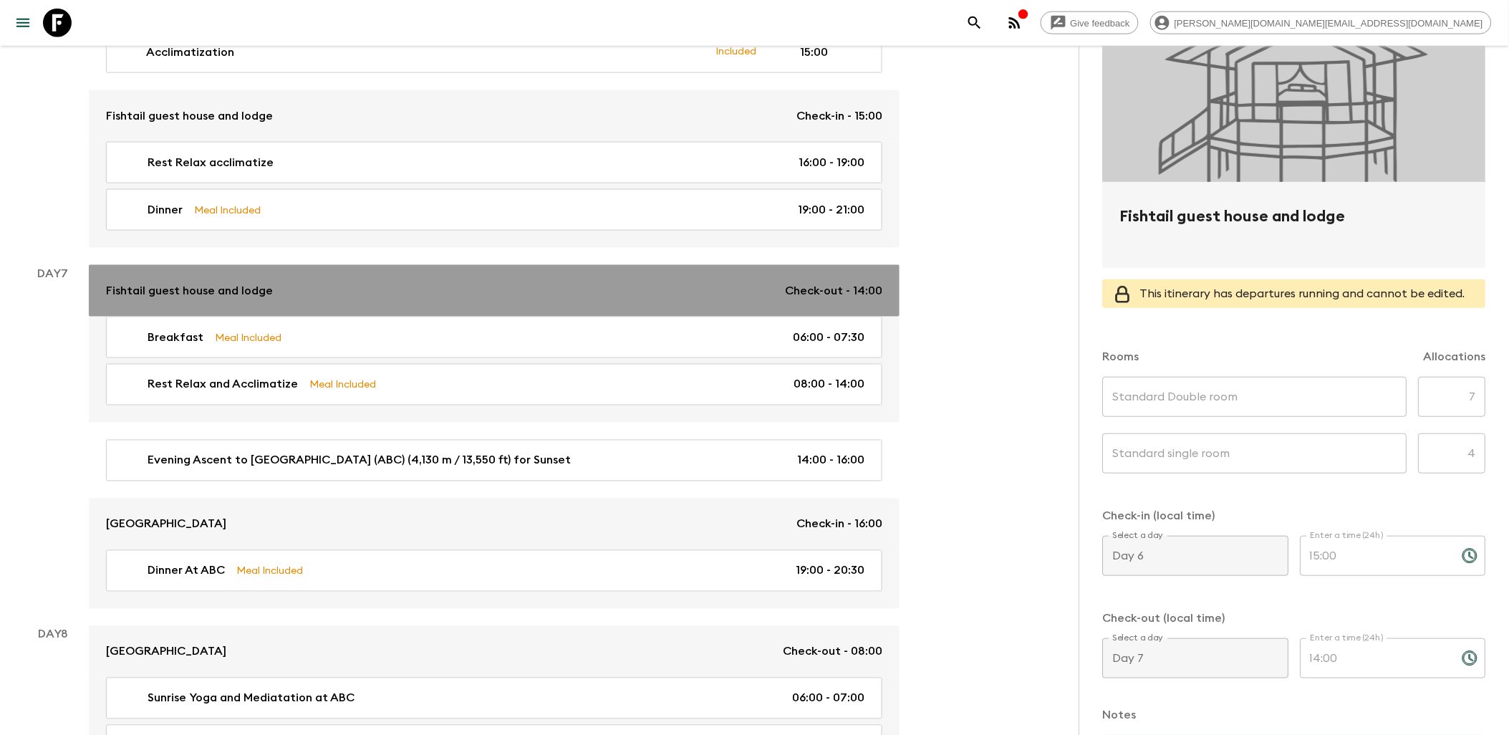
click at [521, 282] on div "Fishtail guest house and lodge Check-out - 14:00" at bounding box center [494, 290] width 776 height 17
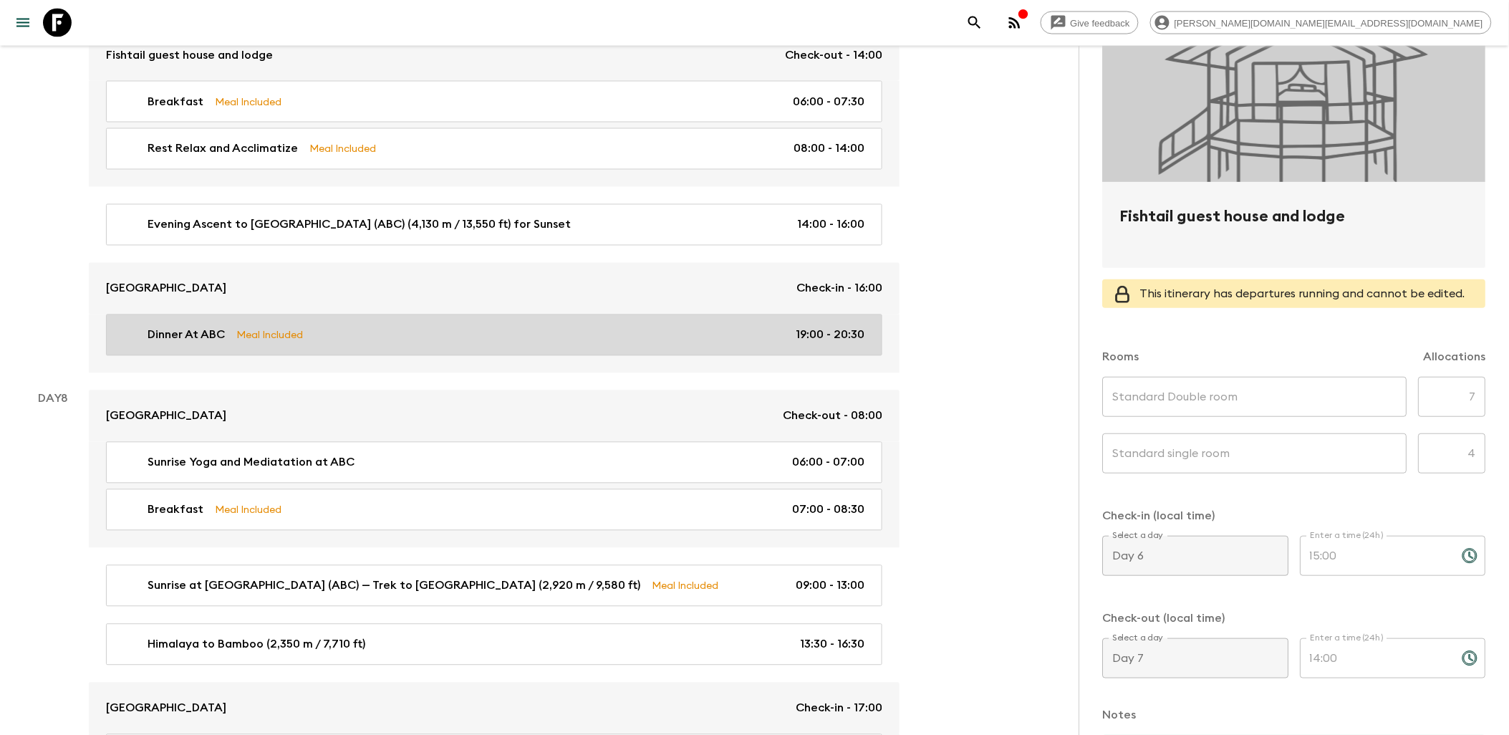
scroll to position [2784, 0]
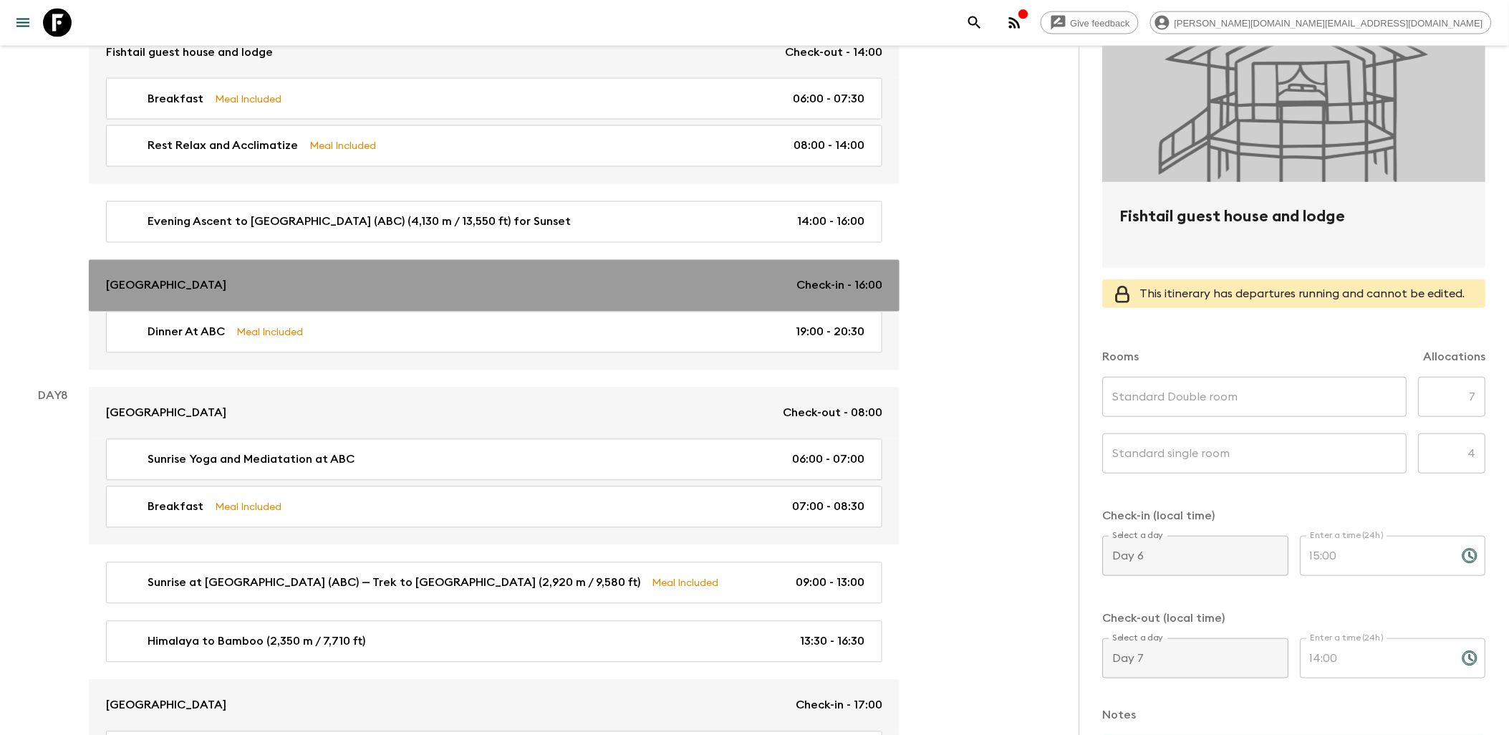
click at [517, 277] on div "Annapurna Sanctuary Lodge Check-in - 16:00" at bounding box center [494, 285] width 776 height 17
type input "Standard Double Room"
type input "5"
type input "Day 7"
type input "16:00"
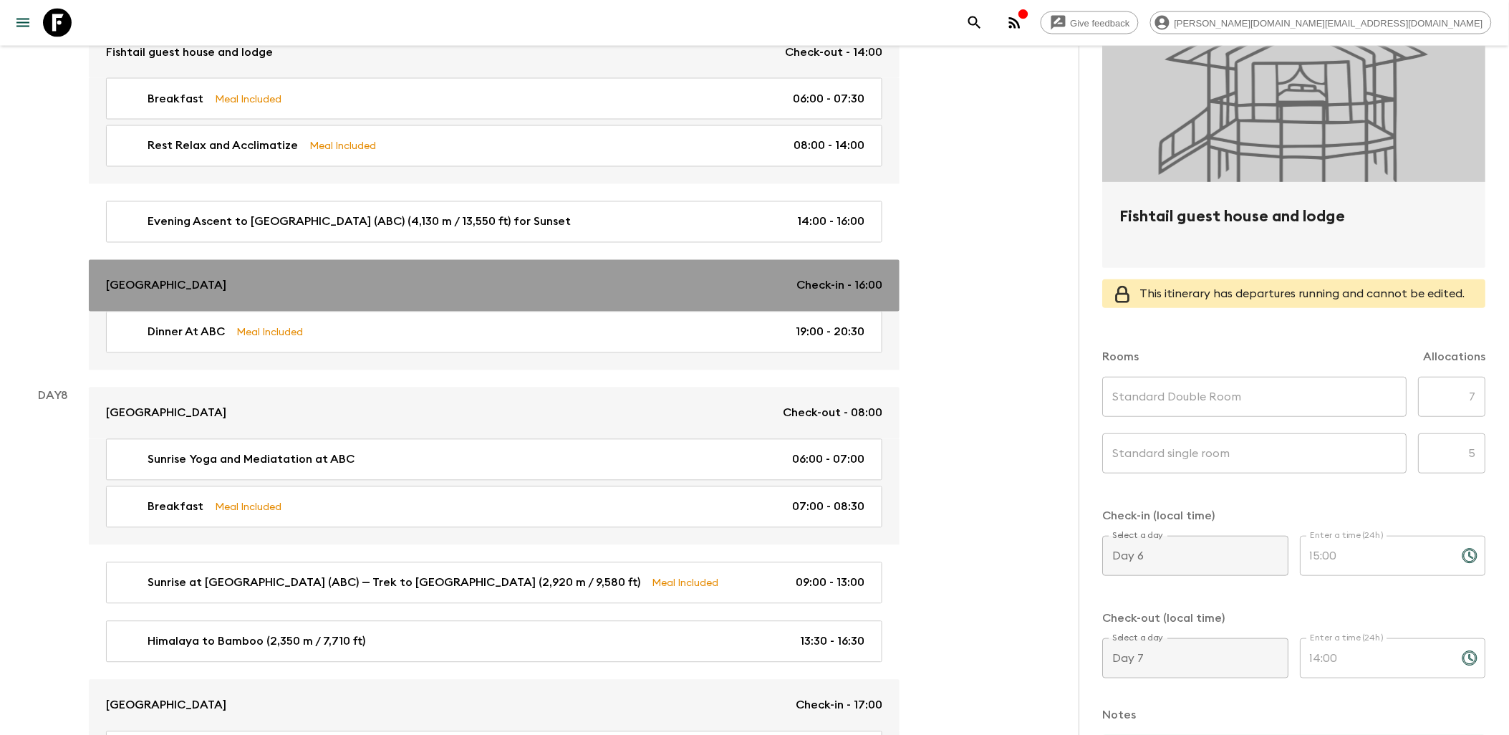
type input "Day 8"
type input "08:00"
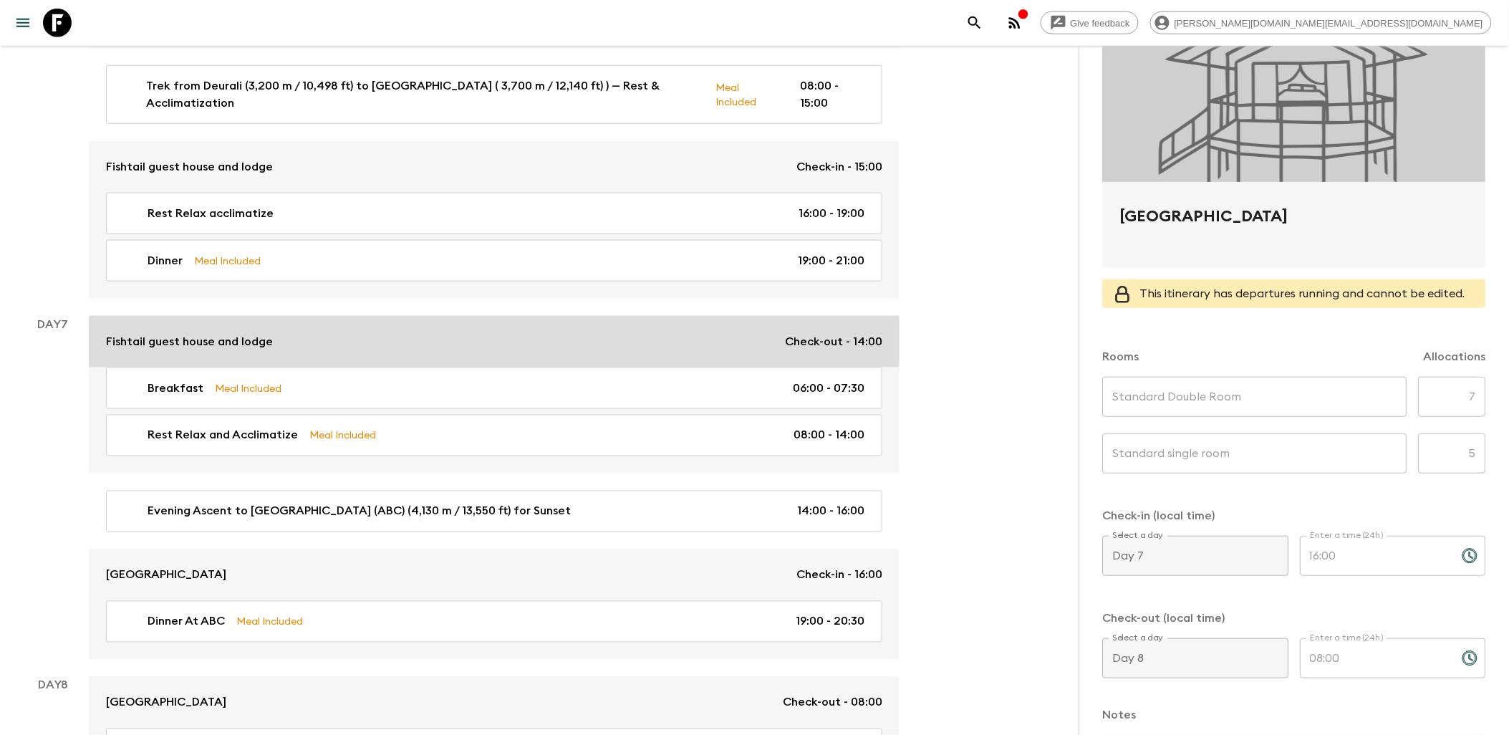
scroll to position [2466, 0]
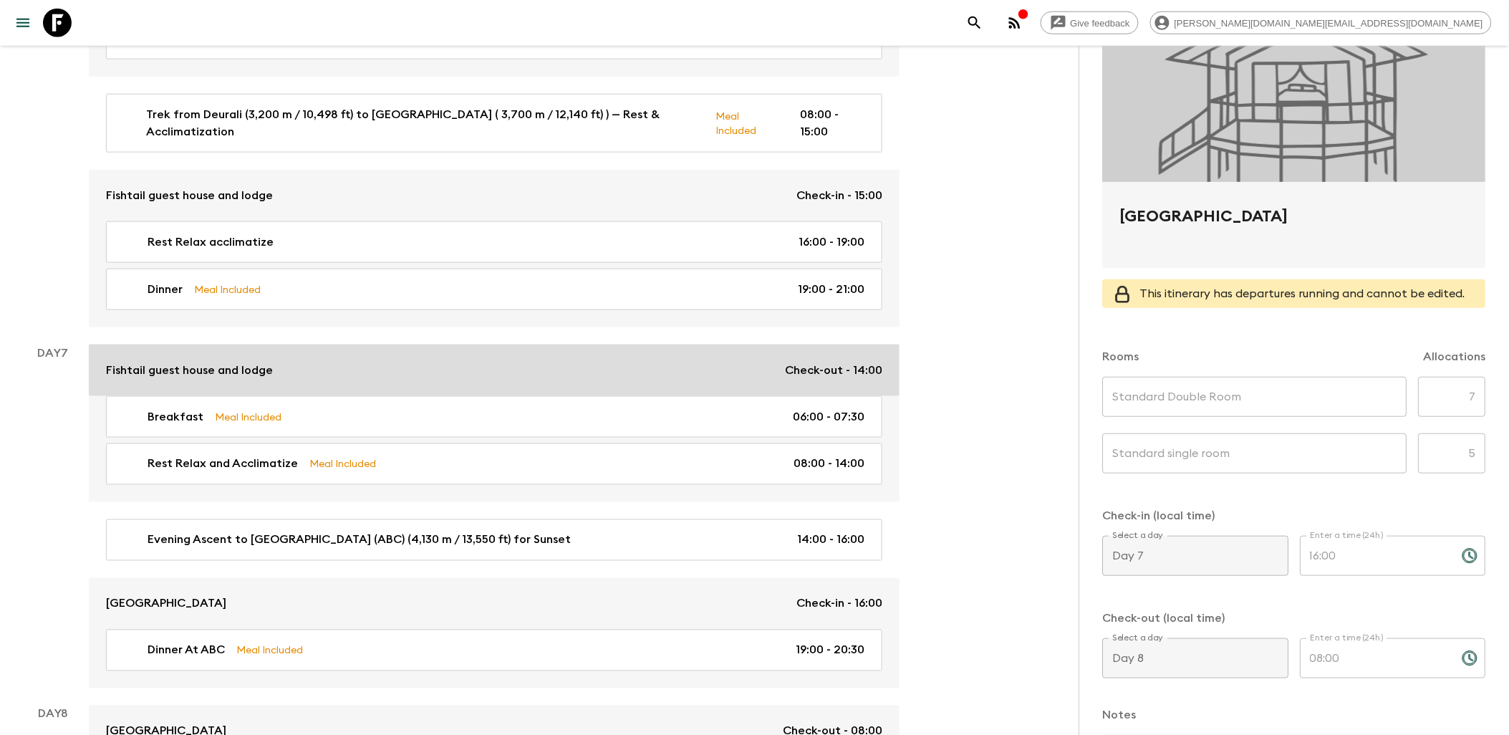
click at [521, 362] on div "Fishtail guest house and lodge Check-out - 14:00" at bounding box center [494, 370] width 776 height 17
type input "Standard Double room"
type input "4"
type input "Day 6"
type input "15:00"
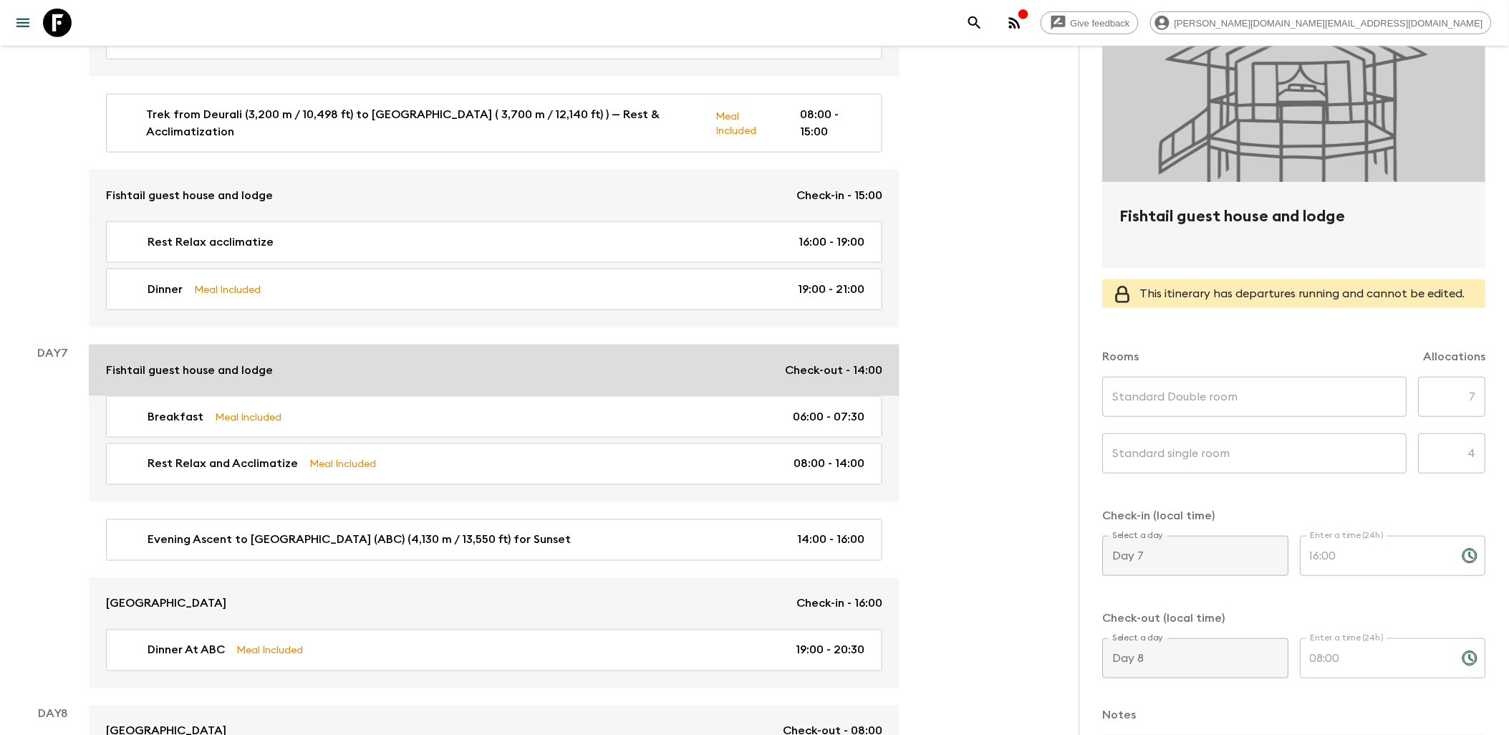
type input "Day 7"
type input "14:00"
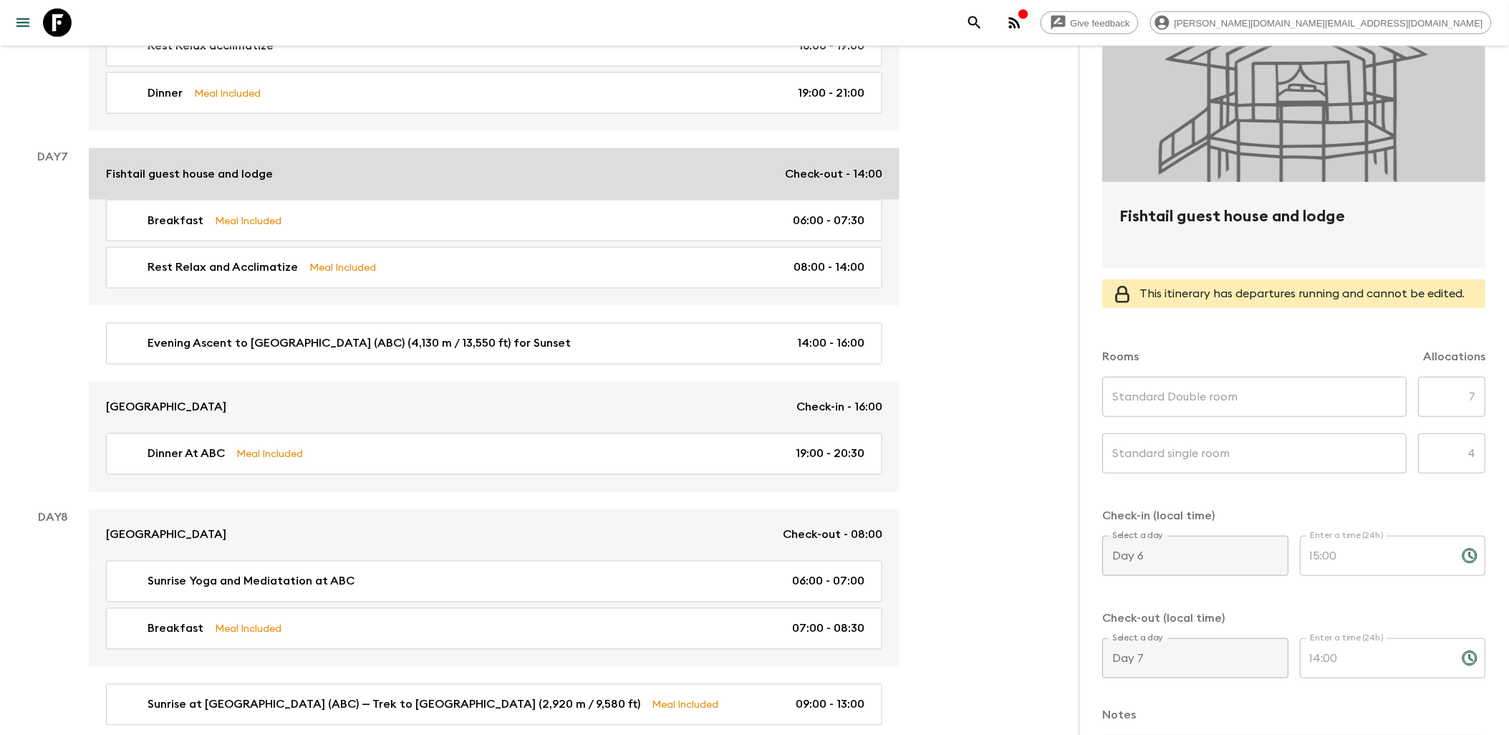
scroll to position [2704, 0]
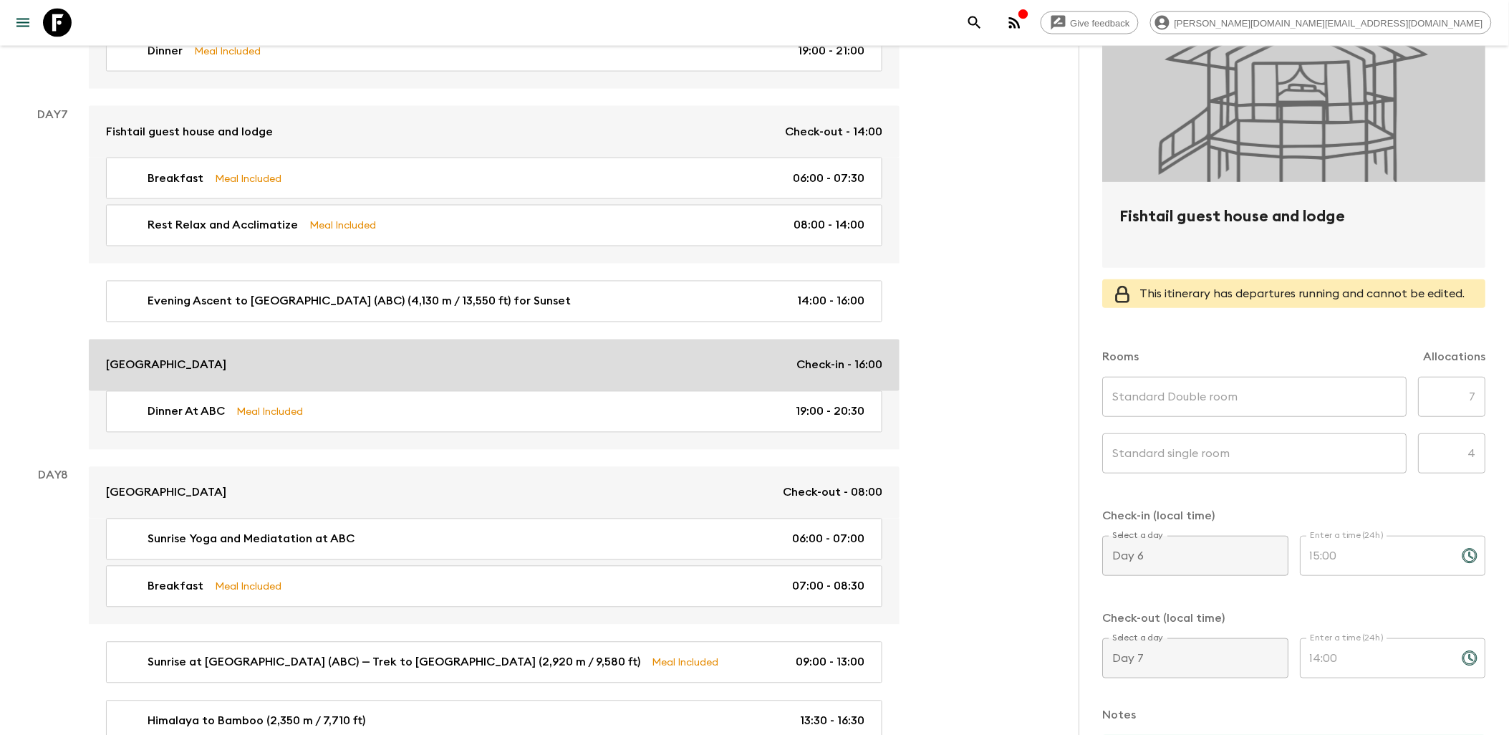
click at [526, 357] on div "Annapurna Sanctuary Lodge Check-in - 16:00" at bounding box center [494, 365] width 776 height 17
type input "Standard Double Room"
type input "5"
type input "Day 7"
type input "16:00"
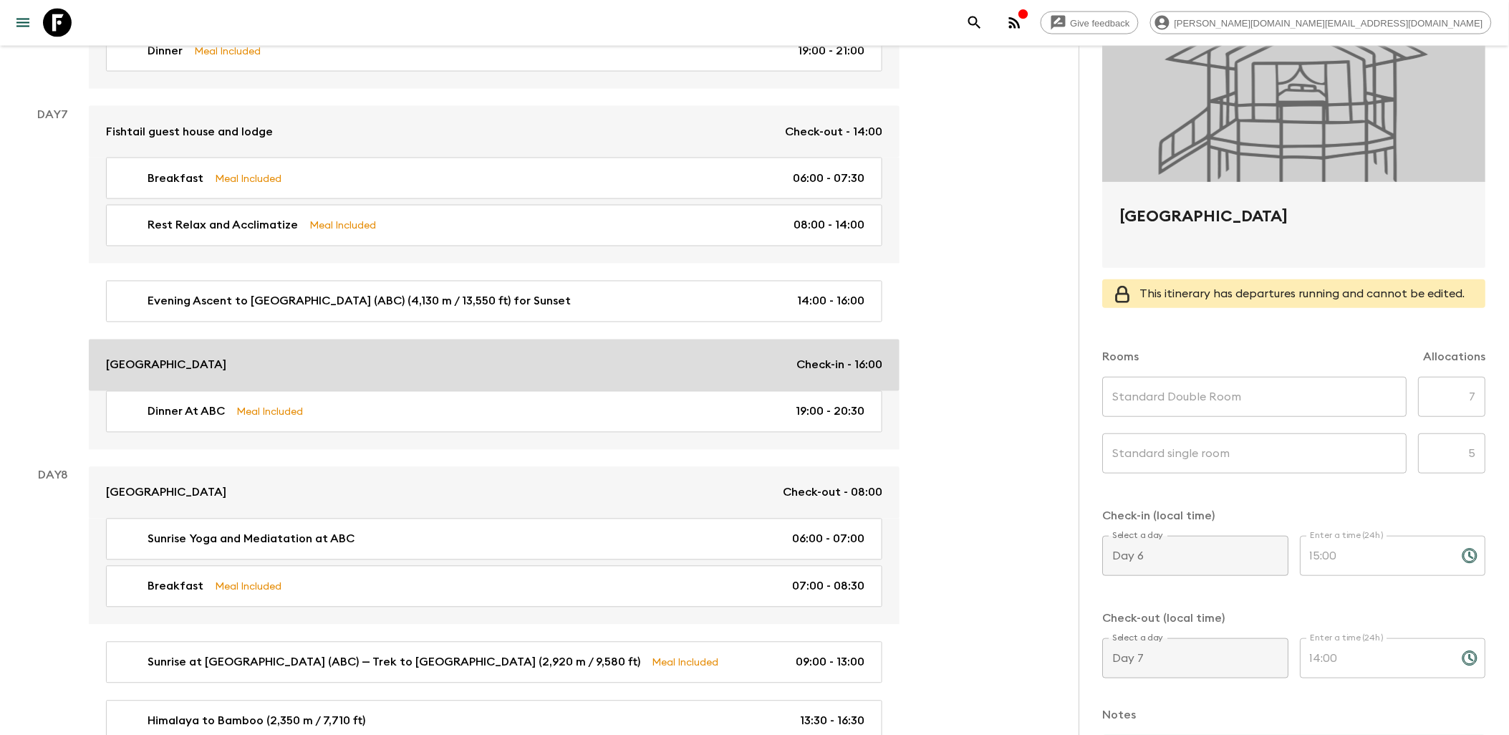
type input "Day 8"
type input "08:00"
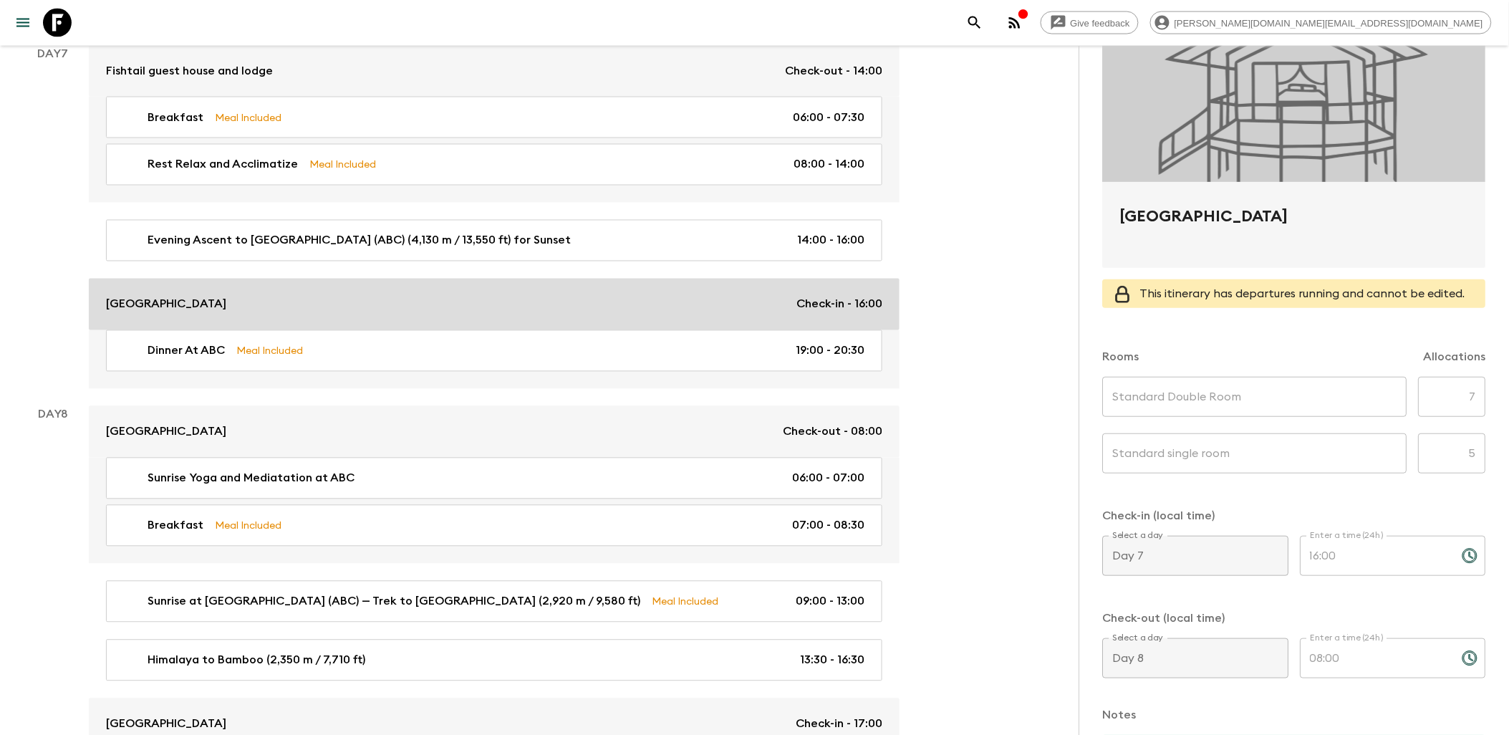
scroll to position [2864, 0]
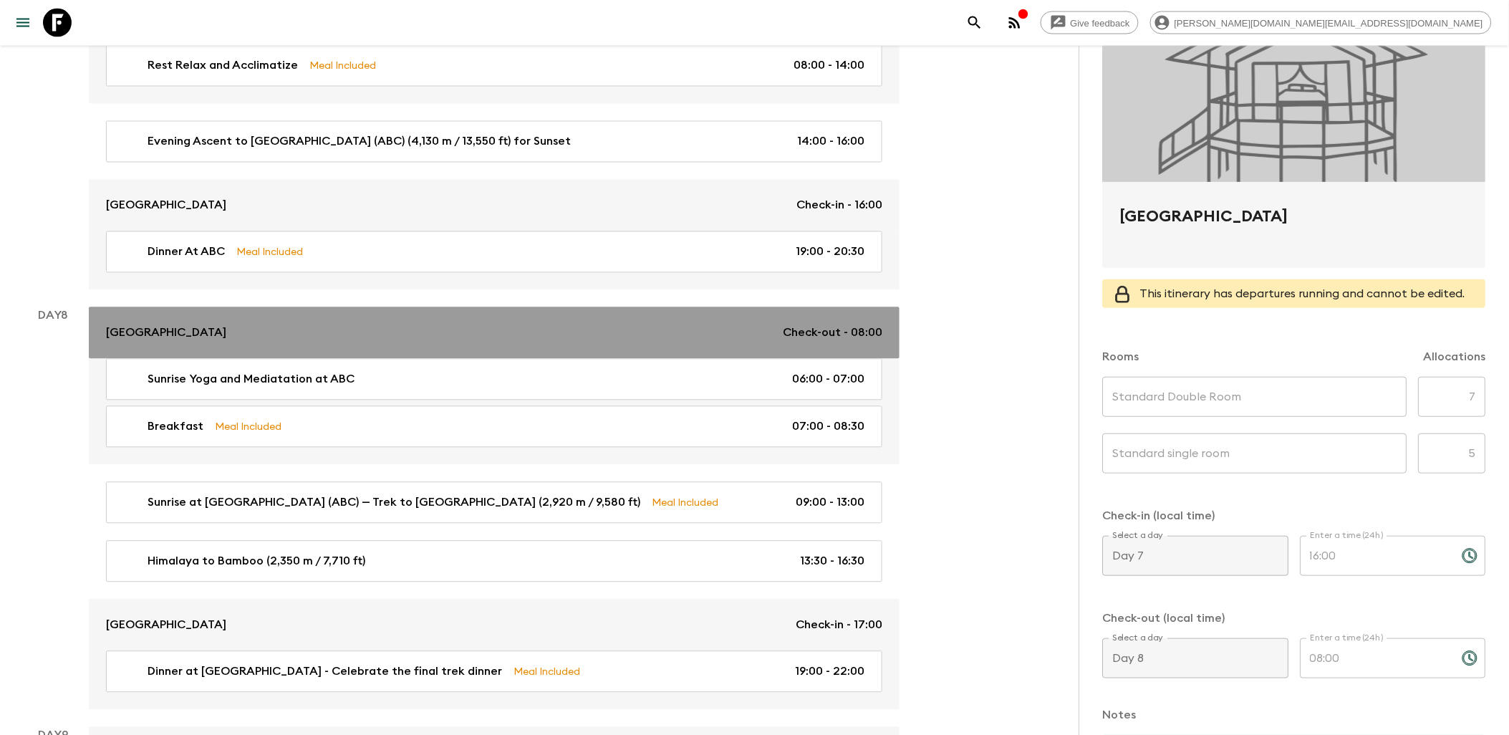
click at [547, 324] on div "Annapurna Sanctuary Lodge Check-out - 08:00" at bounding box center [494, 332] width 776 height 17
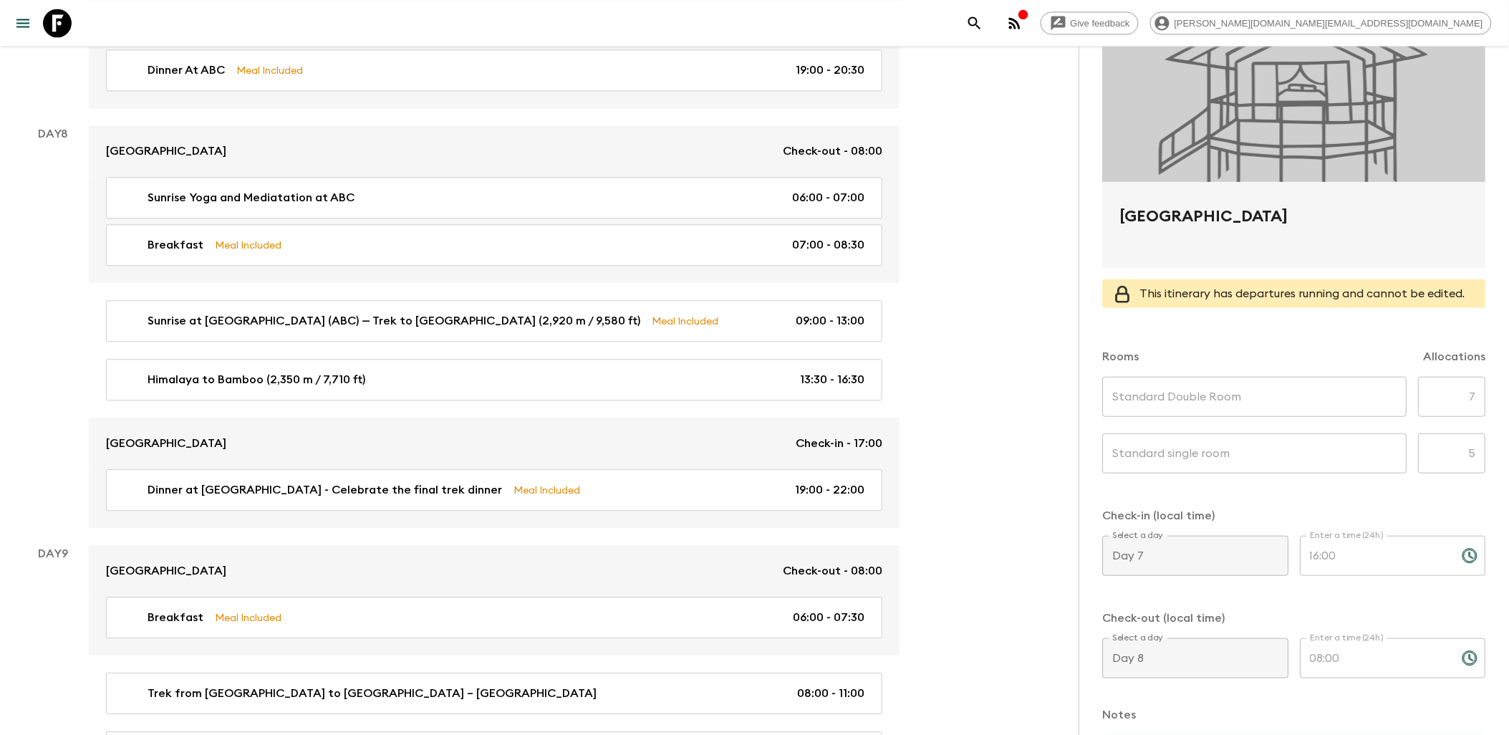
scroll to position [3102, 0]
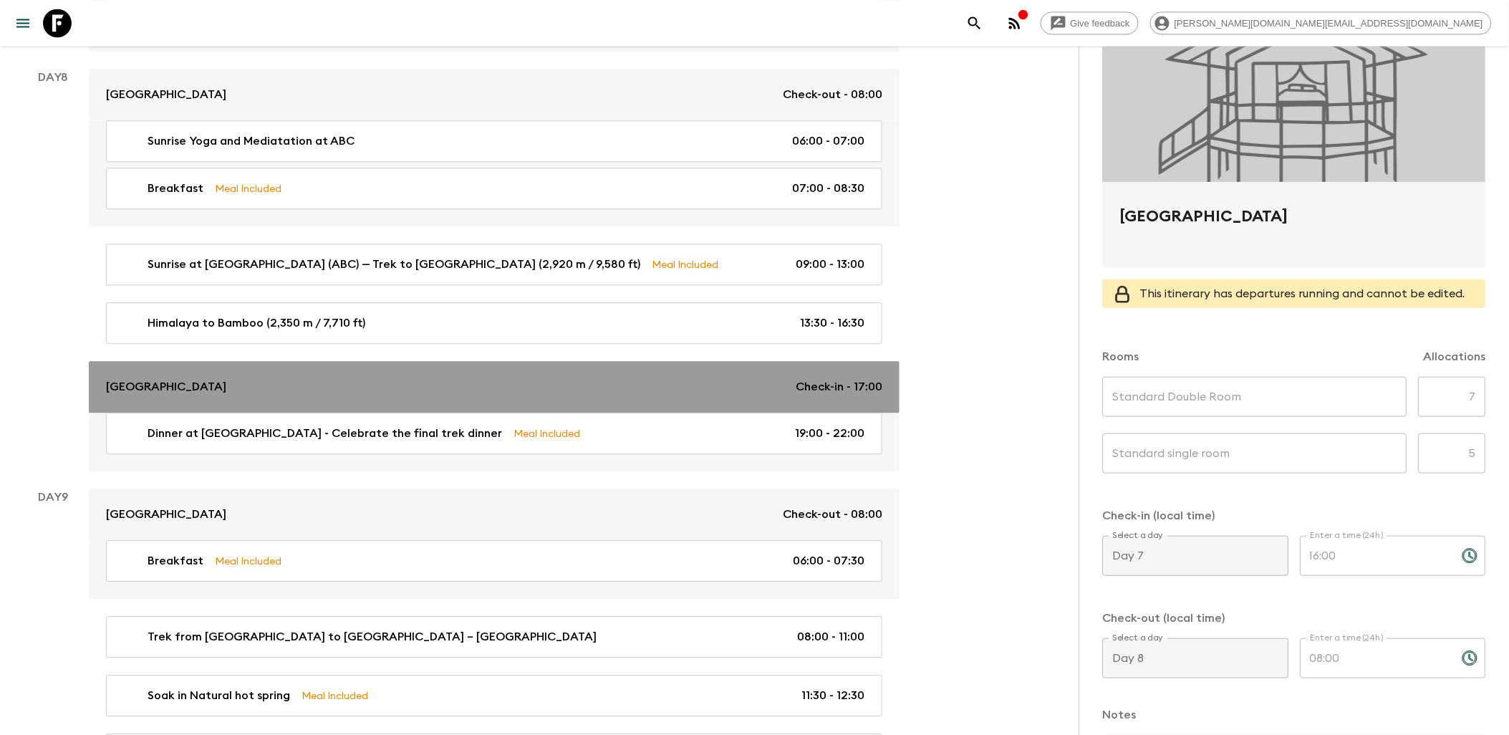
click at [533, 378] on div "Bamboo Lodge Check-in - 17:00" at bounding box center [494, 386] width 776 height 17
type input "Standard Double"
type input "Standard single"
type input "Day 8"
type input "17:00"
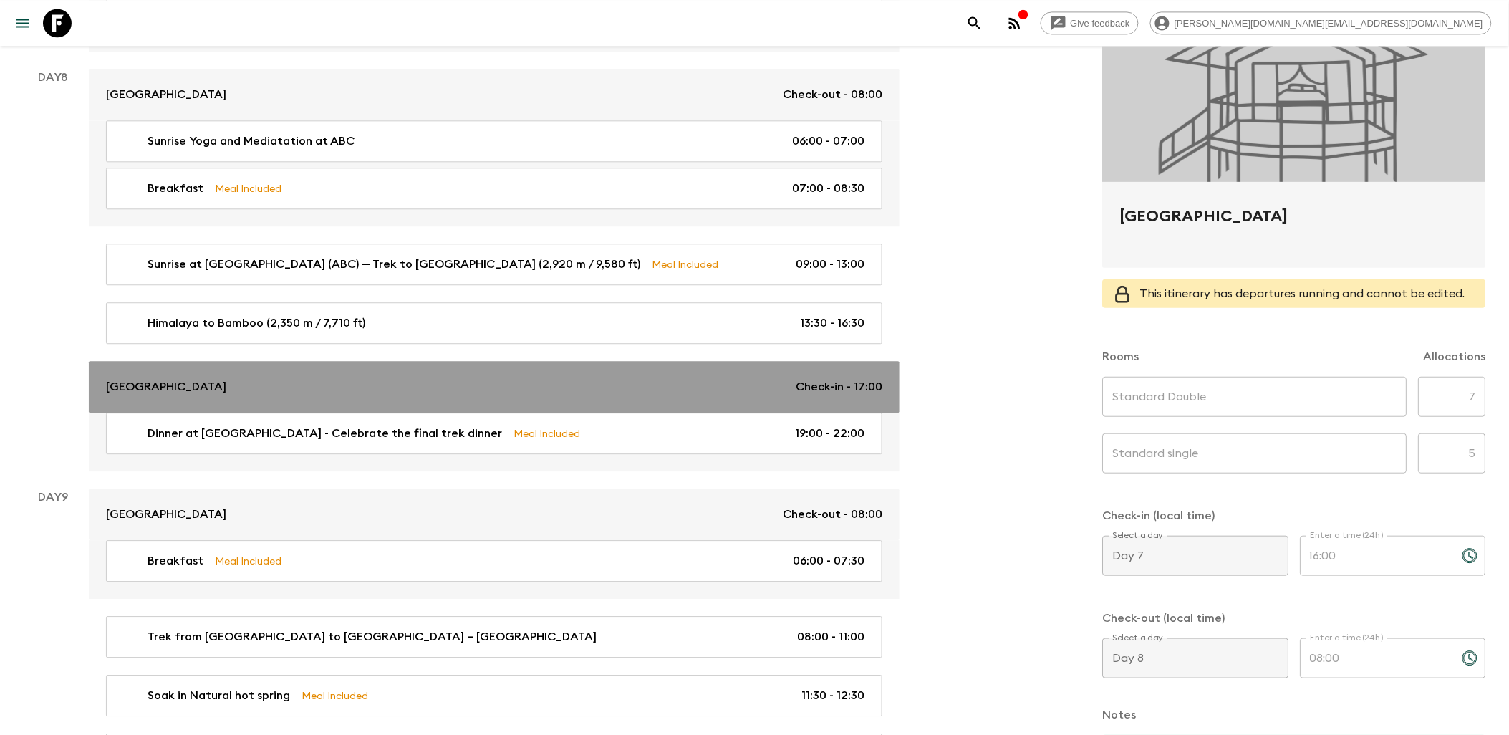
type input "Day 9"
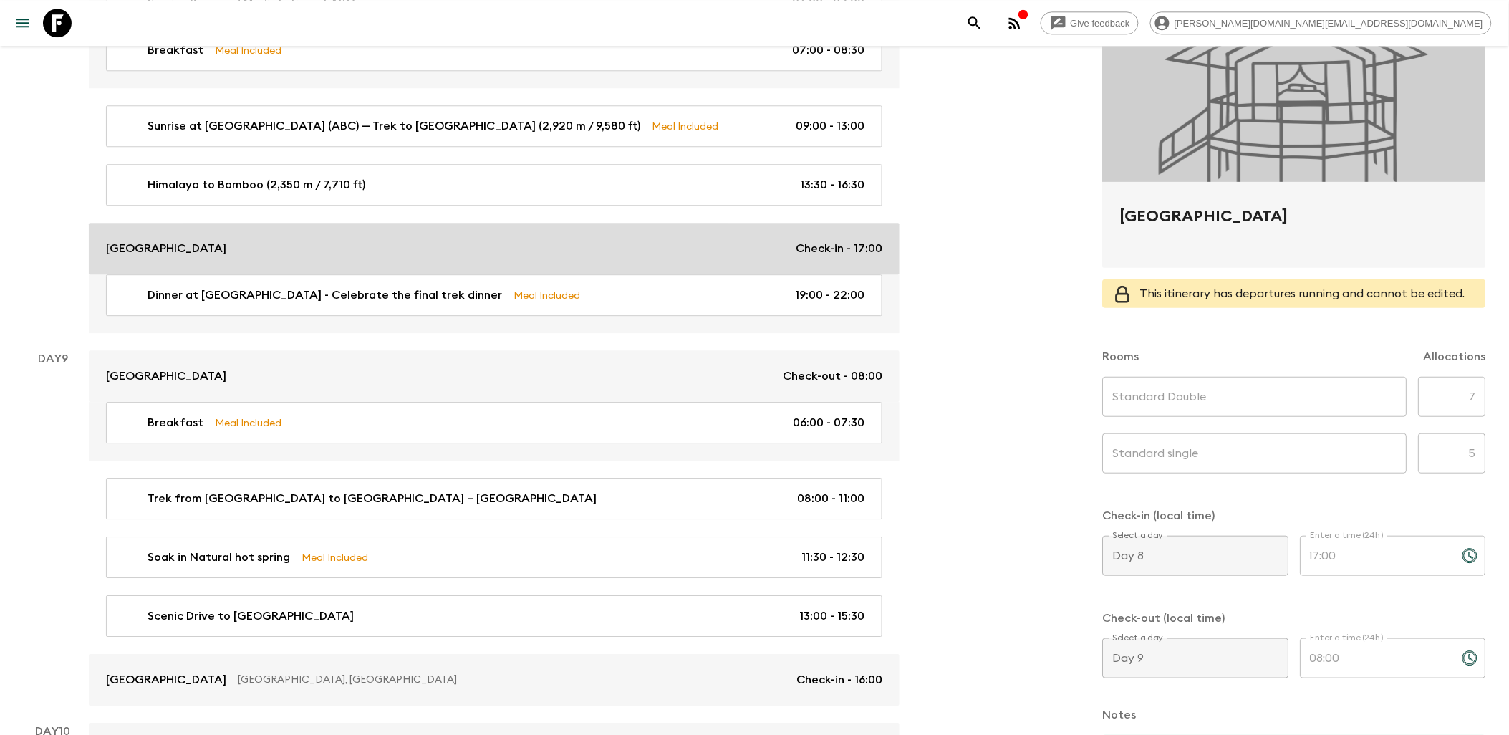
scroll to position [3261, 0]
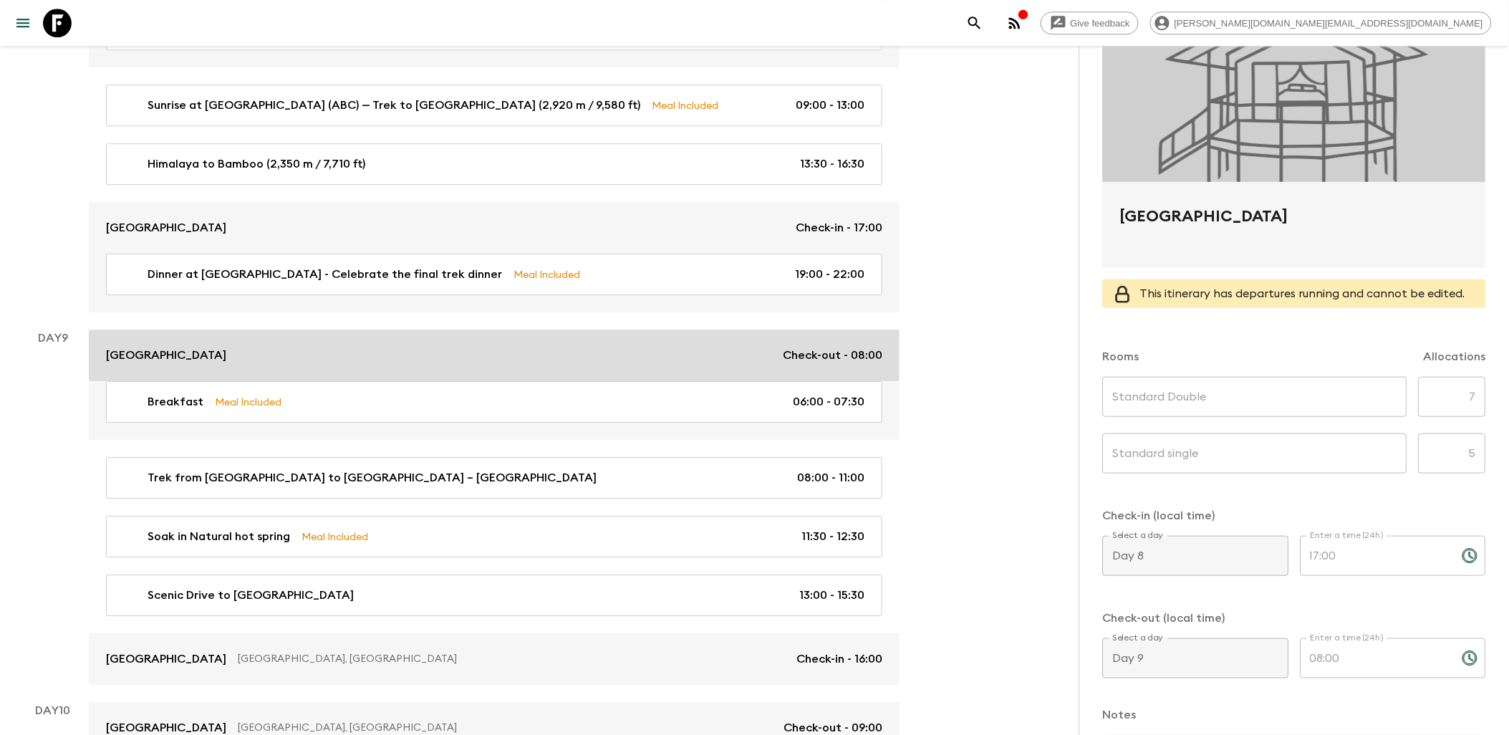
click at [541, 347] on div "Bamboo Lodge Check-out - 08:00" at bounding box center [494, 355] width 776 height 17
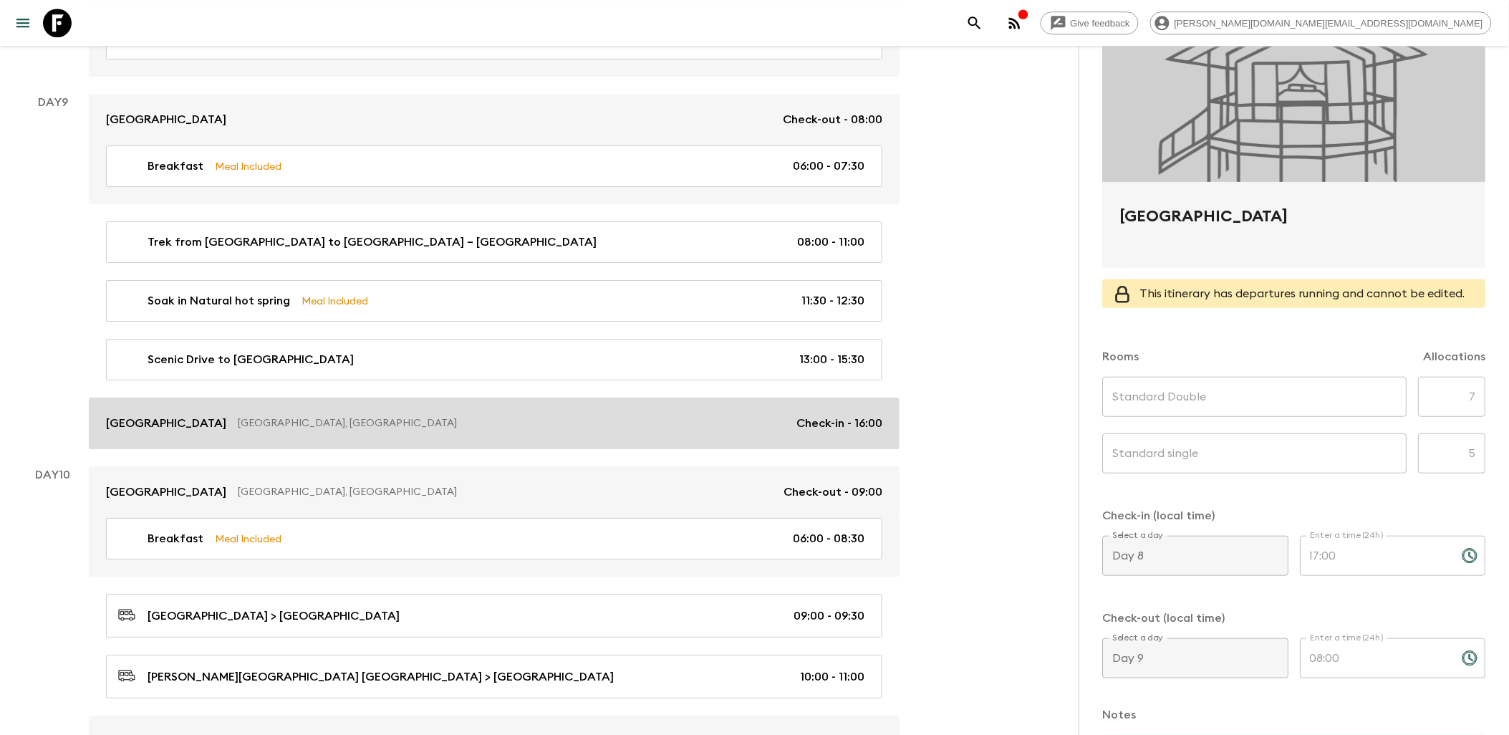
scroll to position [3500, 0]
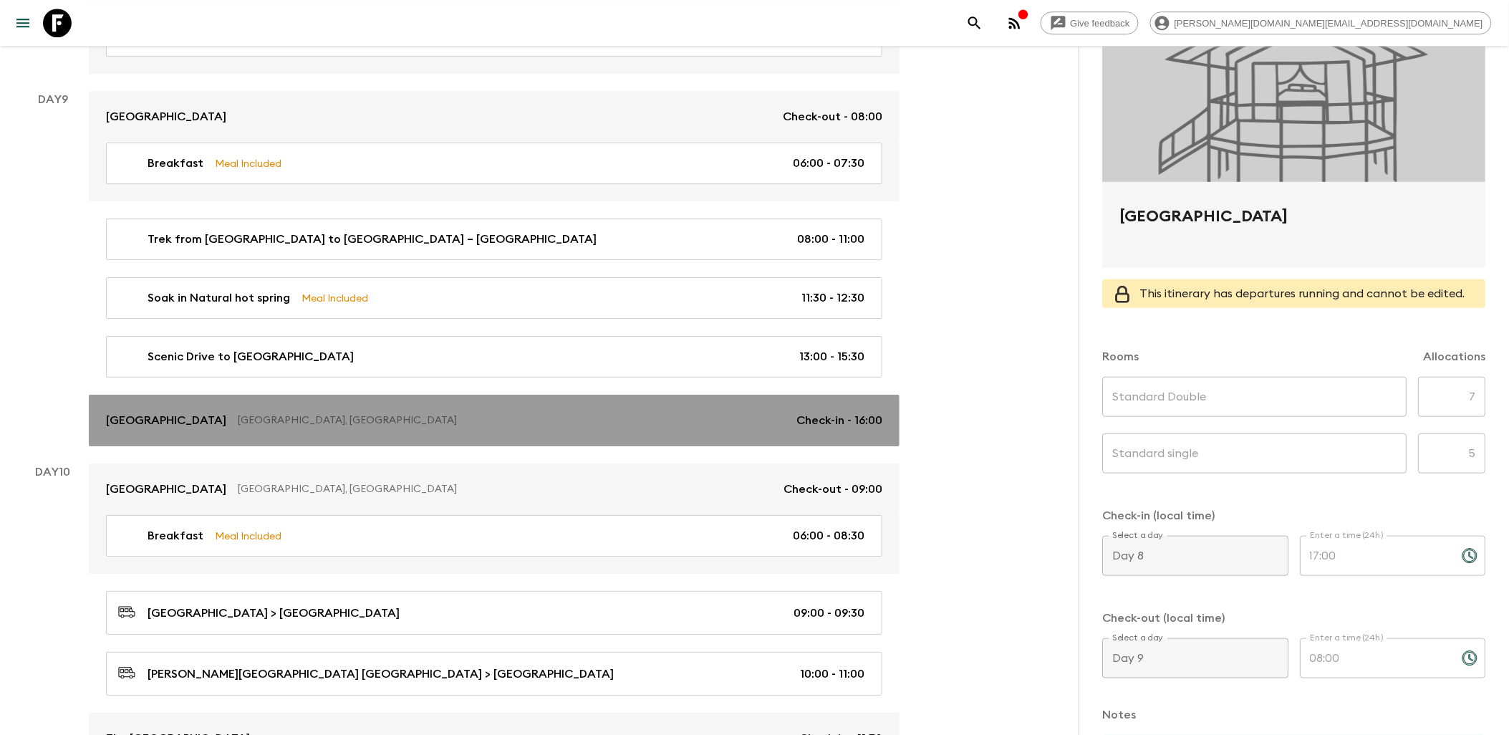
click at [530, 412] on div "Hotel Barahi Pokhara, Nepal Check-in - 16:00" at bounding box center [494, 420] width 776 height 17
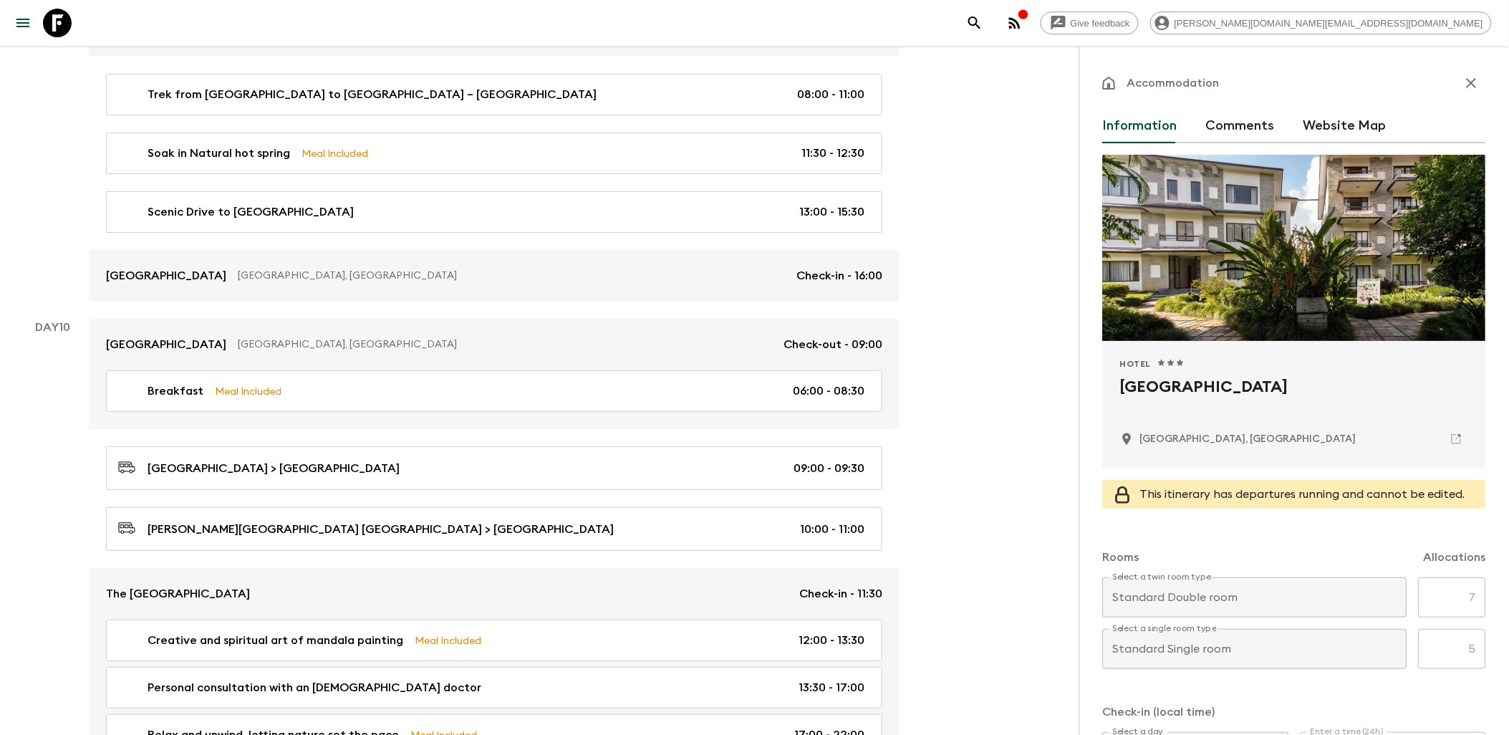
scroll to position [3659, 0]
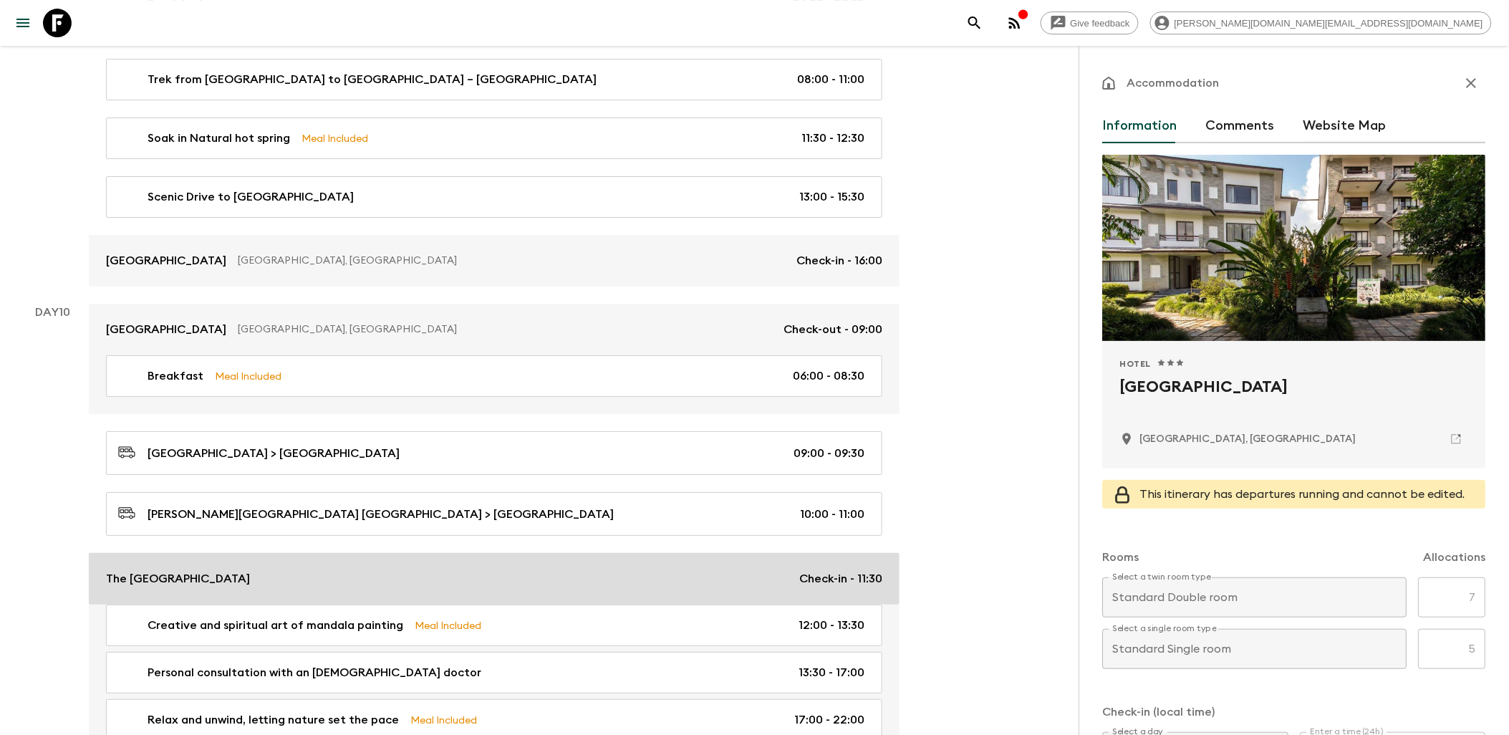
click at [538, 570] on div "The Terraces Resort and Spa Check-in - 11:30" at bounding box center [494, 578] width 776 height 17
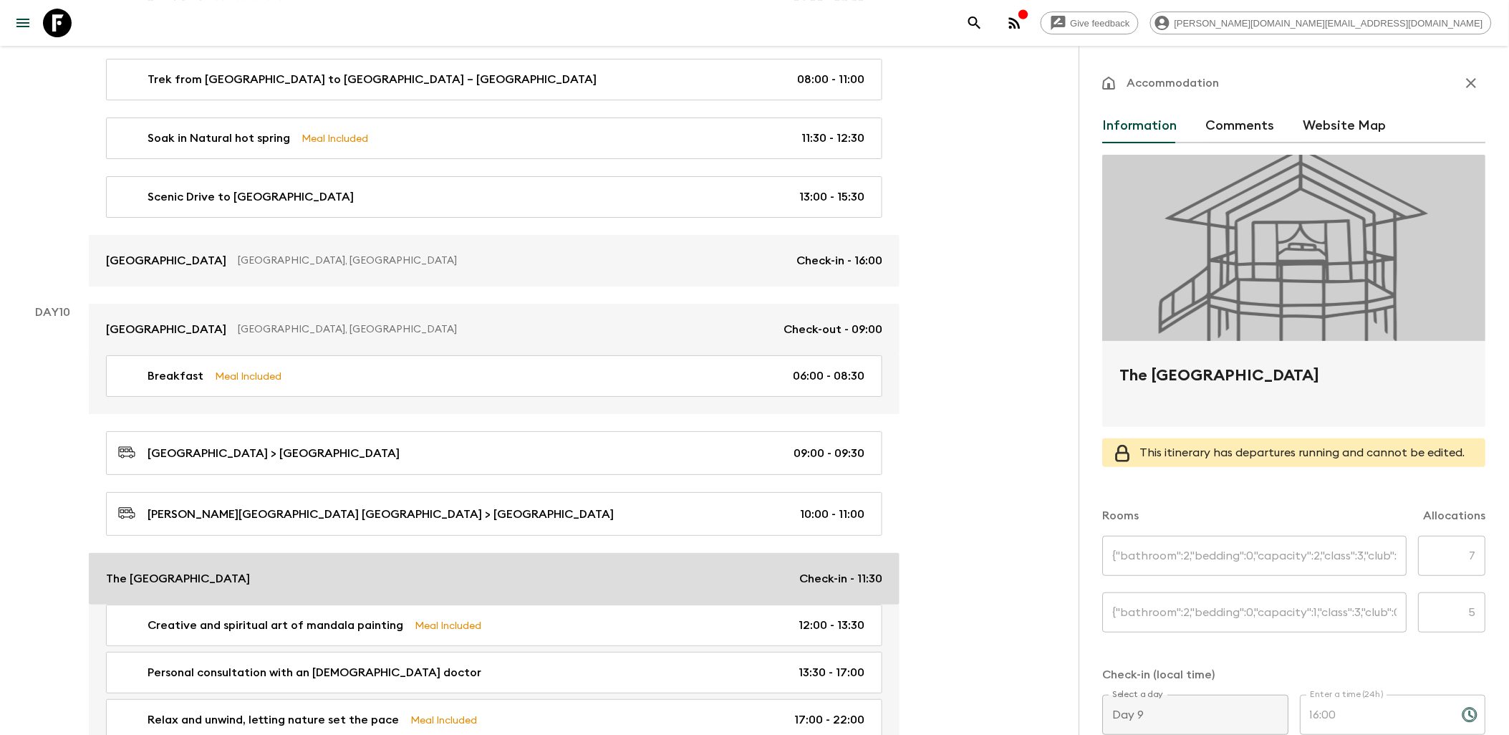
type input "Superior Suite Double"
type input "Superior Suite single"
type input "Day 10"
type input "11:30"
type input "Day 12"
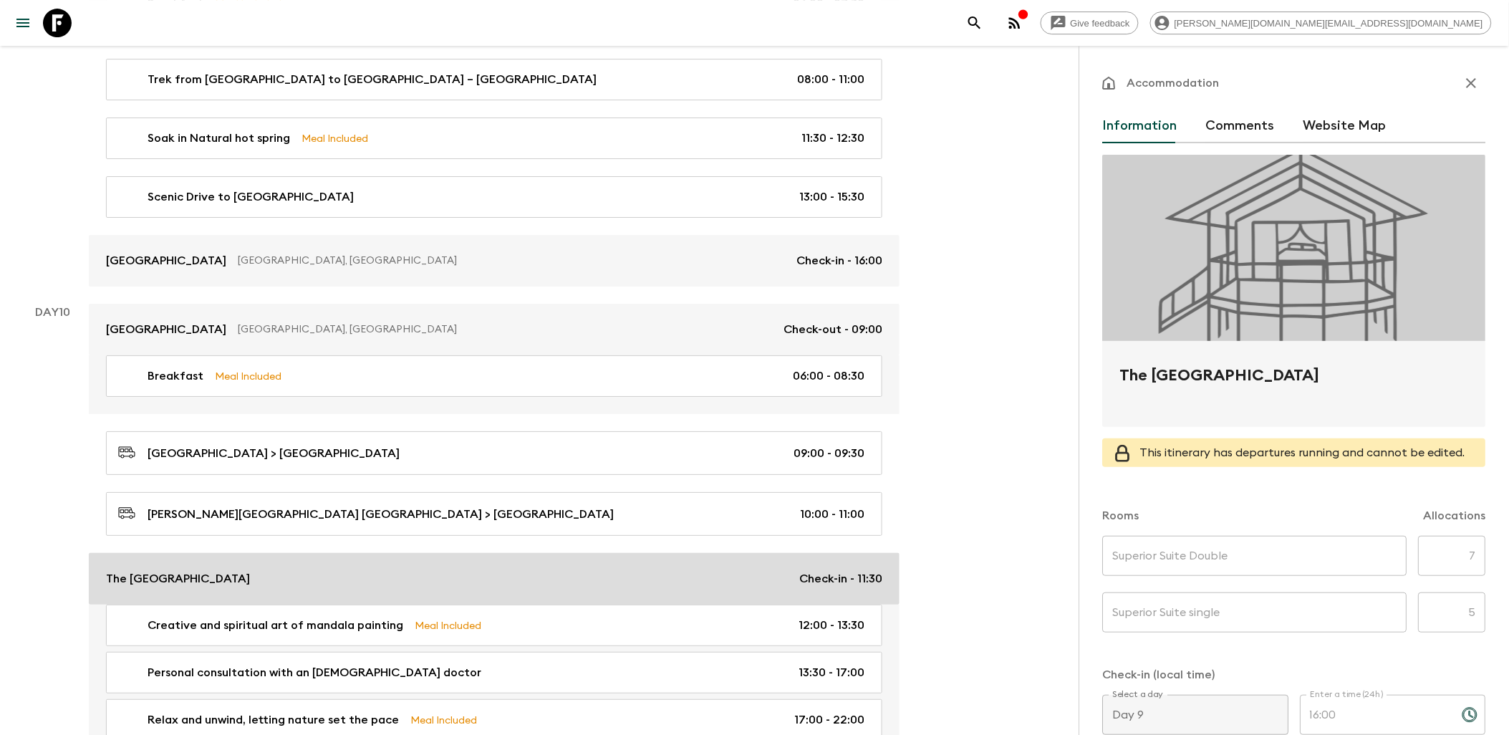
type input "11:00"
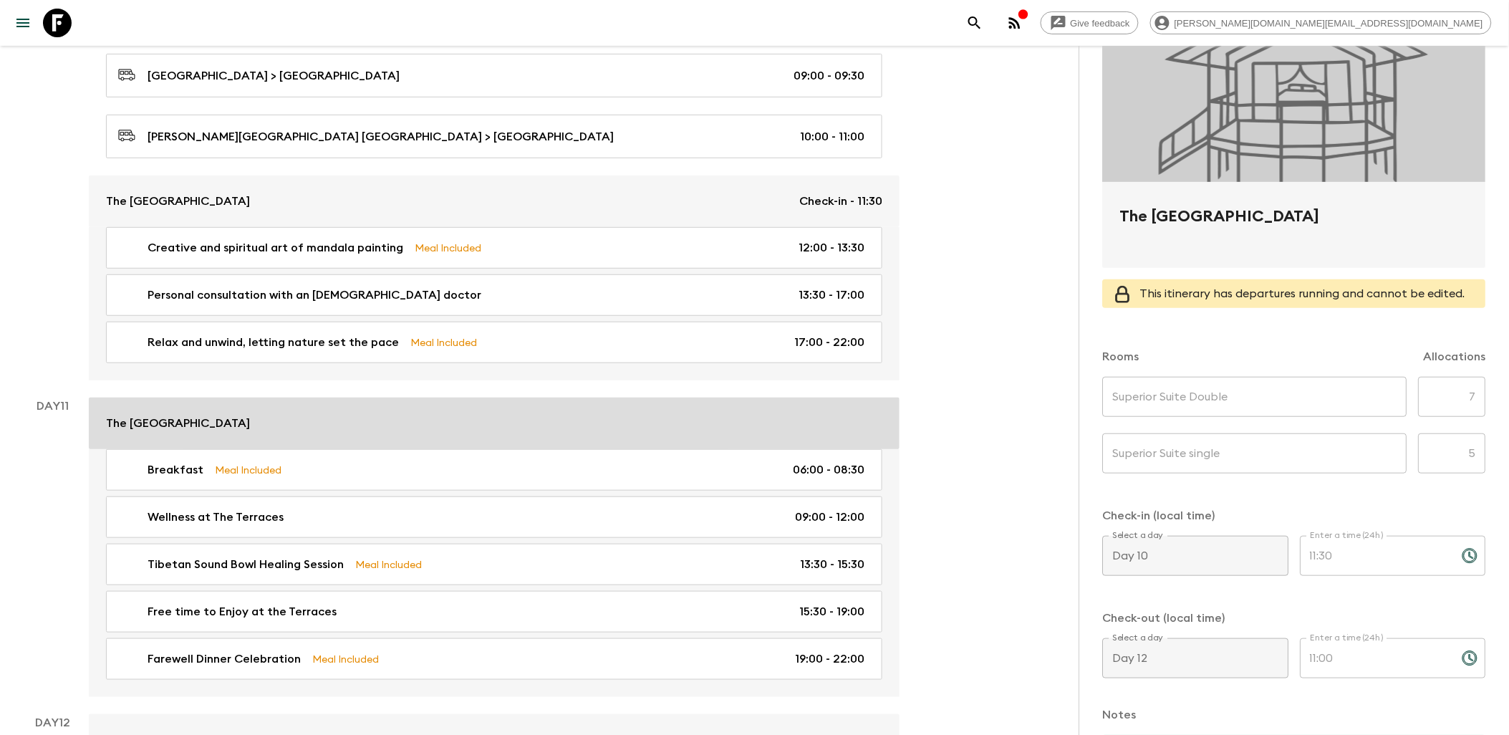
scroll to position [4057, 0]
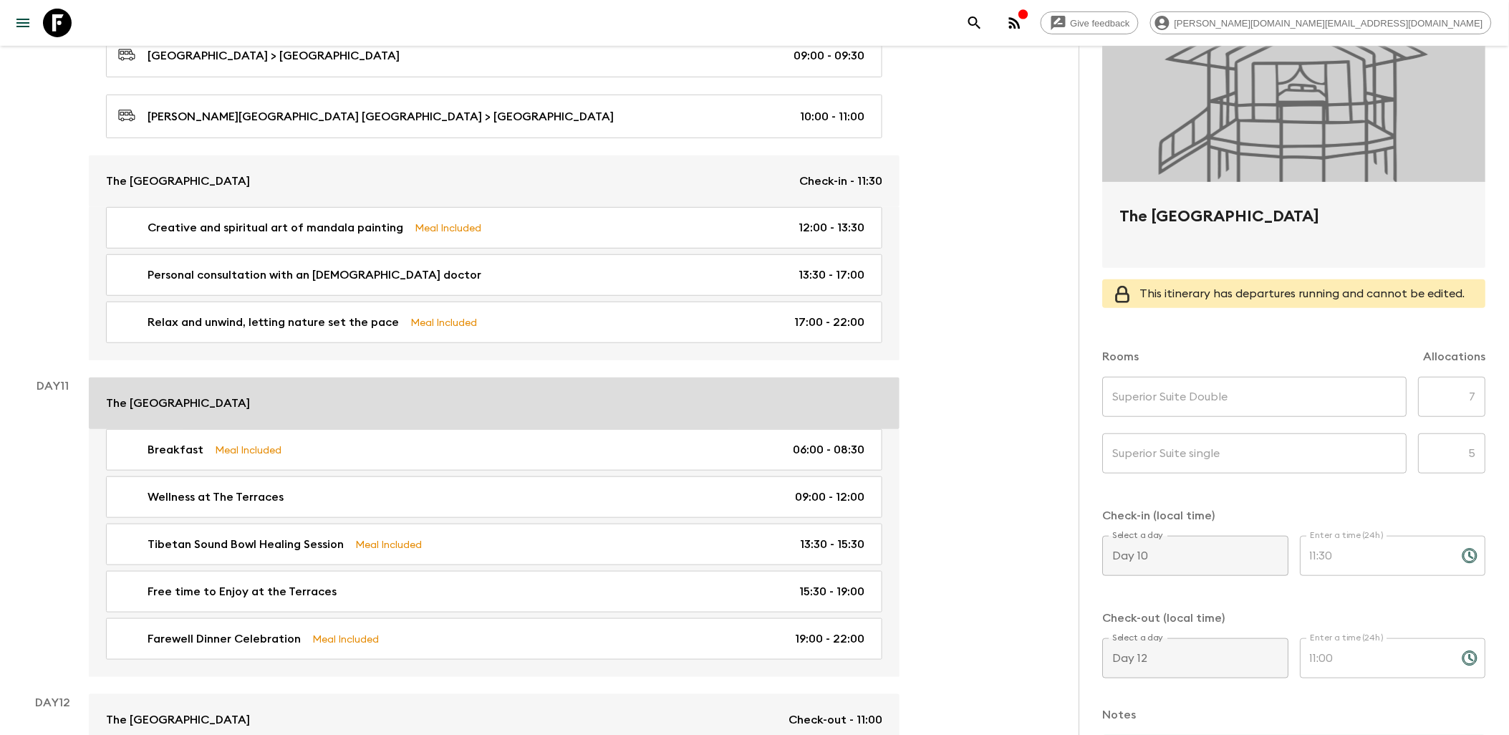
click at [591, 395] on link "The Terraces Resort and Spa" at bounding box center [494, 403] width 811 height 52
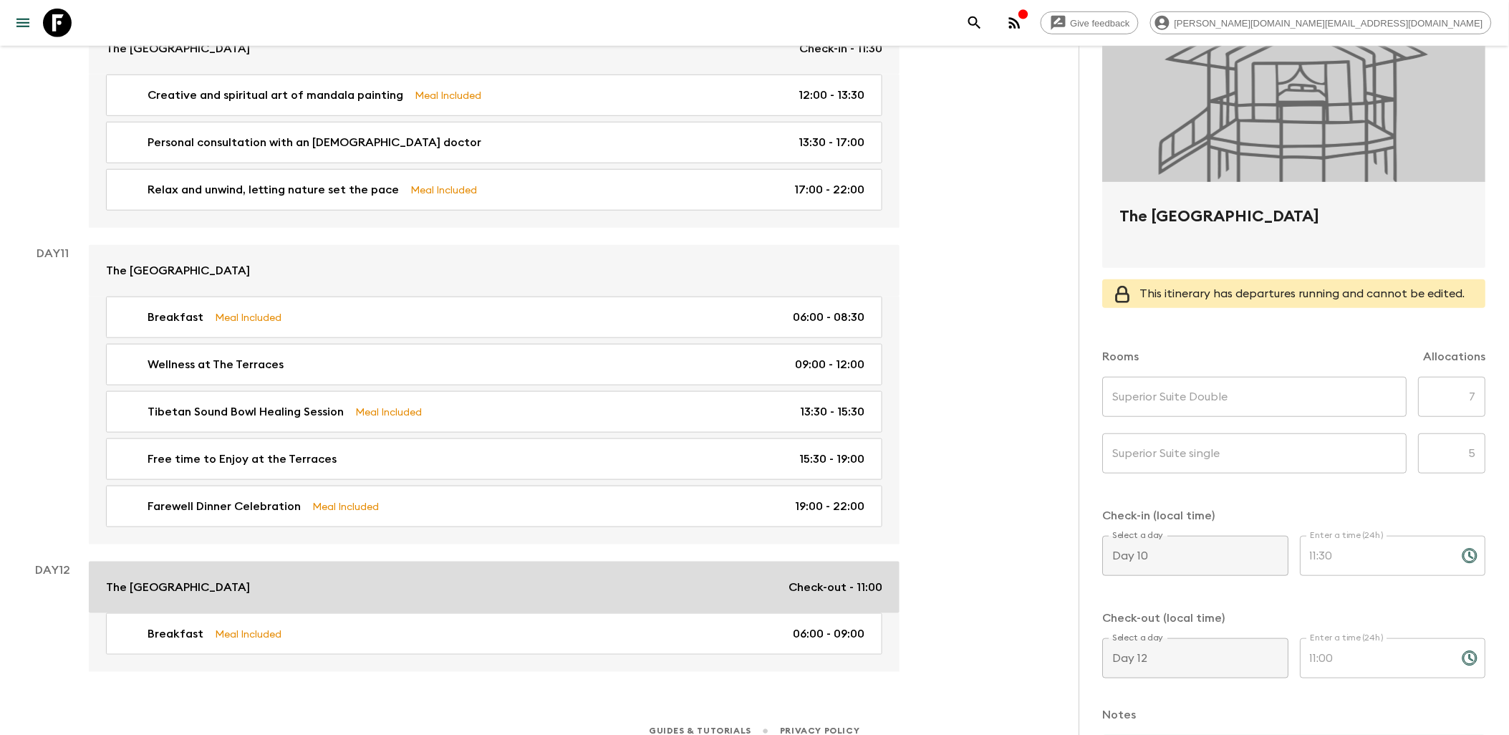
click at [555, 579] on div "The Terraces Resort and Spa Check-out - 11:00" at bounding box center [494, 587] width 776 height 17
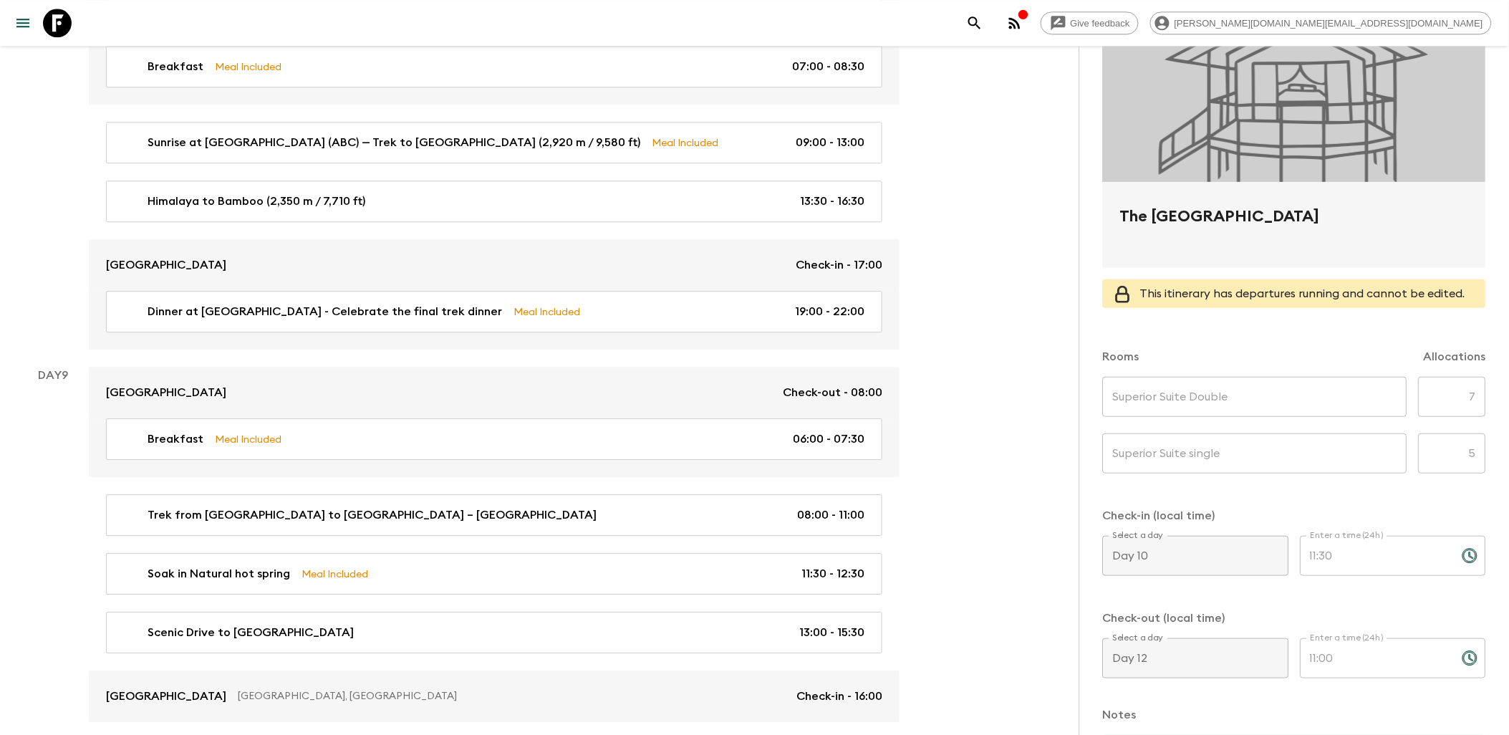
scroll to position [3155, 0]
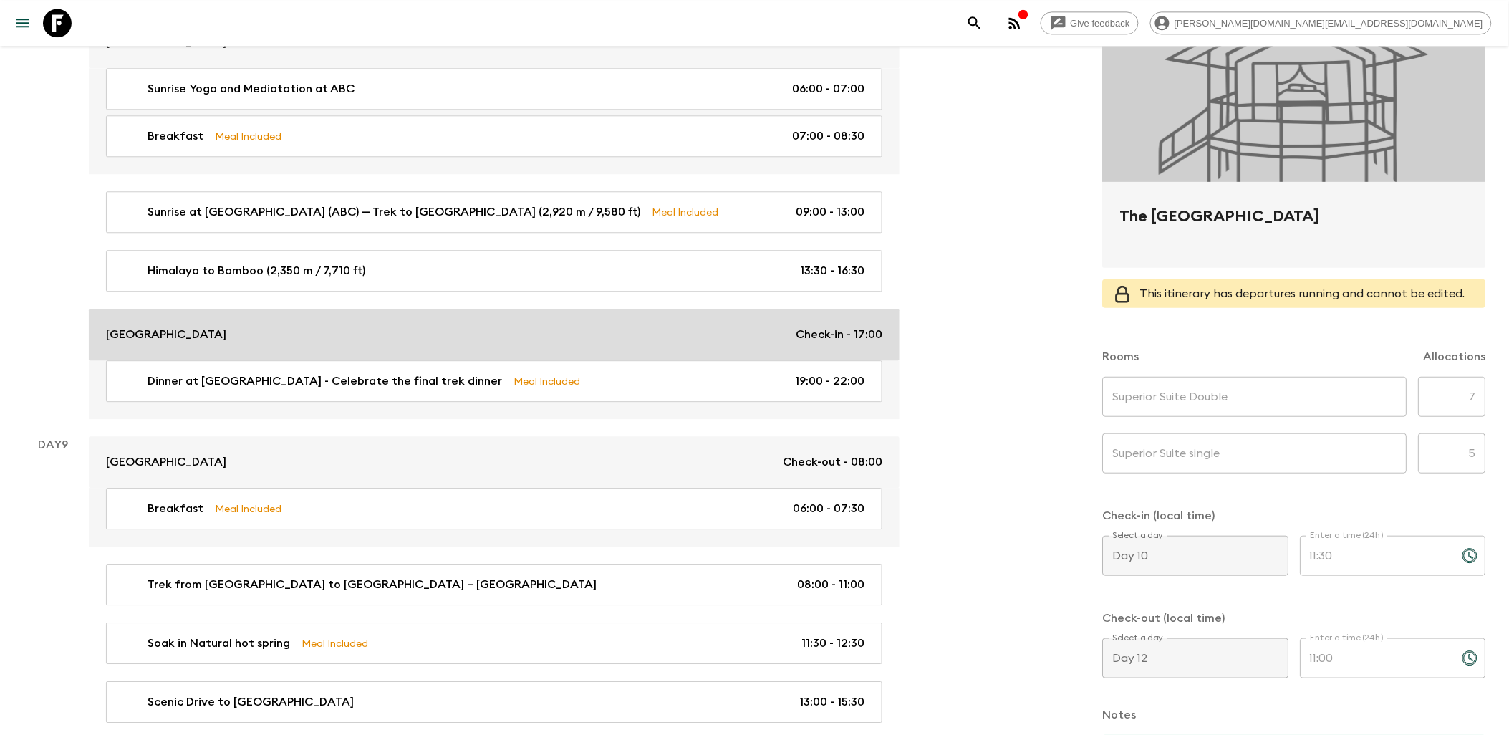
click at [630, 309] on link "Bamboo Lodge Check-in - 17:00" at bounding box center [494, 335] width 811 height 52
type input "Standard Double"
type input "Standard single"
type input "Day 8"
type input "17:00"
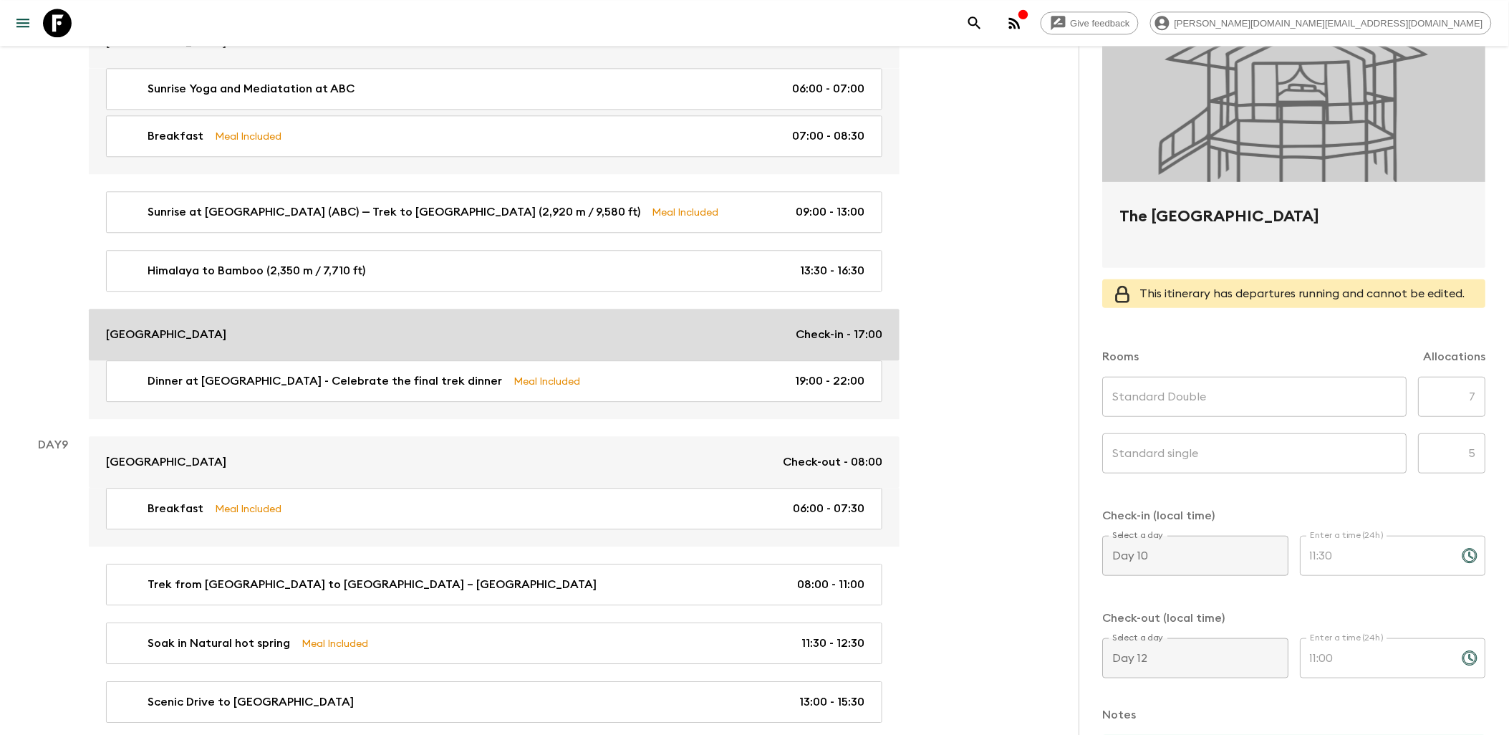
type input "Day 9"
type input "08:00"
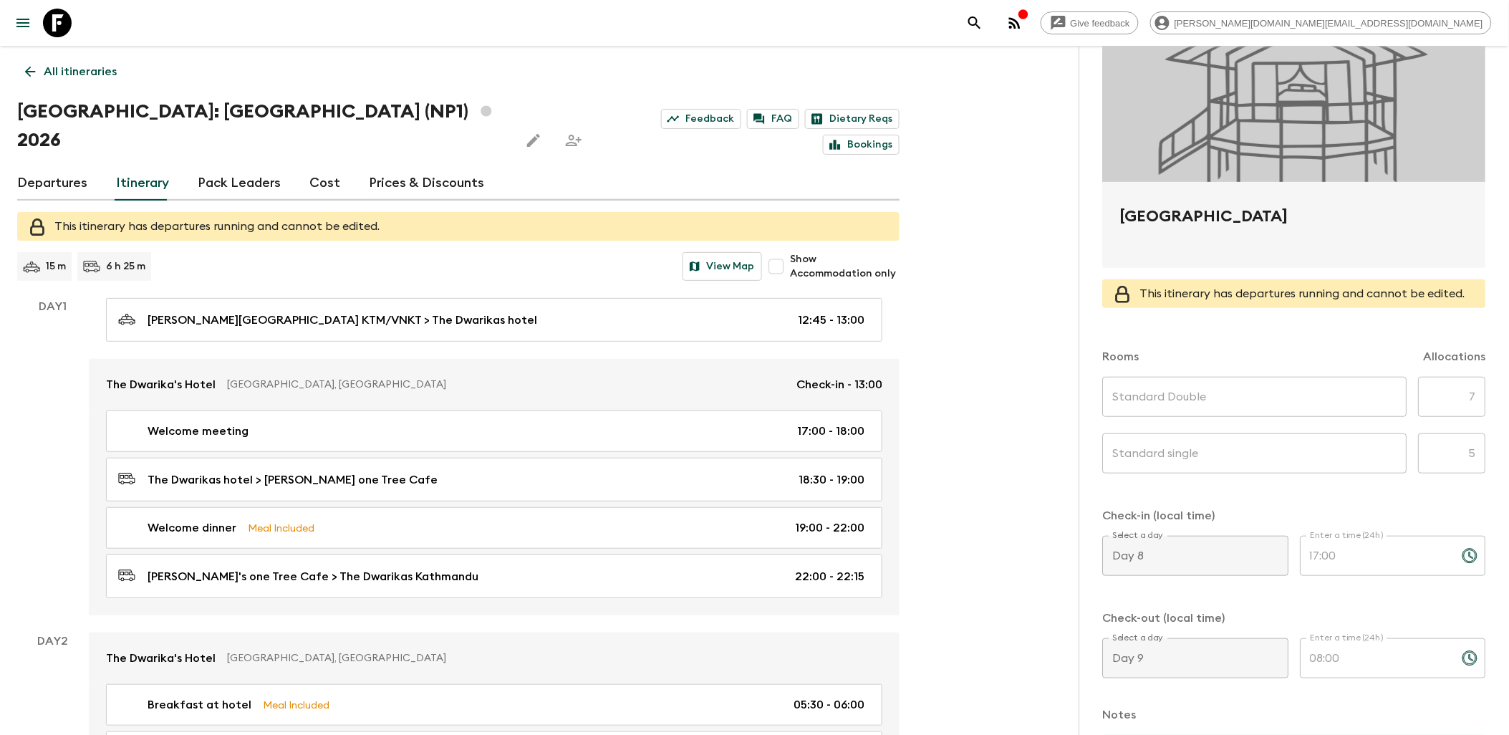
click at [69, 25] on icon at bounding box center [57, 23] width 29 height 29
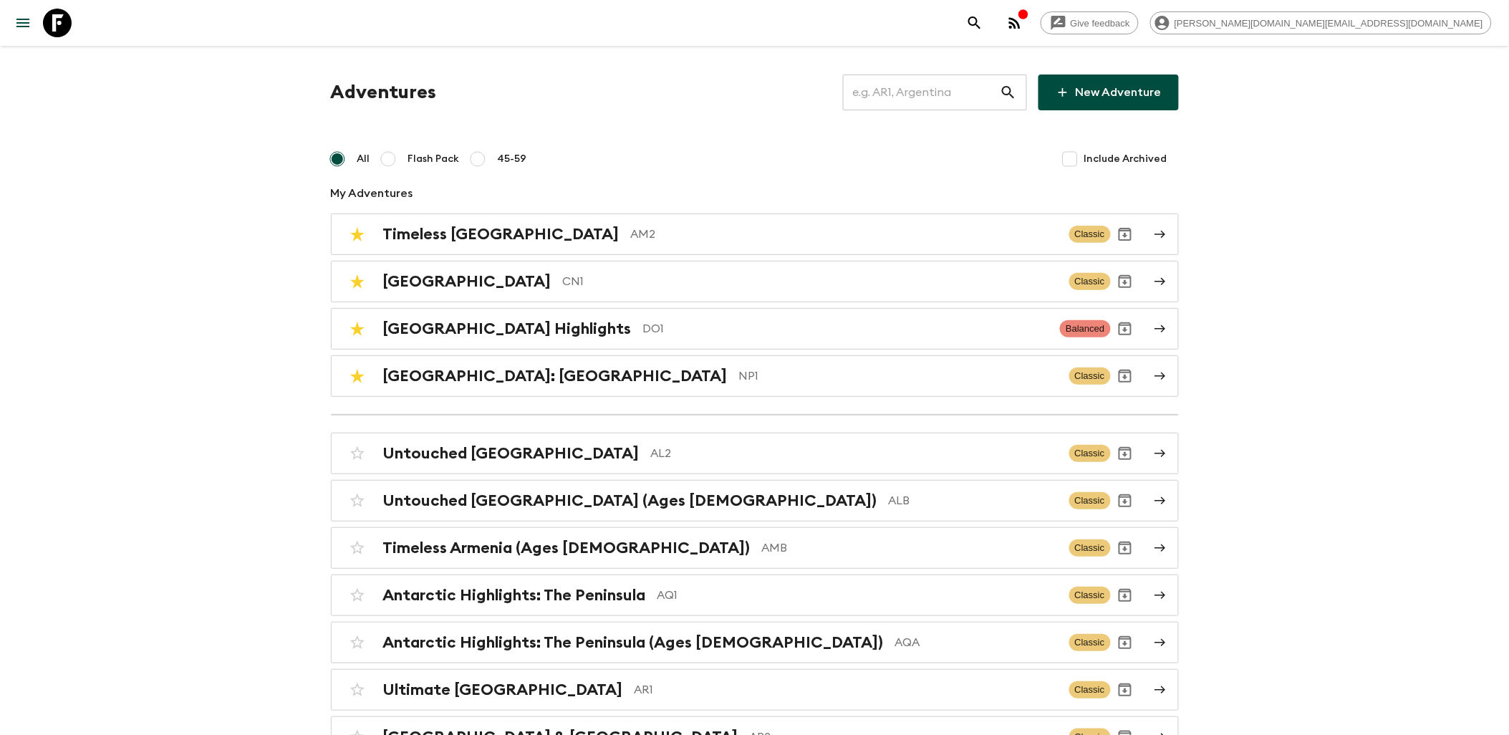
click at [952, 96] on input "text" at bounding box center [921, 92] width 157 height 40
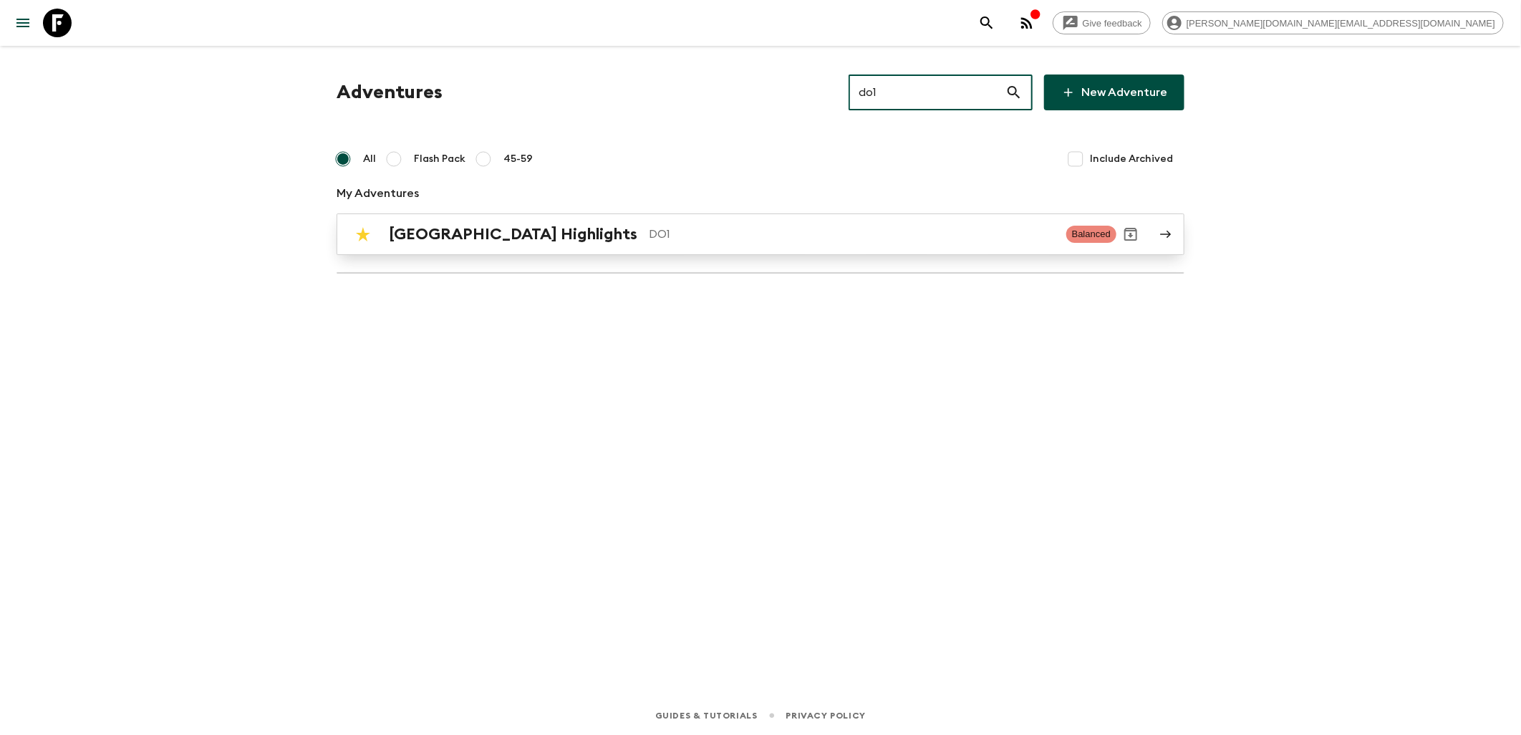
type input "do1"
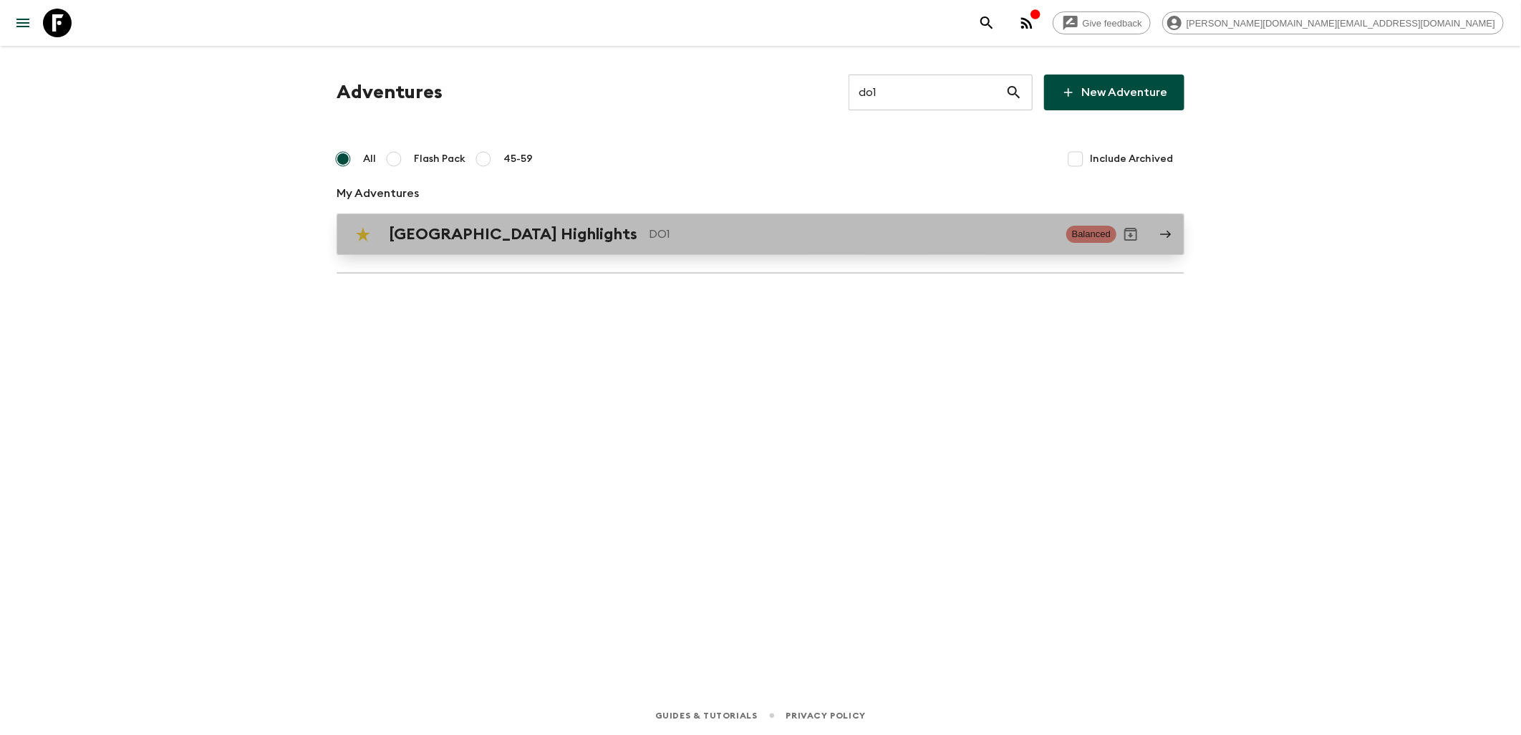
click at [606, 232] on h2 "[GEOGRAPHIC_DATA] Highlights" at bounding box center [513, 234] width 248 height 19
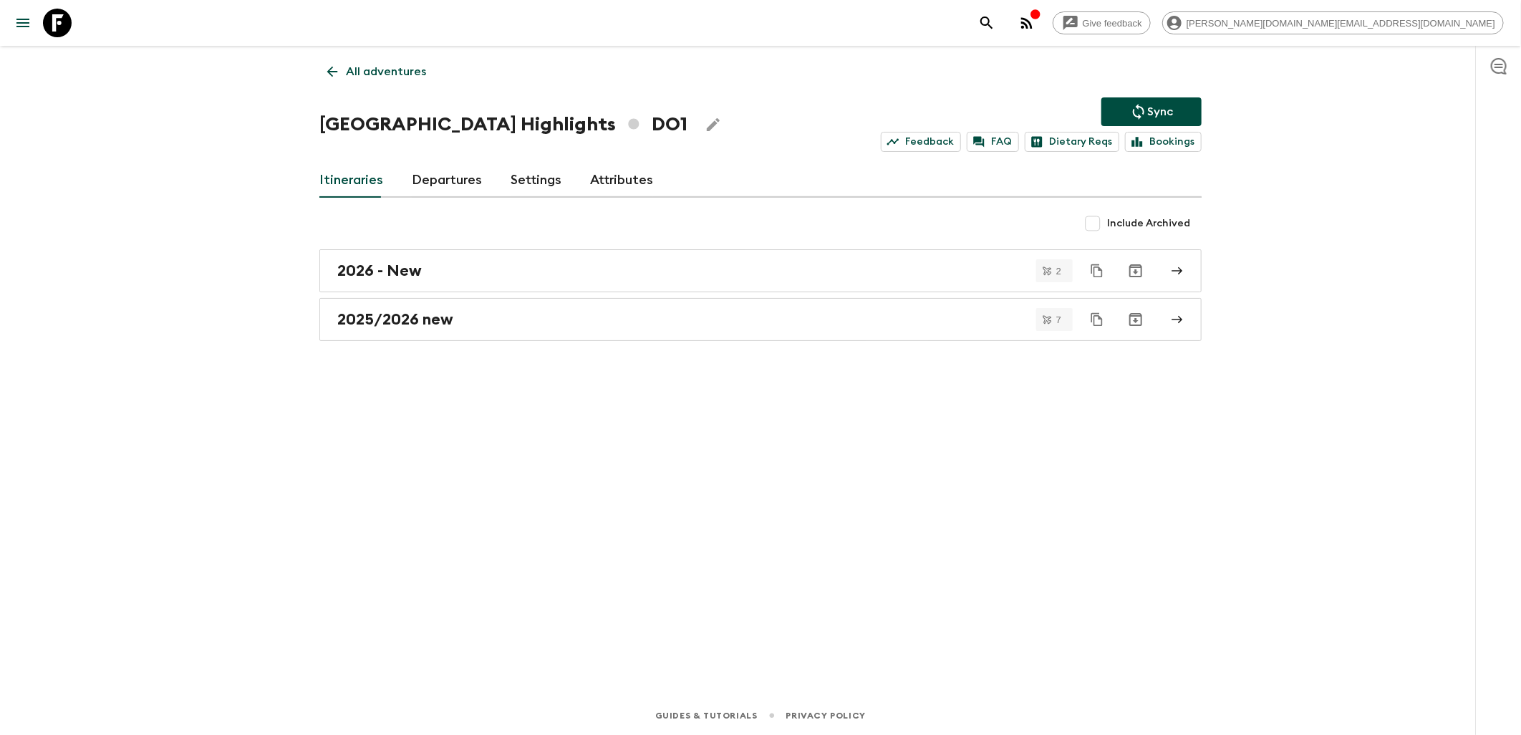
click at [466, 185] on link "Departures" at bounding box center [447, 180] width 70 height 34
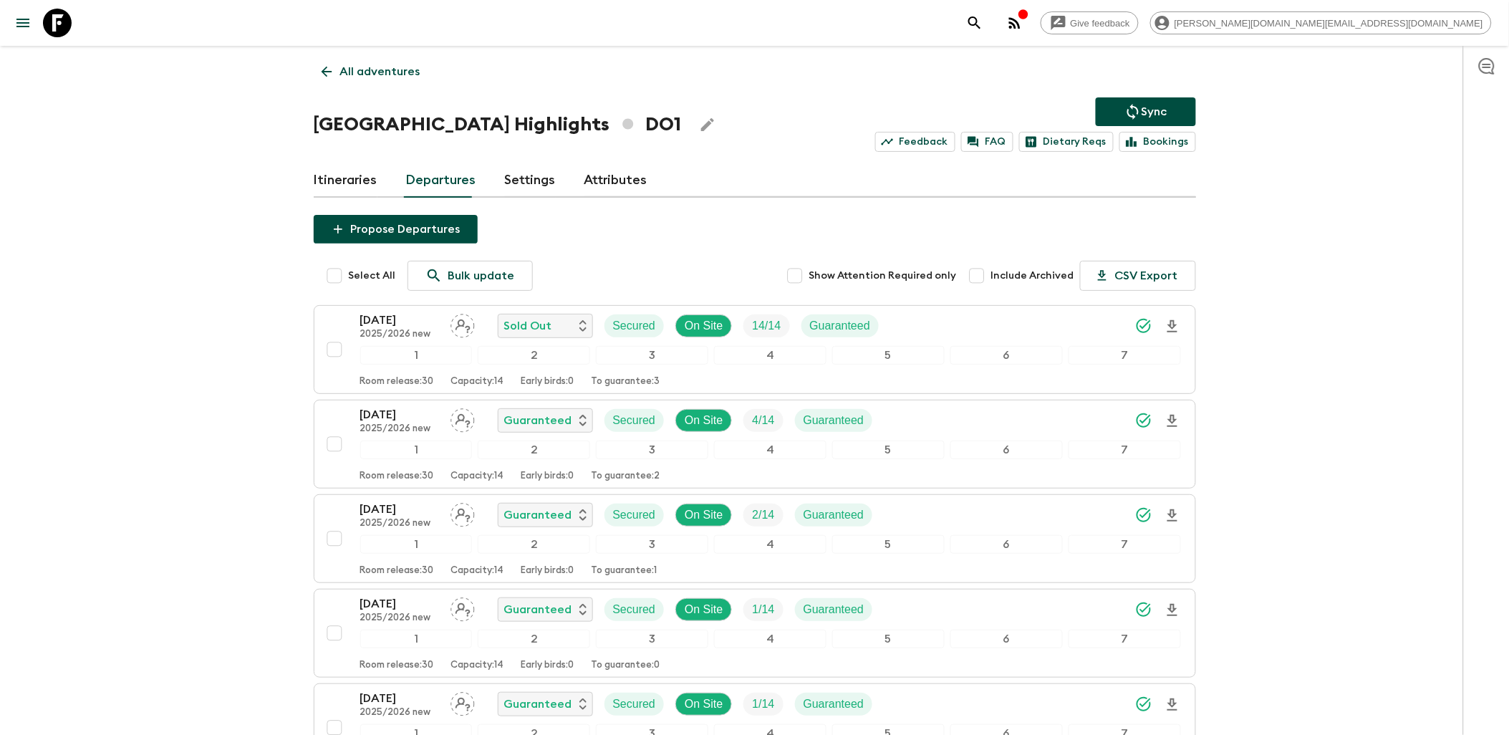
click at [359, 178] on link "Itineraries" at bounding box center [346, 180] width 64 height 34
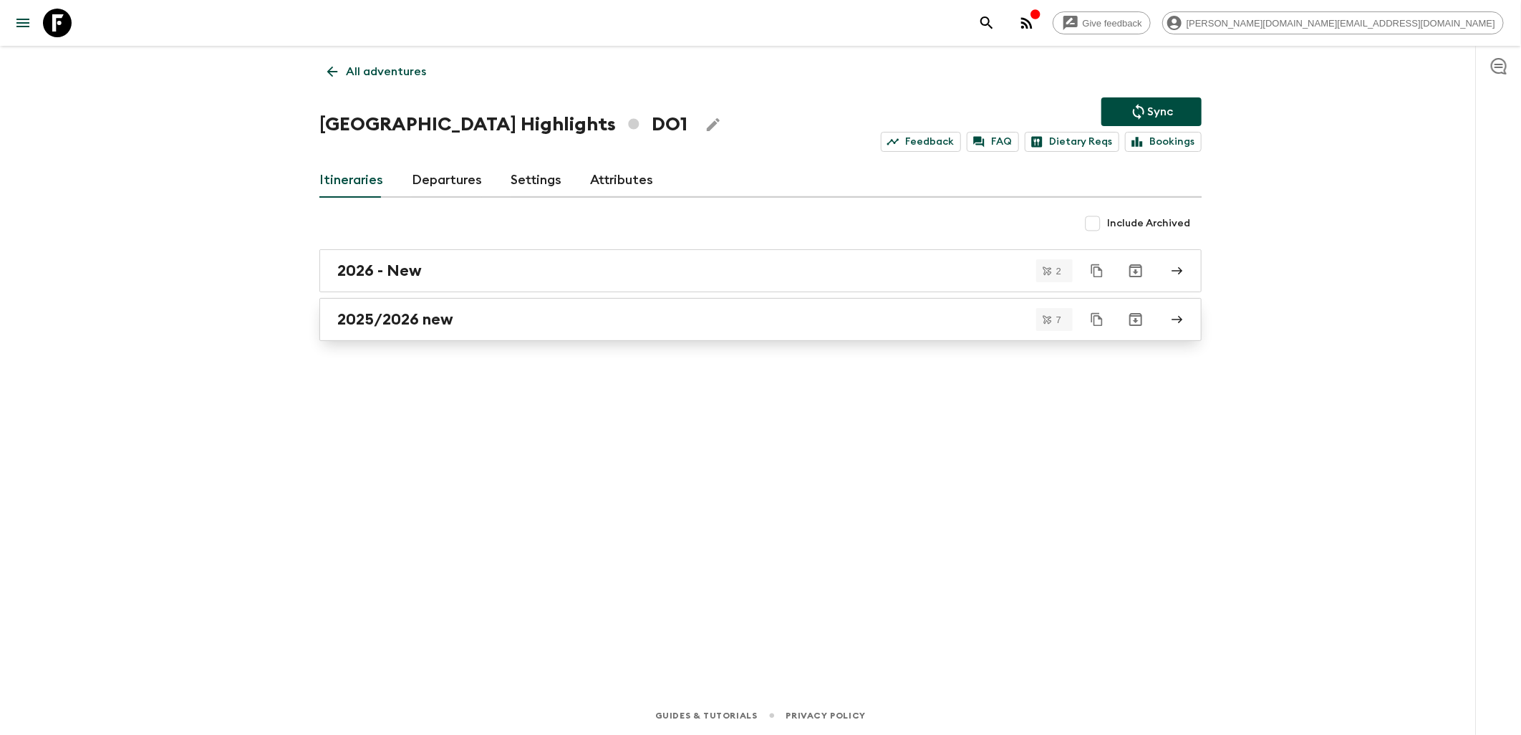
click at [422, 313] on h2 "2025/2026 new" at bounding box center [395, 319] width 116 height 19
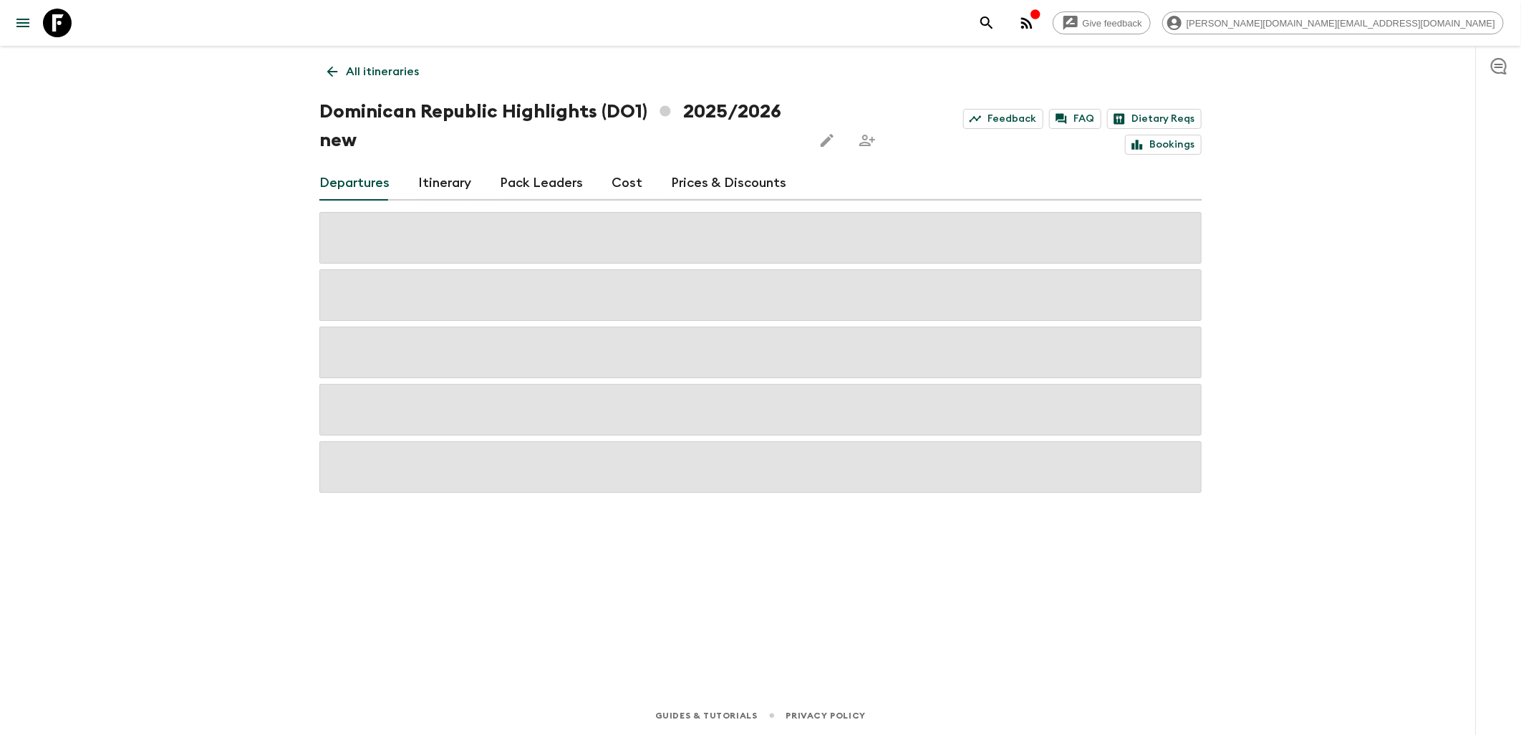
click at [437, 176] on link "Itinerary" at bounding box center [444, 183] width 53 height 34
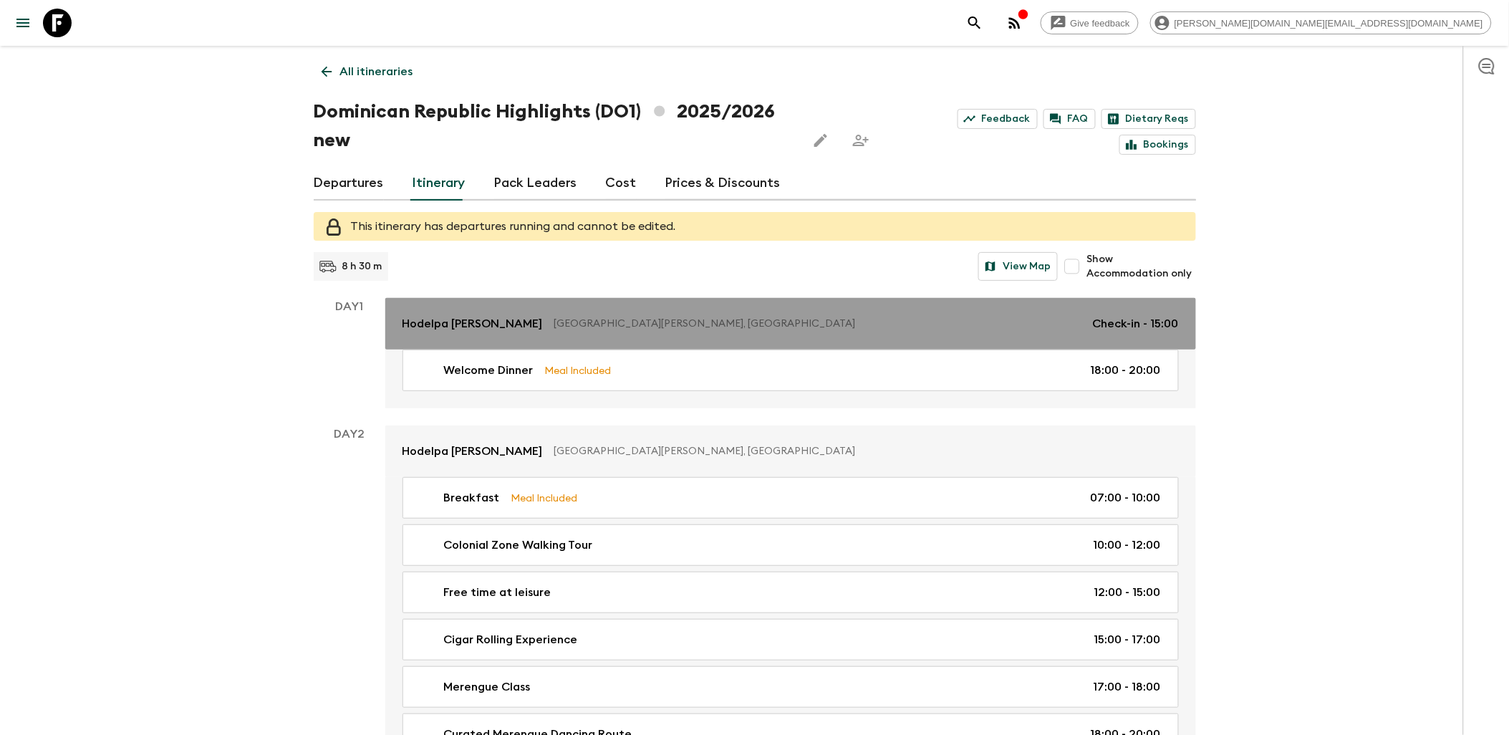
click at [739, 311] on link "Hodelpa Nicolas de Ovando Santo Domingo, Dominican Republic Check-in - 15:00" at bounding box center [790, 324] width 811 height 52
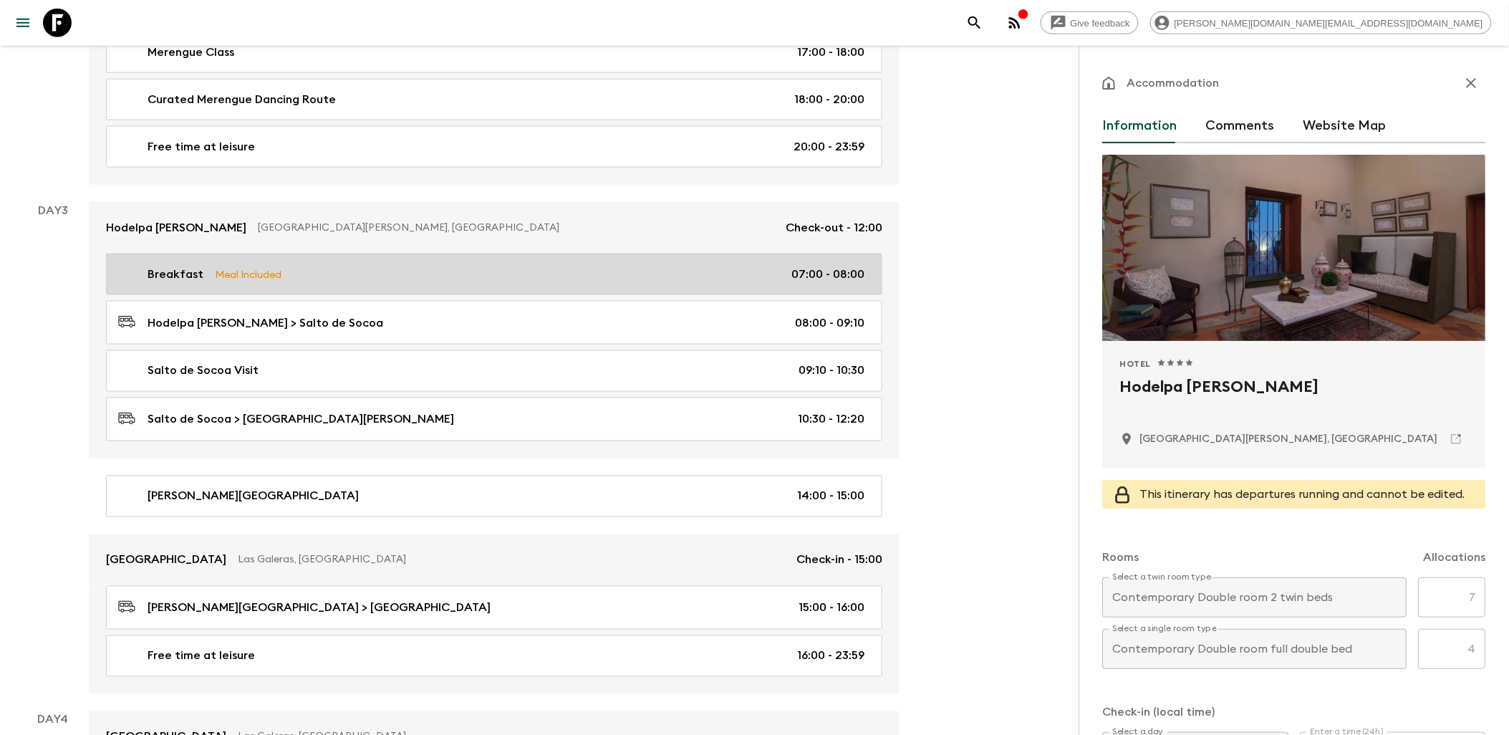
scroll to position [636, 0]
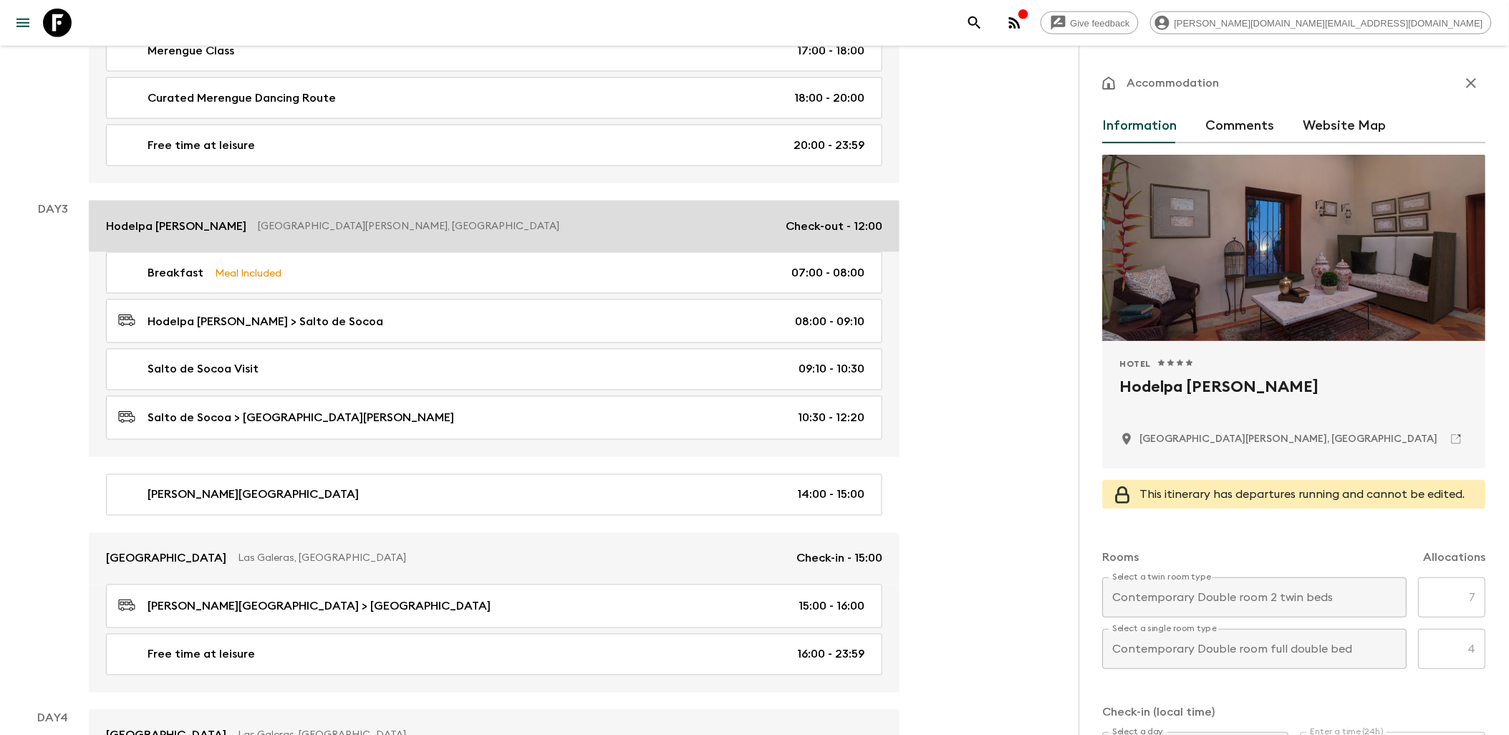
click at [539, 238] on link "Hodelpa Nicolas de Ovando Santo Domingo, Dominican Republic Check-out - 12:00" at bounding box center [494, 226] width 811 height 52
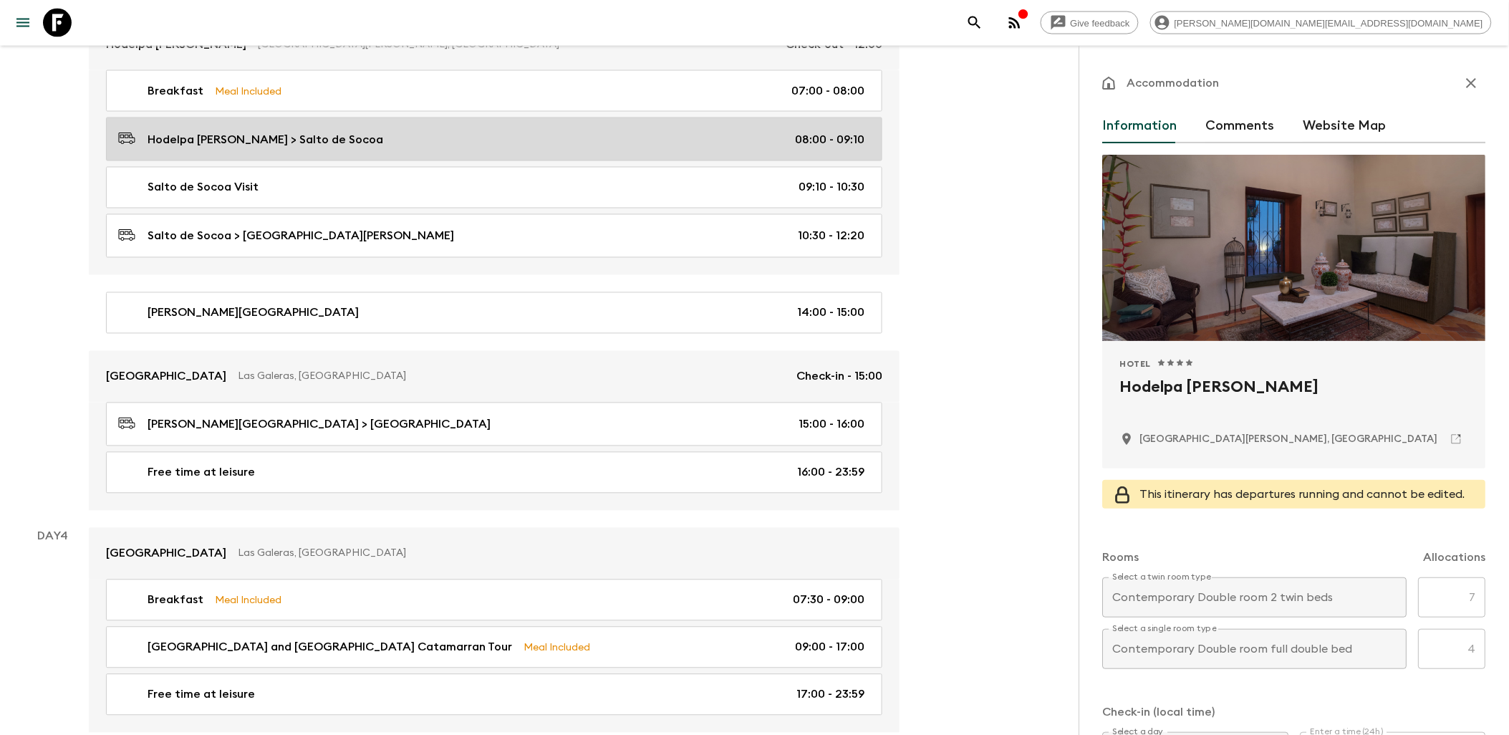
scroll to position [875, 0]
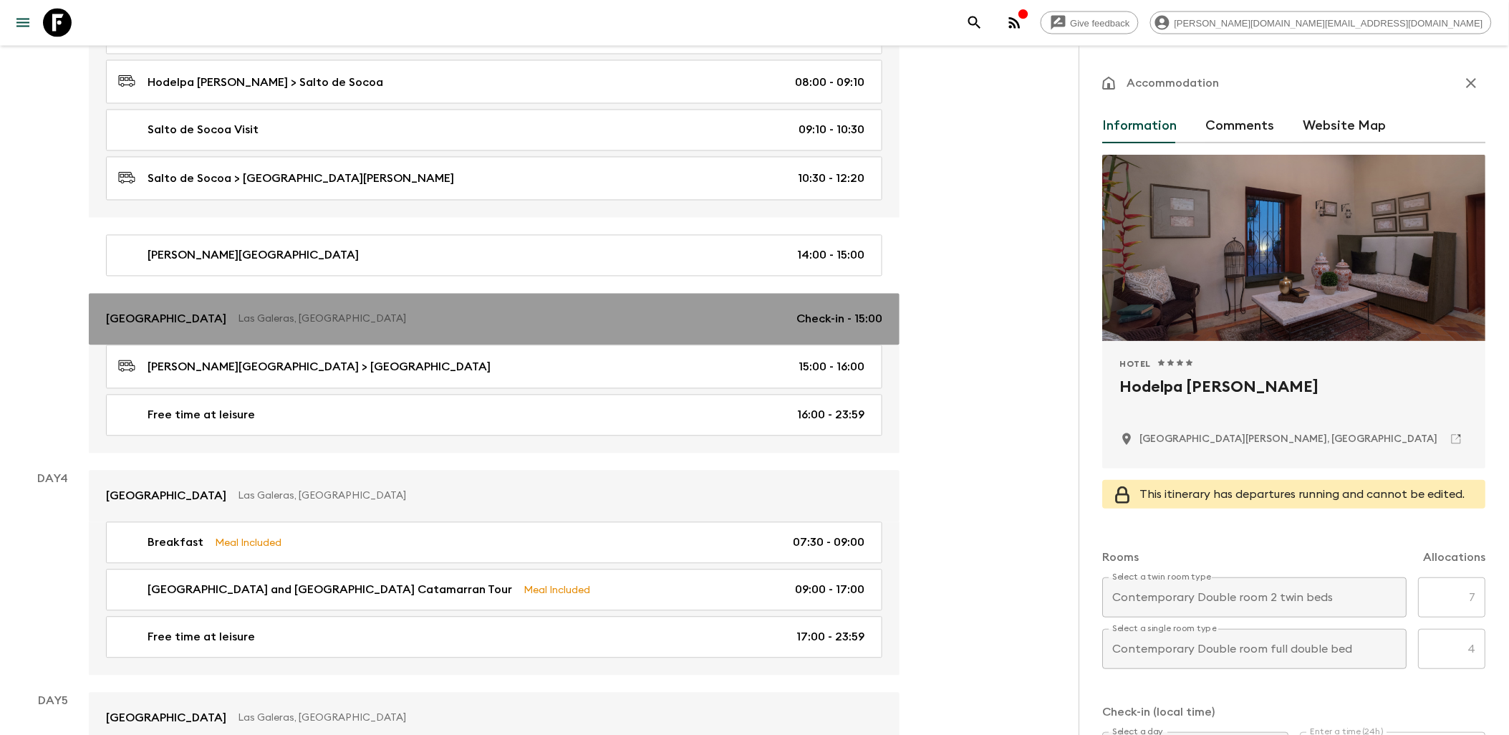
click at [509, 317] on p "Las Galeras, Dominican Republic" at bounding box center [511, 319] width 547 height 14
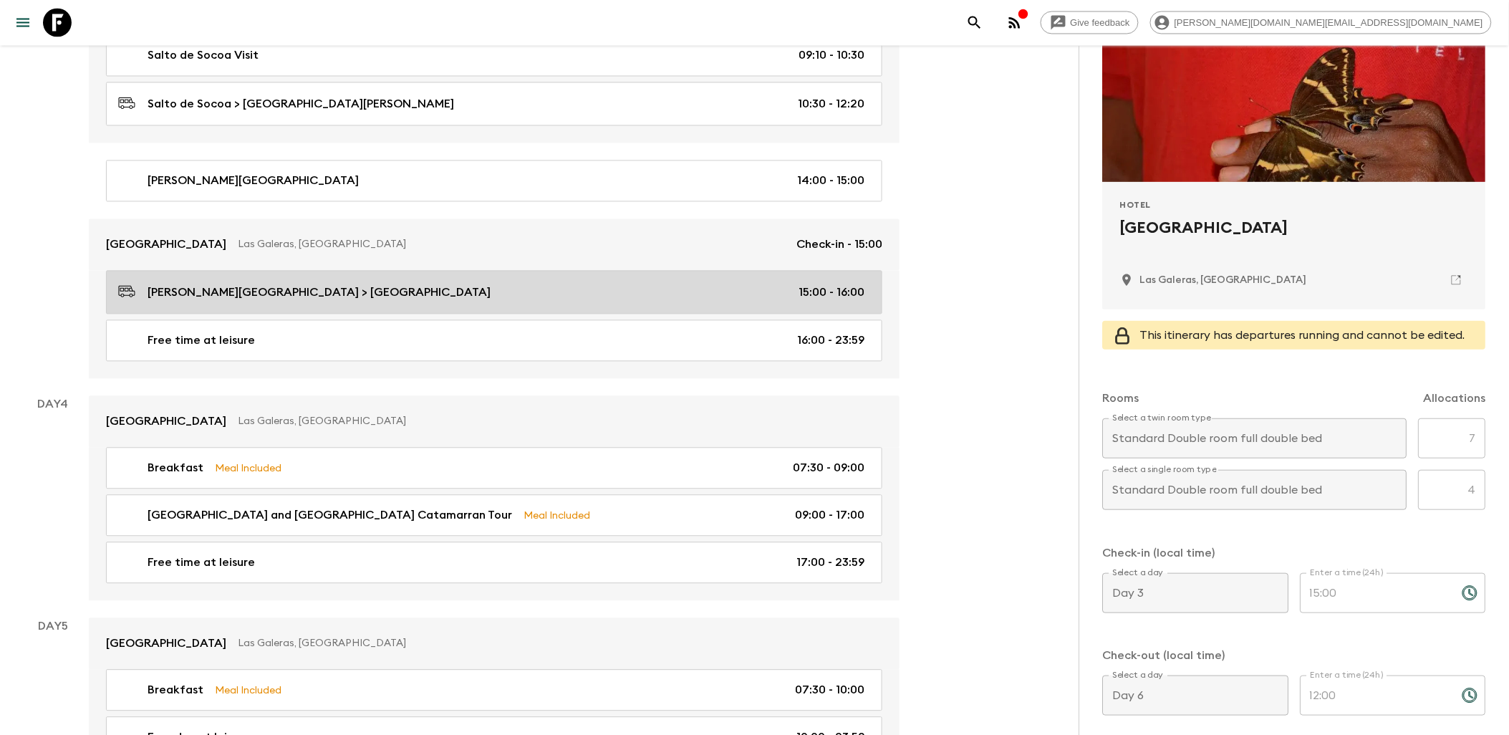
scroll to position [954, 0]
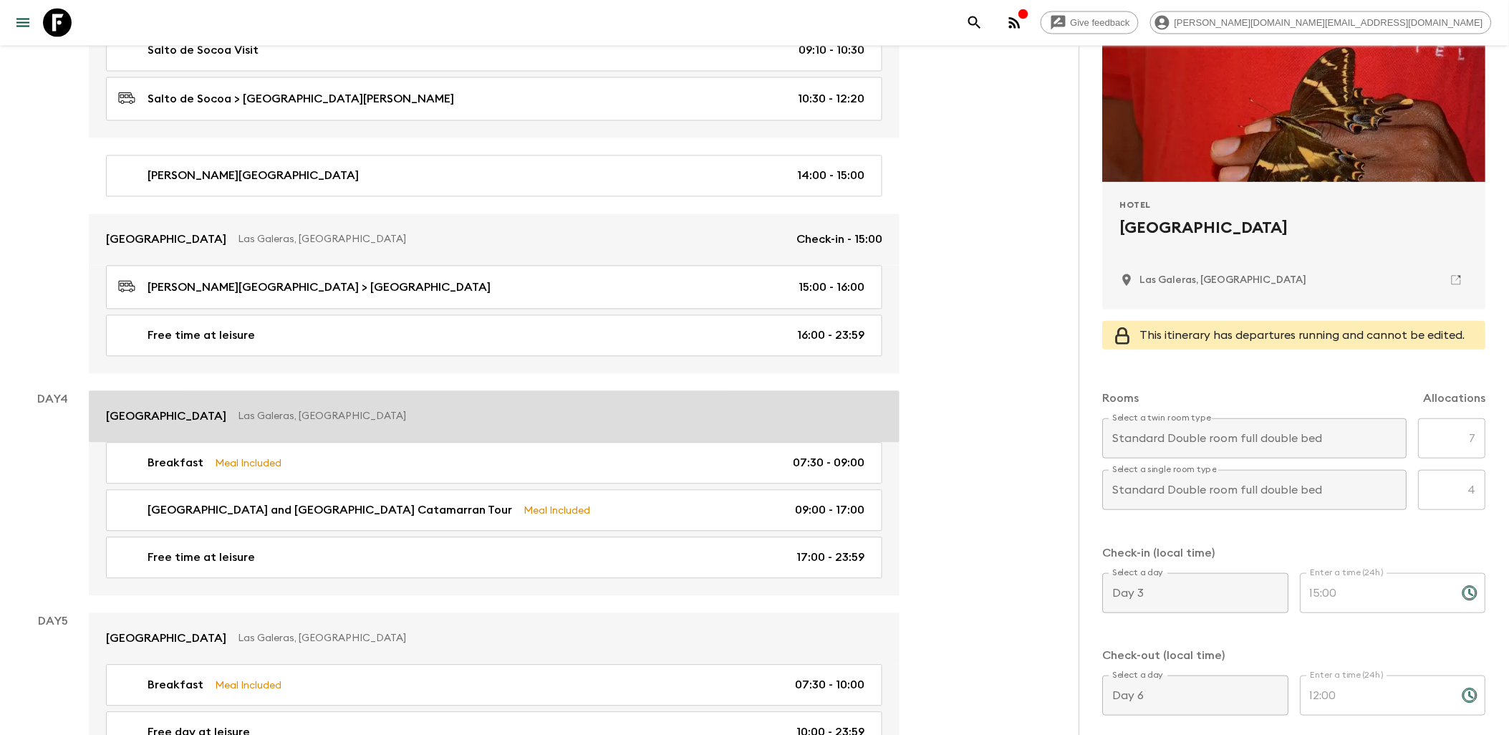
click at [571, 430] on link "Hotel TODOBLANCO Las Galeras, Dominican Republic" at bounding box center [494, 417] width 811 height 52
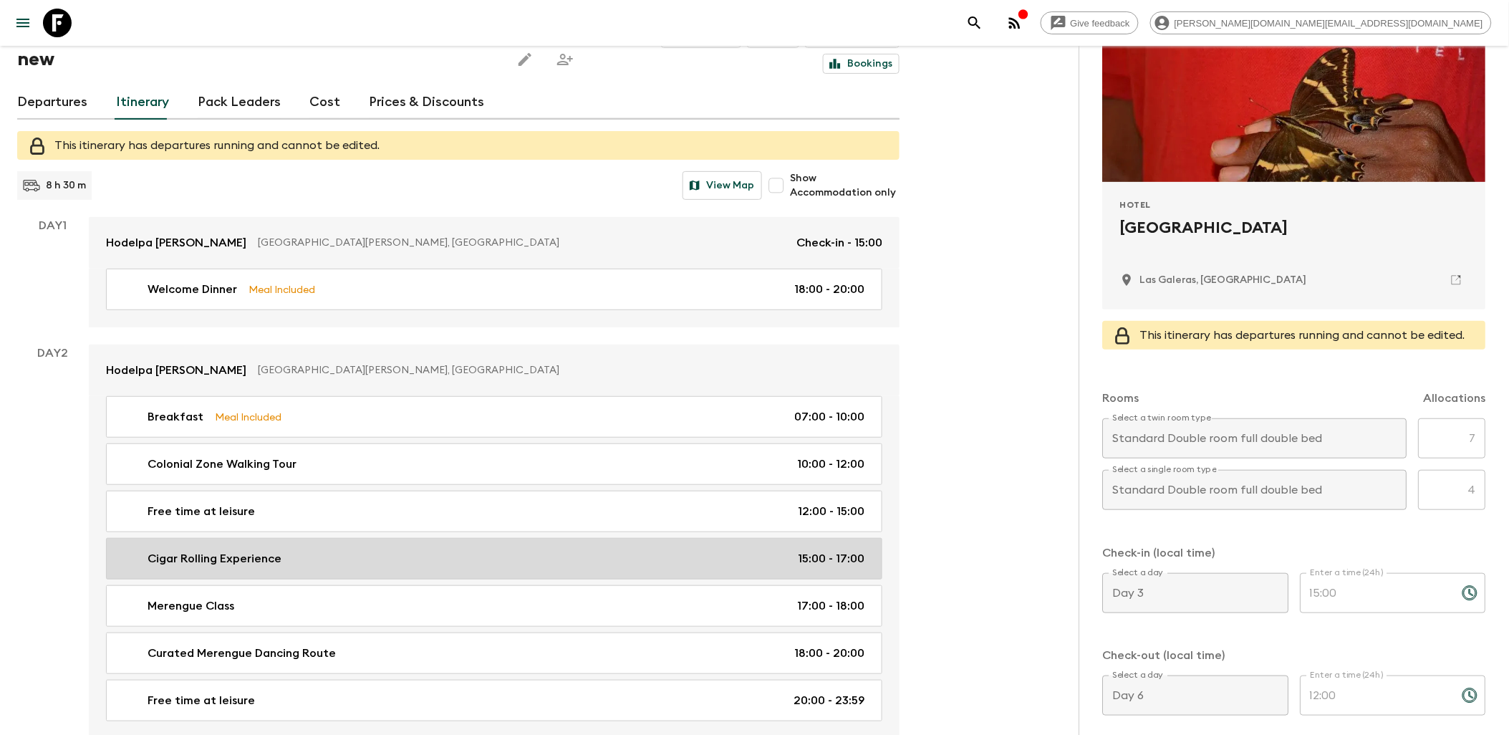
scroll to position [477, 0]
